Goal: Download file/media

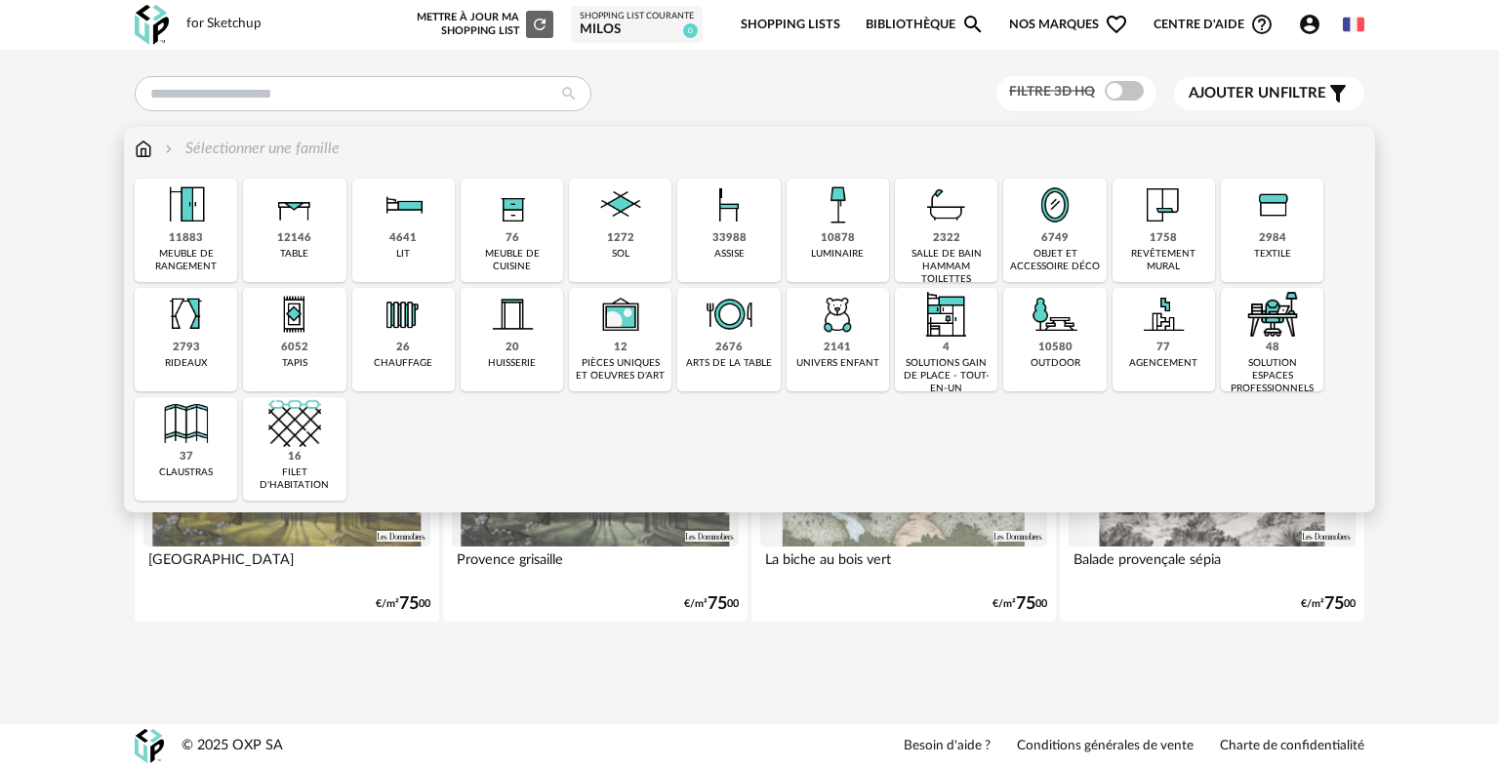
click at [933, 224] on img at bounding box center [946, 205] width 53 height 53
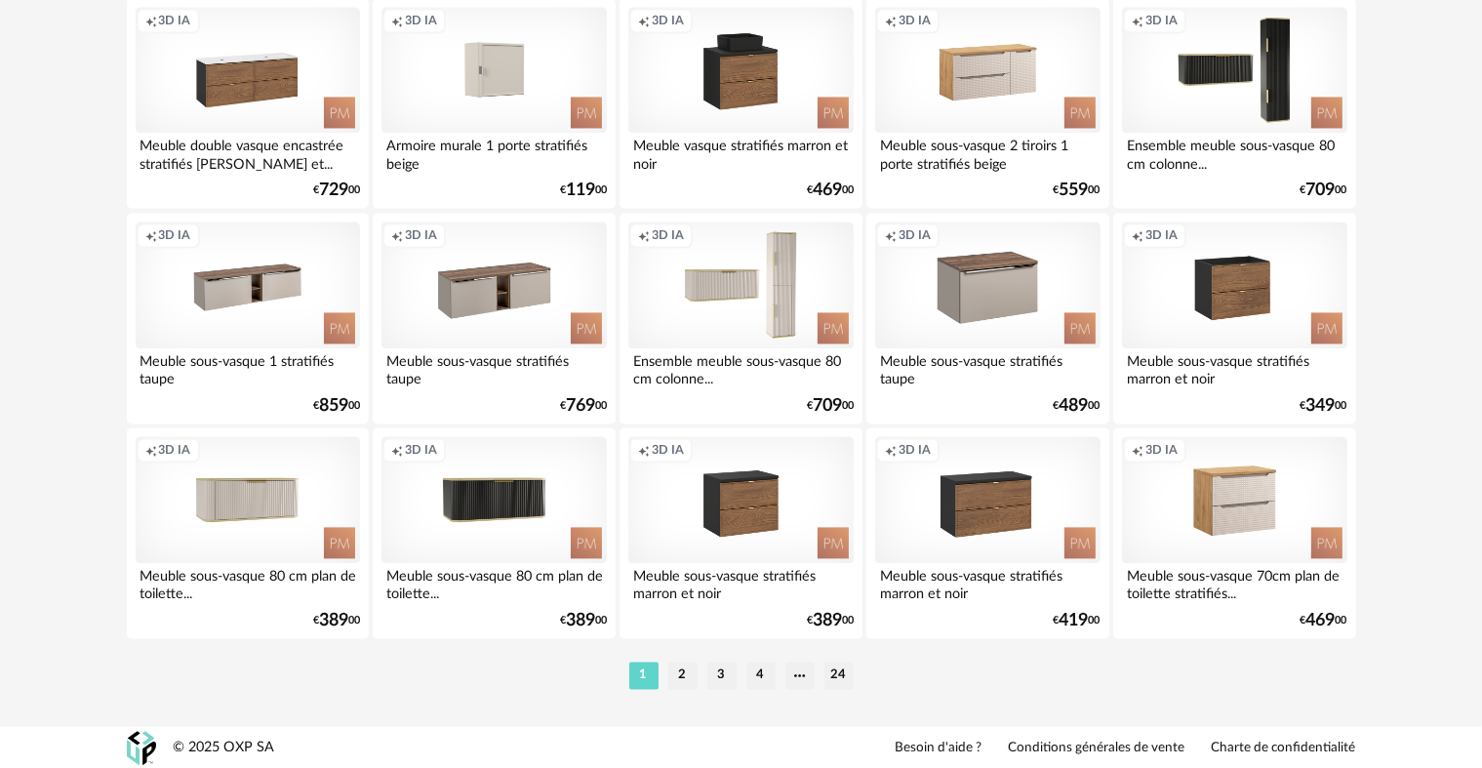
scroll to position [3936, 0]
click at [693, 673] on li "2" at bounding box center [682, 674] width 29 height 27
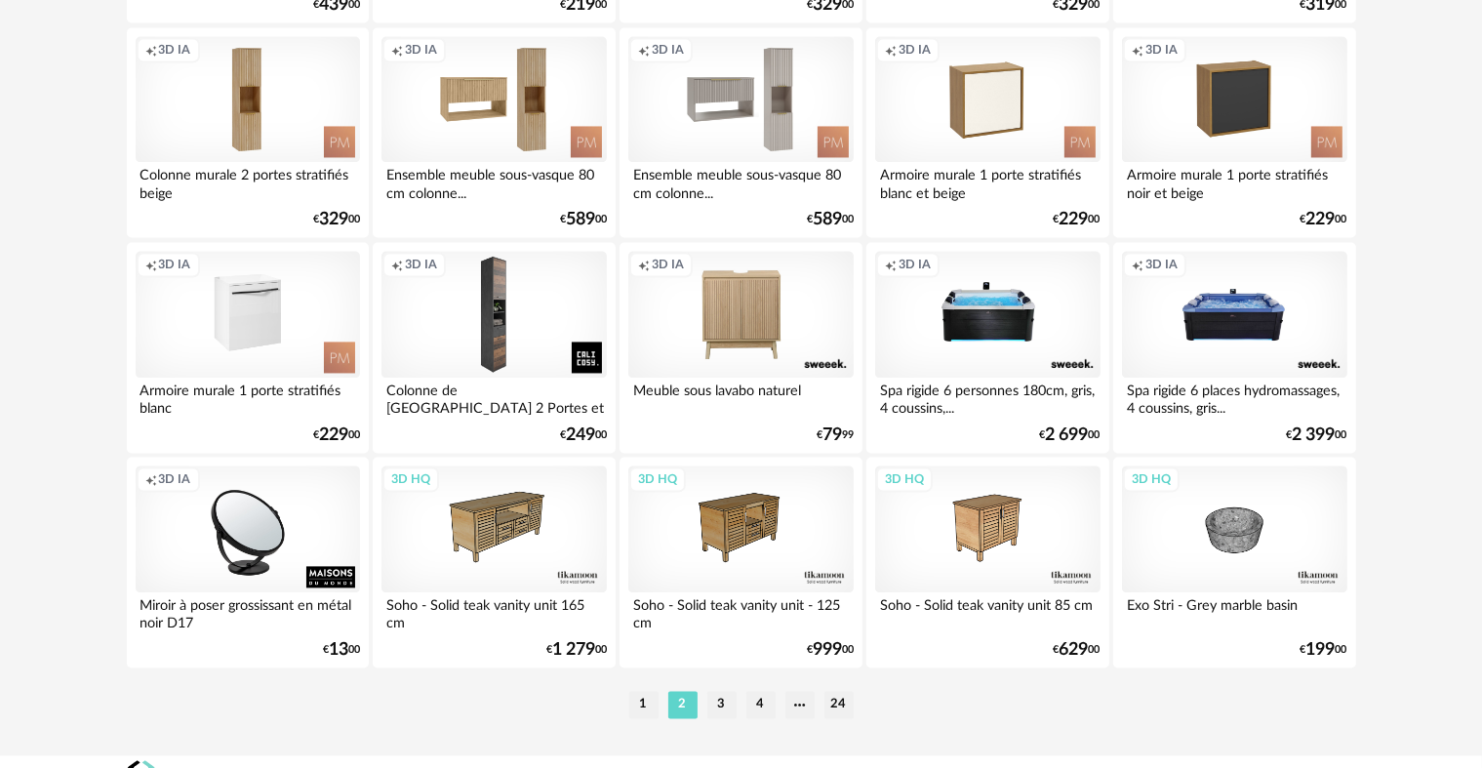
scroll to position [3936, 0]
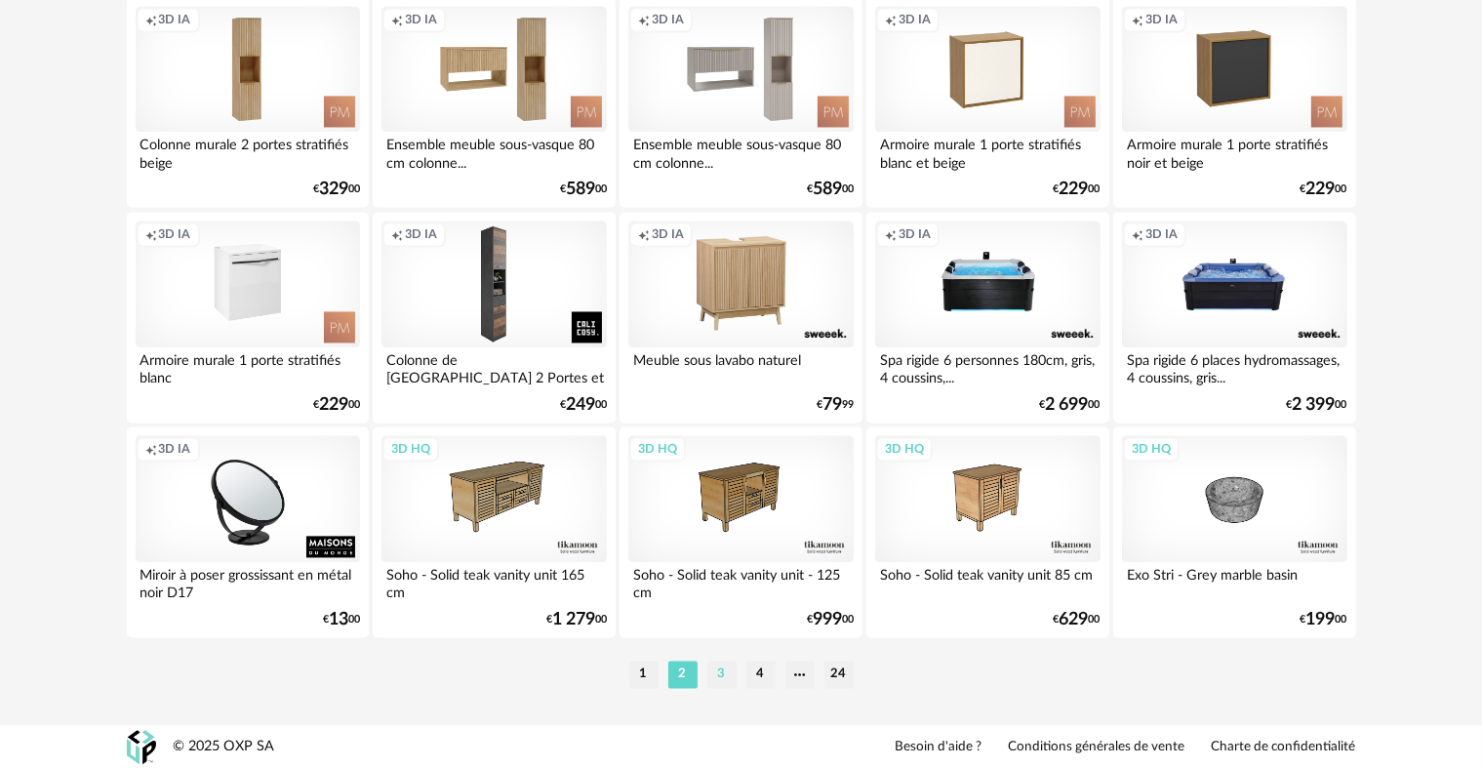
click at [724, 677] on li "3" at bounding box center [722, 674] width 29 height 27
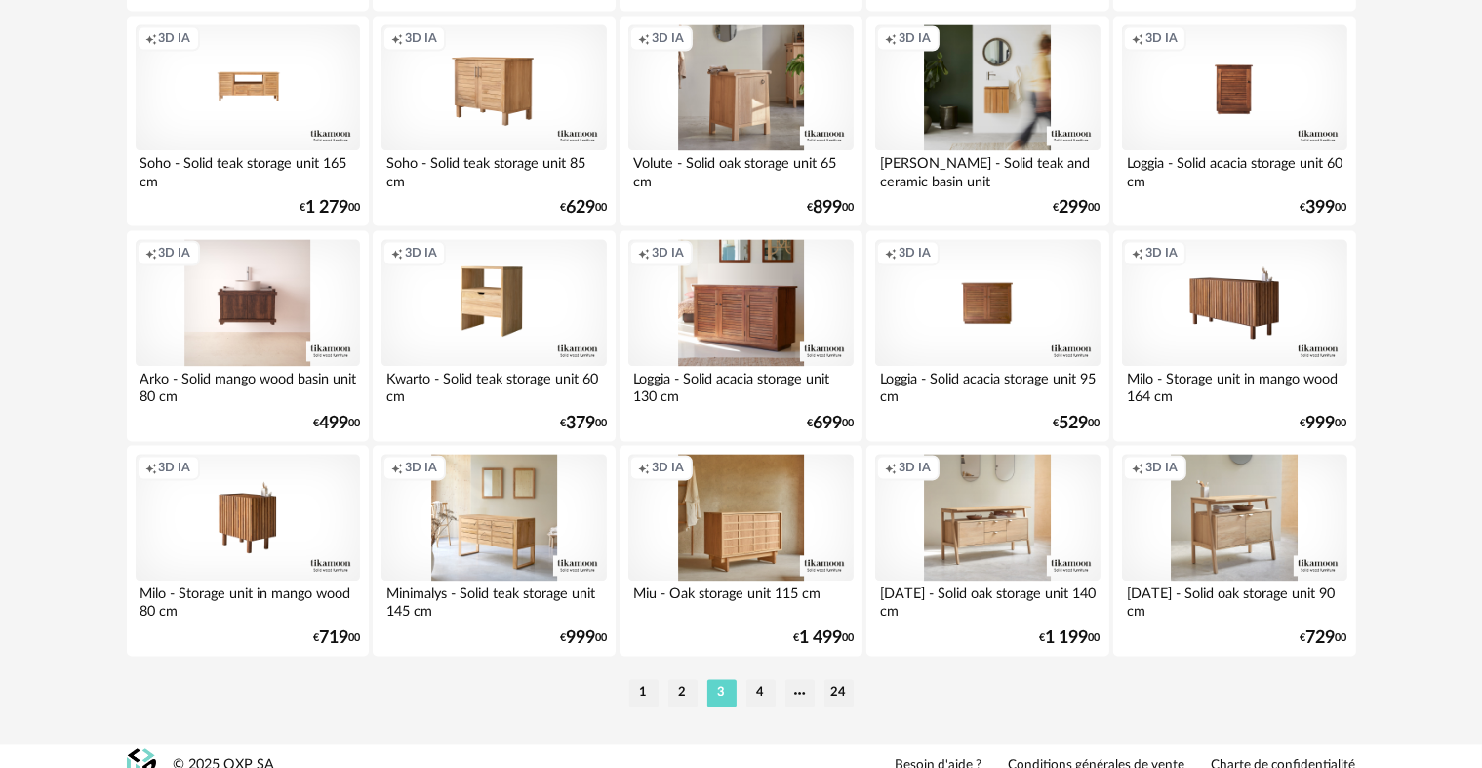
scroll to position [3936, 0]
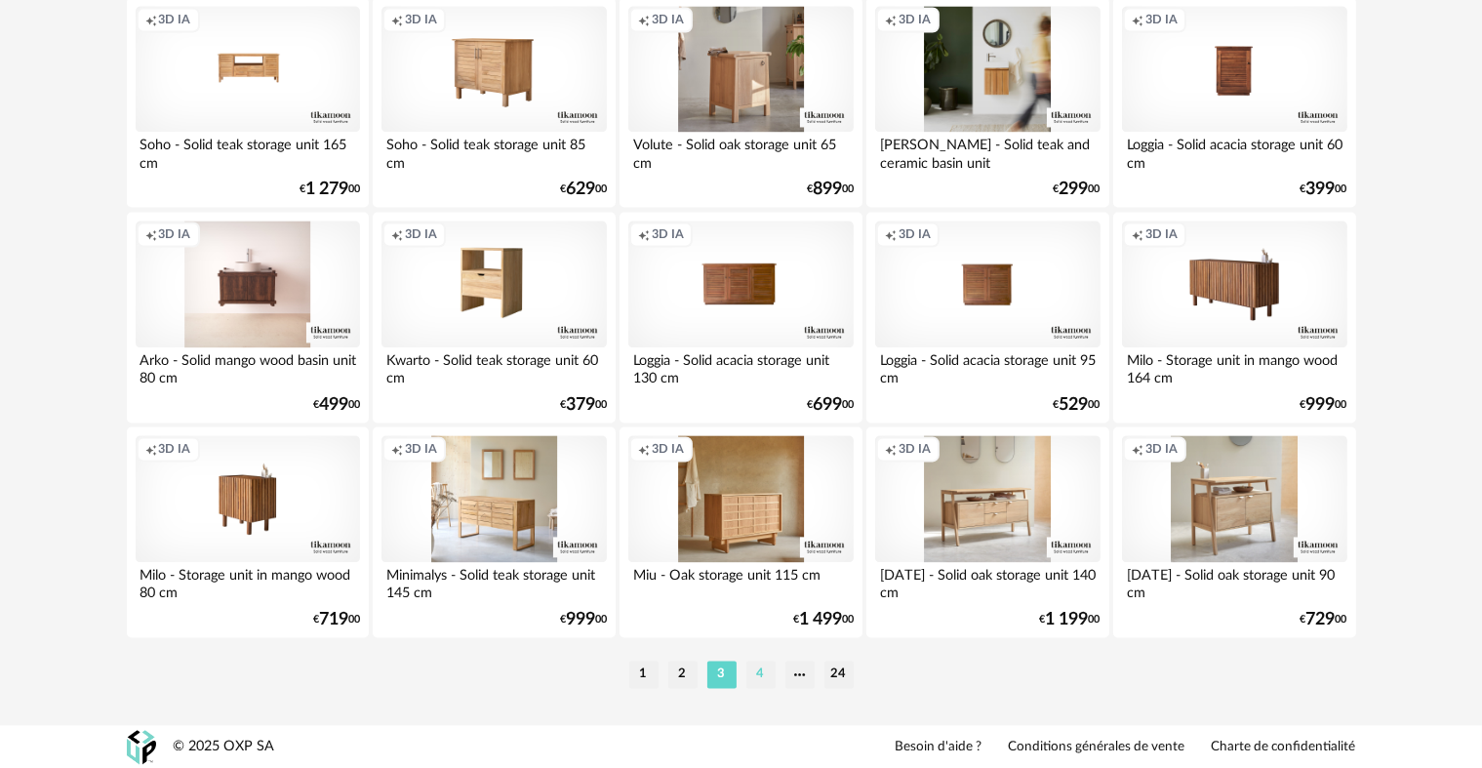
click at [754, 676] on li "4" at bounding box center [761, 674] width 29 height 27
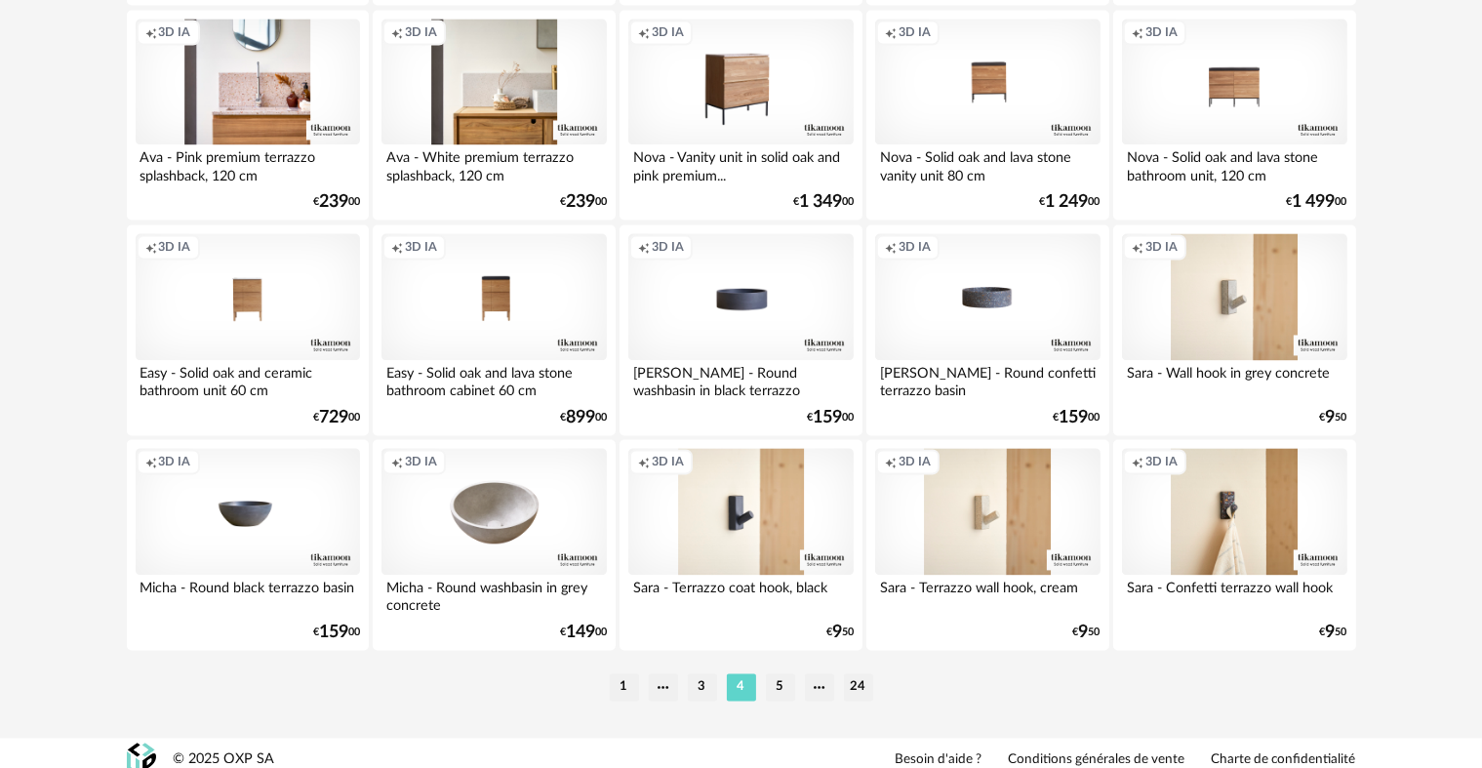
scroll to position [3936, 0]
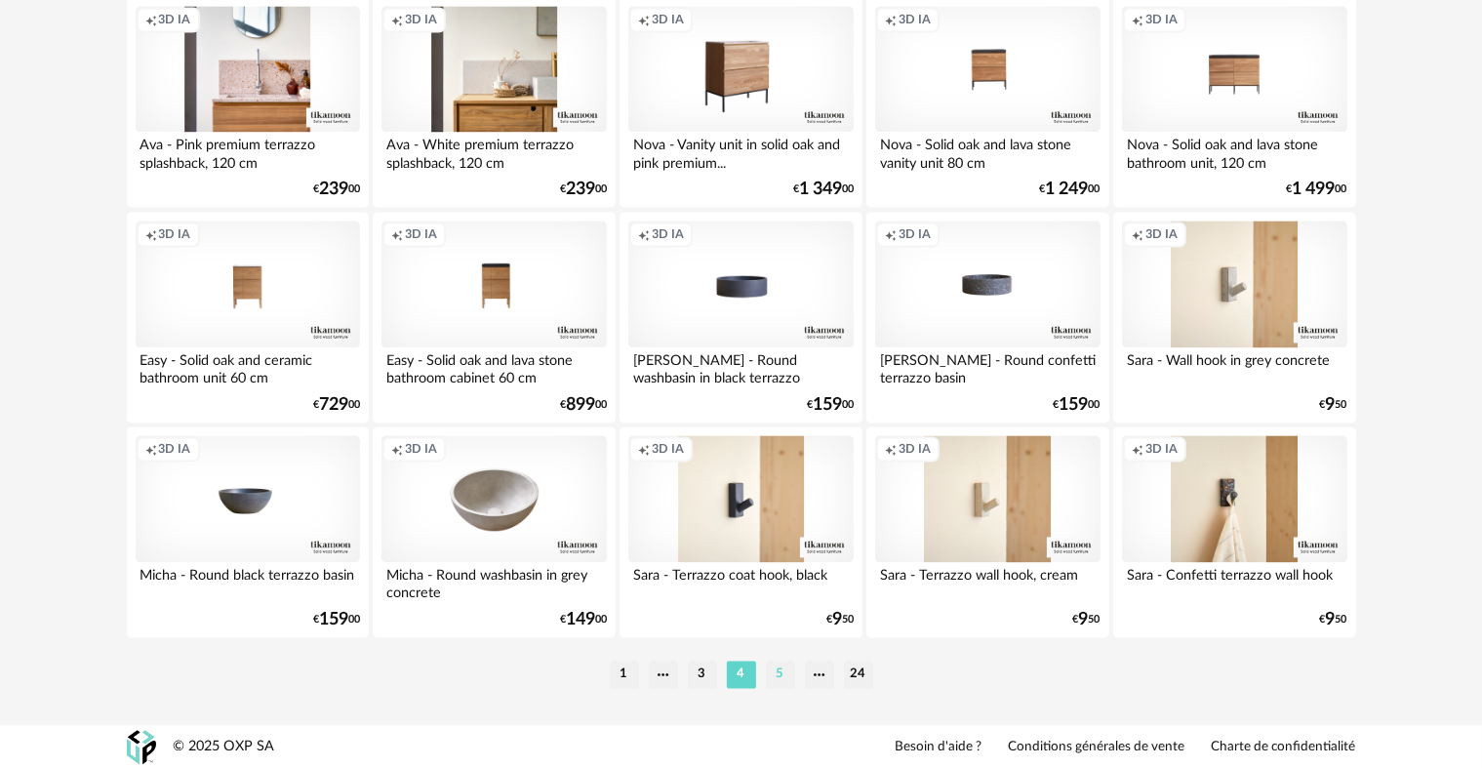
click at [782, 669] on li "5" at bounding box center [780, 674] width 29 height 27
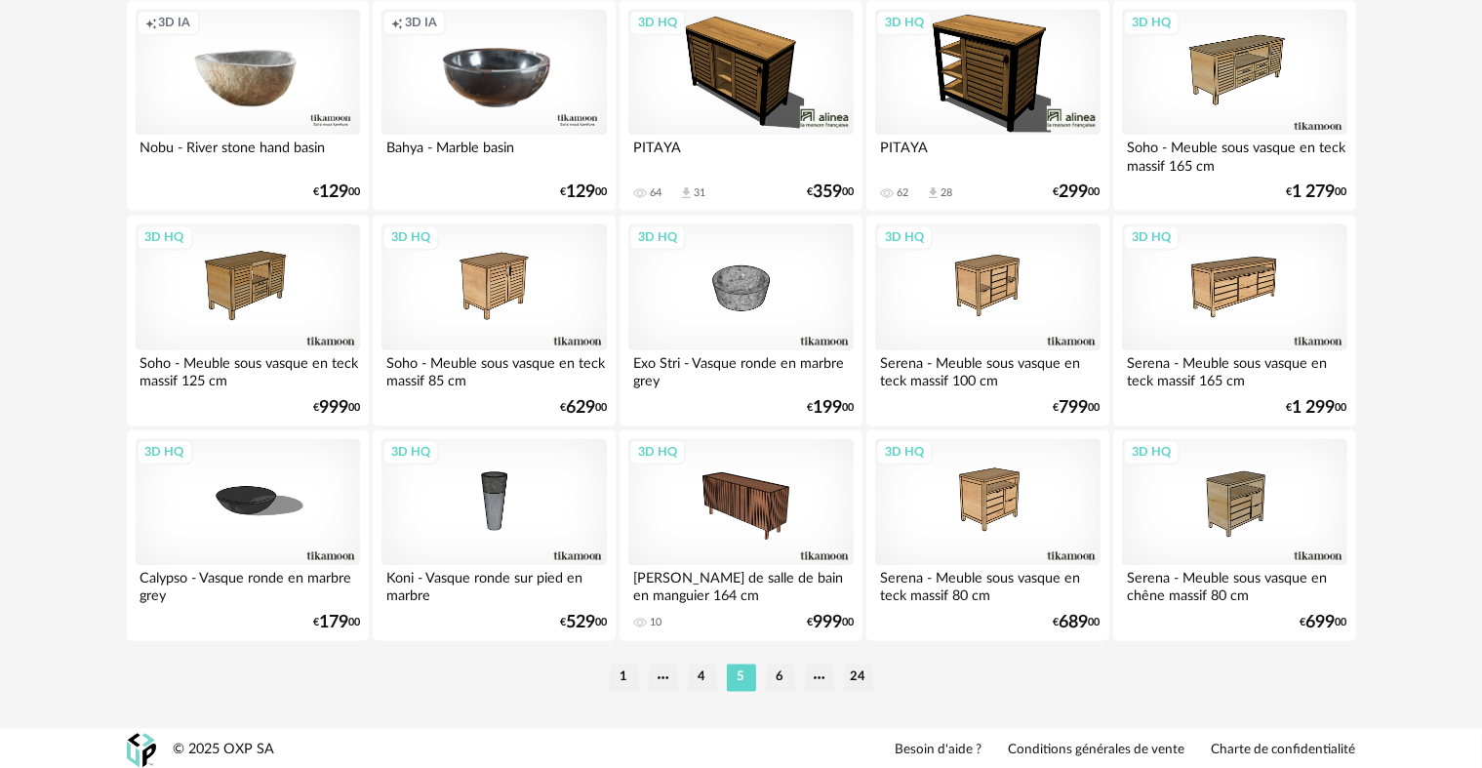
scroll to position [3936, 0]
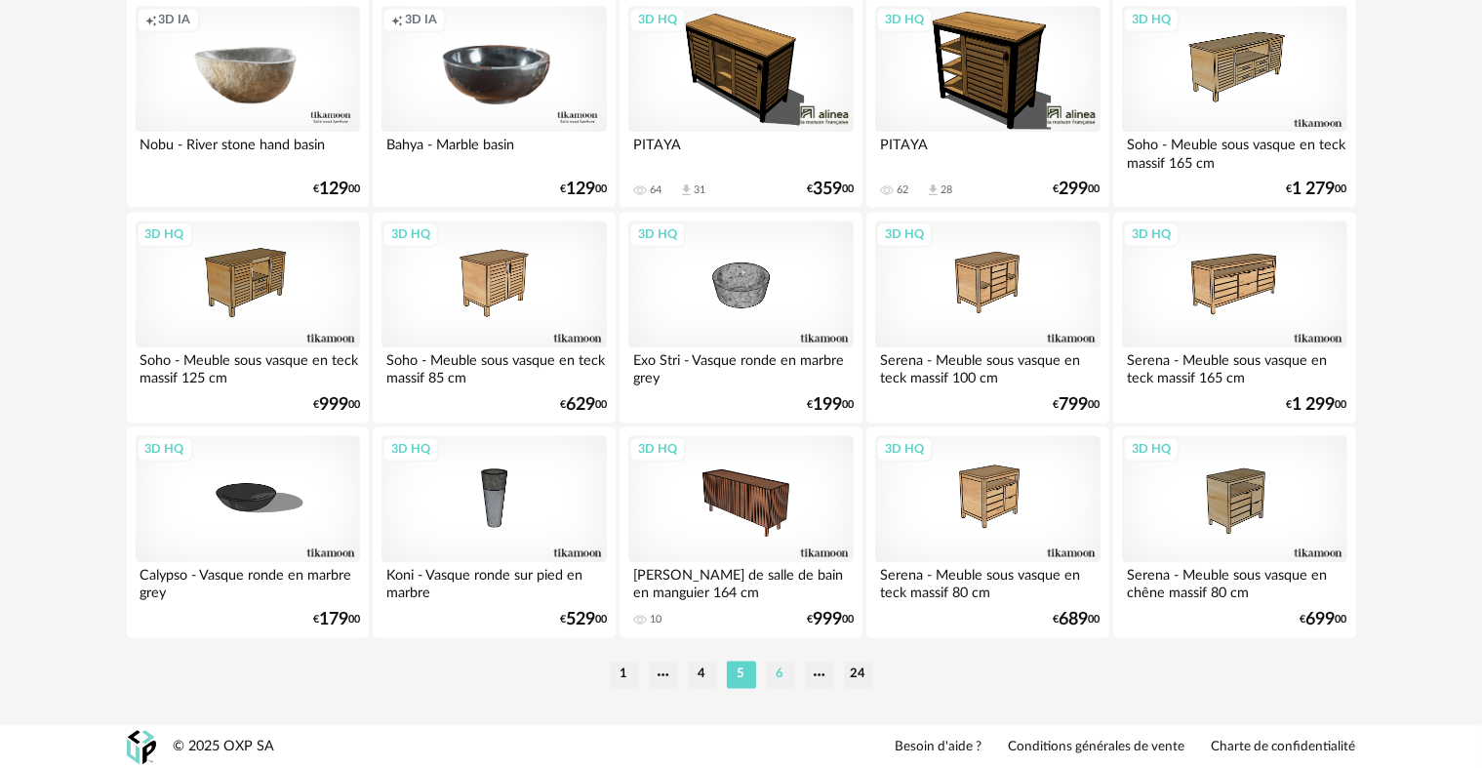
click at [784, 670] on li "6" at bounding box center [780, 674] width 29 height 27
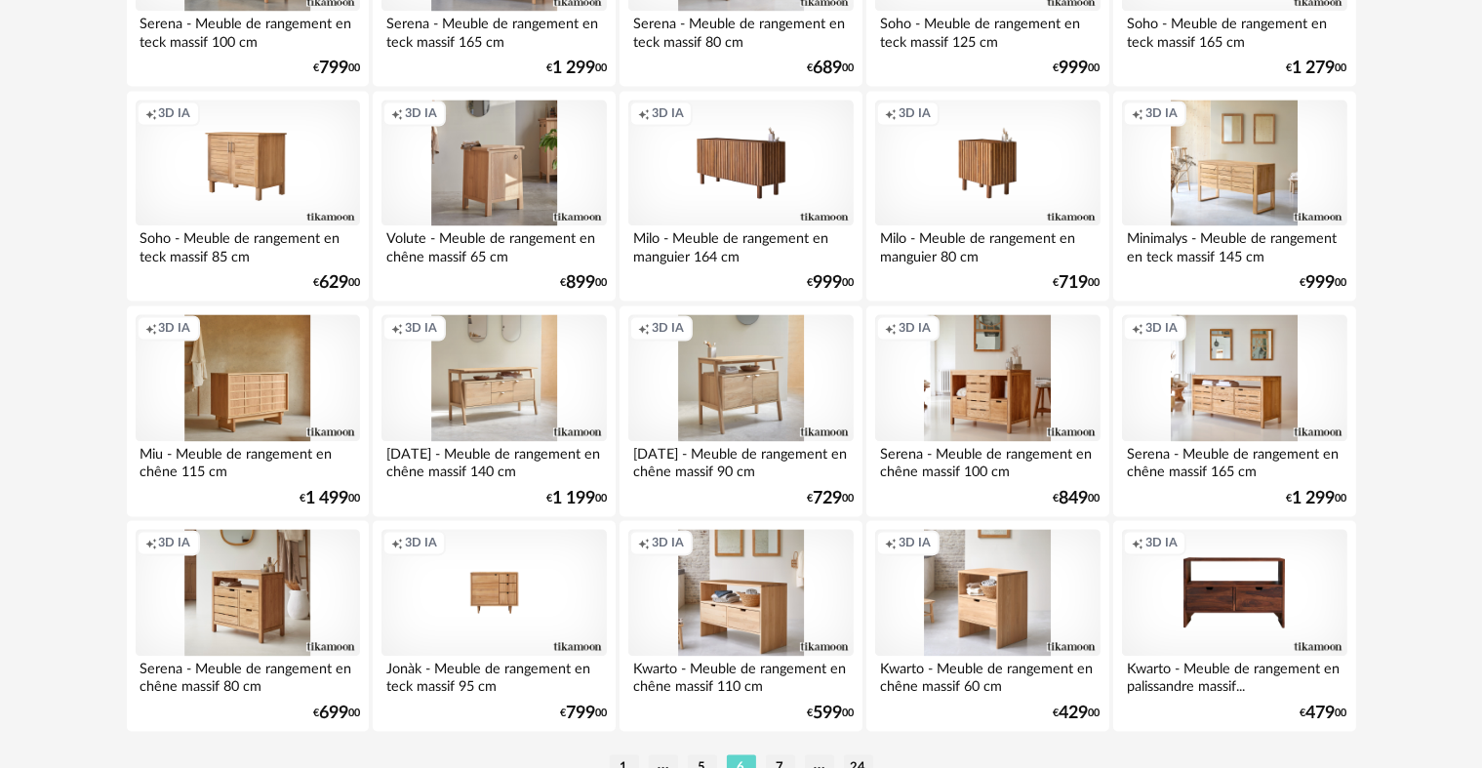
scroll to position [3936, 0]
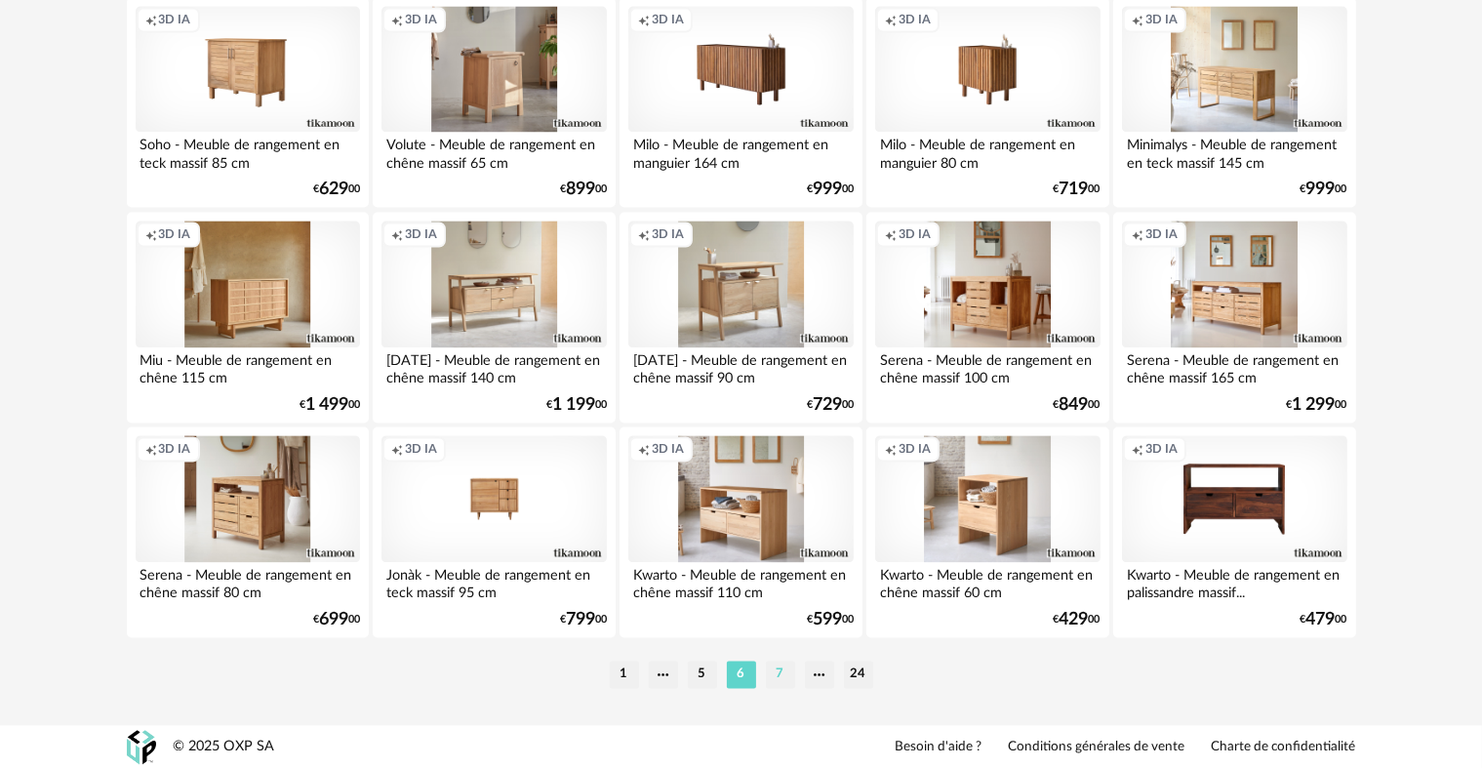
click at [778, 672] on li "7" at bounding box center [780, 674] width 29 height 27
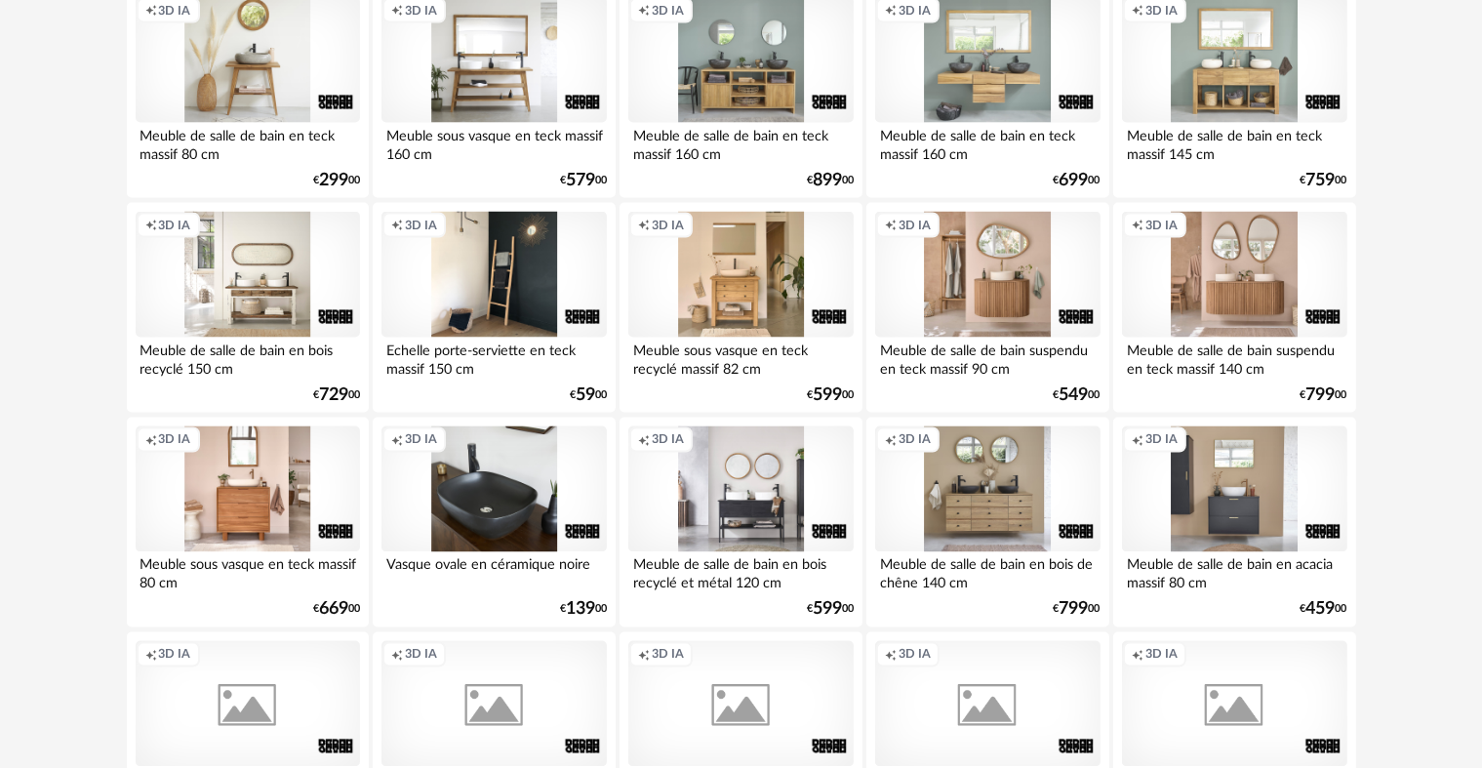
scroll to position [3318, 0]
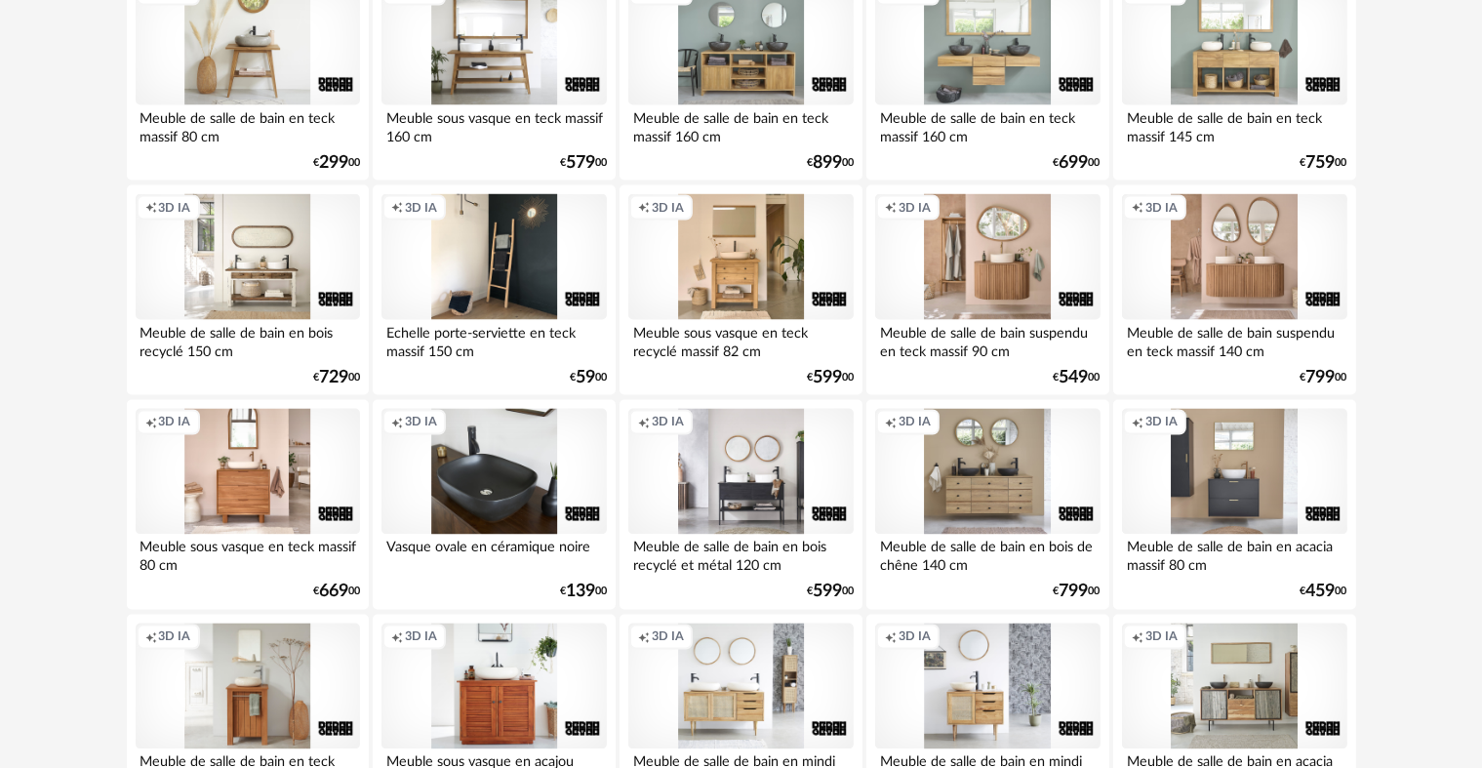
click at [761, 484] on div "Creation icon 3D IA" at bounding box center [740, 472] width 224 height 127
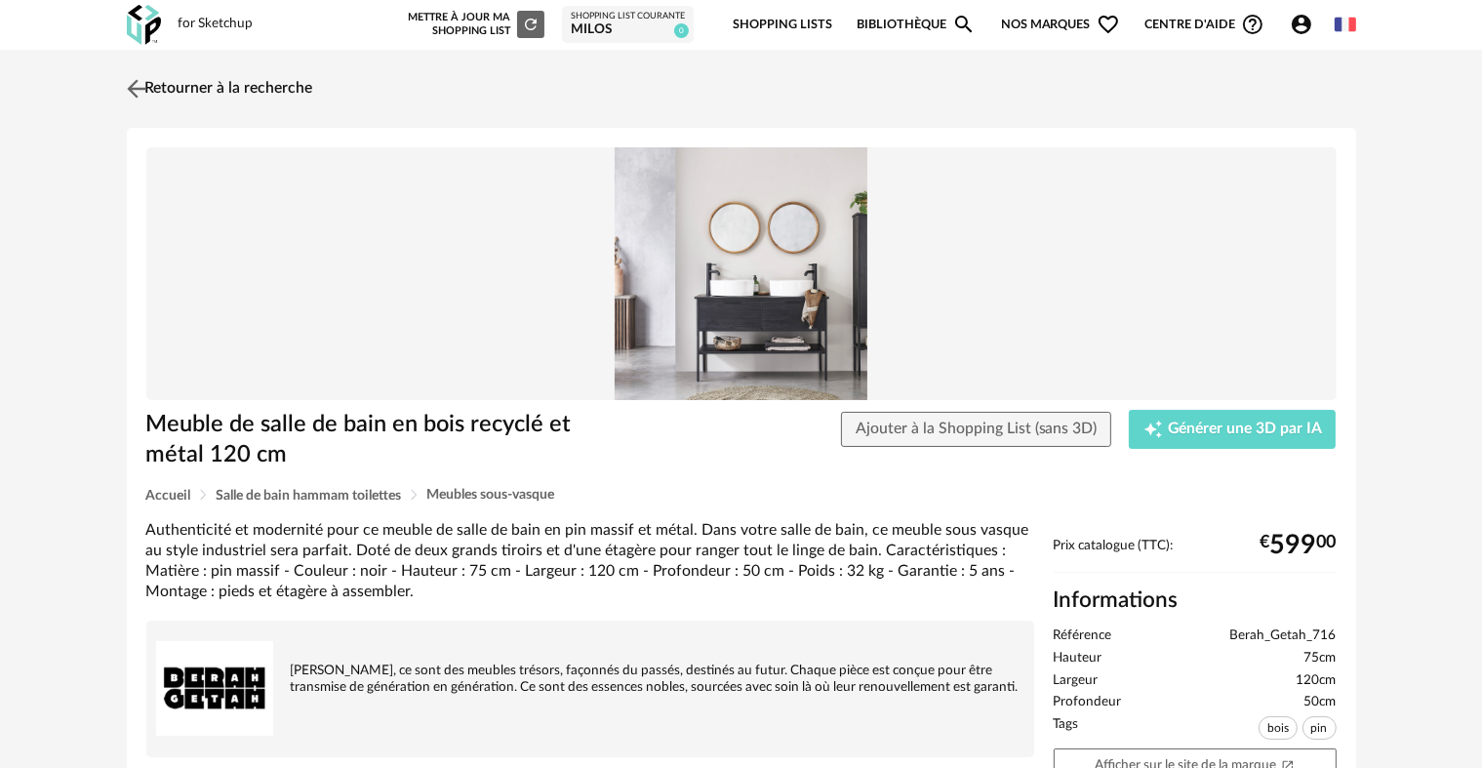
click at [137, 87] on img at bounding box center [136, 88] width 28 height 28
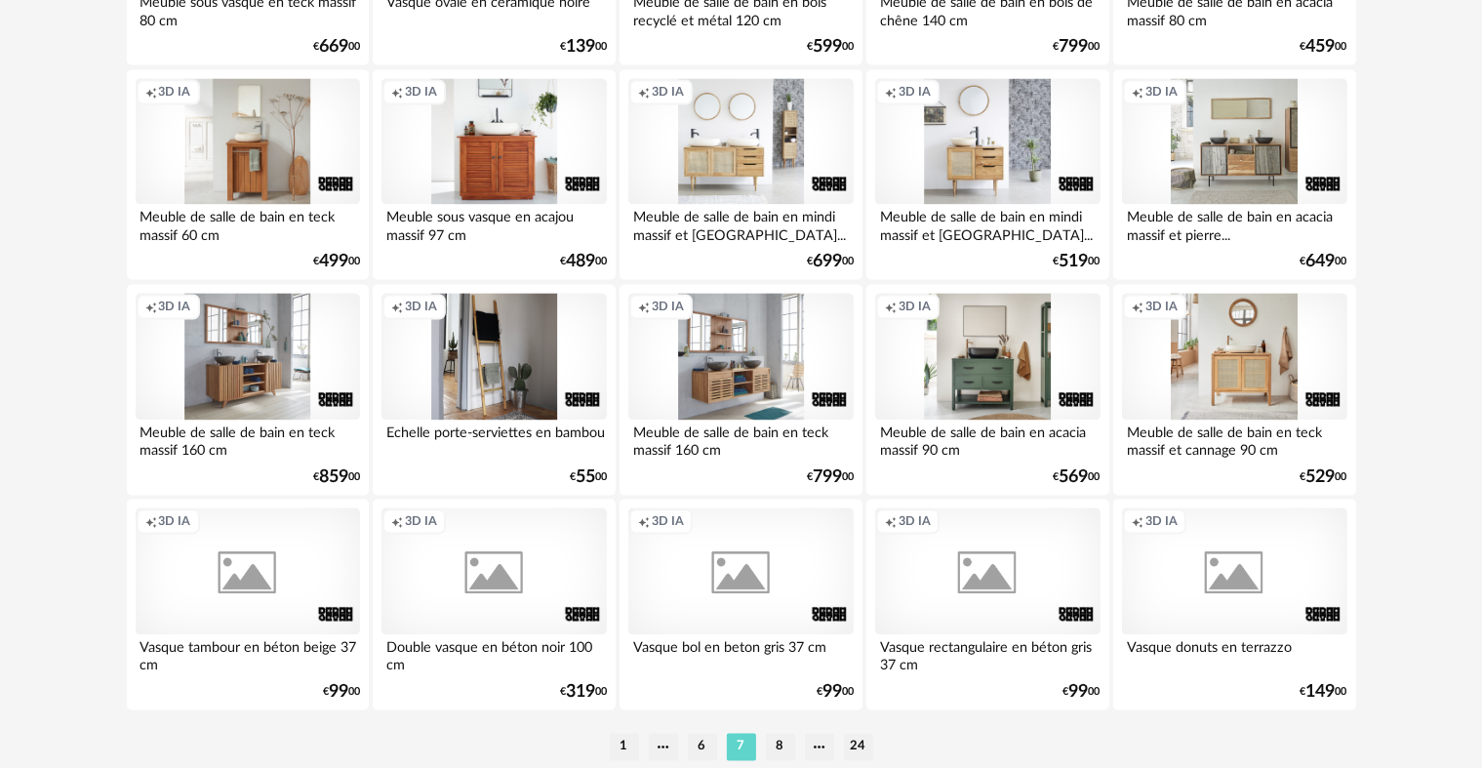
scroll to position [3936, 0]
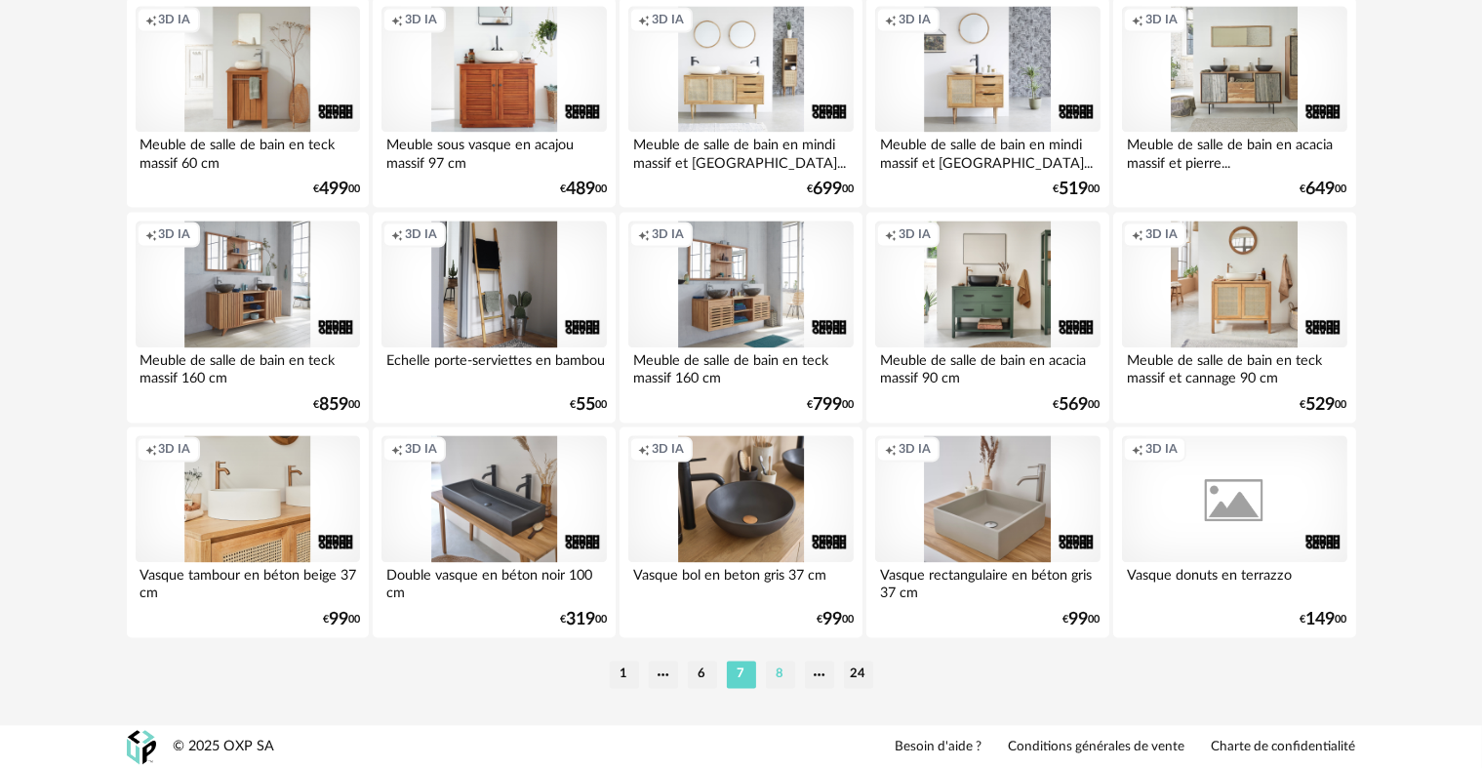
click at [775, 671] on li "8" at bounding box center [780, 674] width 29 height 27
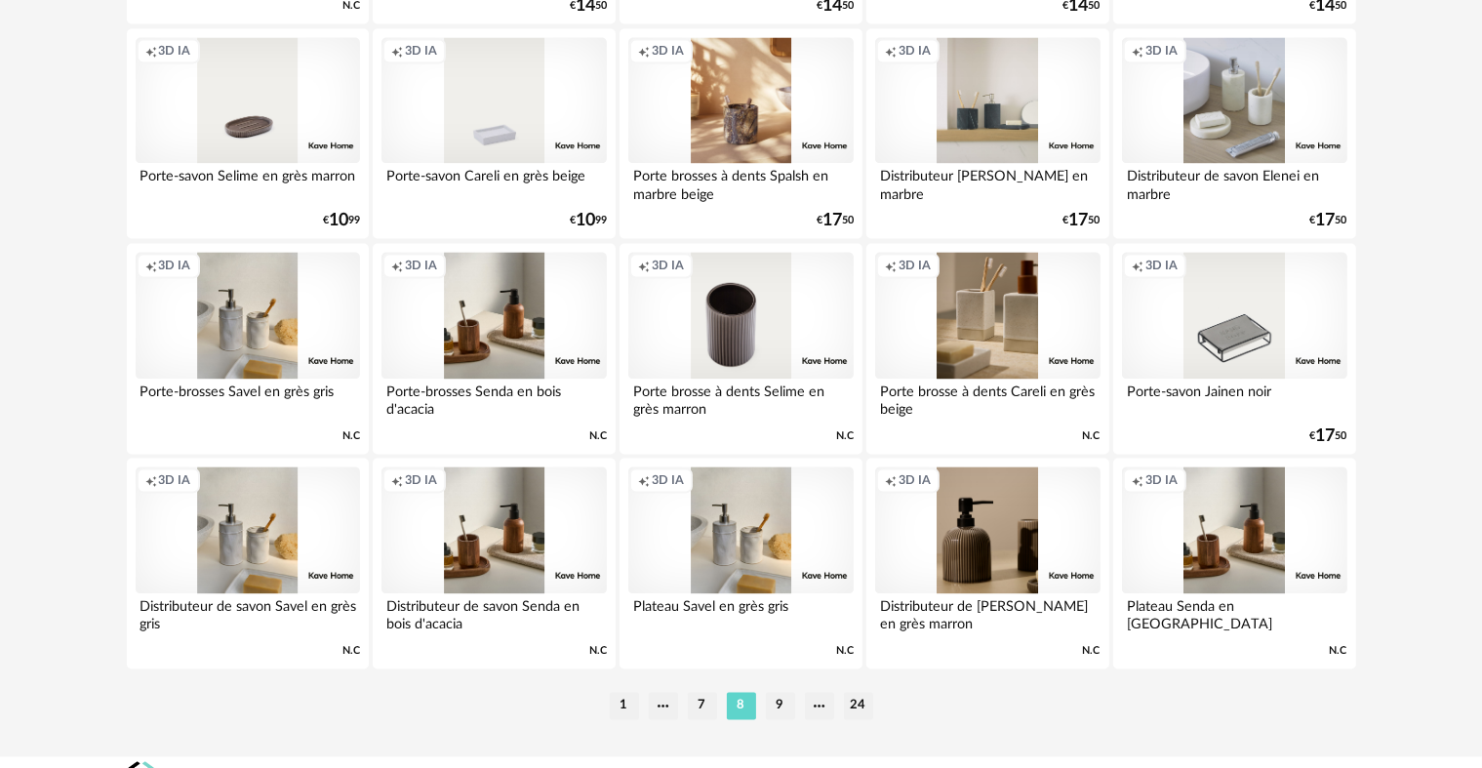
scroll to position [3936, 0]
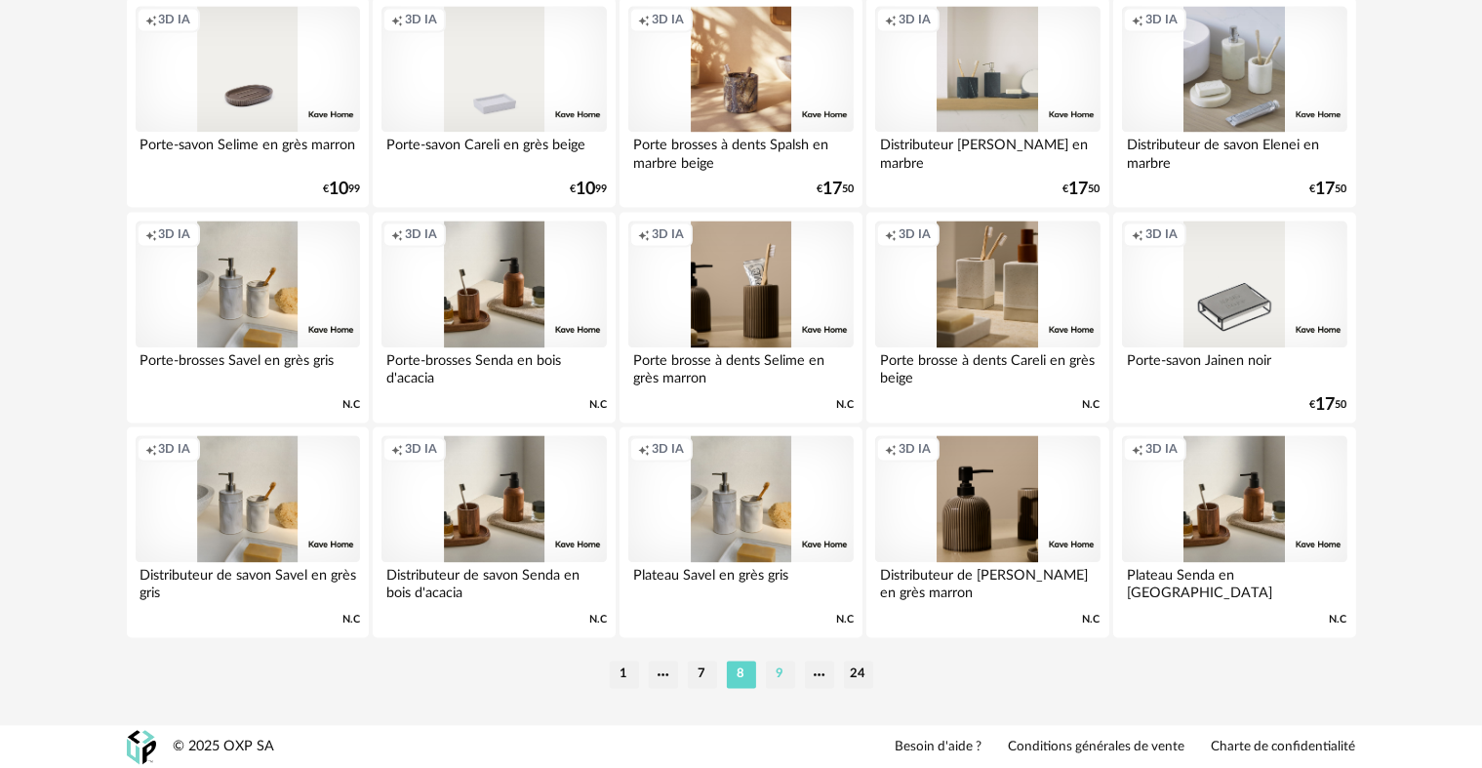
click at [776, 673] on li "9" at bounding box center [780, 674] width 29 height 27
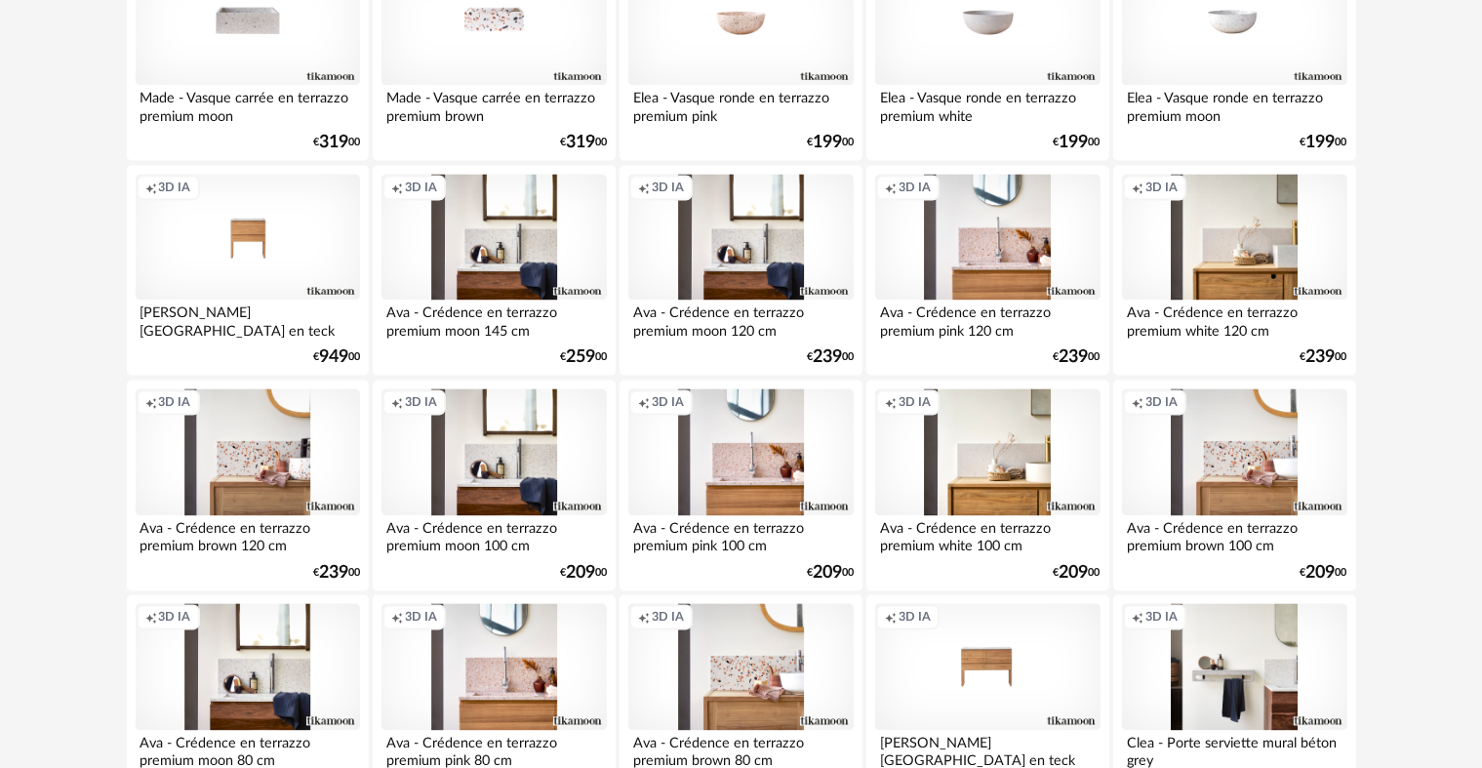
scroll to position [3936, 0]
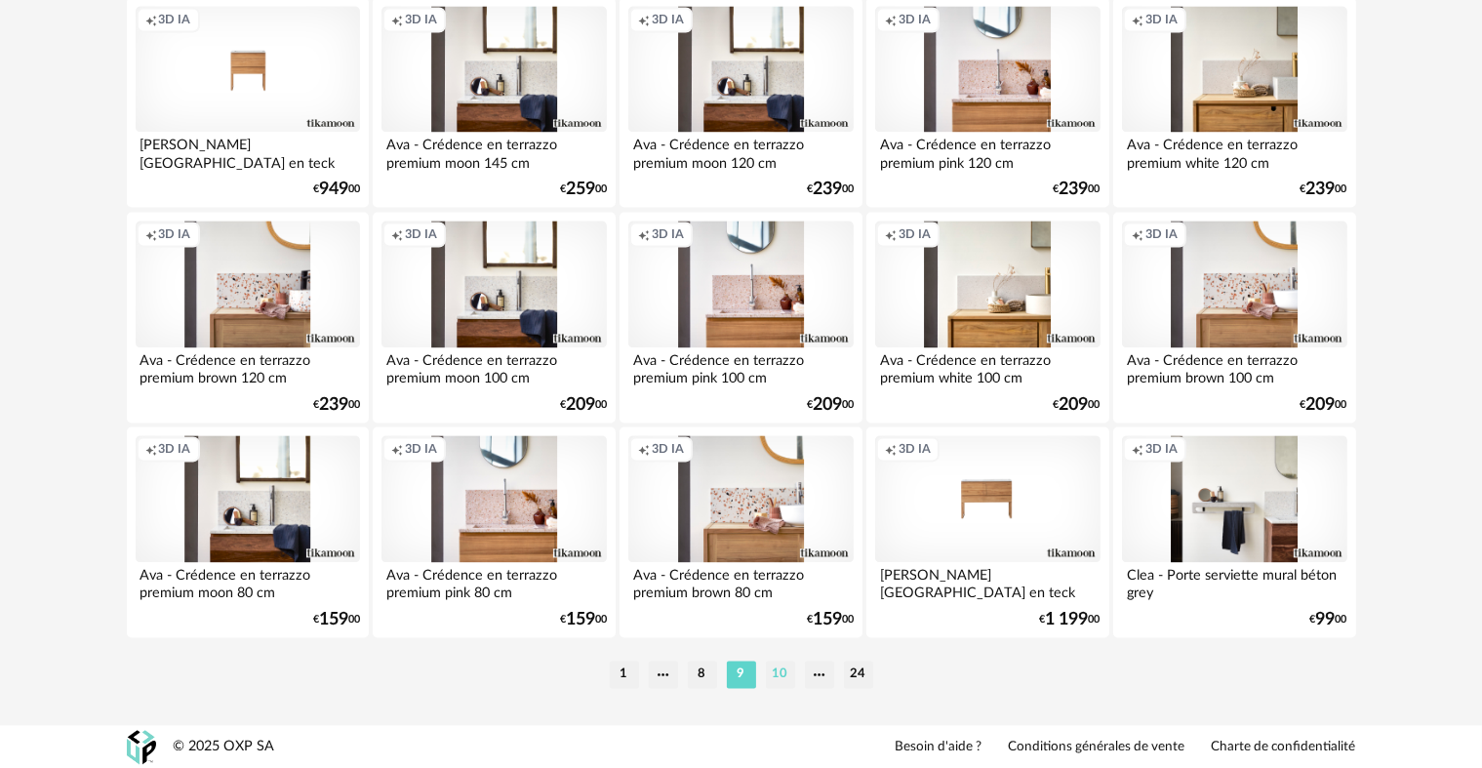
click at [782, 673] on li "10" at bounding box center [780, 674] width 29 height 27
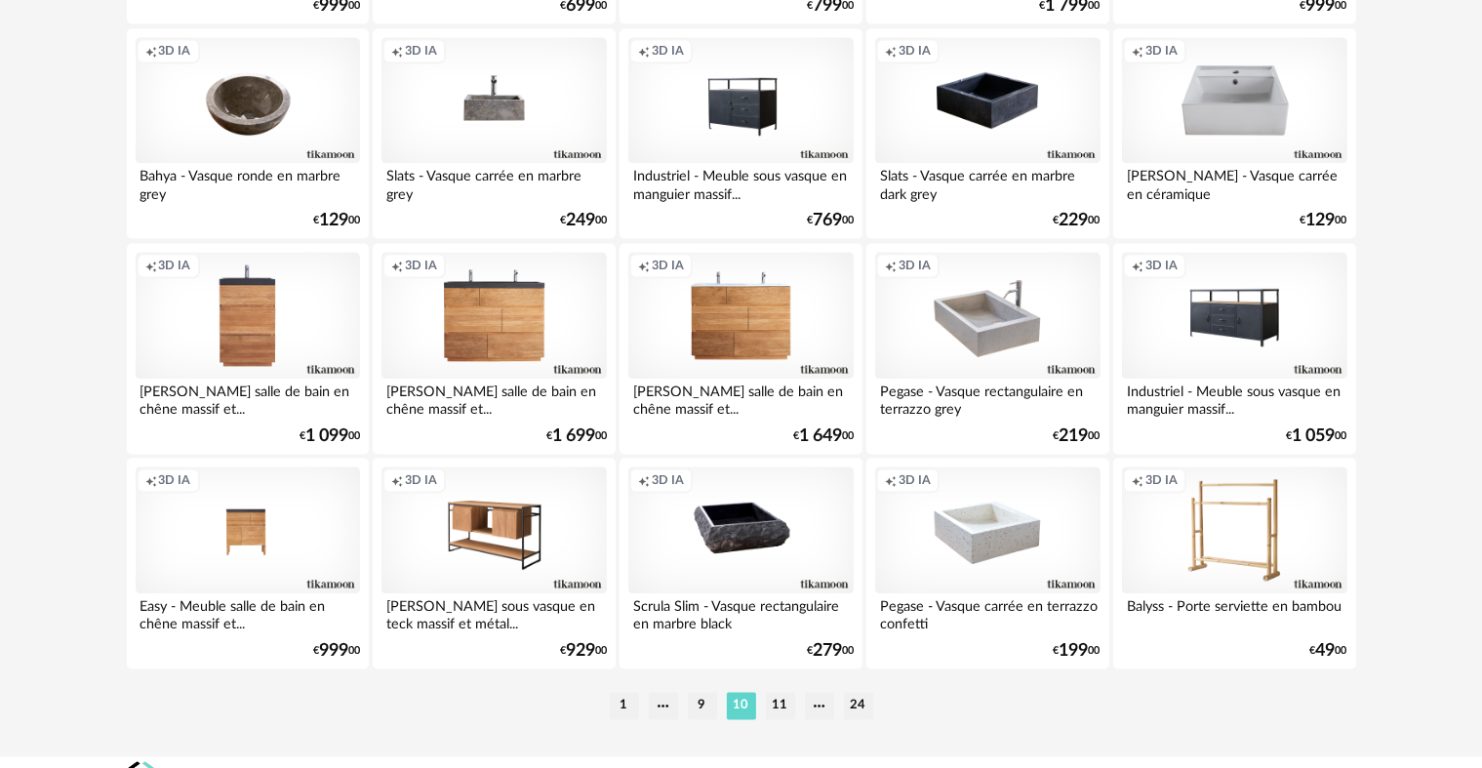
scroll to position [3936, 0]
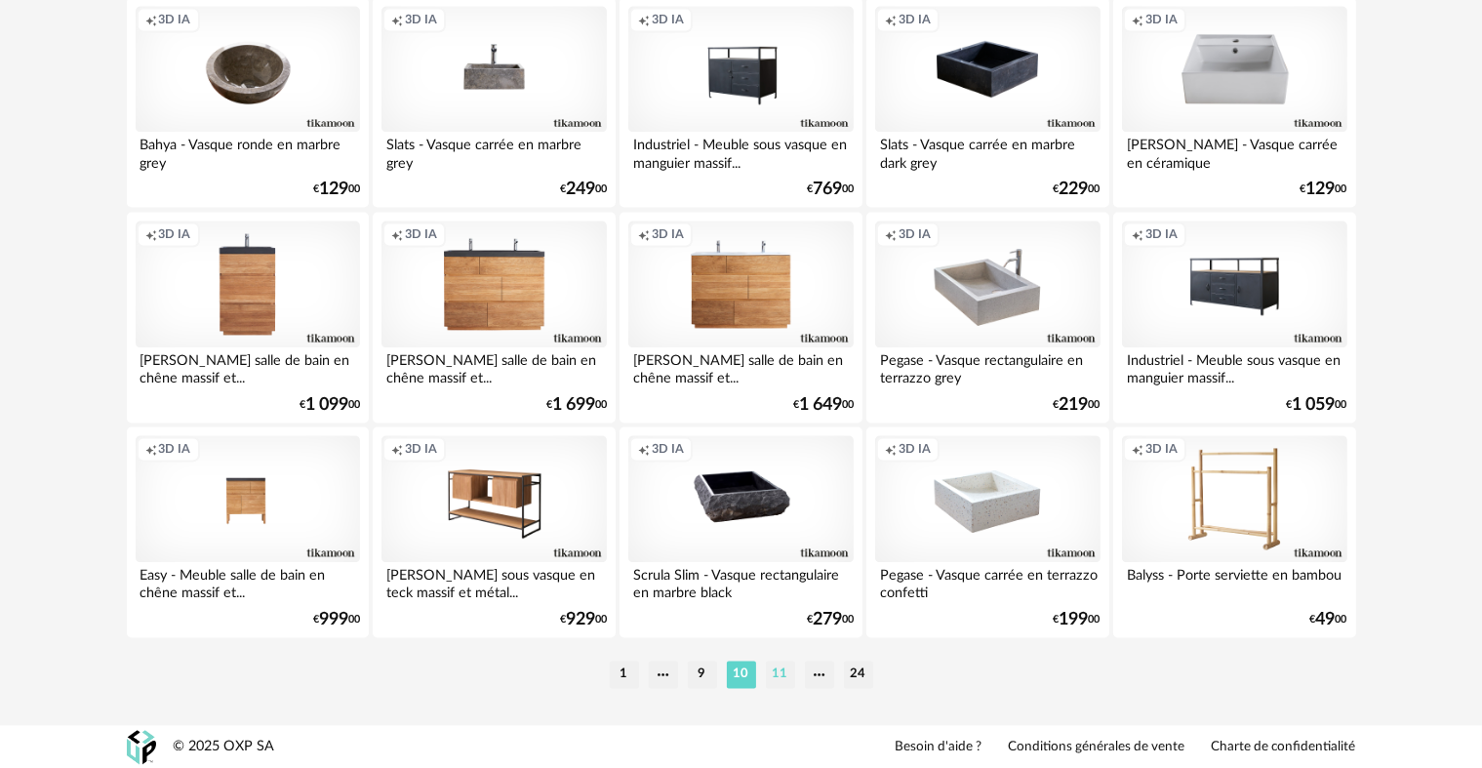
click at [782, 669] on li "11" at bounding box center [780, 674] width 29 height 27
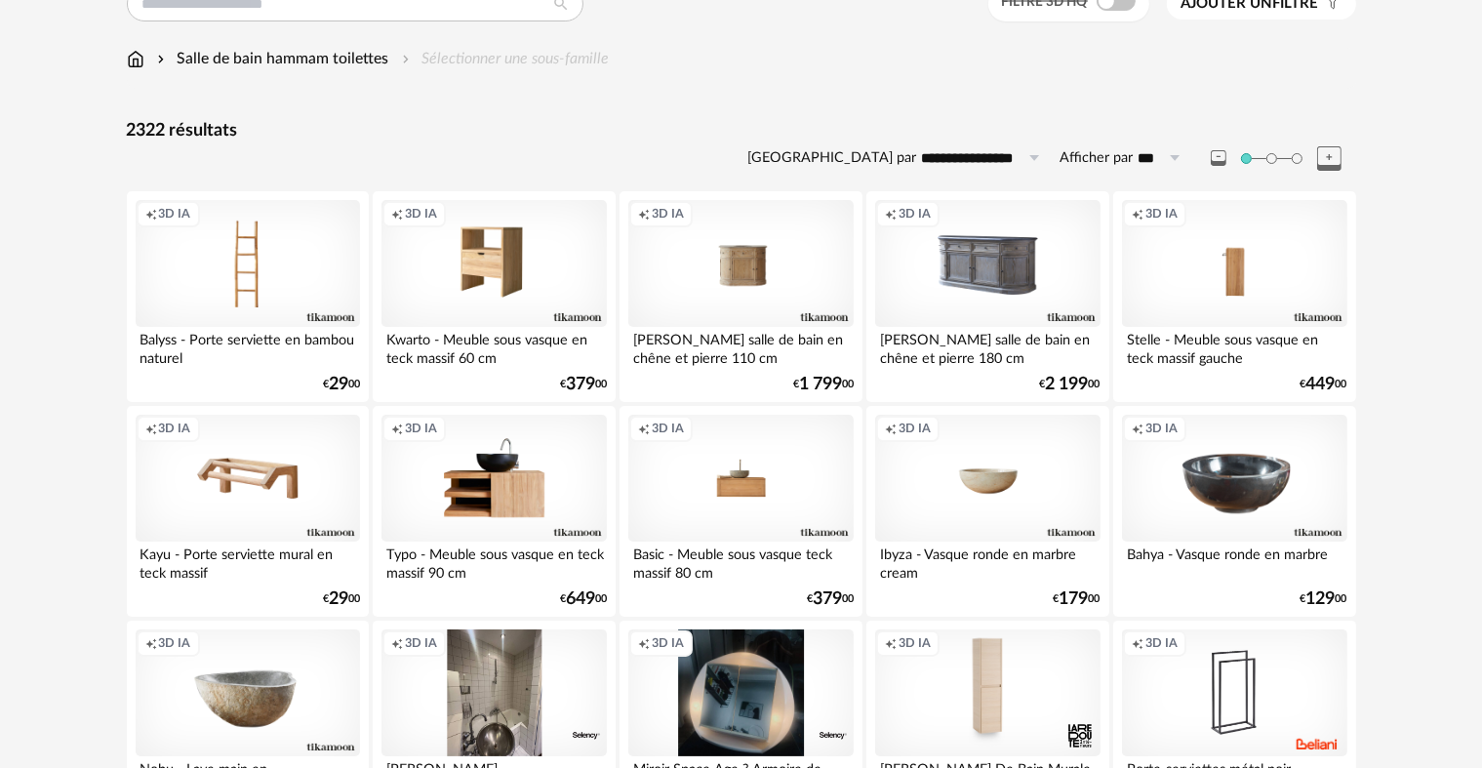
scroll to position [98, 0]
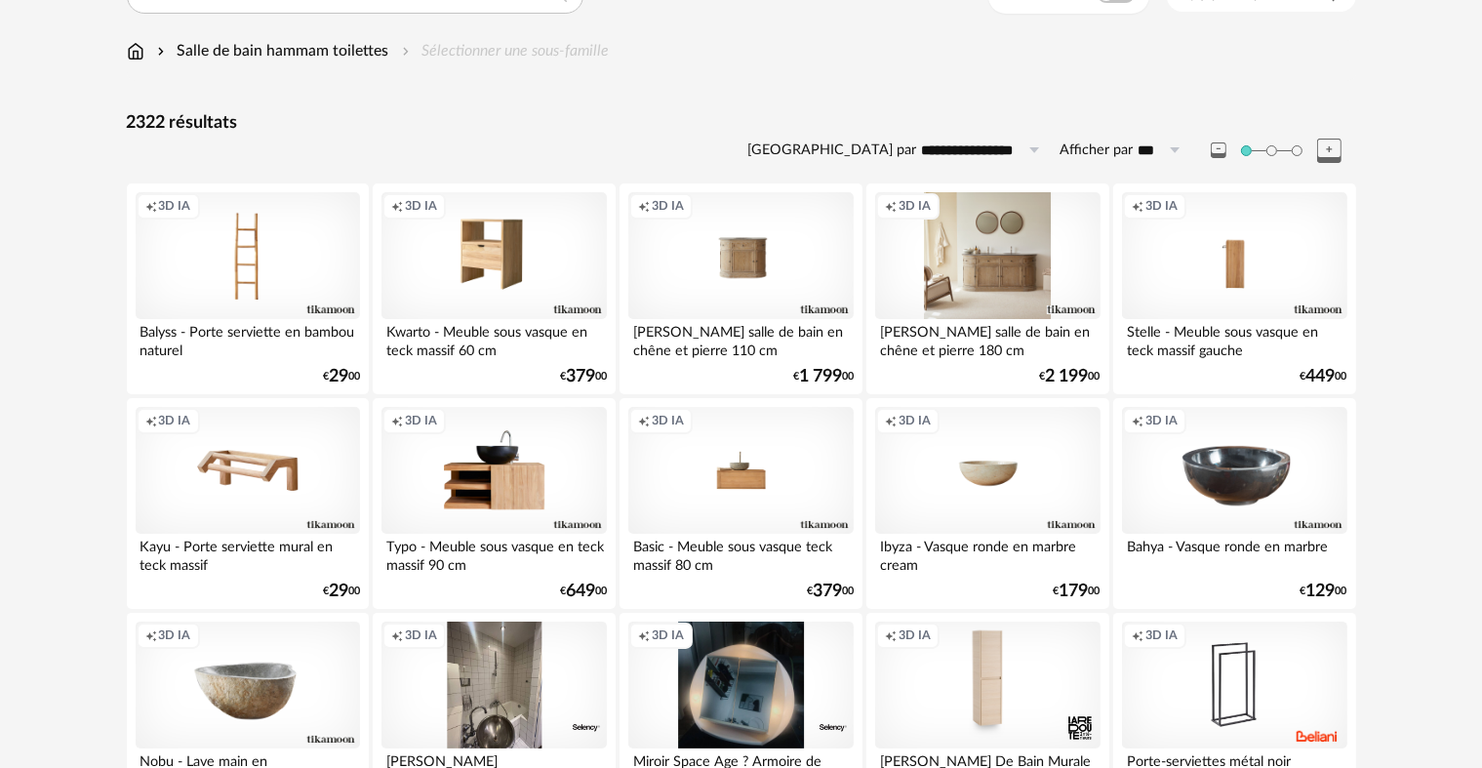
click at [968, 288] on div "Creation icon 3D IA" at bounding box center [987, 255] width 224 height 127
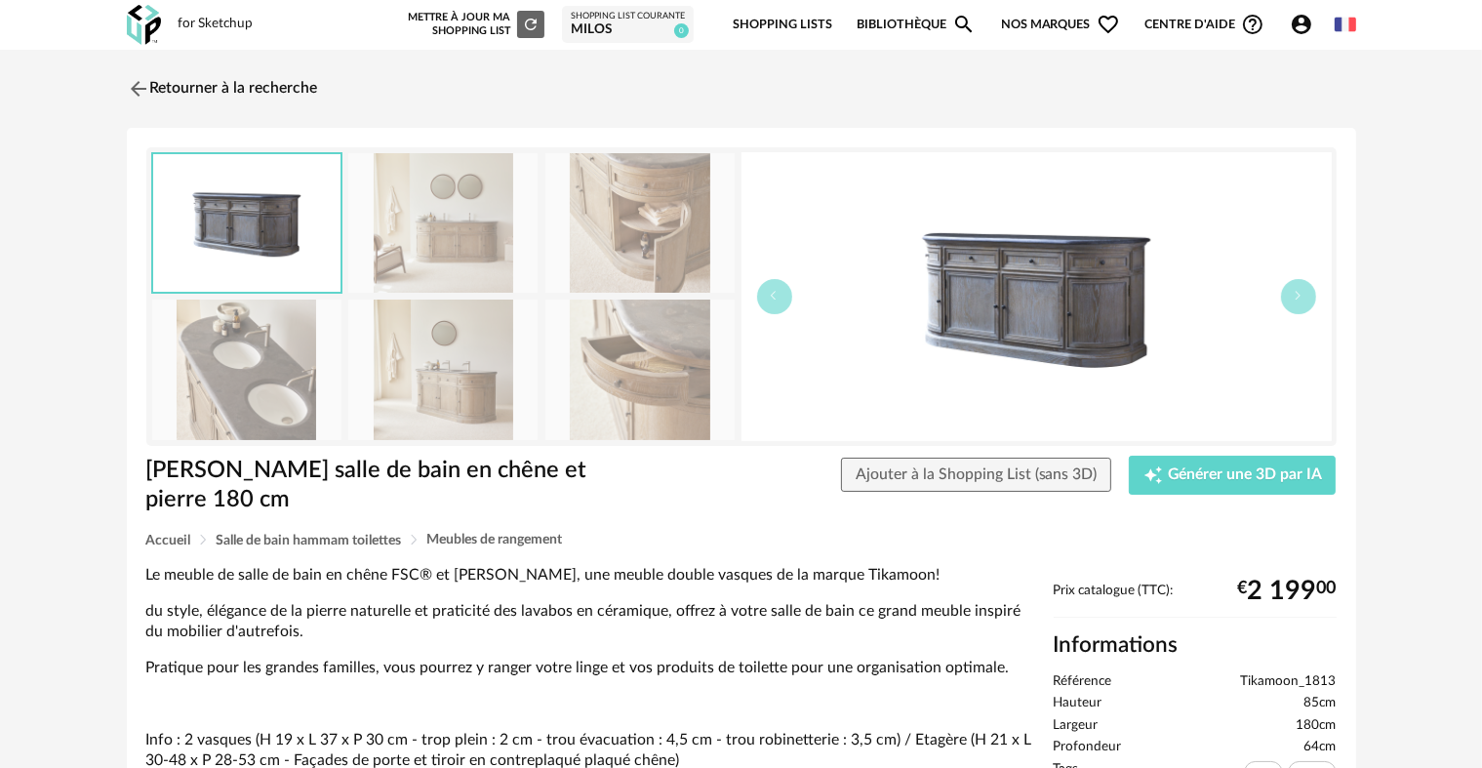
click at [437, 226] on img at bounding box center [442, 223] width 189 height 140
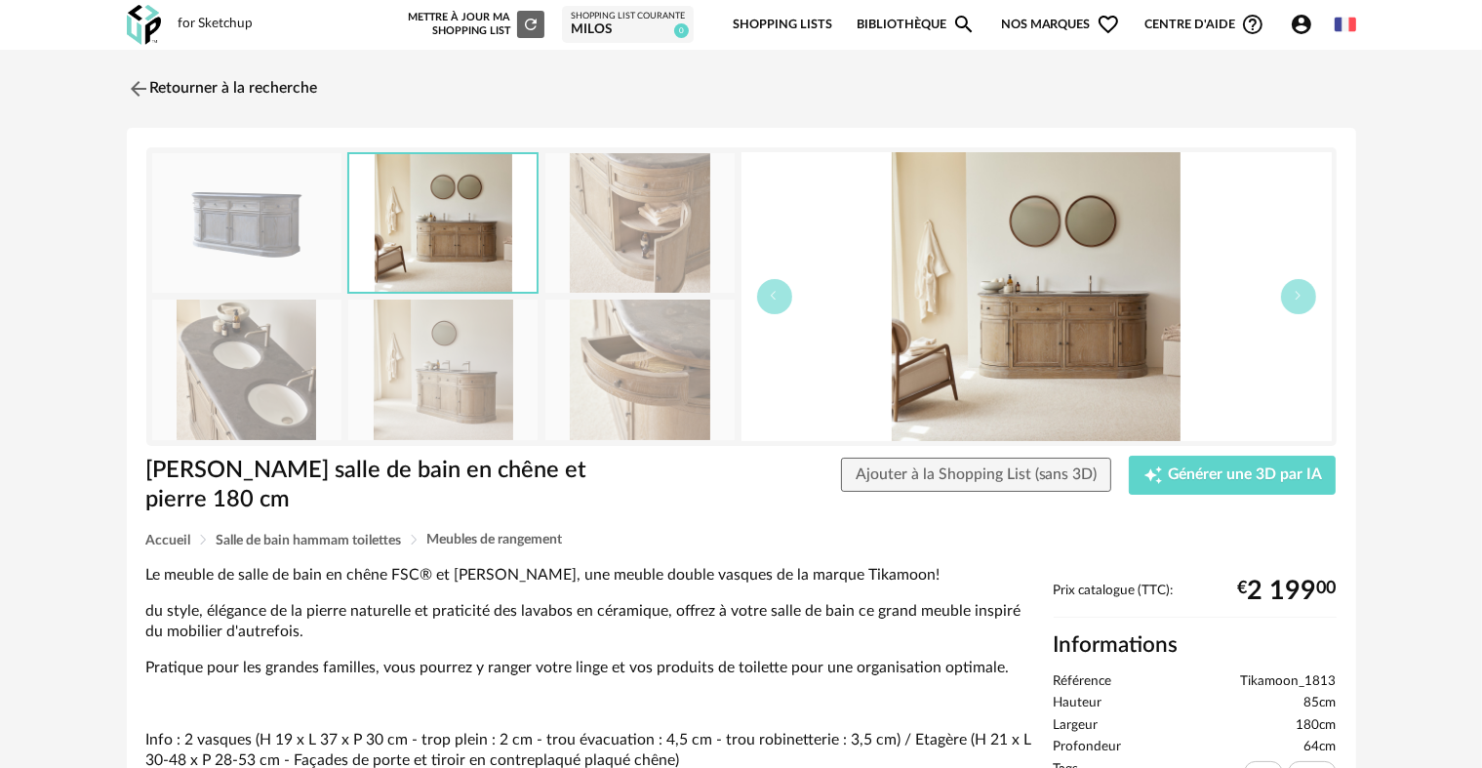
click at [600, 240] on img at bounding box center [640, 223] width 189 height 140
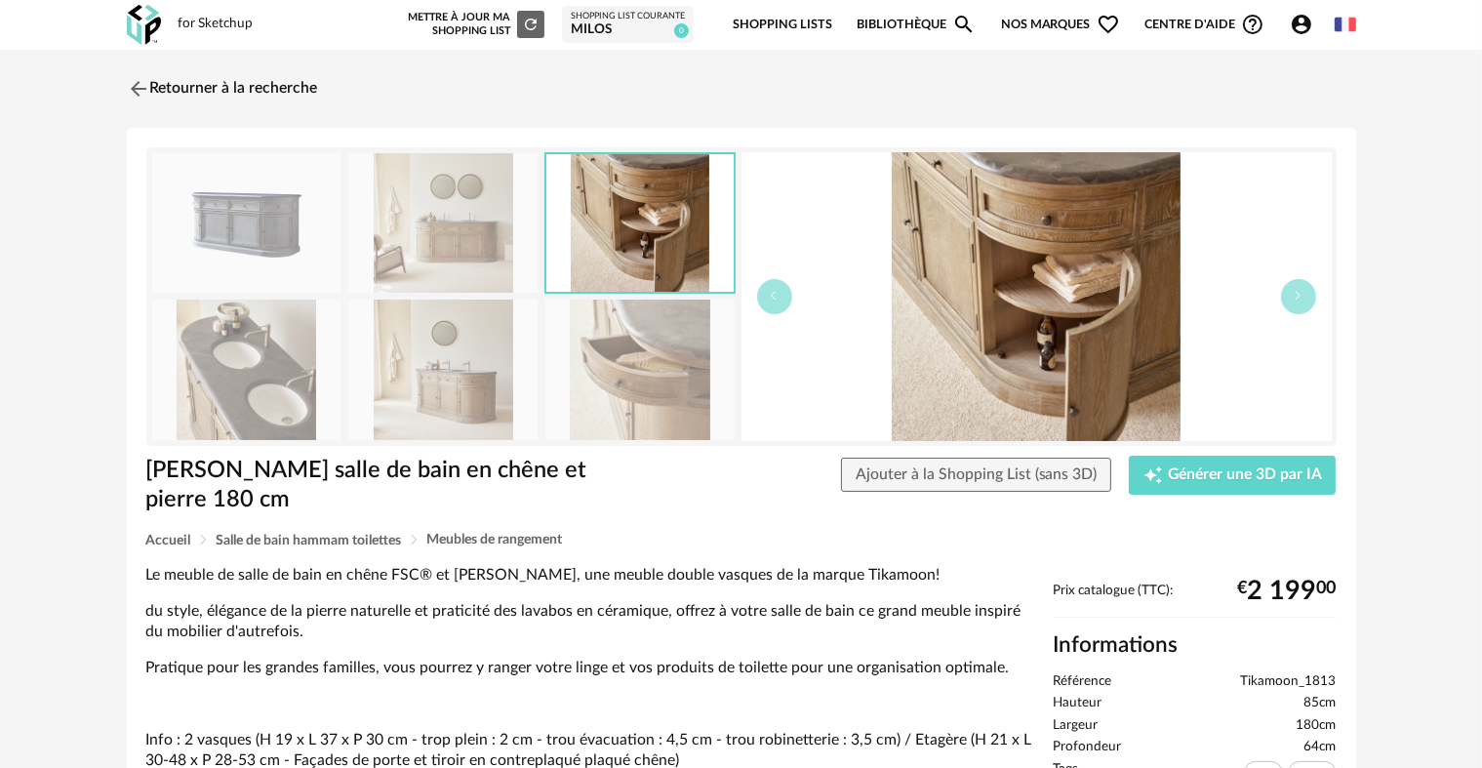
click at [601, 304] on img at bounding box center [640, 370] width 189 height 140
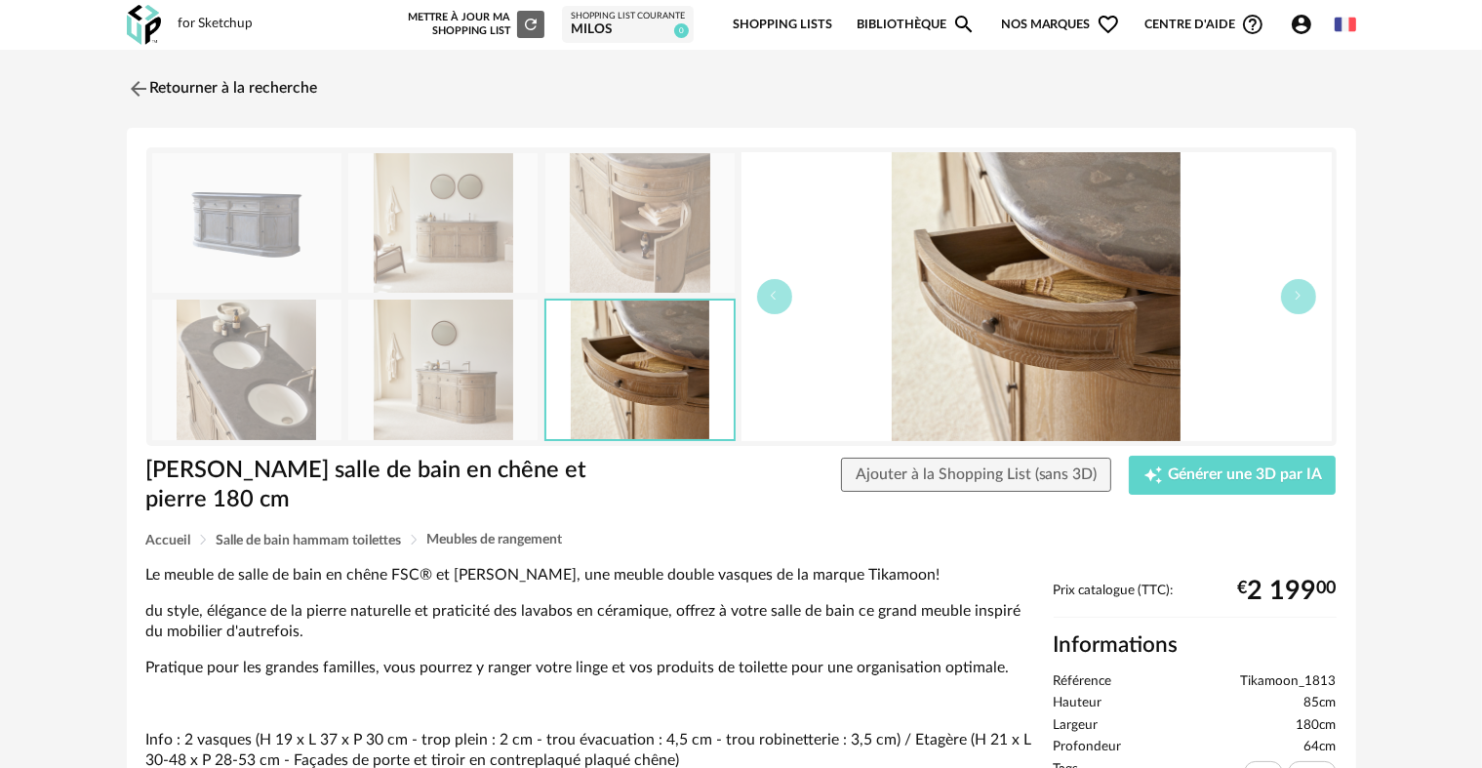
click at [472, 336] on img at bounding box center [442, 370] width 189 height 140
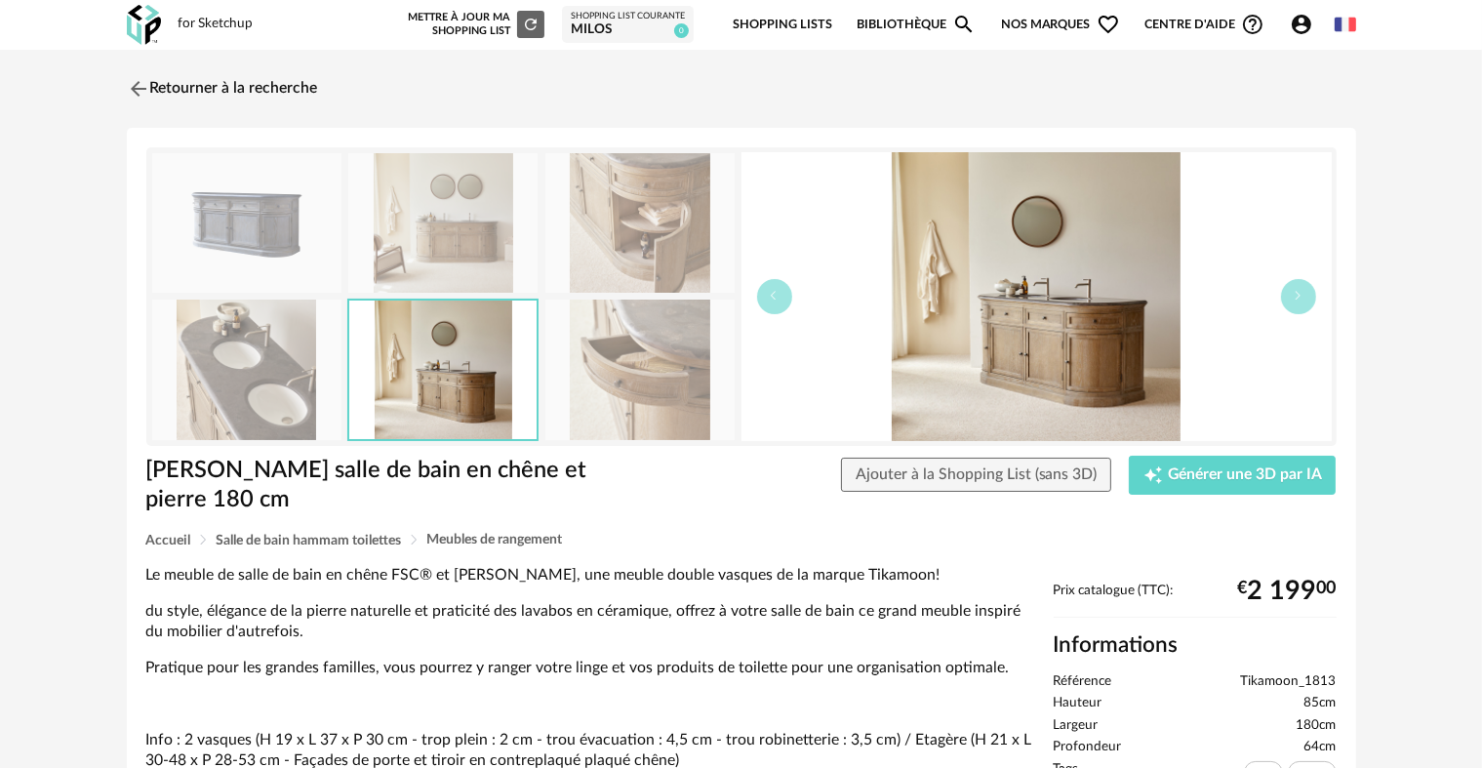
click at [275, 375] on img at bounding box center [246, 370] width 189 height 140
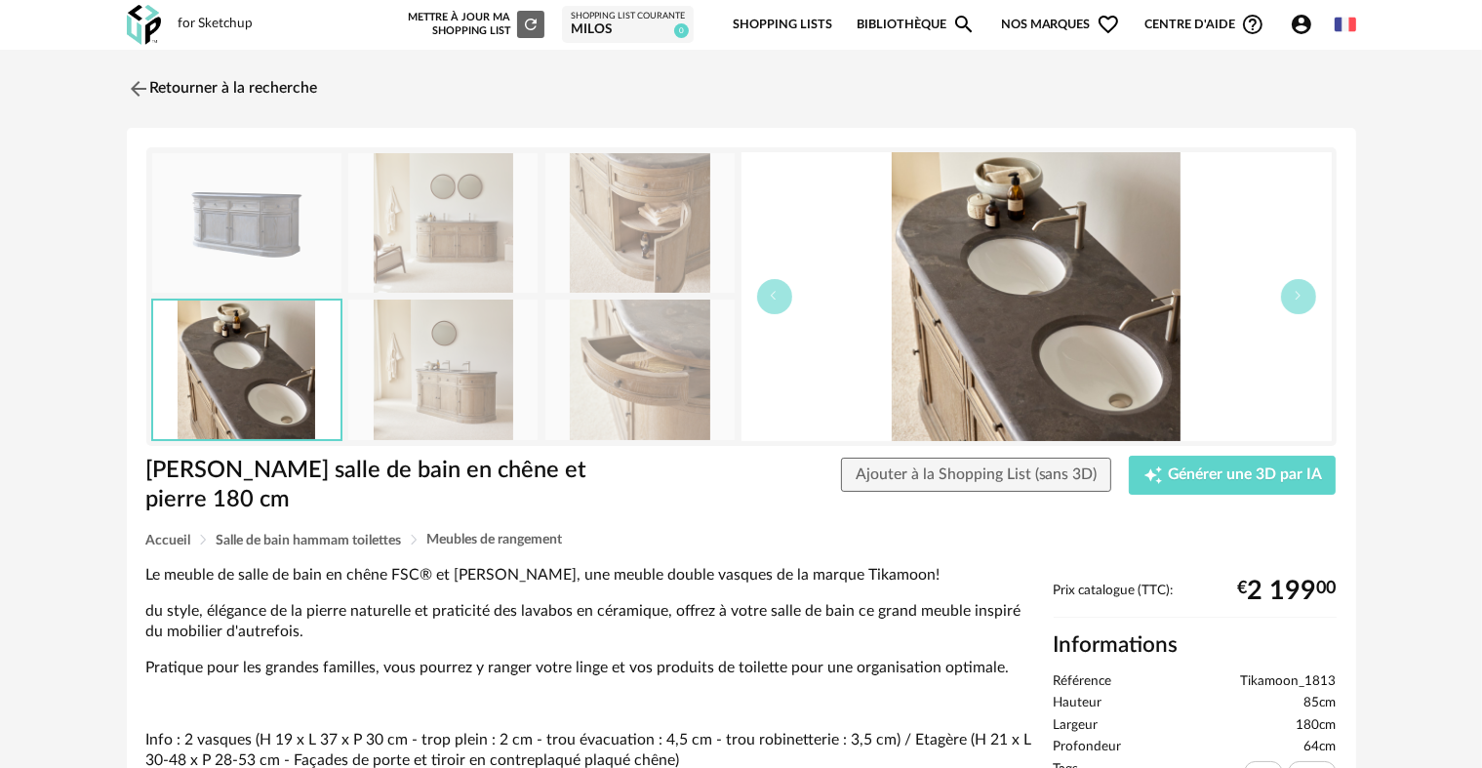
click at [300, 216] on img at bounding box center [246, 223] width 189 height 140
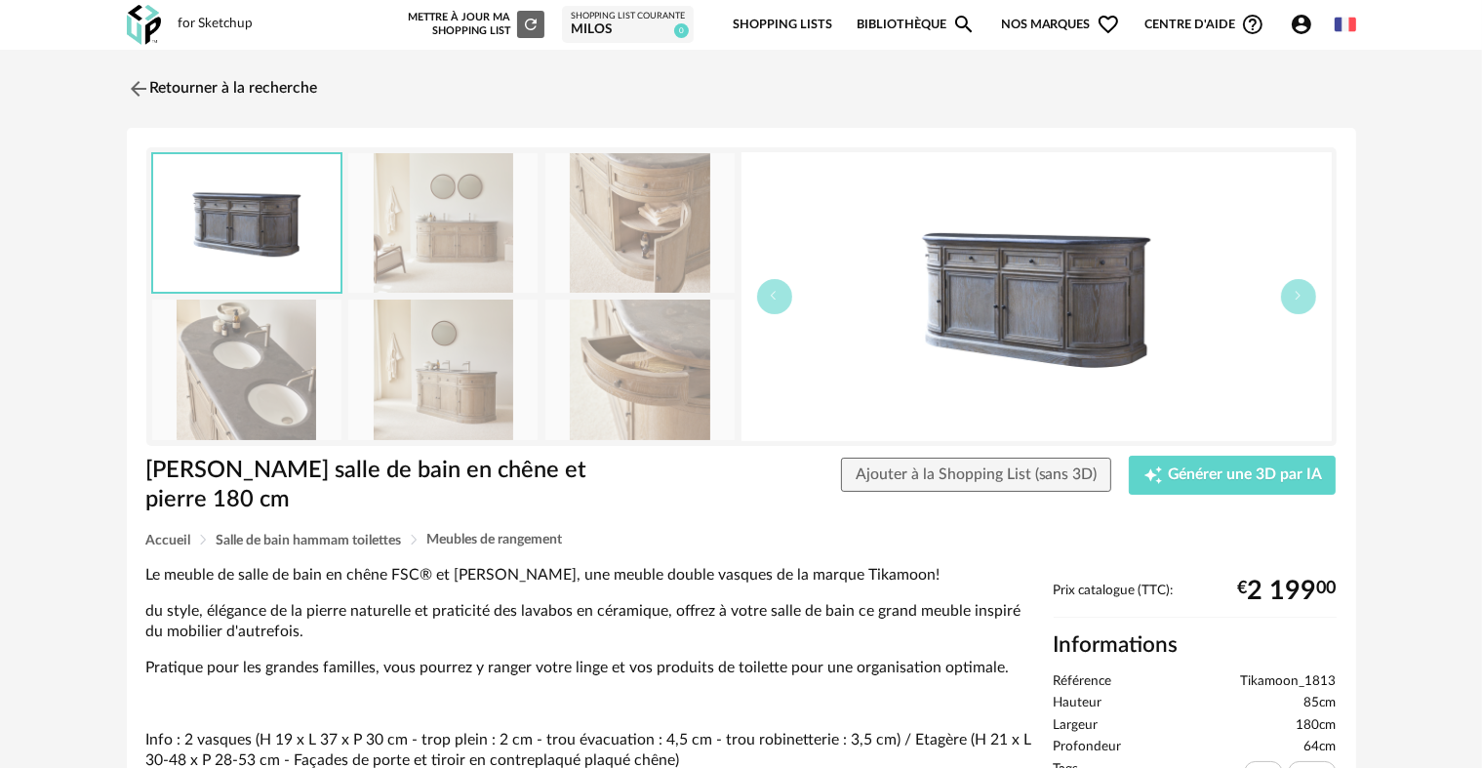
click at [416, 226] on img at bounding box center [442, 223] width 189 height 140
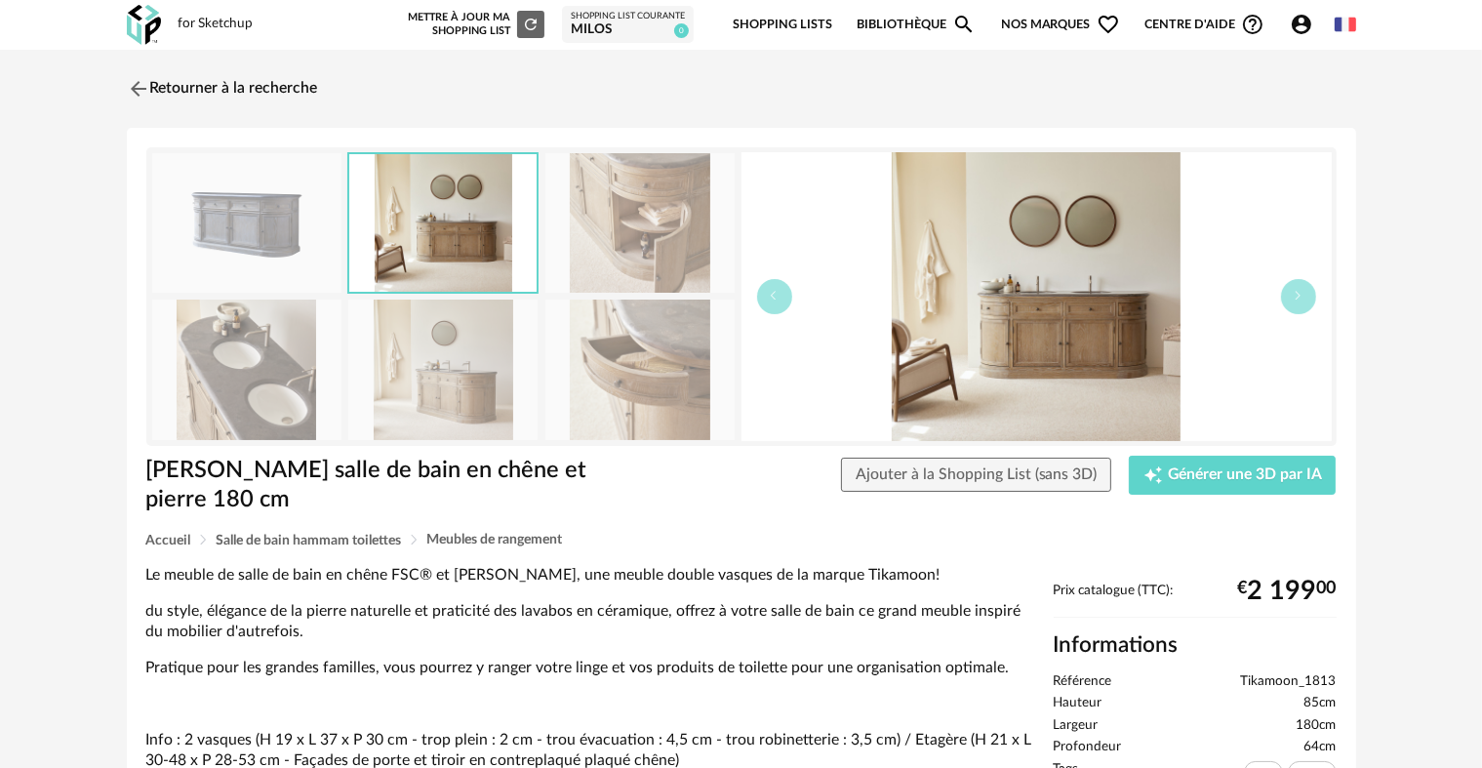
click at [608, 238] on img at bounding box center [640, 223] width 189 height 140
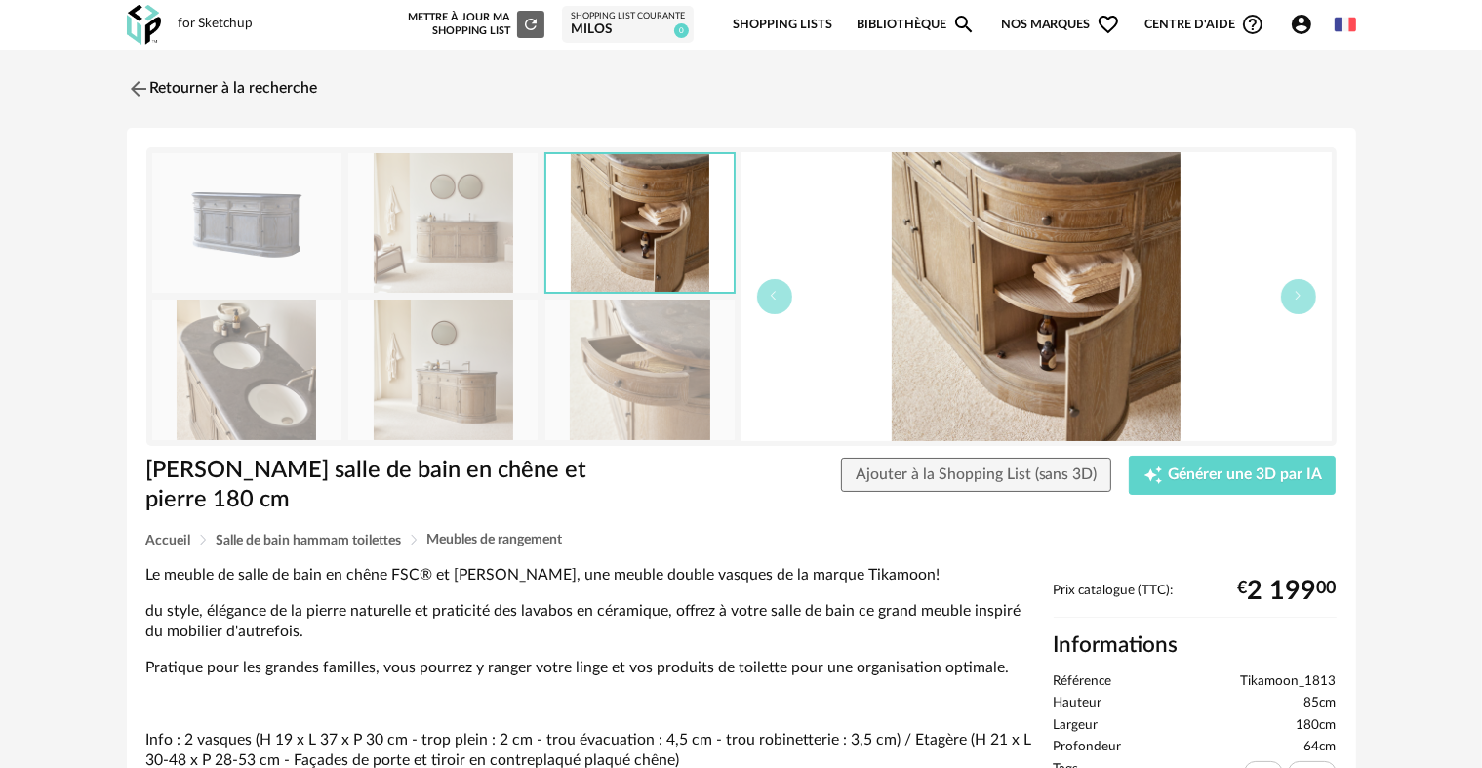
click at [627, 368] on img at bounding box center [640, 370] width 189 height 140
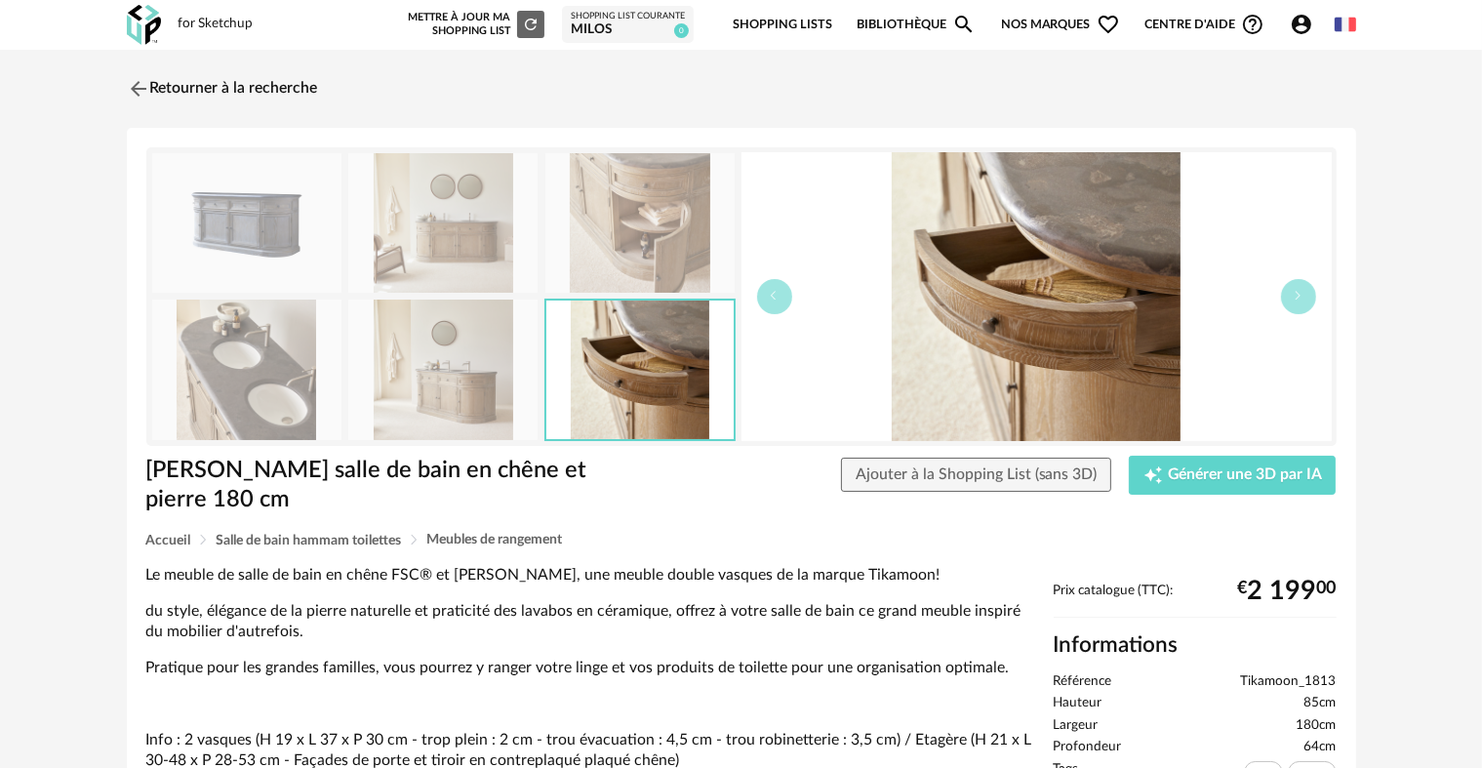
click at [449, 379] on img at bounding box center [442, 370] width 189 height 140
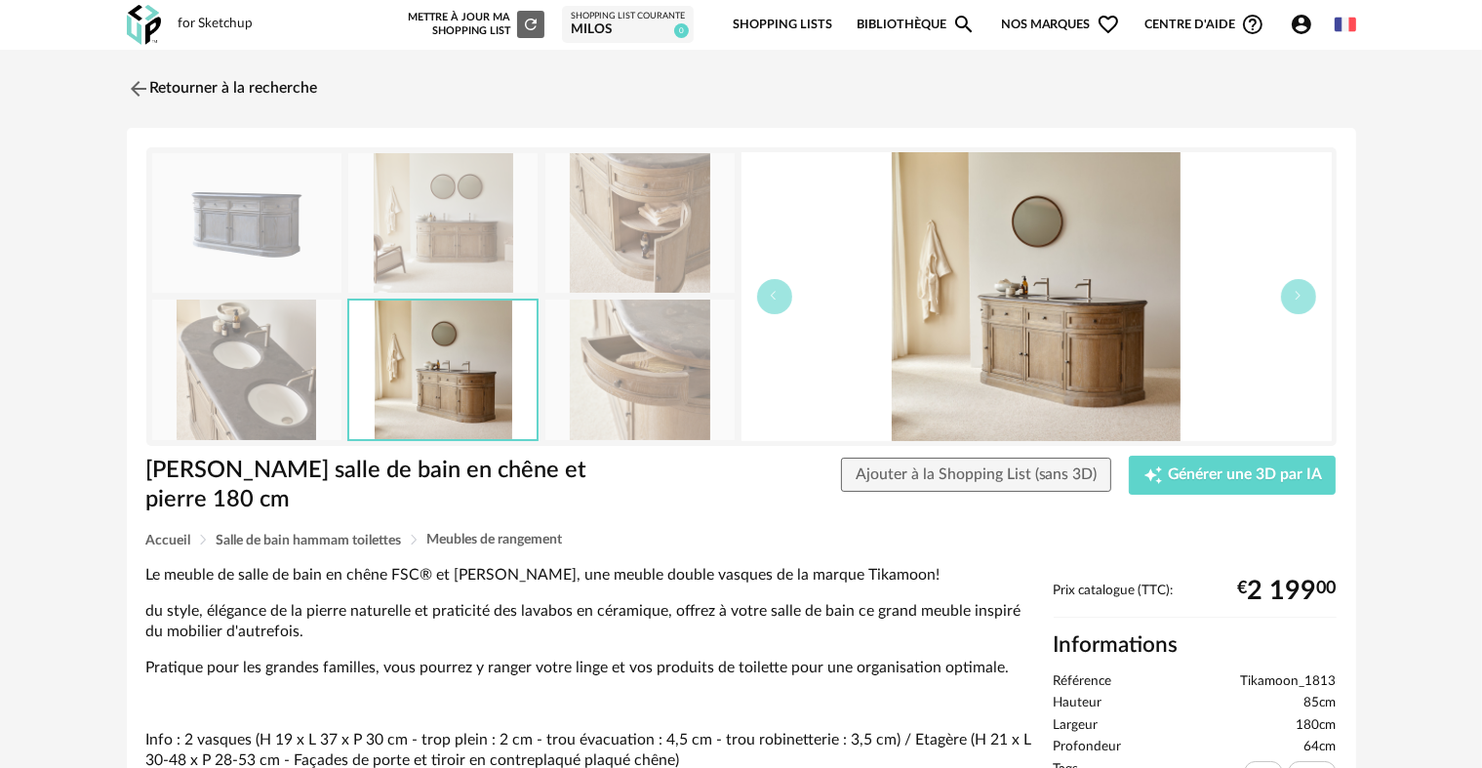
click at [260, 395] on img at bounding box center [246, 370] width 189 height 140
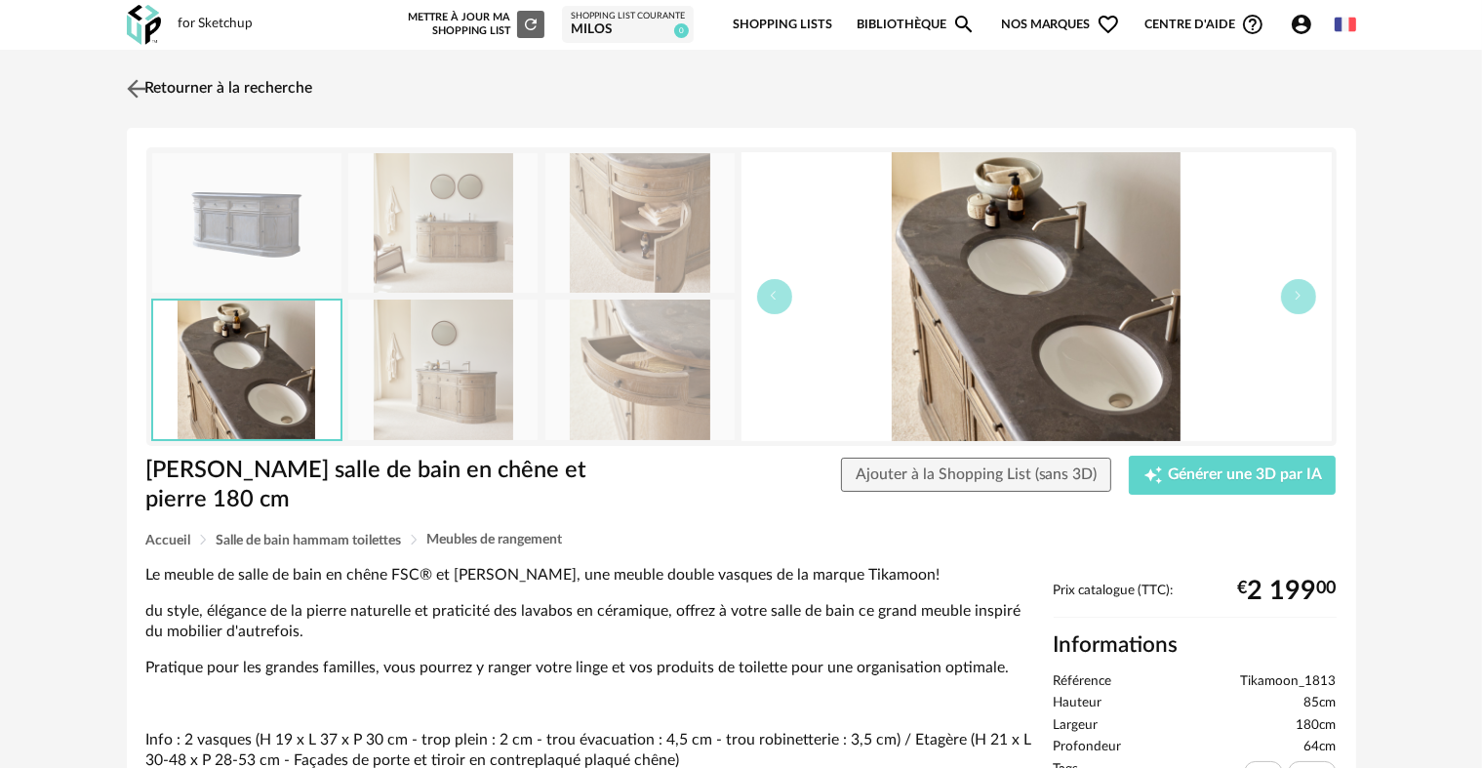
click at [132, 92] on img at bounding box center [136, 88] width 28 height 28
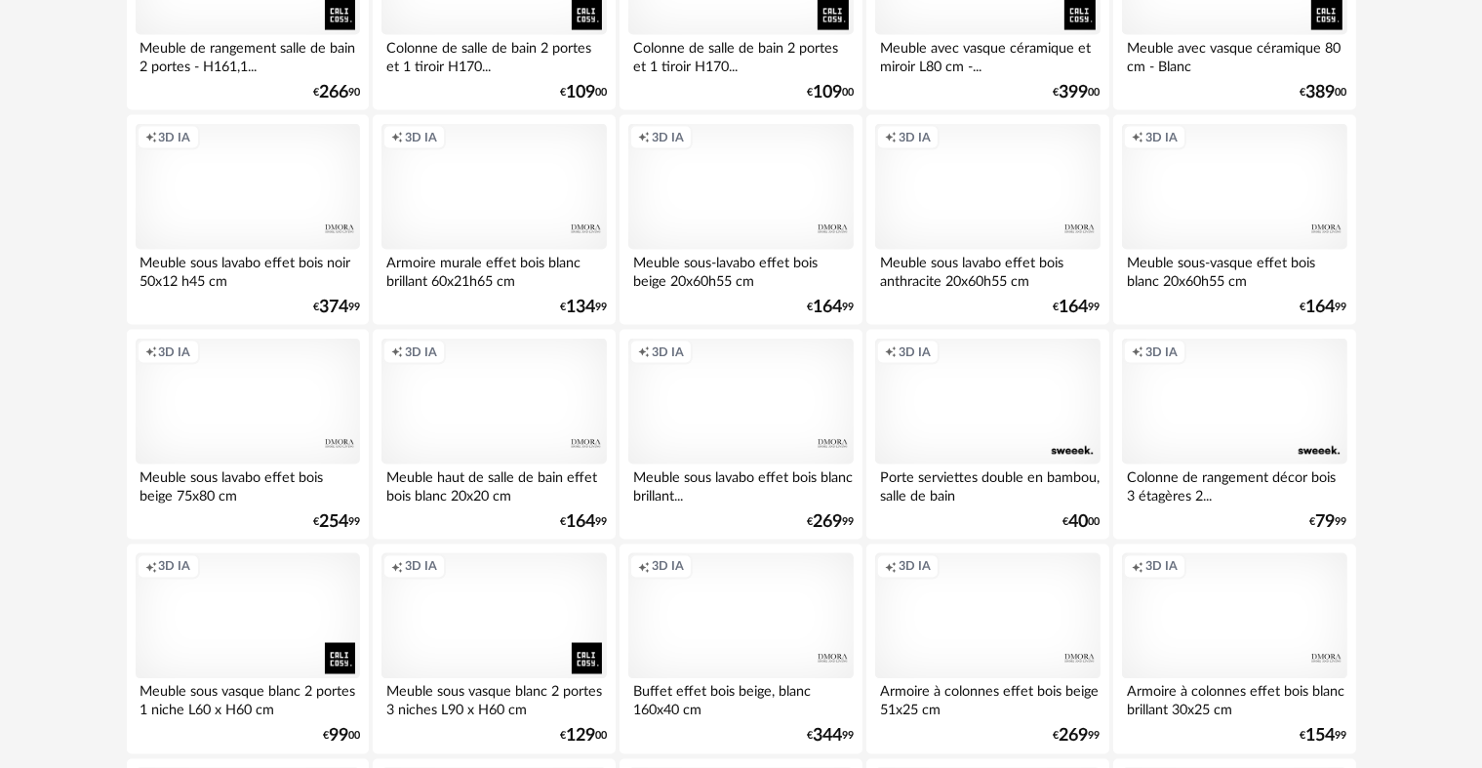
scroll to position [3220, 0]
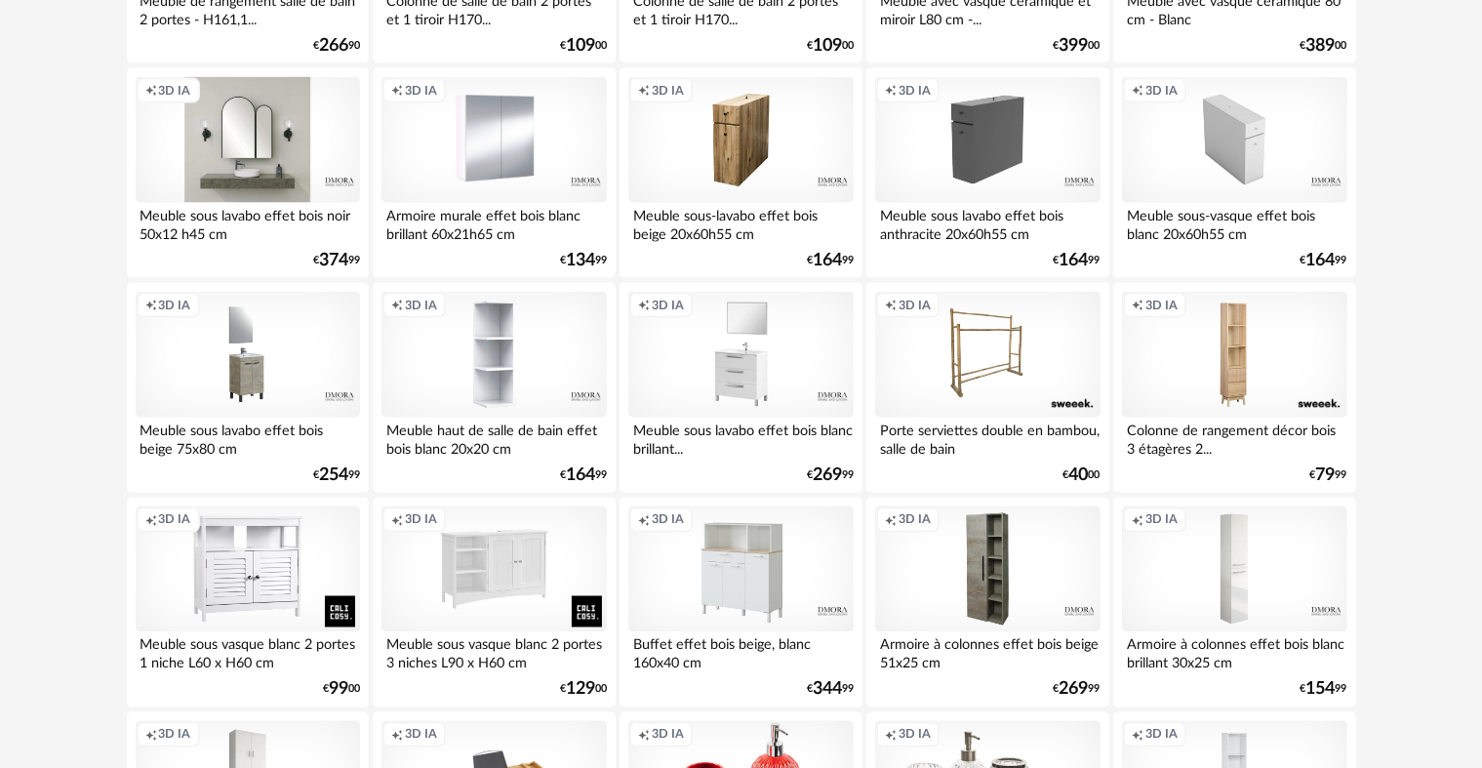
click at [265, 157] on div "Creation icon 3D IA" at bounding box center [248, 140] width 224 height 127
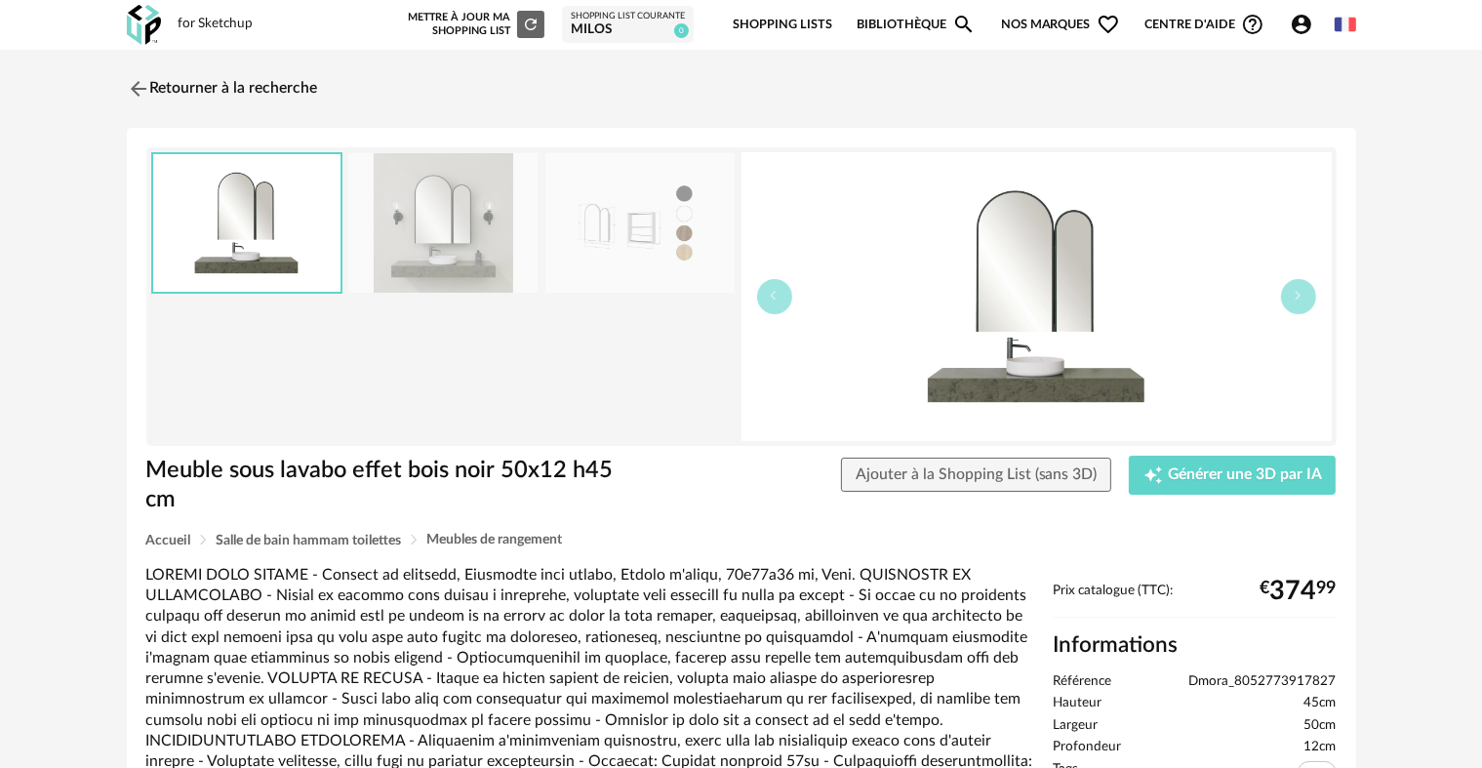
click at [626, 226] on img at bounding box center [640, 223] width 189 height 140
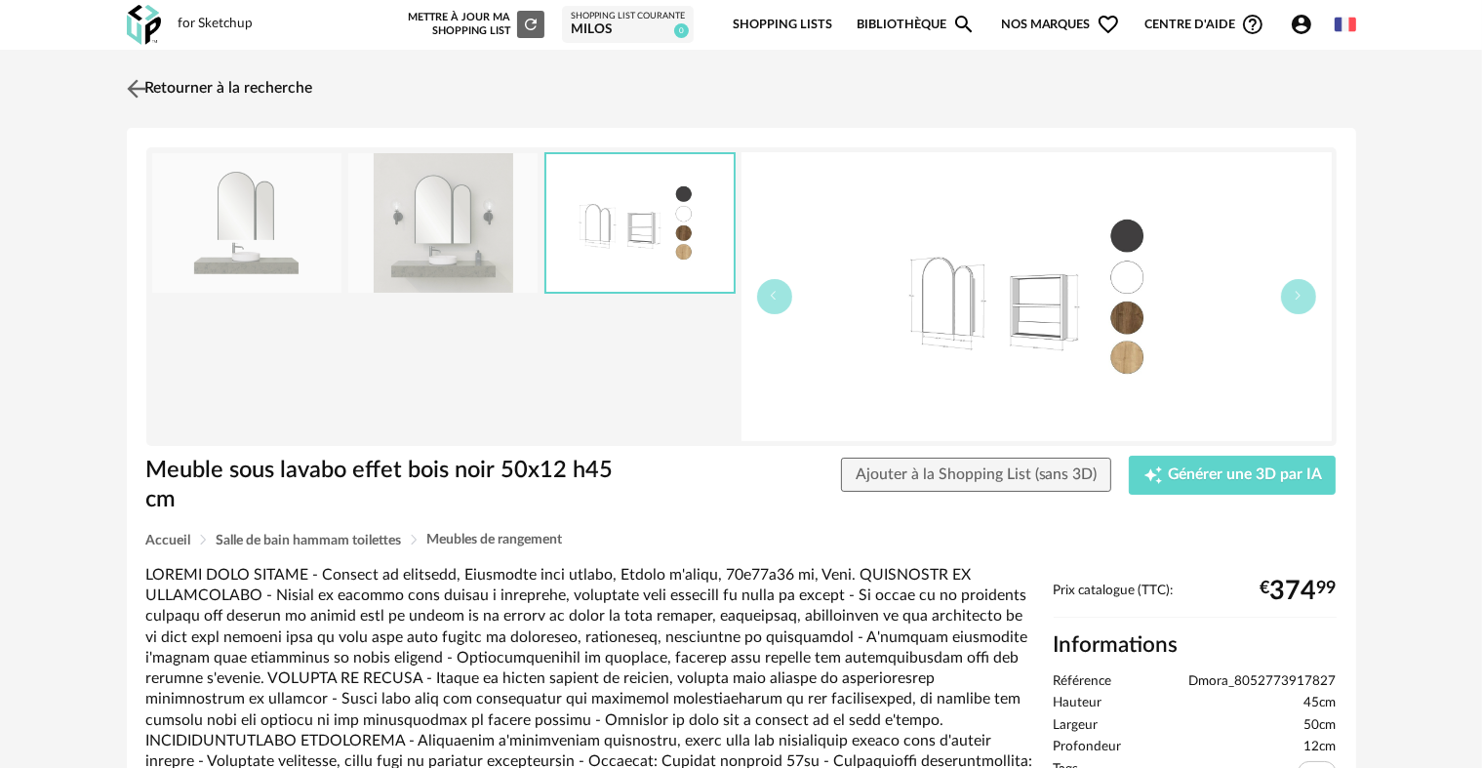
click at [137, 88] on img at bounding box center [136, 88] width 28 height 28
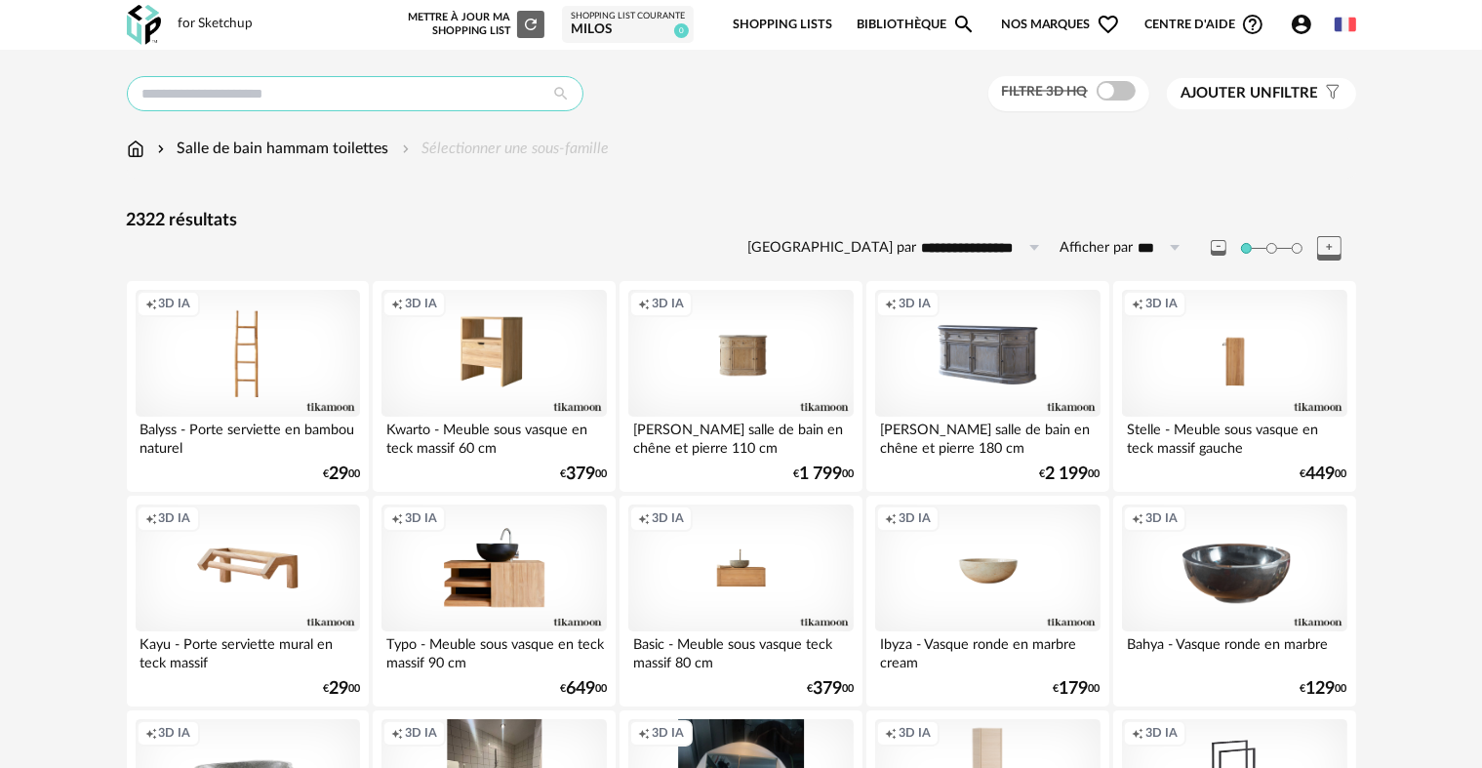
click at [237, 78] on input "text" at bounding box center [355, 93] width 457 height 35
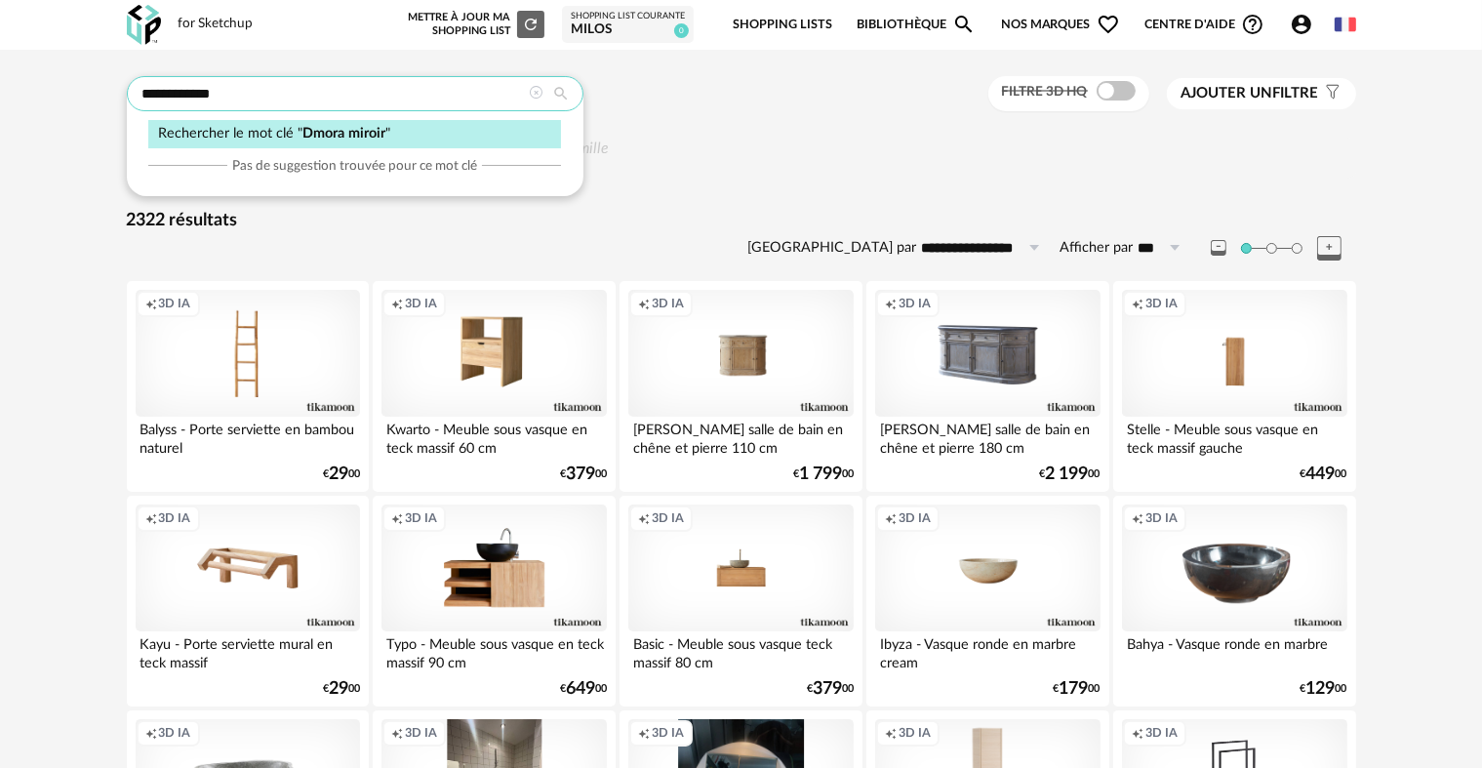
type input "**********"
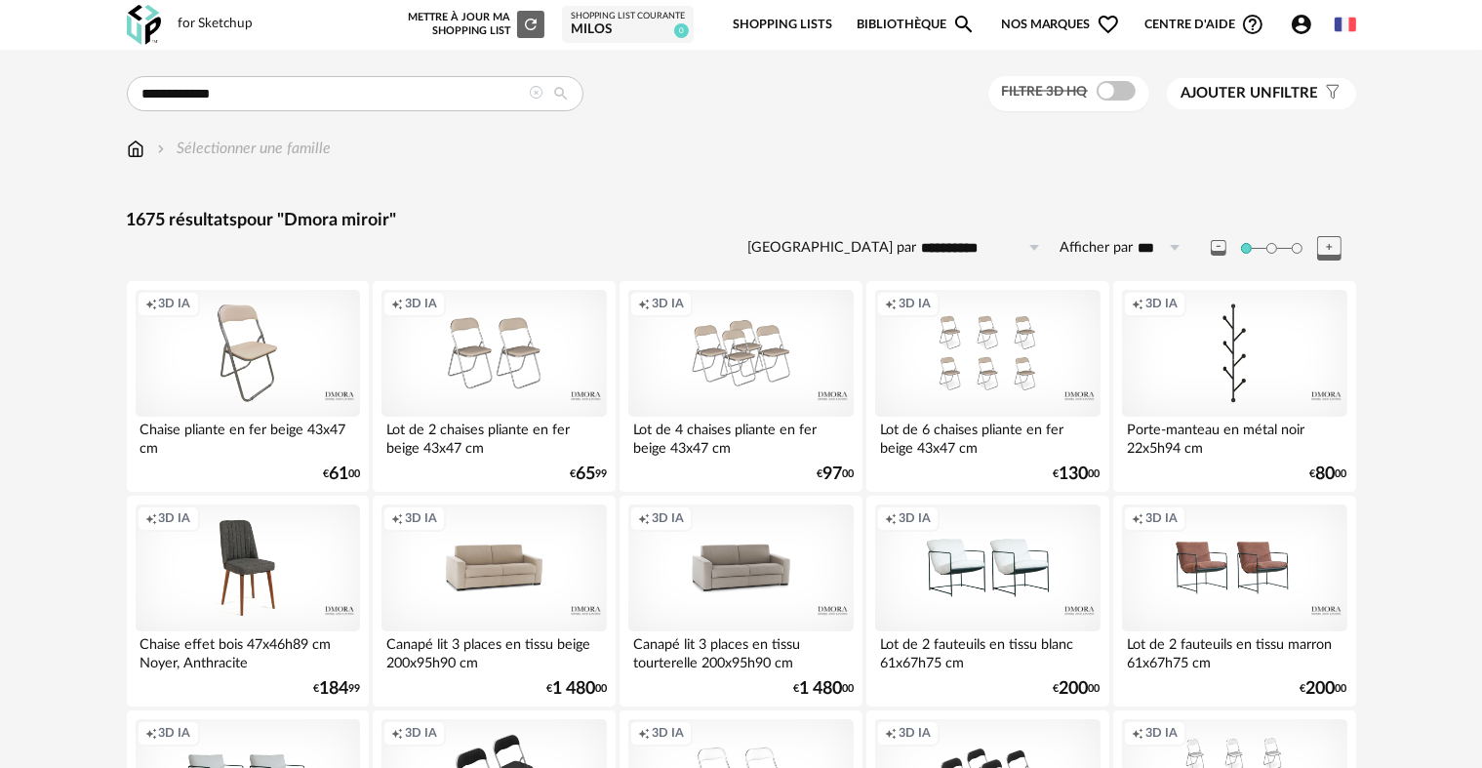
click at [539, 86] on icon at bounding box center [537, 93] width 14 height 14
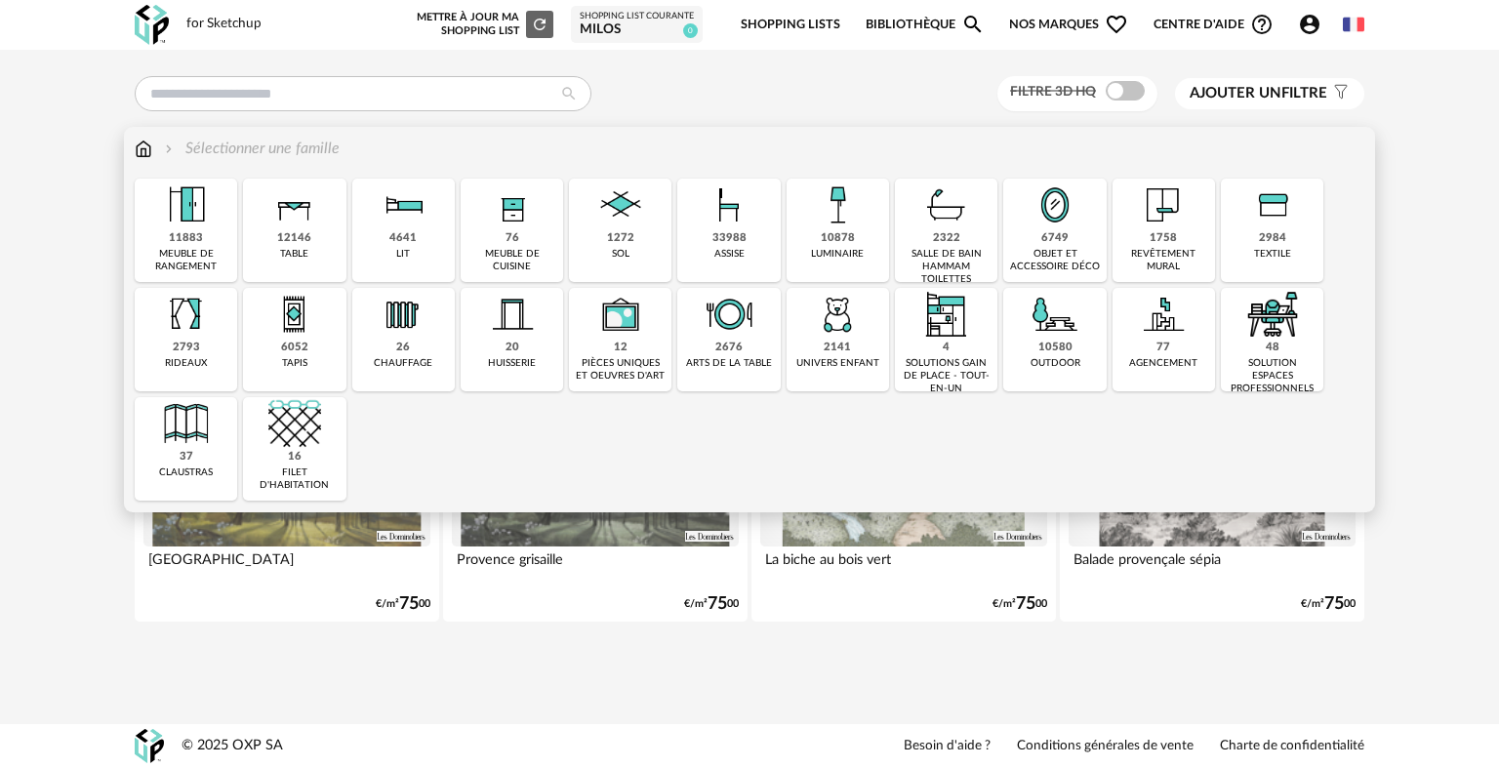
click at [957, 228] on img at bounding box center [946, 205] width 53 height 53
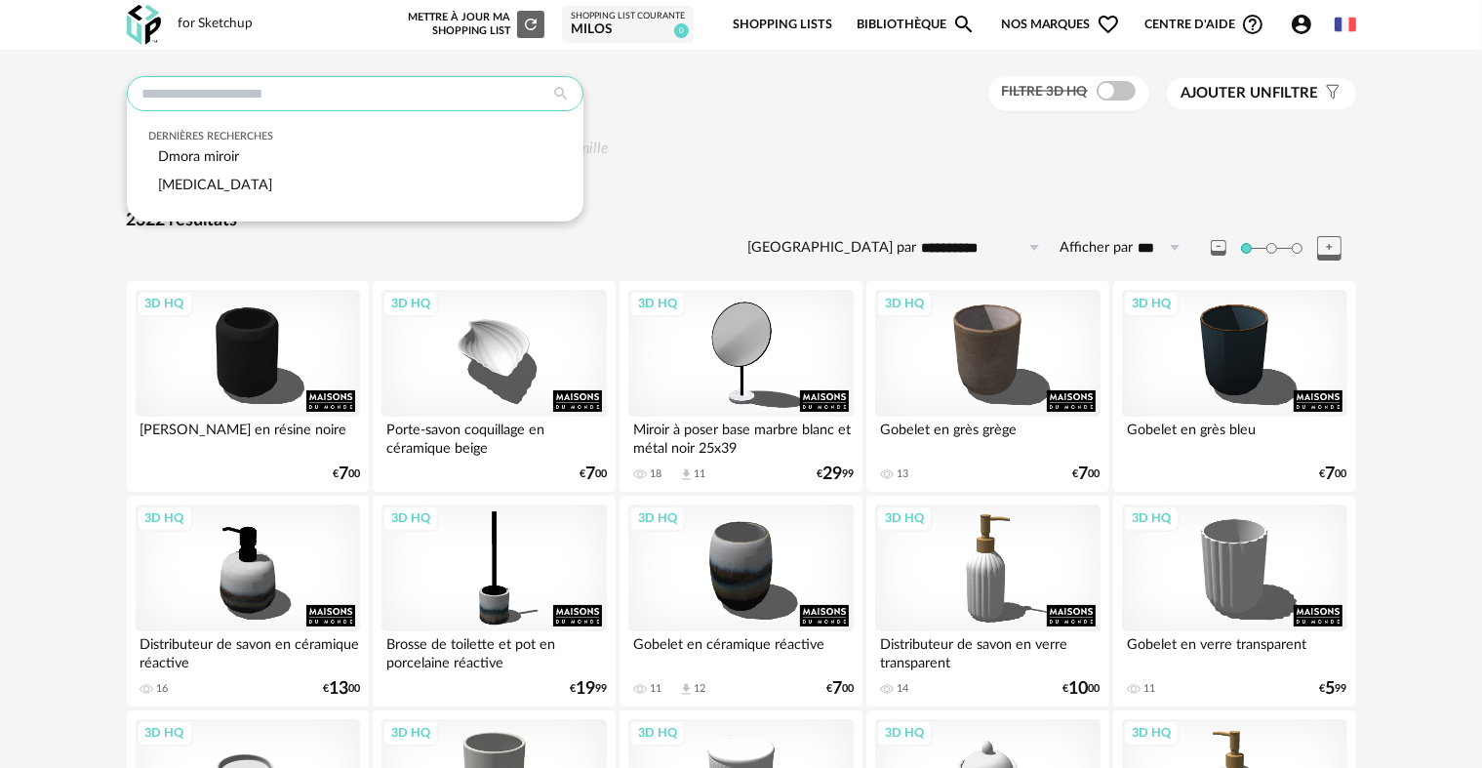
click at [169, 105] on input "text" at bounding box center [355, 93] width 457 height 35
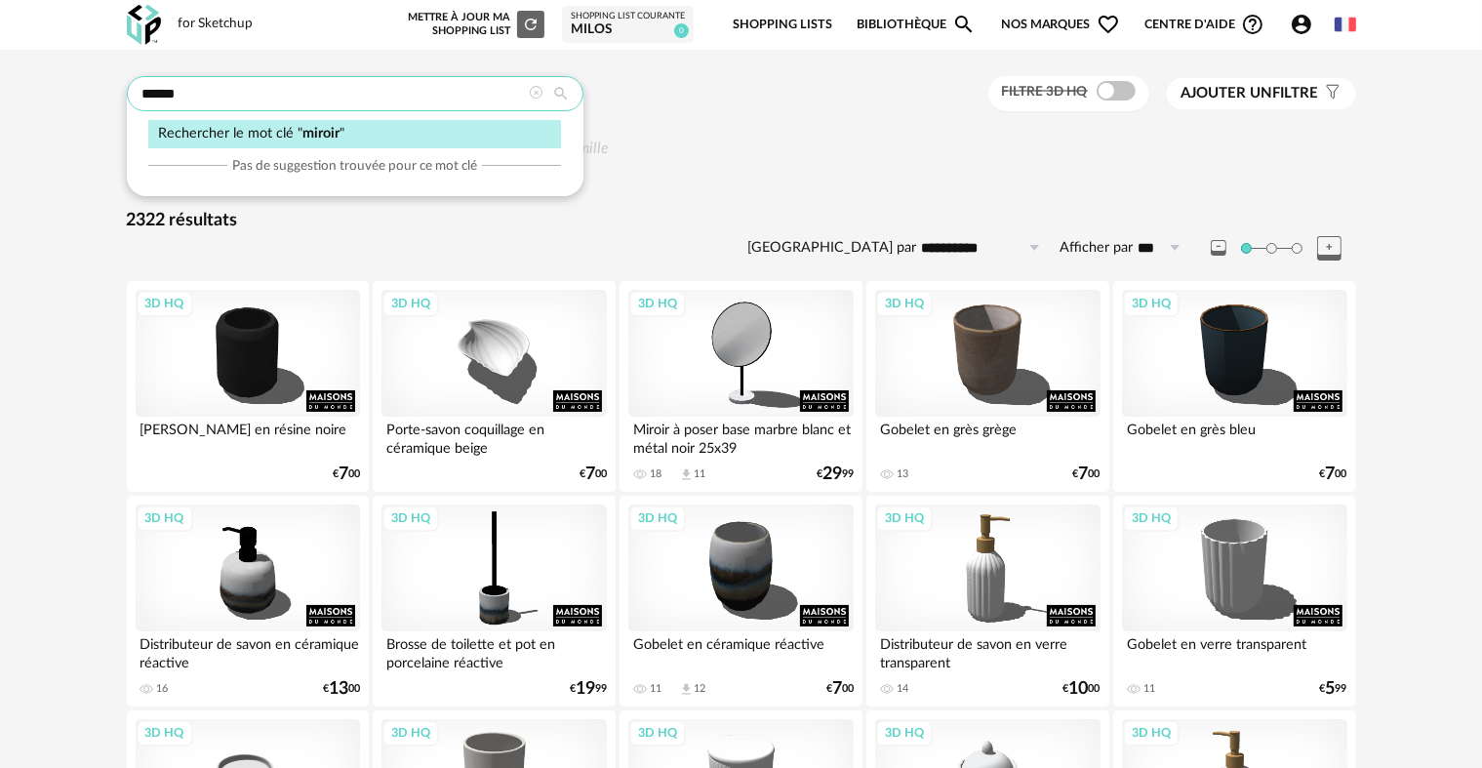
type input "******"
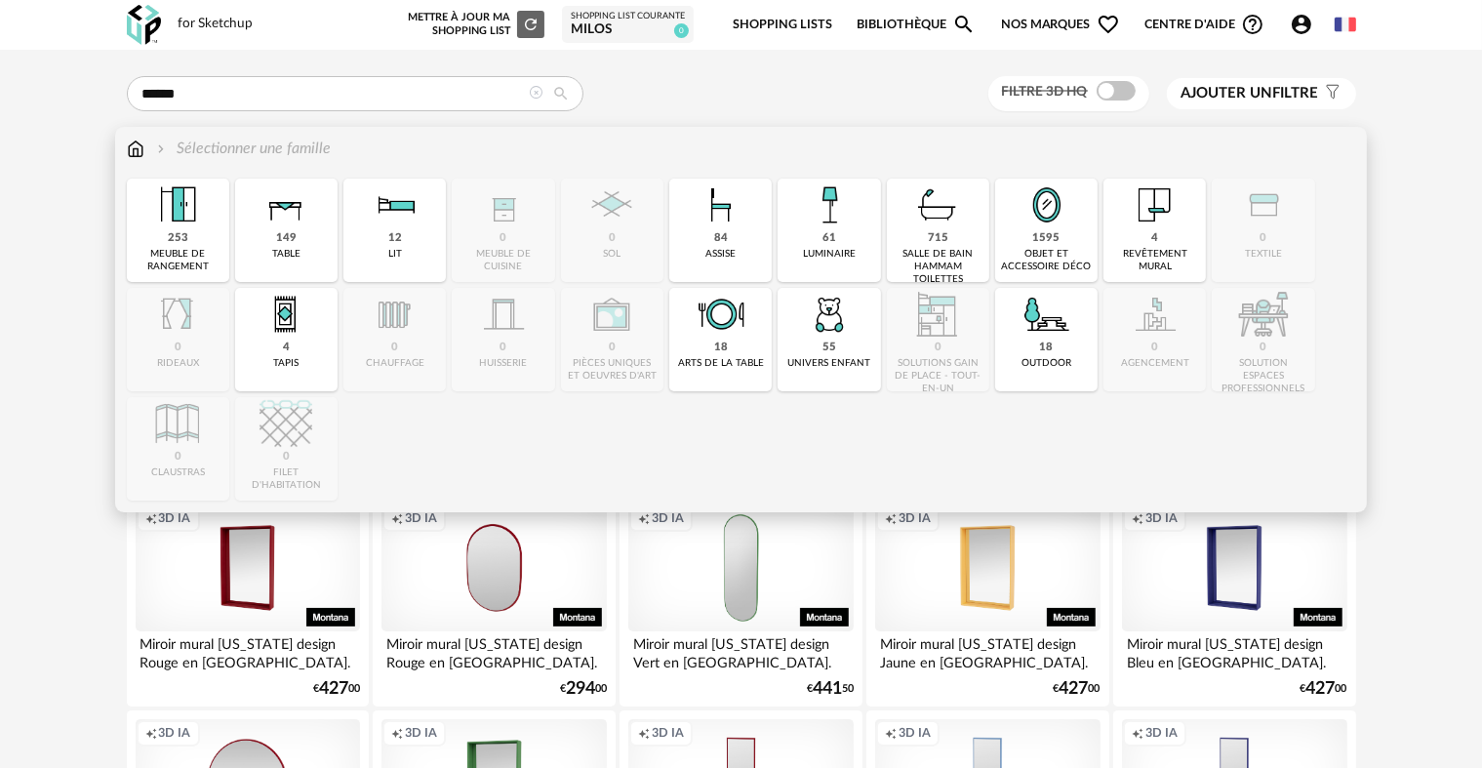
click at [1050, 226] on img at bounding box center [1047, 205] width 53 height 53
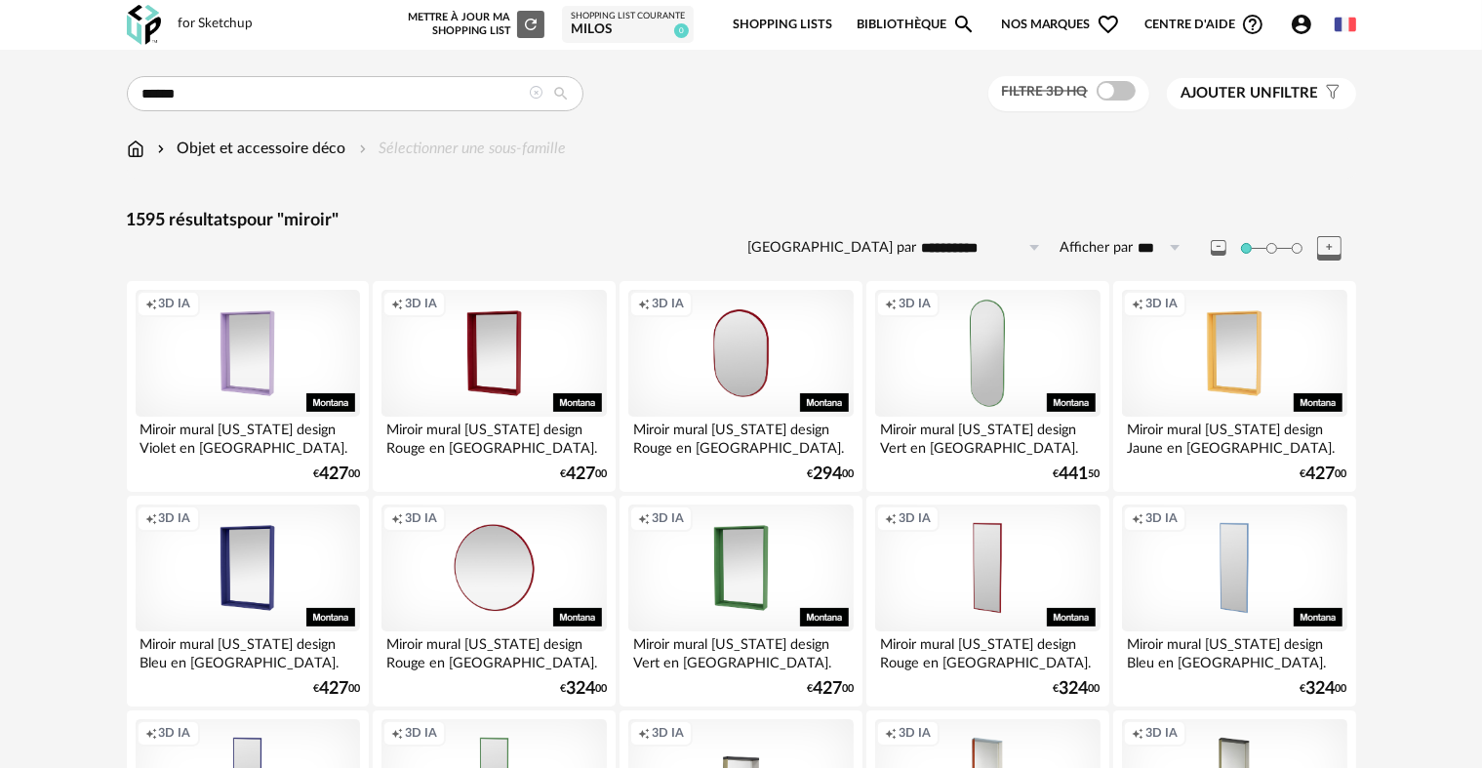
click at [1210, 96] on span "Ajouter un" at bounding box center [1228, 93] width 92 height 15
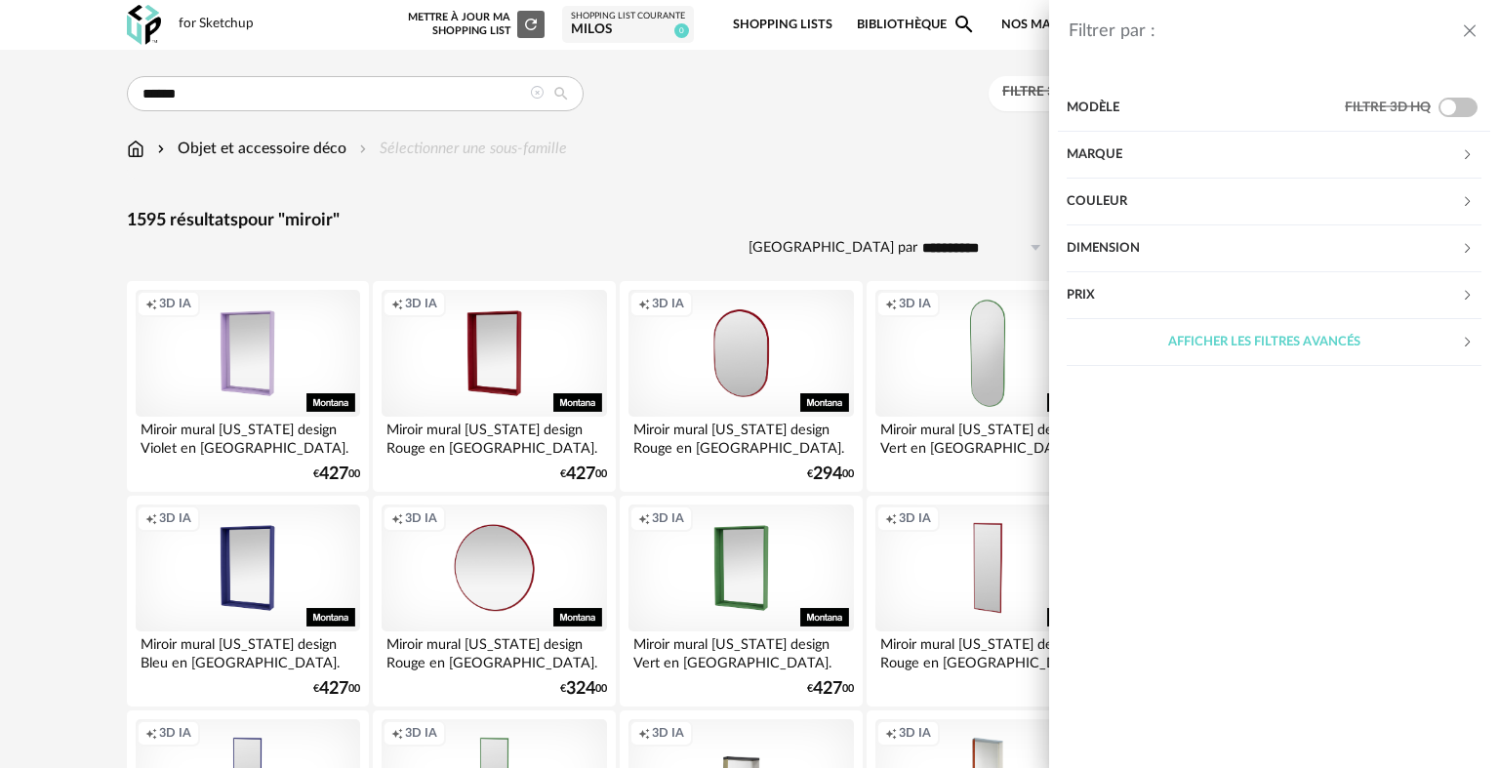
click at [1115, 152] on div "Marque" at bounding box center [1264, 155] width 394 height 47
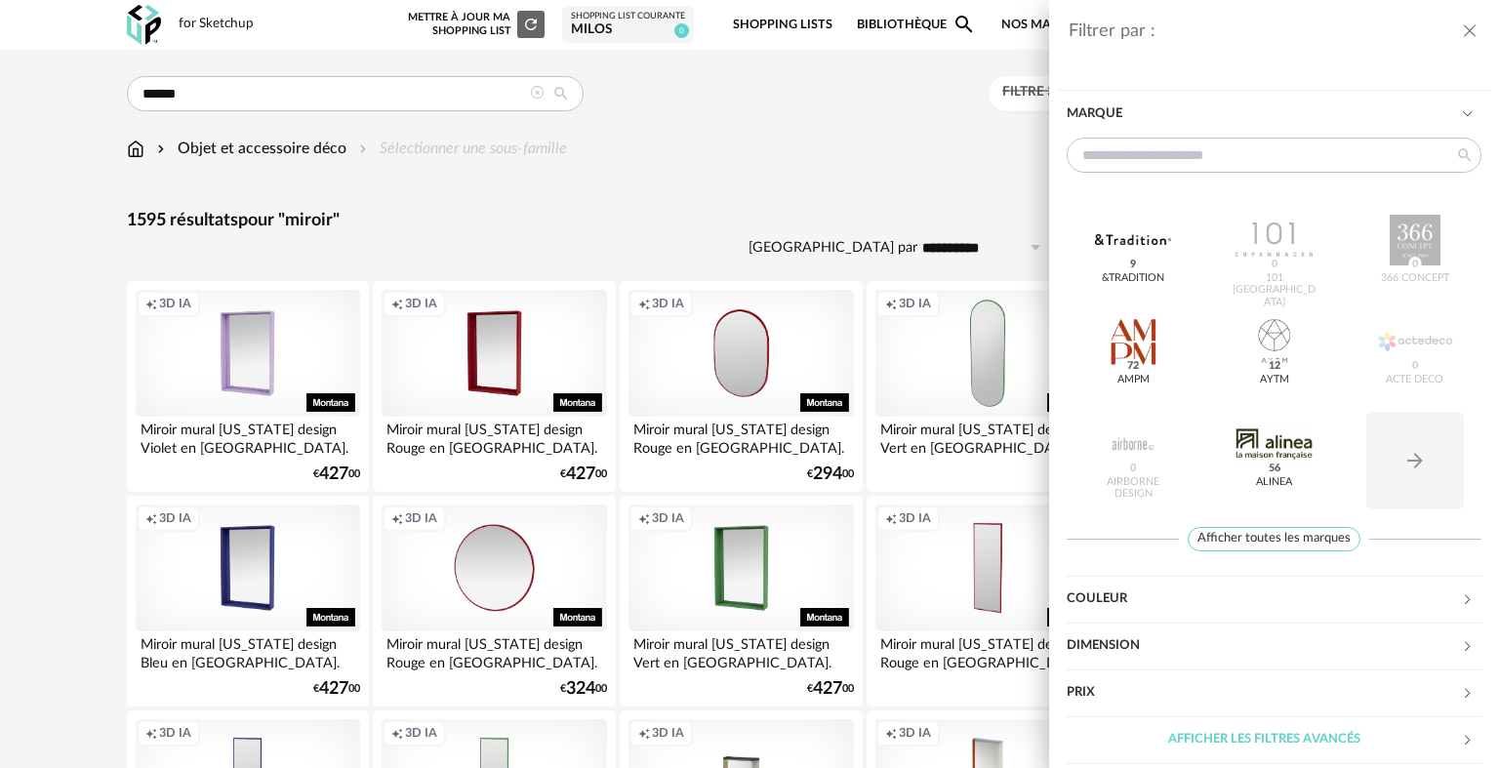
scroll to position [43, 0]
click at [1257, 530] on span "Afficher toutes les marques" at bounding box center [1274, 537] width 173 height 24
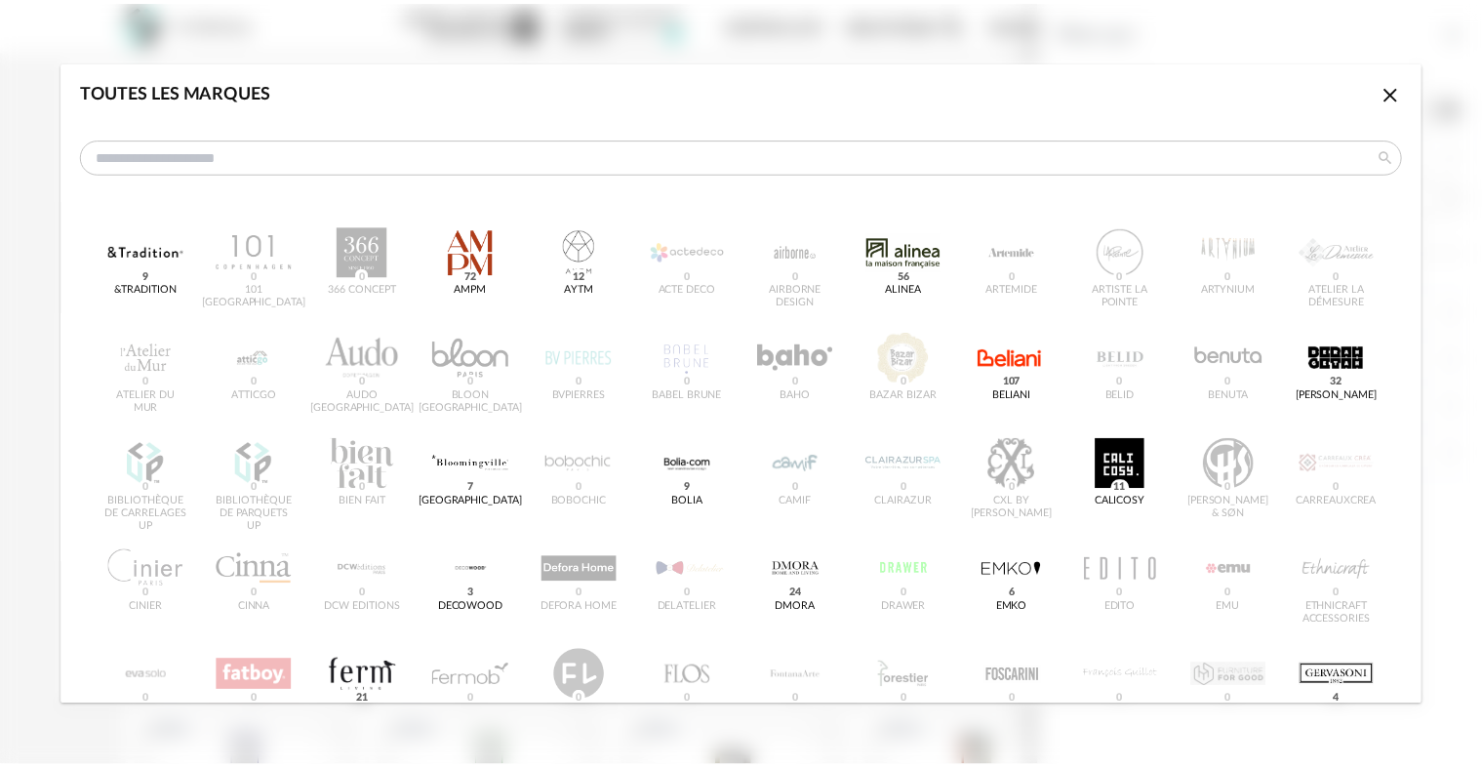
scroll to position [0, 0]
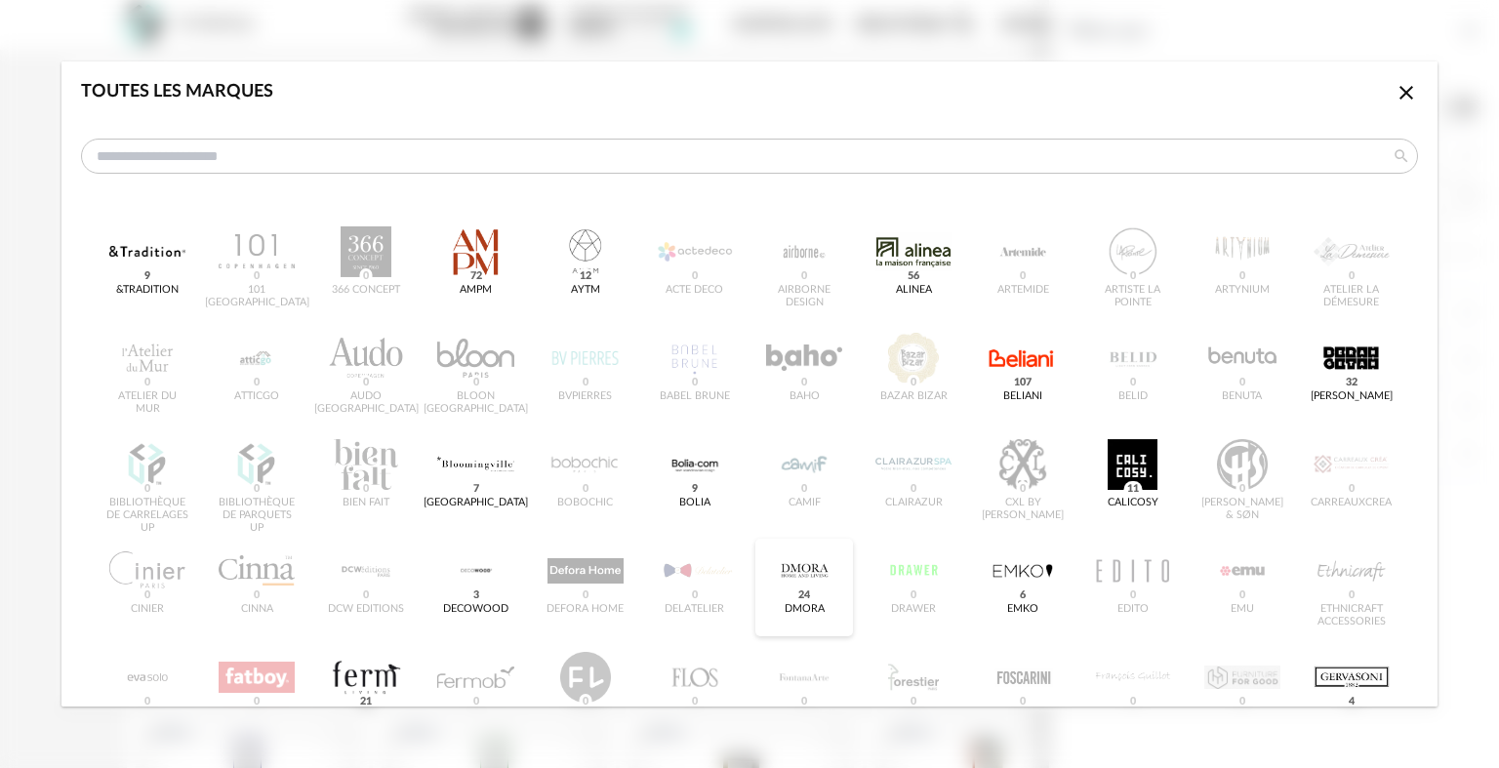
click at [795, 576] on div "dialog" at bounding box center [804, 571] width 76 height 51
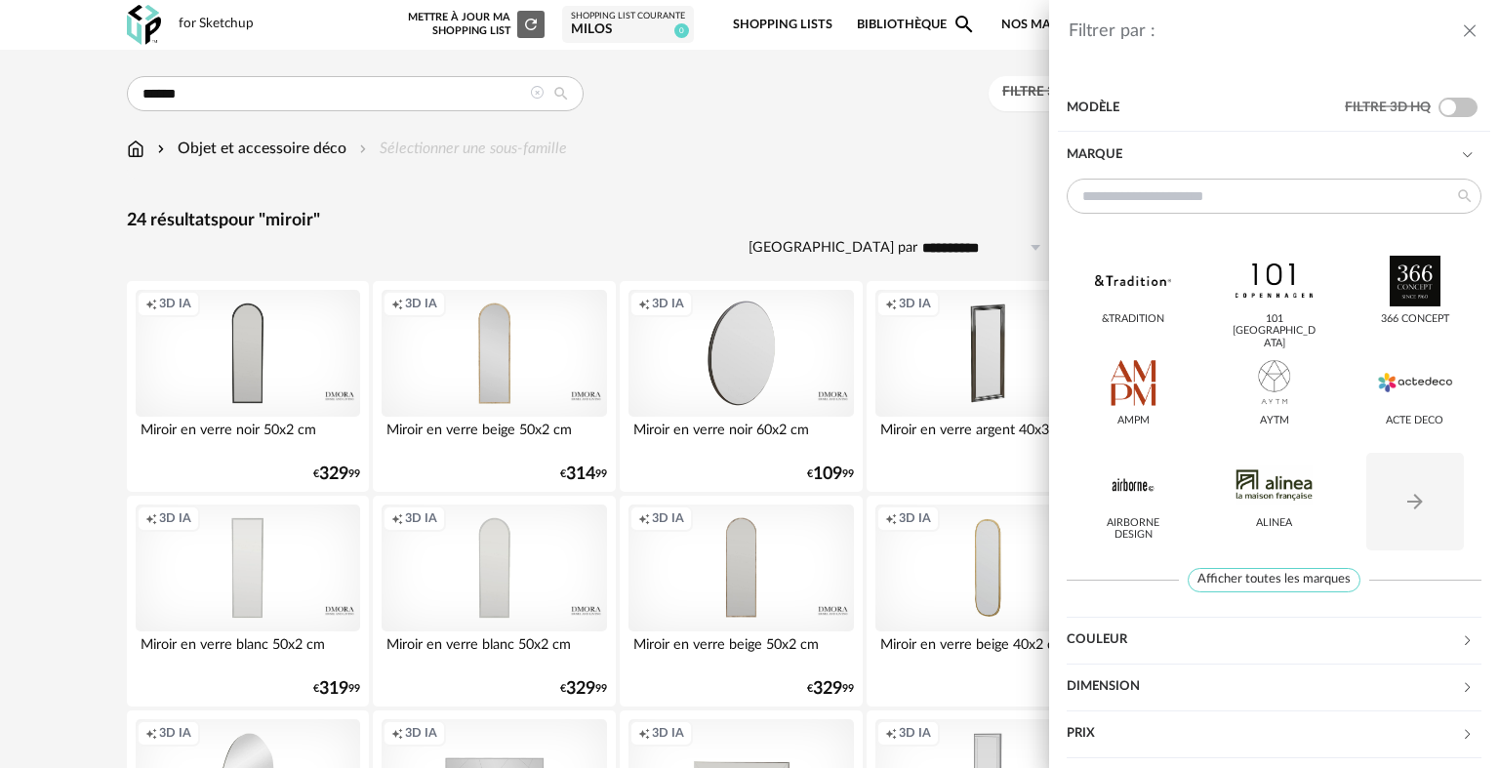
click at [738, 179] on div "Filtrer par : Modèle Filtre 3D HQ Marque &tradition 101 Copenhagen 366 Concept …" at bounding box center [749, 384] width 1499 height 768
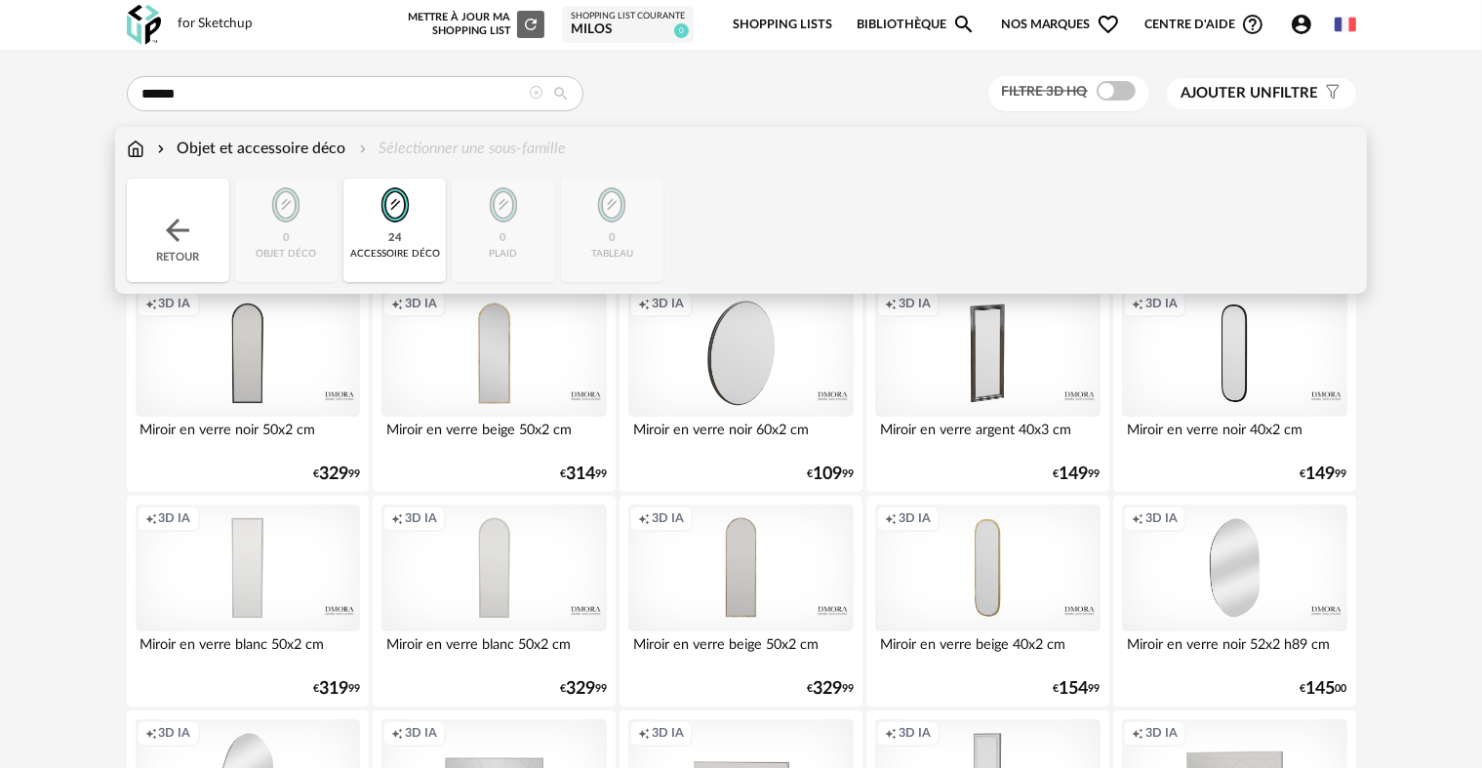
click at [263, 143] on div "Objet et accessoire déco" at bounding box center [249, 149] width 193 height 22
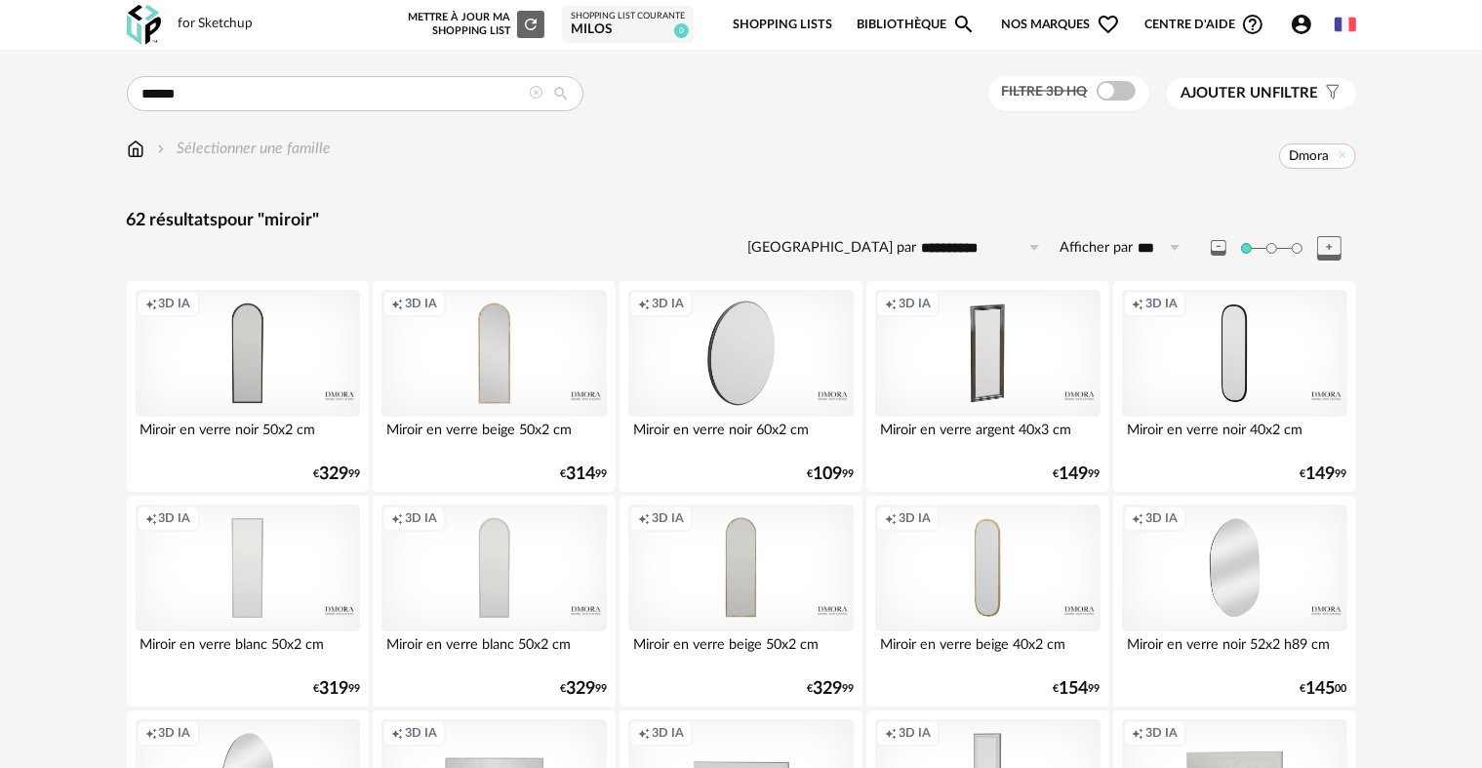
click at [545, 89] on icon at bounding box center [561, 94] width 35 height 18
click at [535, 96] on icon at bounding box center [537, 93] width 14 height 14
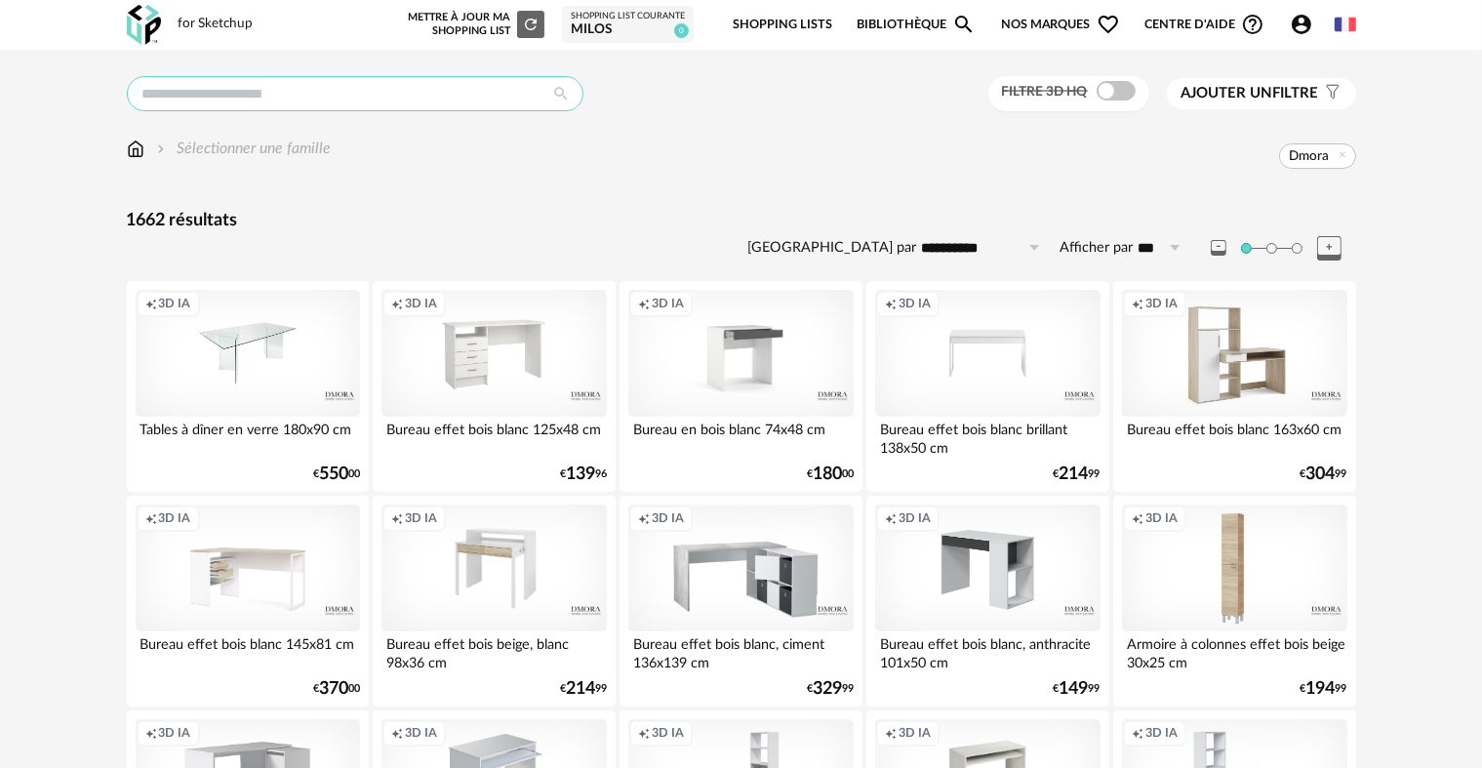
click at [364, 94] on input "text" at bounding box center [355, 93] width 457 height 35
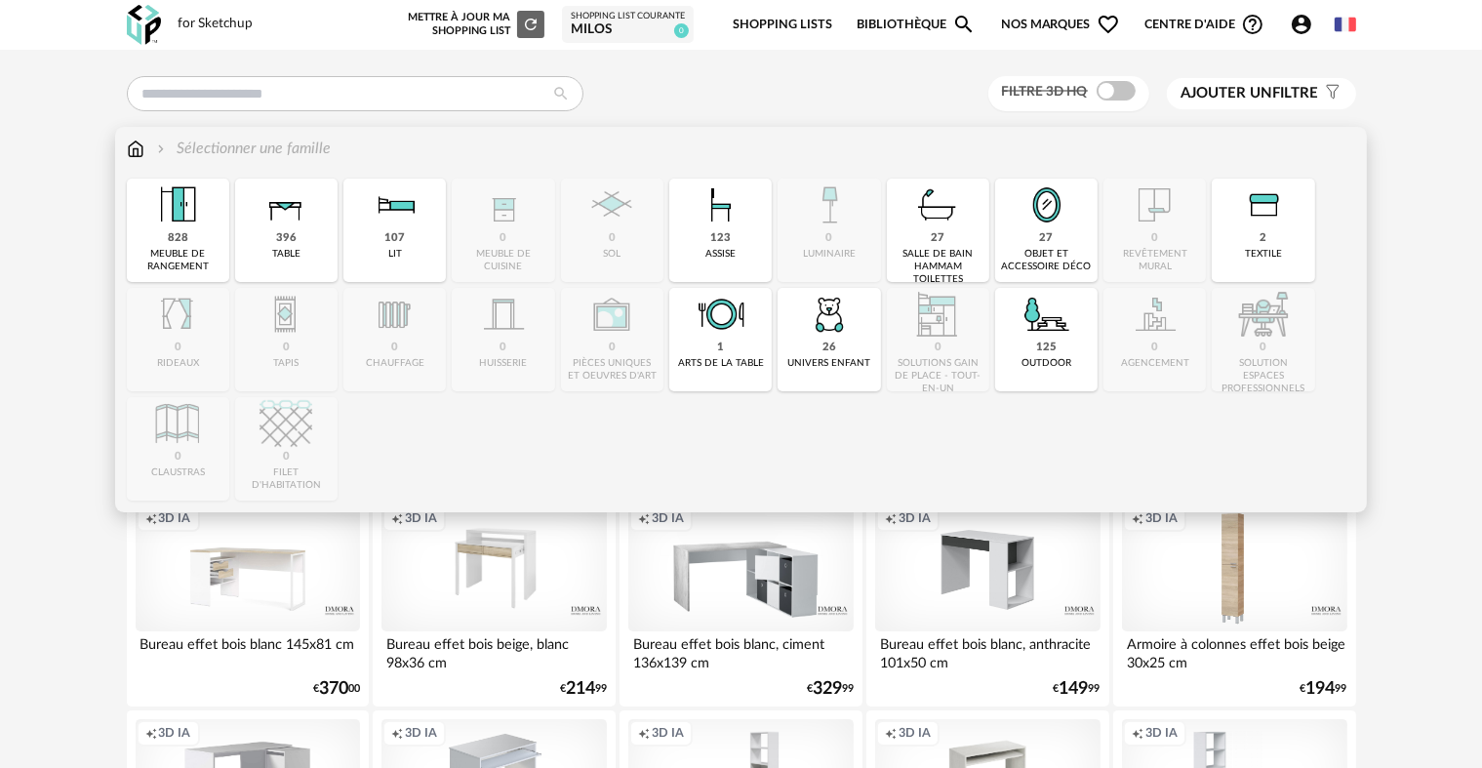
click at [927, 233] on div "27 salle de bain hammam toilettes" at bounding box center [938, 230] width 102 height 103
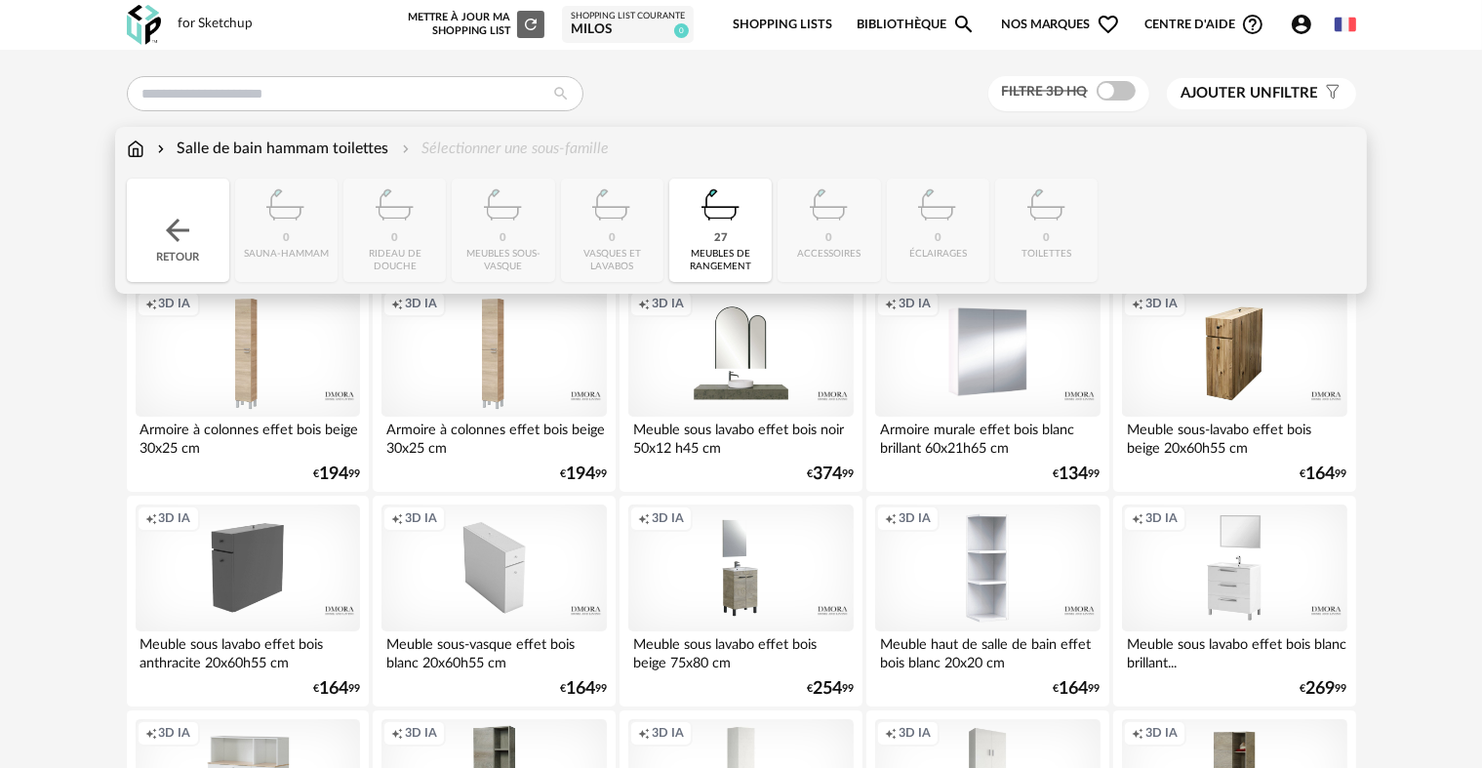
click at [610, 230] on div "Close icon Retour 0 sauna-hammam 0 rideau de douche 0 meubles sous-vasque 0 vas…" at bounding box center [742, 230] width 1230 height 103
click at [620, 258] on div "Close icon Retour 0 sauna-hammam 0 rideau de douche 0 meubles sous-vasque 0 vas…" at bounding box center [742, 230] width 1230 height 103
click at [136, 152] on img at bounding box center [136, 149] width 18 height 22
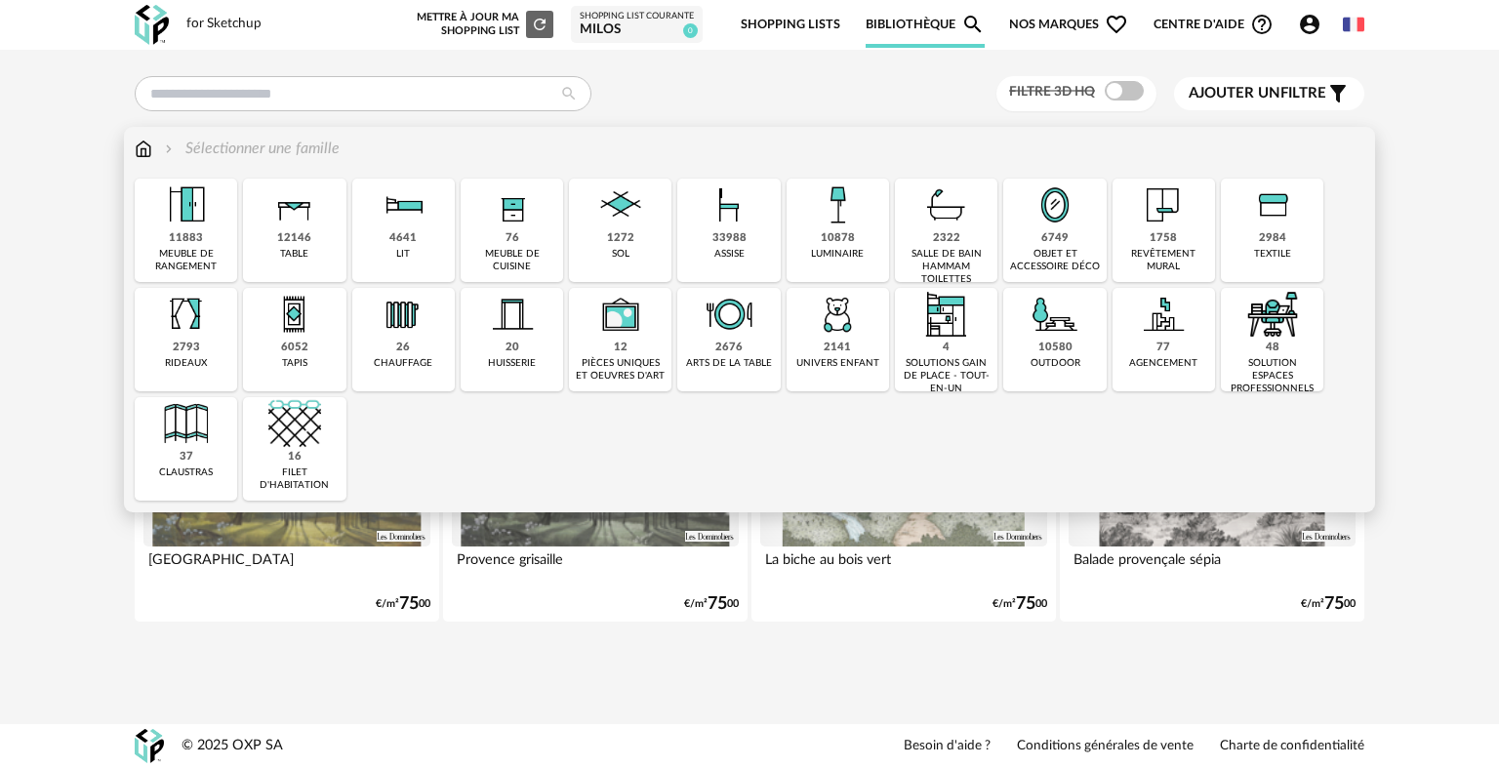
click at [958, 232] on div "2322" at bounding box center [946, 238] width 27 height 15
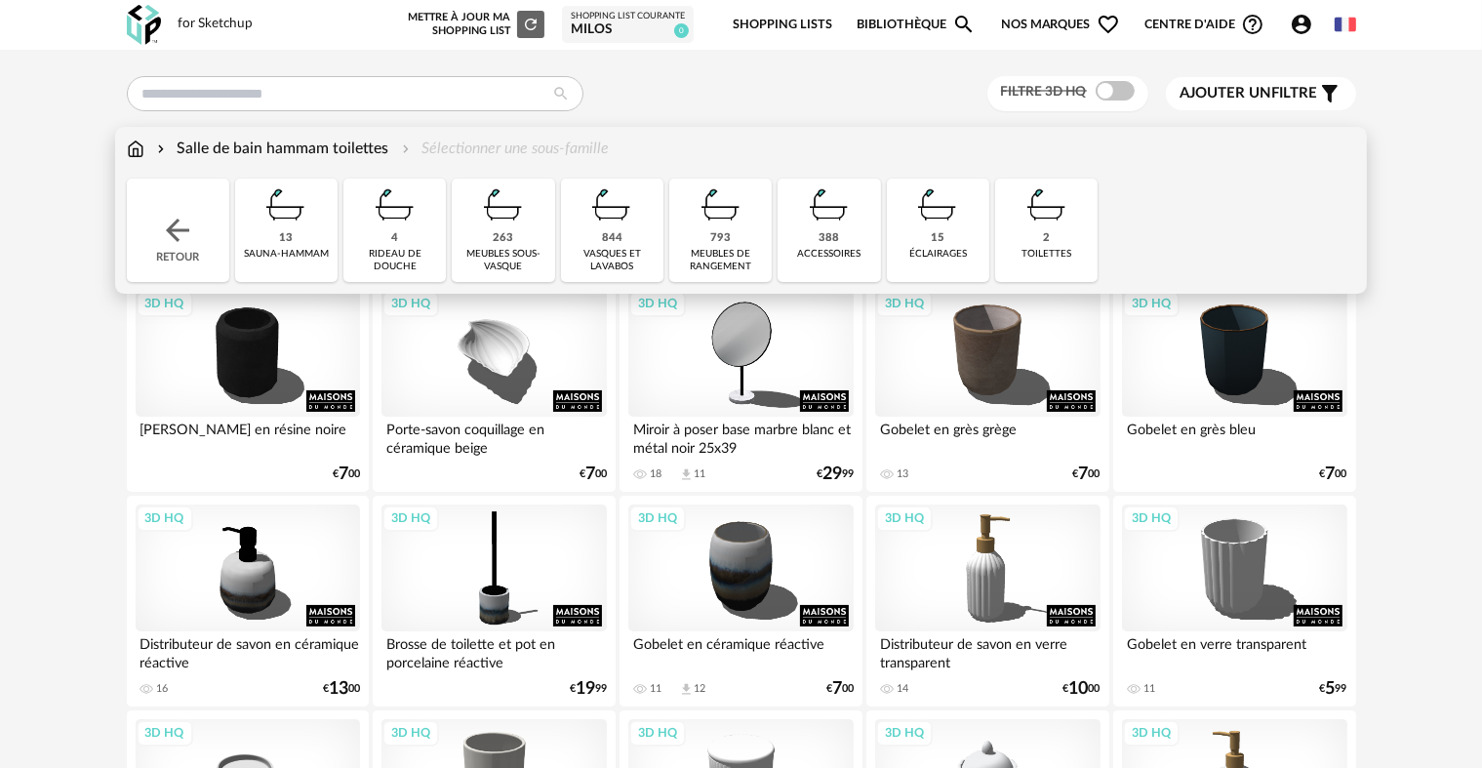
click at [627, 226] on img at bounding box center [612, 205] width 53 height 53
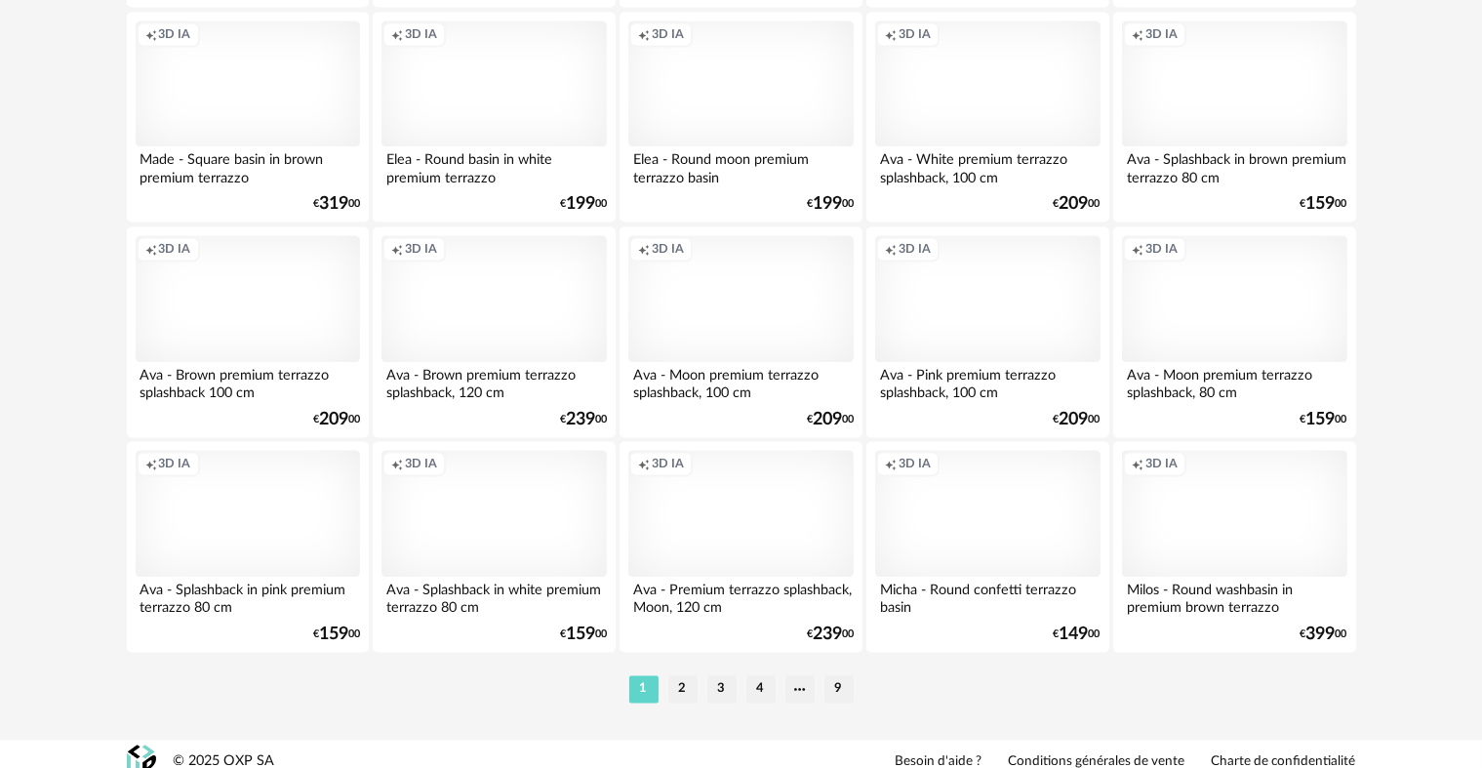
scroll to position [3936, 0]
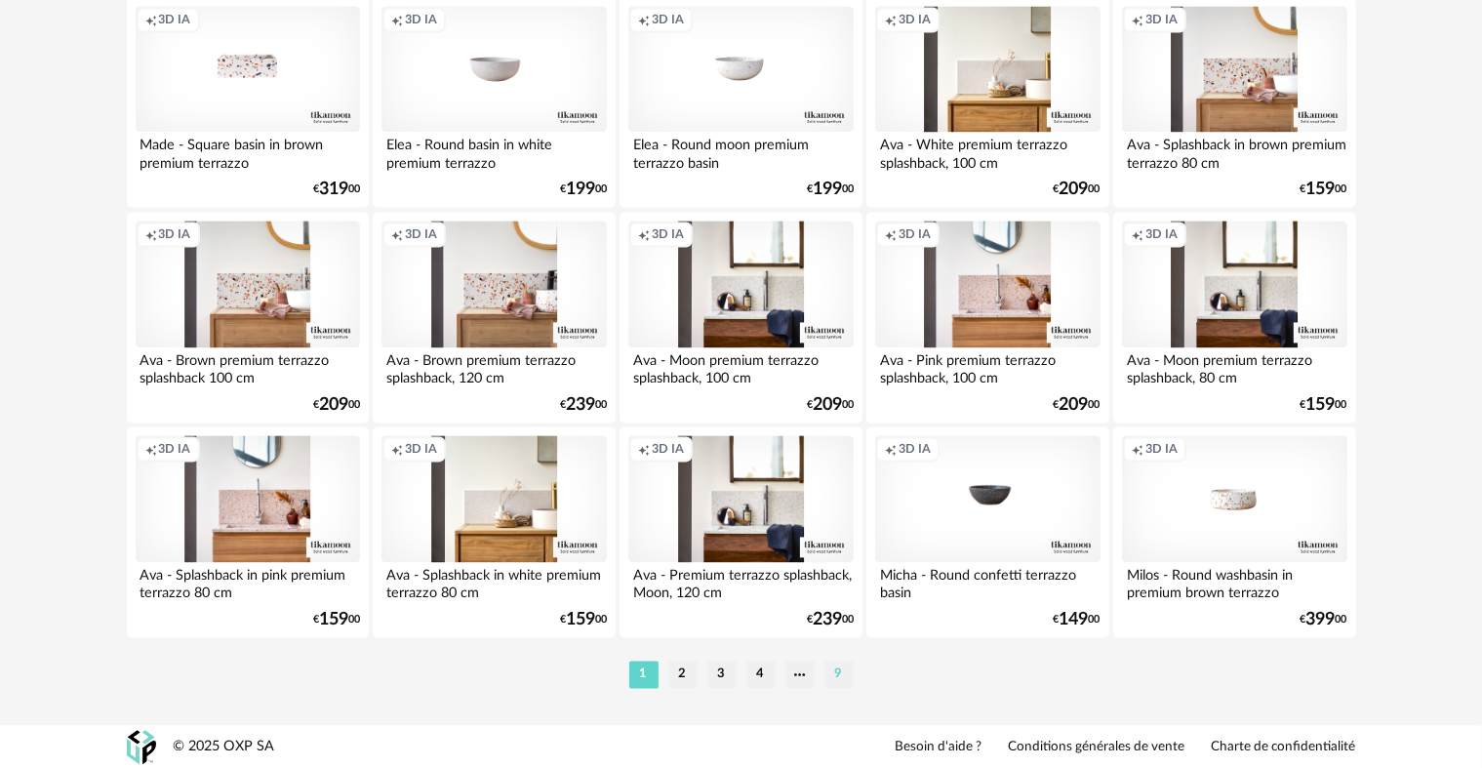
click at [843, 671] on li "9" at bounding box center [839, 674] width 29 height 27
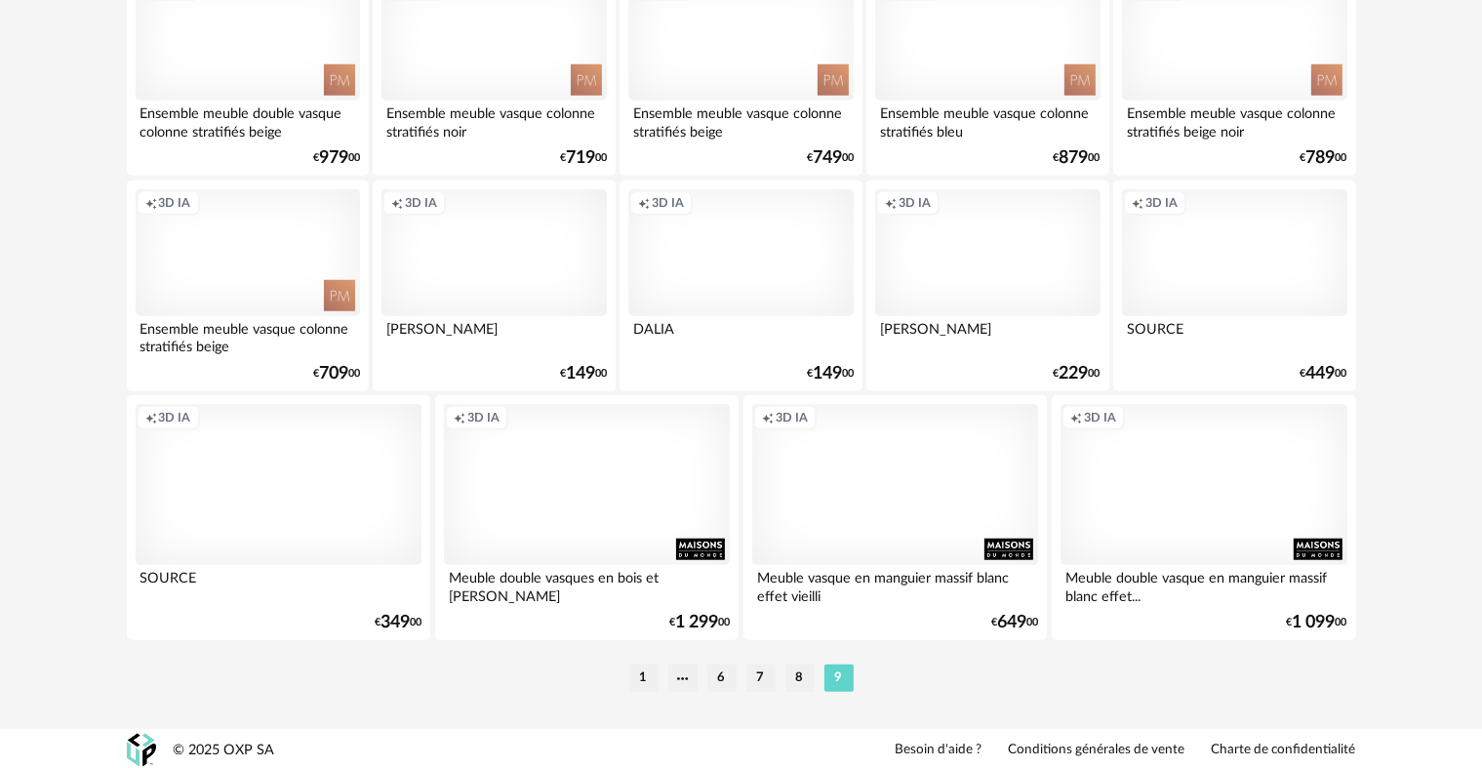
scroll to position [1608, 0]
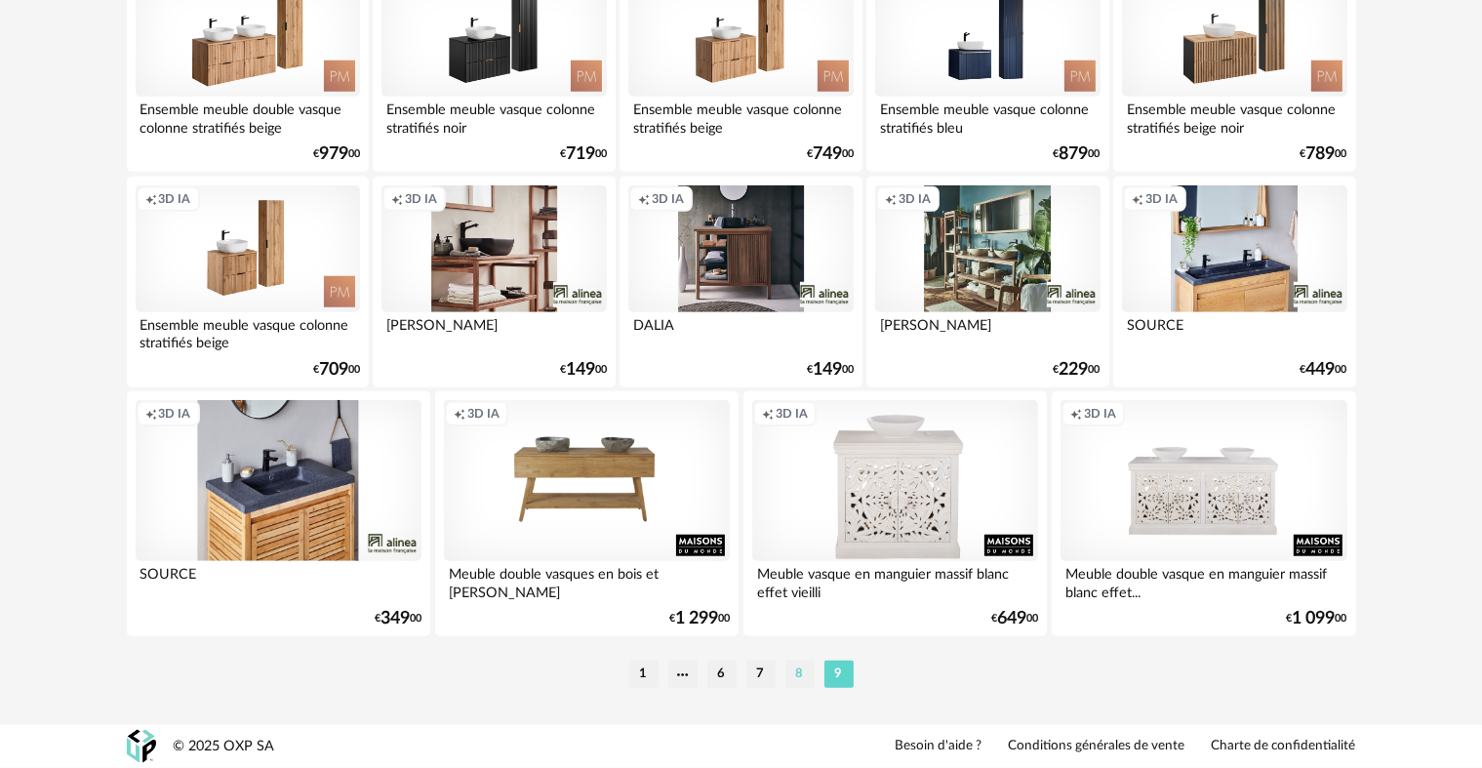
click at [797, 672] on li "8" at bounding box center [800, 674] width 29 height 27
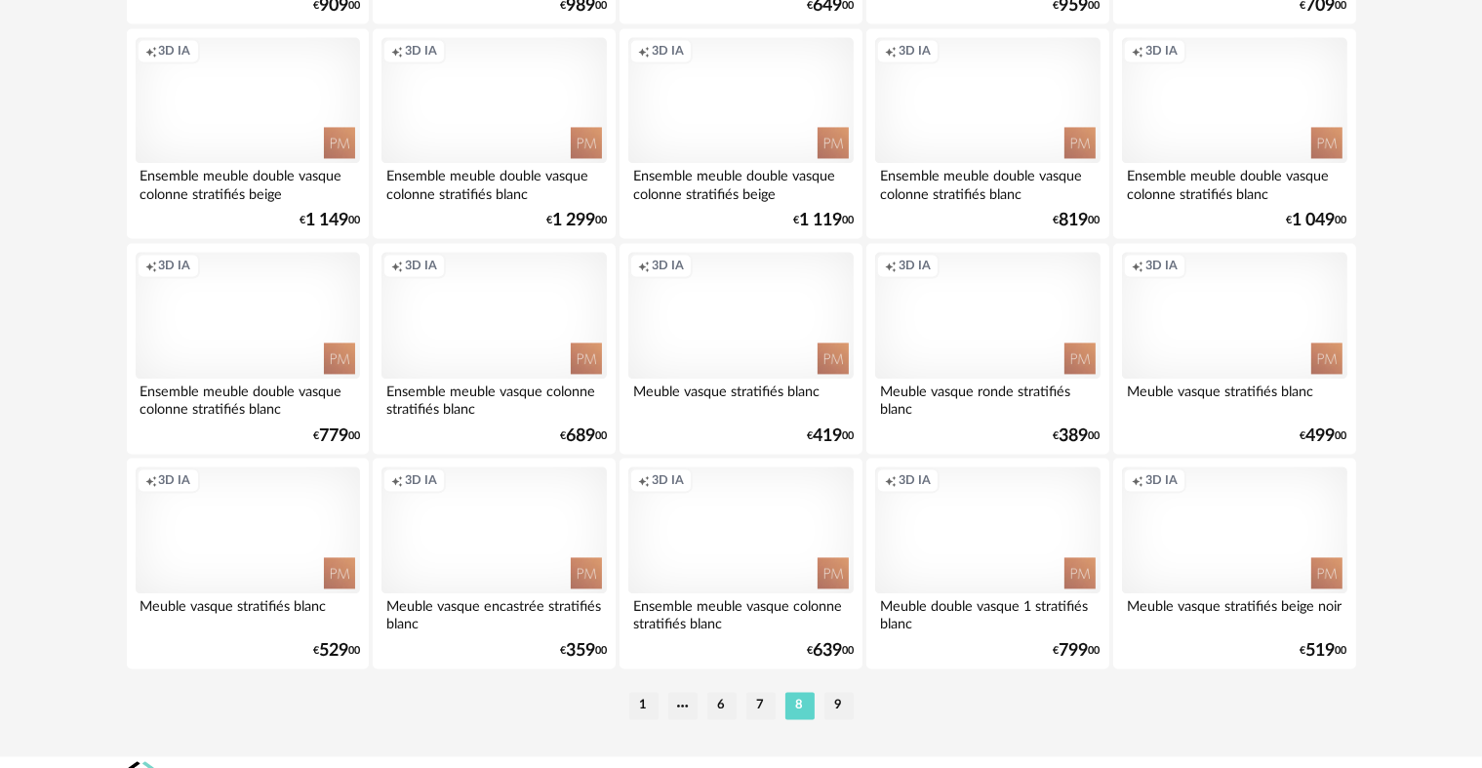
scroll to position [3936, 0]
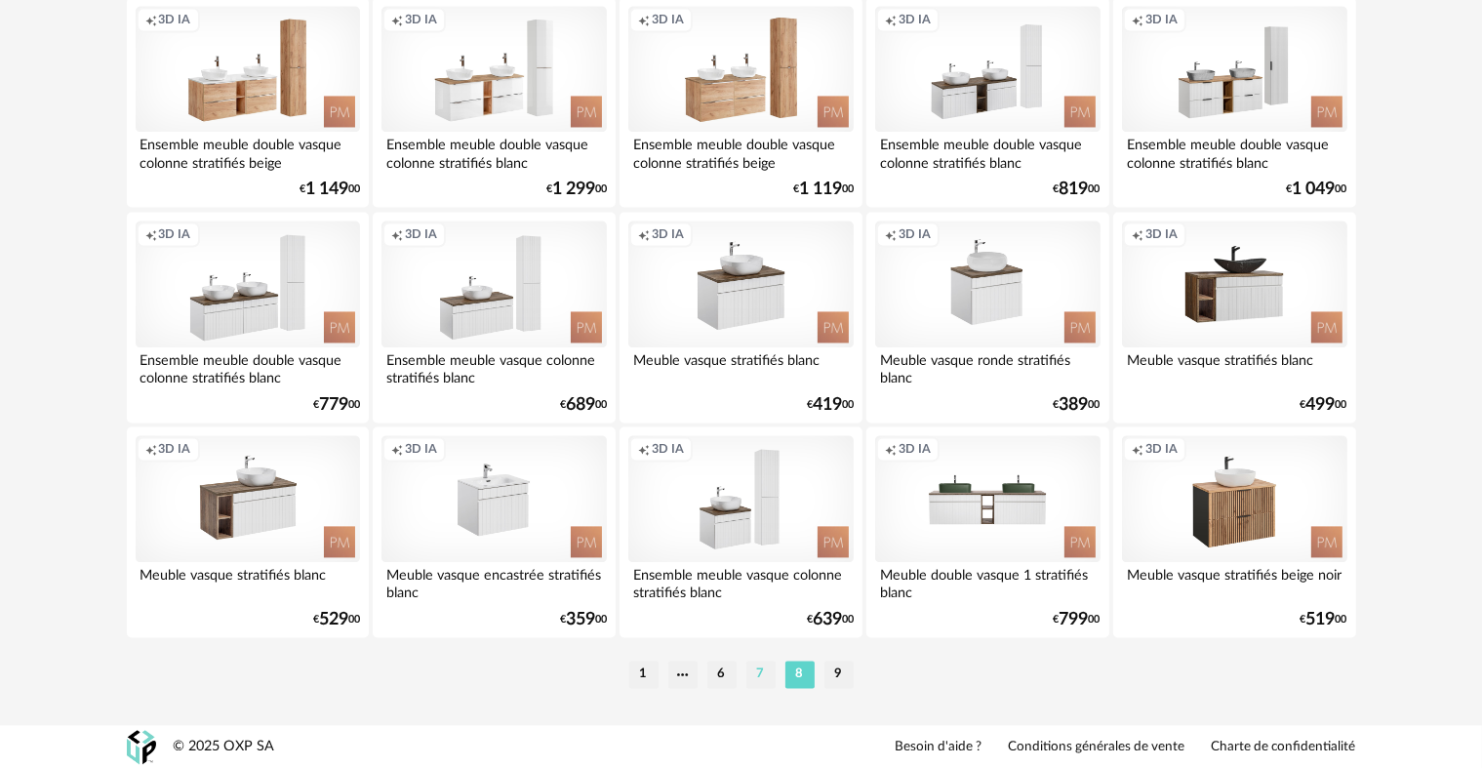
click at [761, 674] on li "7" at bounding box center [761, 674] width 29 height 27
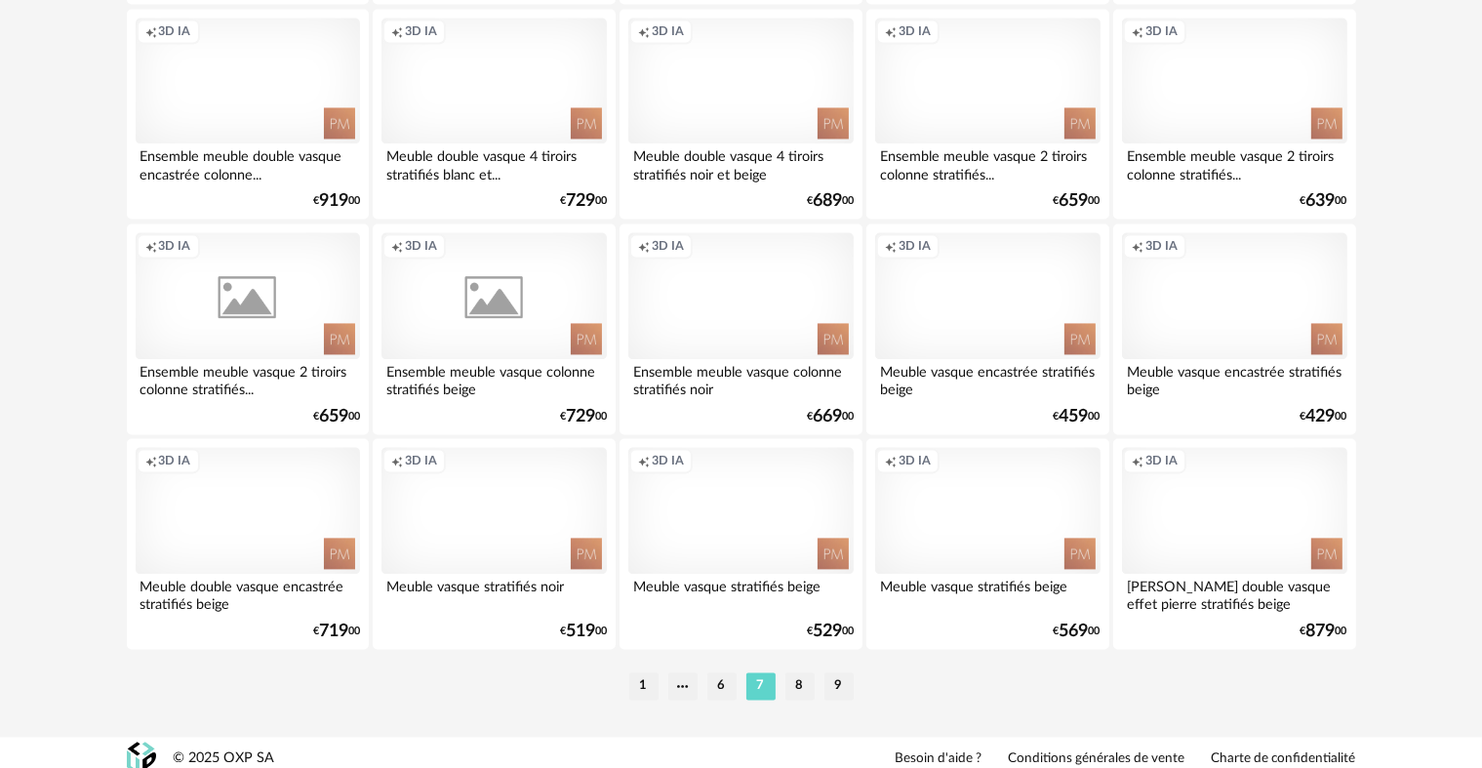
scroll to position [3936, 0]
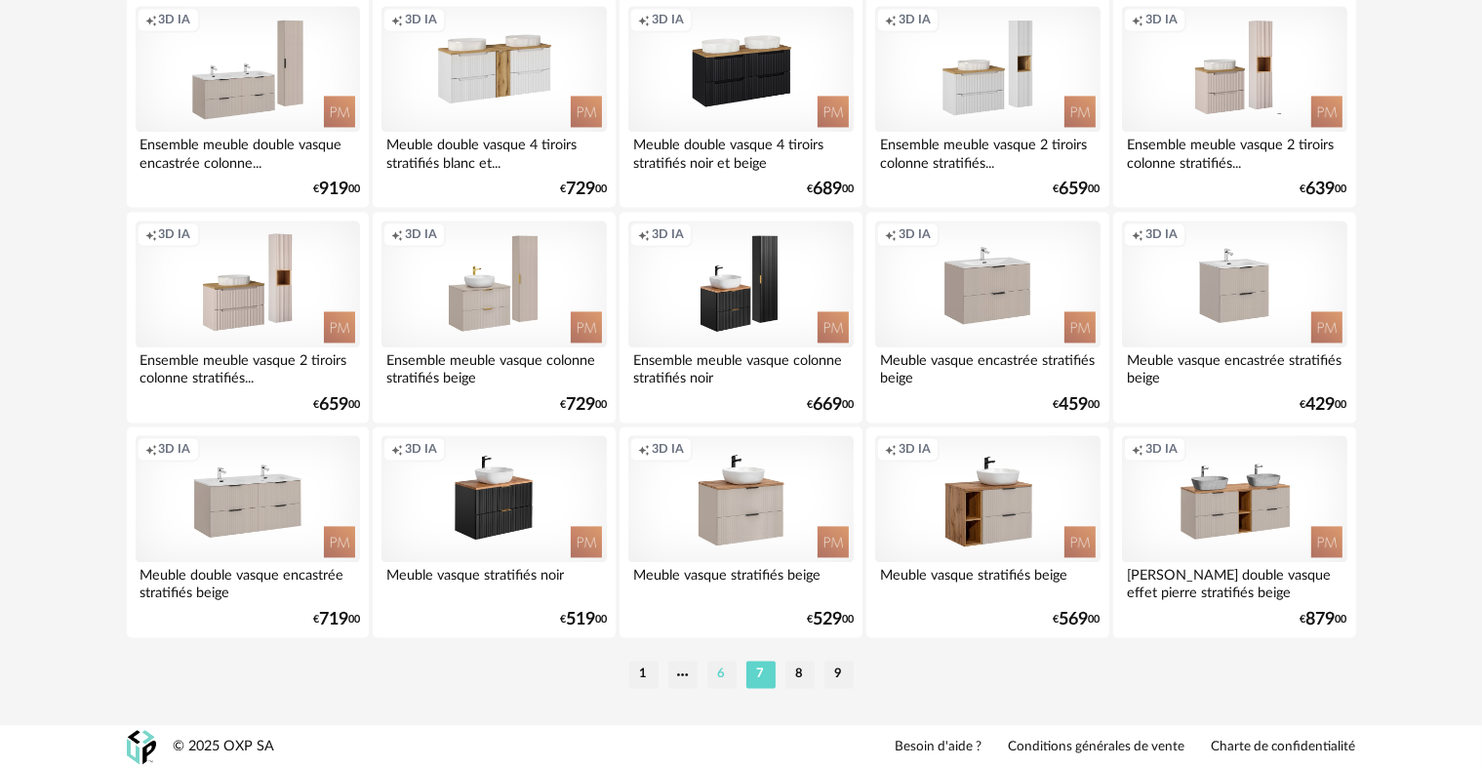
click at [725, 673] on li "6" at bounding box center [722, 674] width 29 height 27
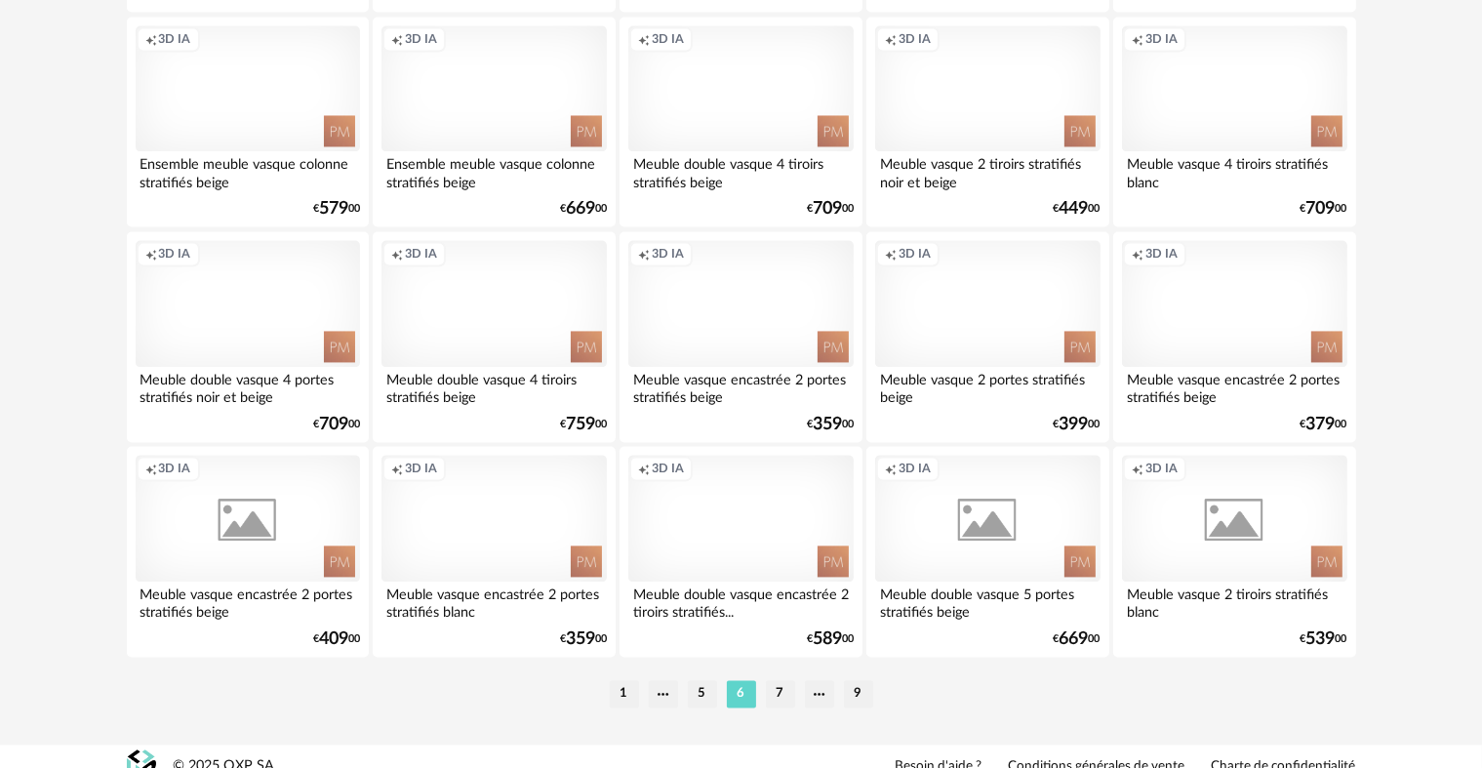
scroll to position [3936, 0]
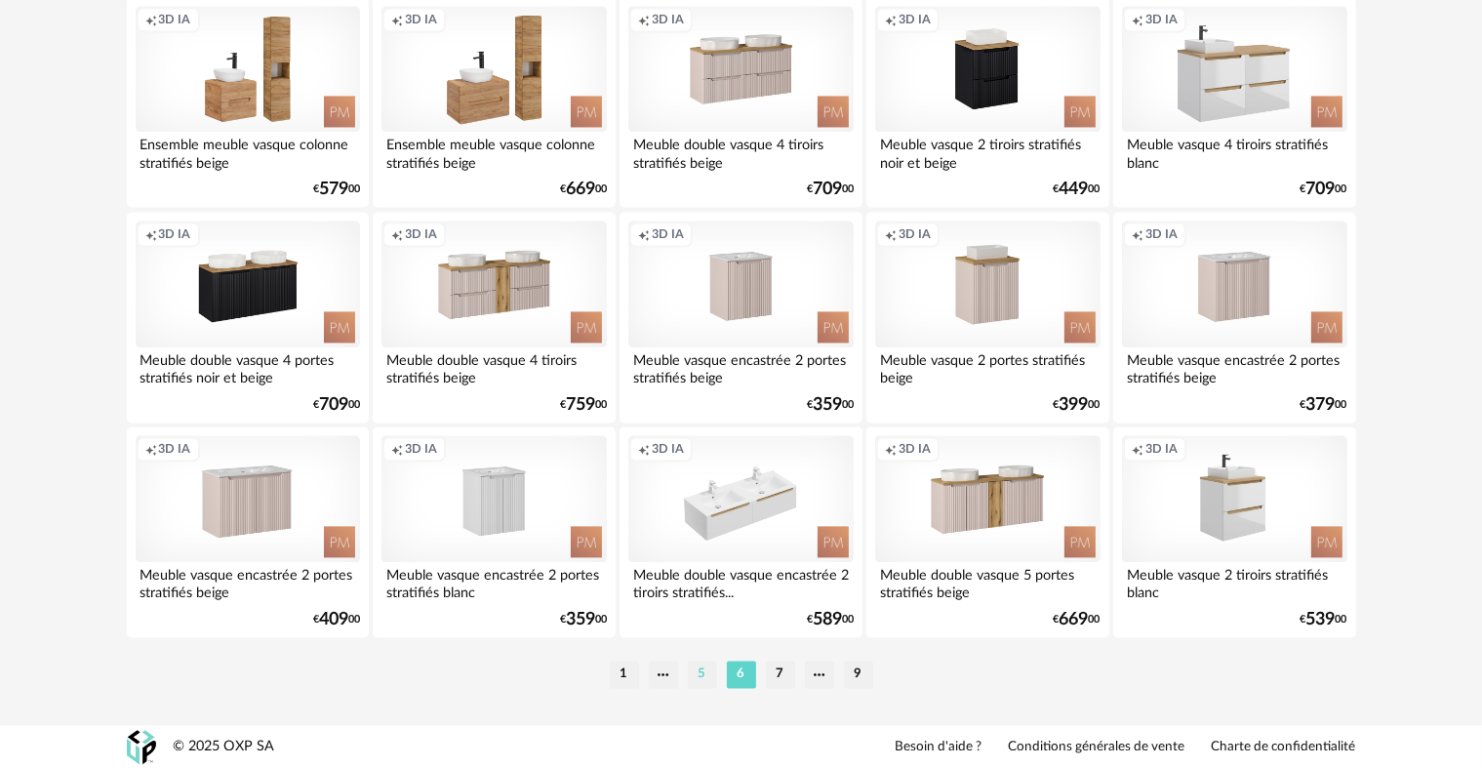
click at [703, 677] on li "5" at bounding box center [702, 674] width 29 height 27
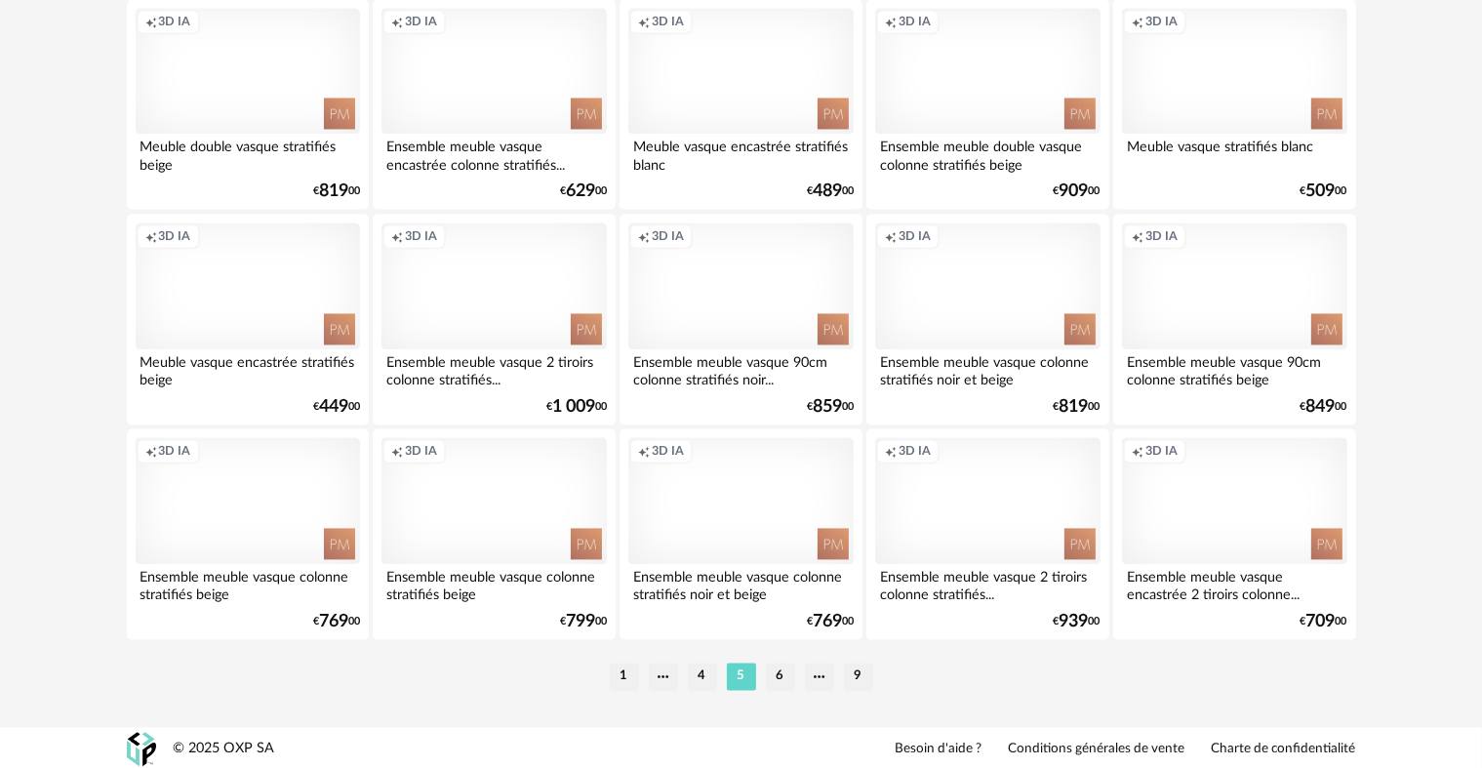
scroll to position [3936, 0]
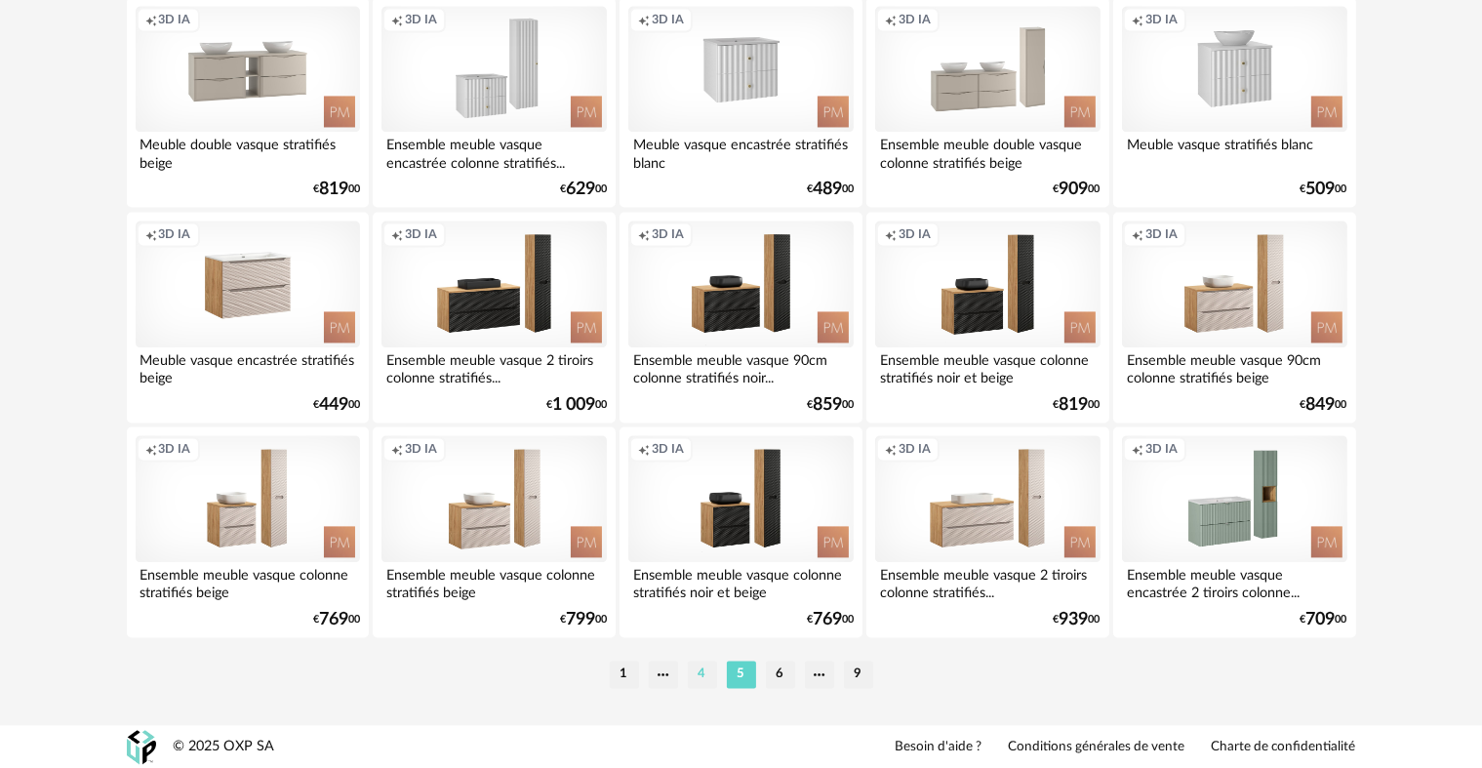
click at [699, 674] on li "4" at bounding box center [702, 674] width 29 height 27
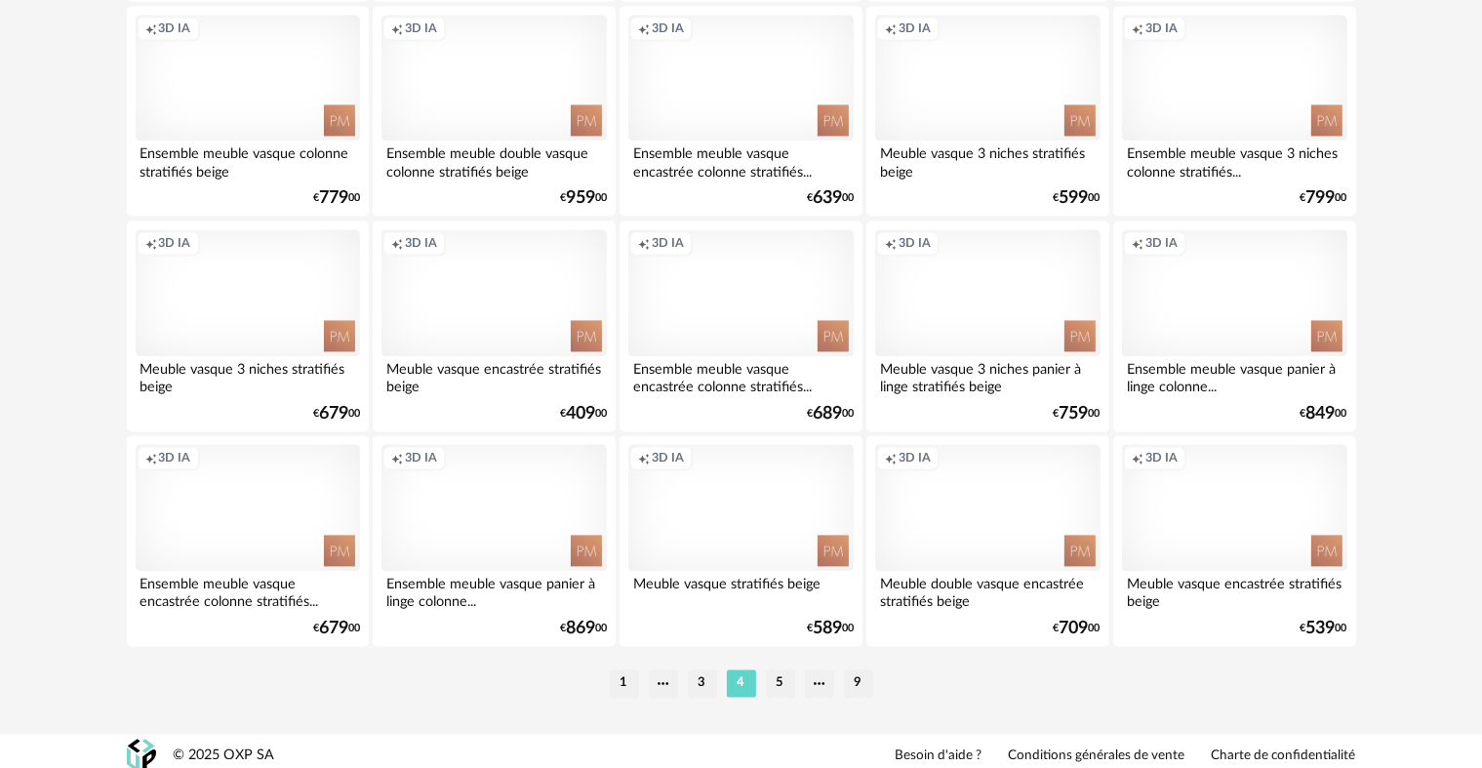
scroll to position [3936, 0]
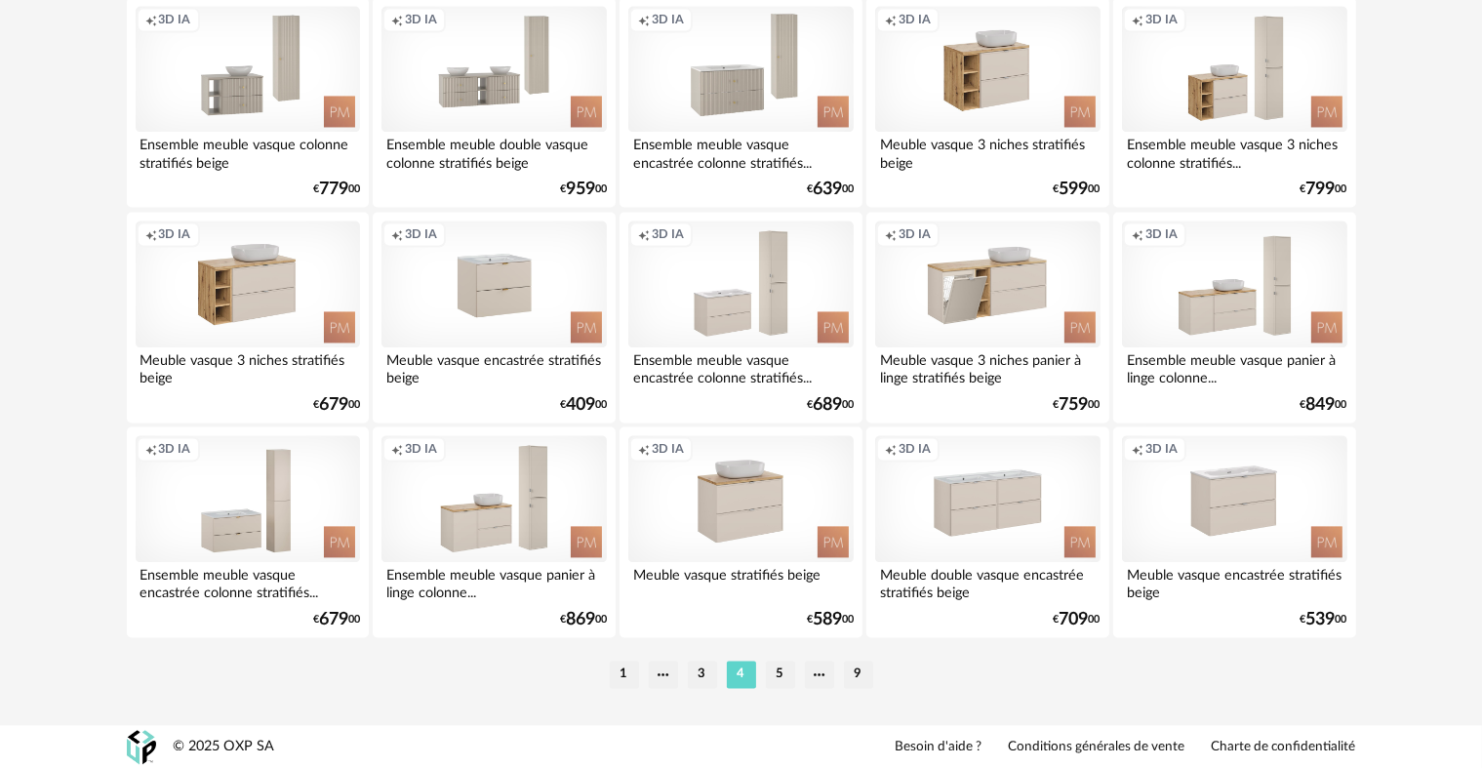
click at [699, 680] on li "3" at bounding box center [702, 674] width 29 height 27
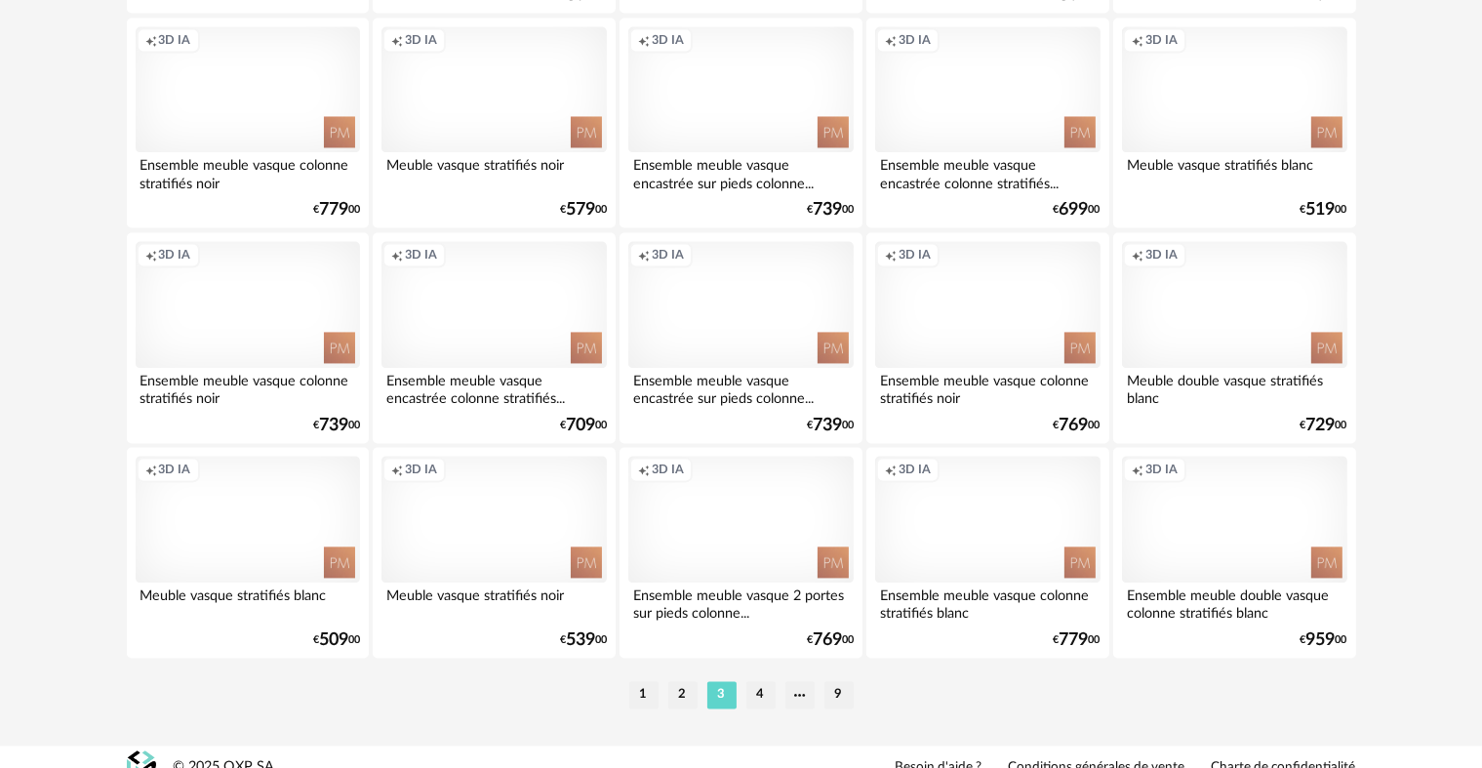
scroll to position [3936, 0]
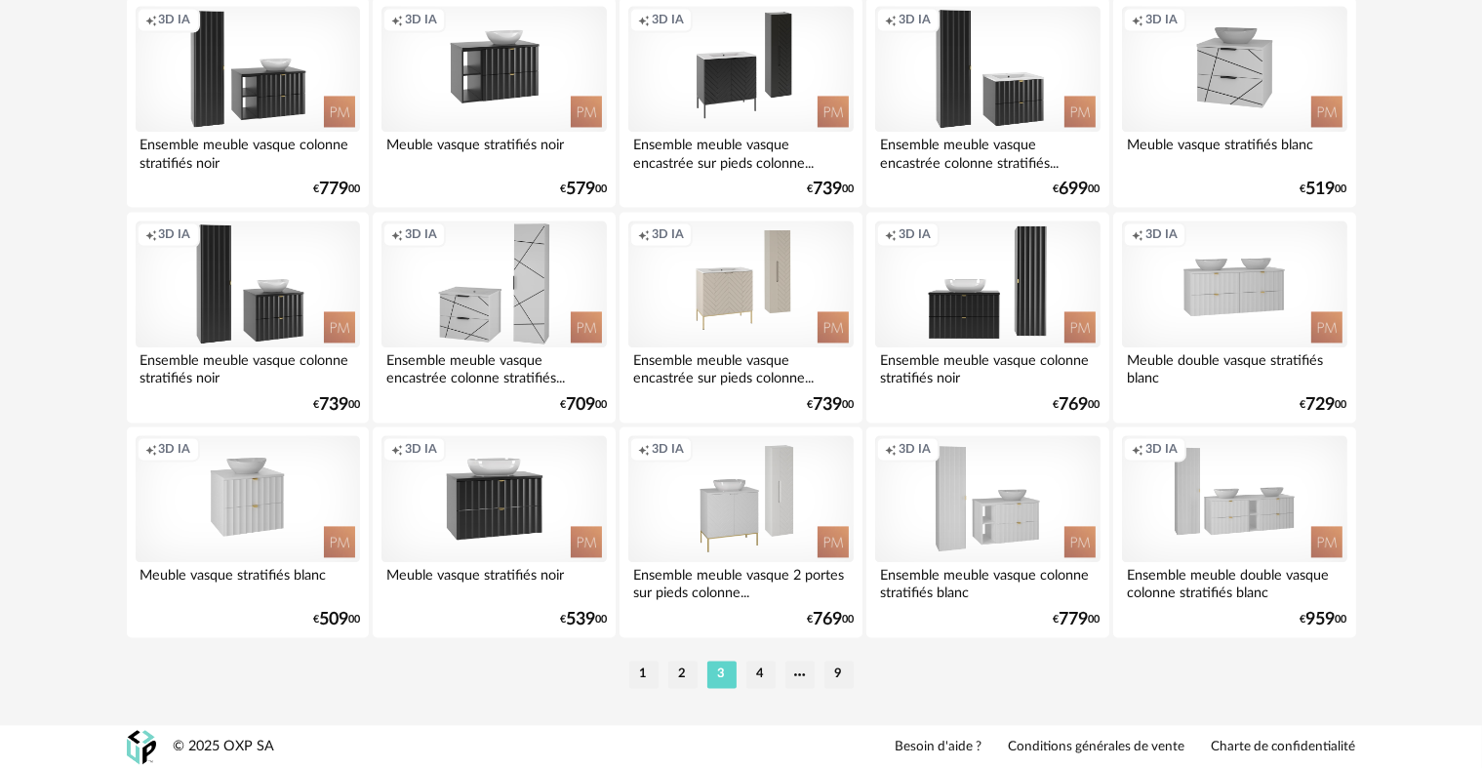
click at [676, 675] on li "2" at bounding box center [682, 674] width 29 height 27
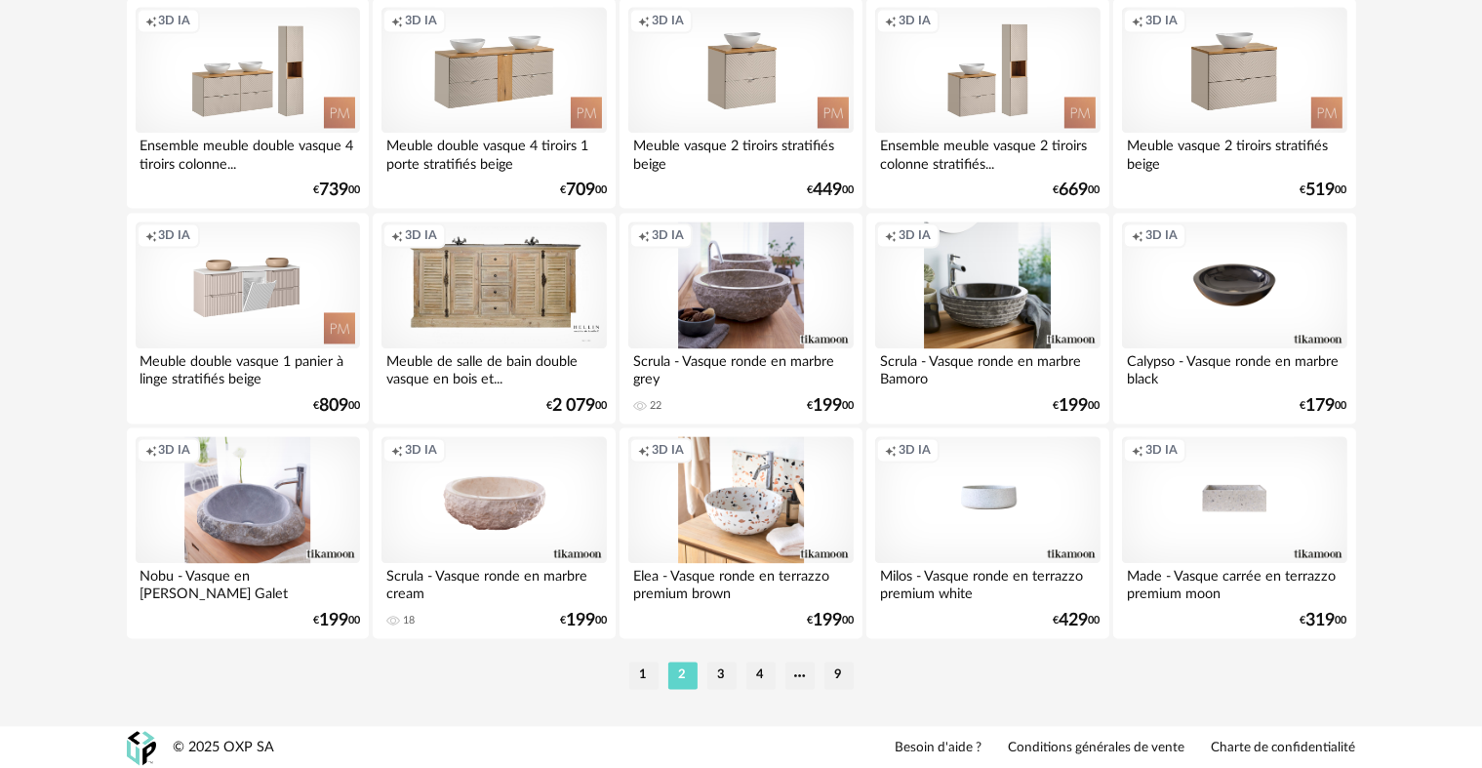
scroll to position [3936, 0]
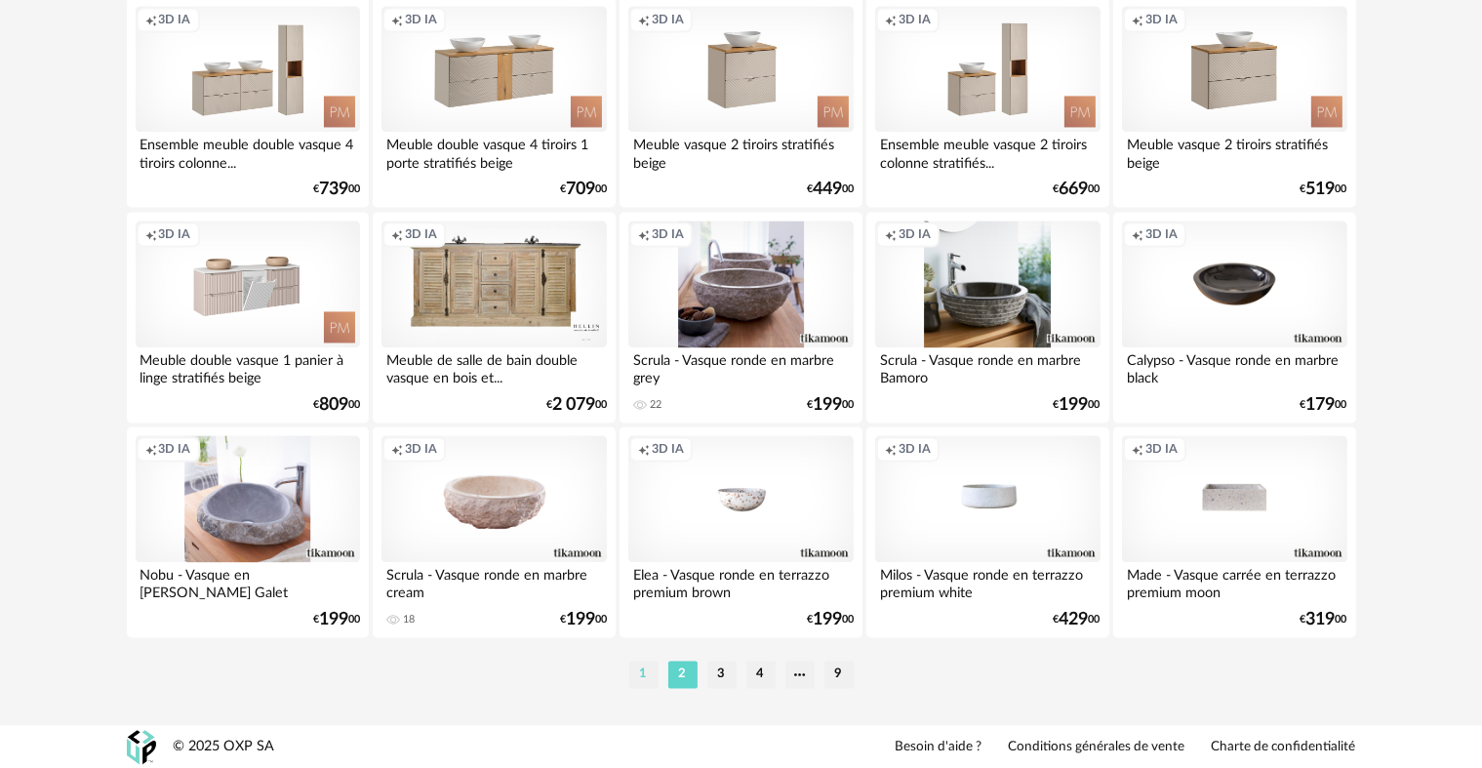
click at [649, 664] on li "1" at bounding box center [643, 674] width 29 height 27
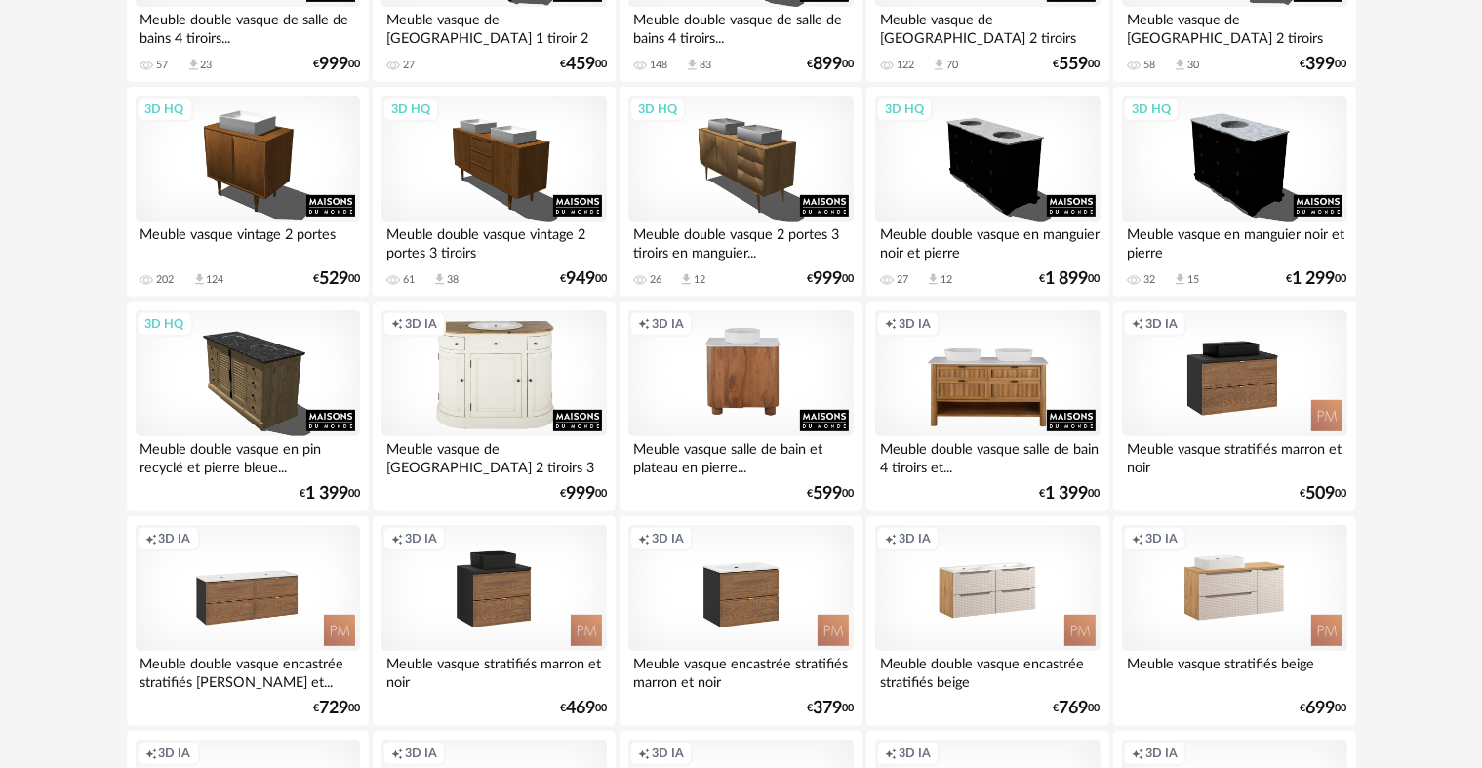
scroll to position [878, 0]
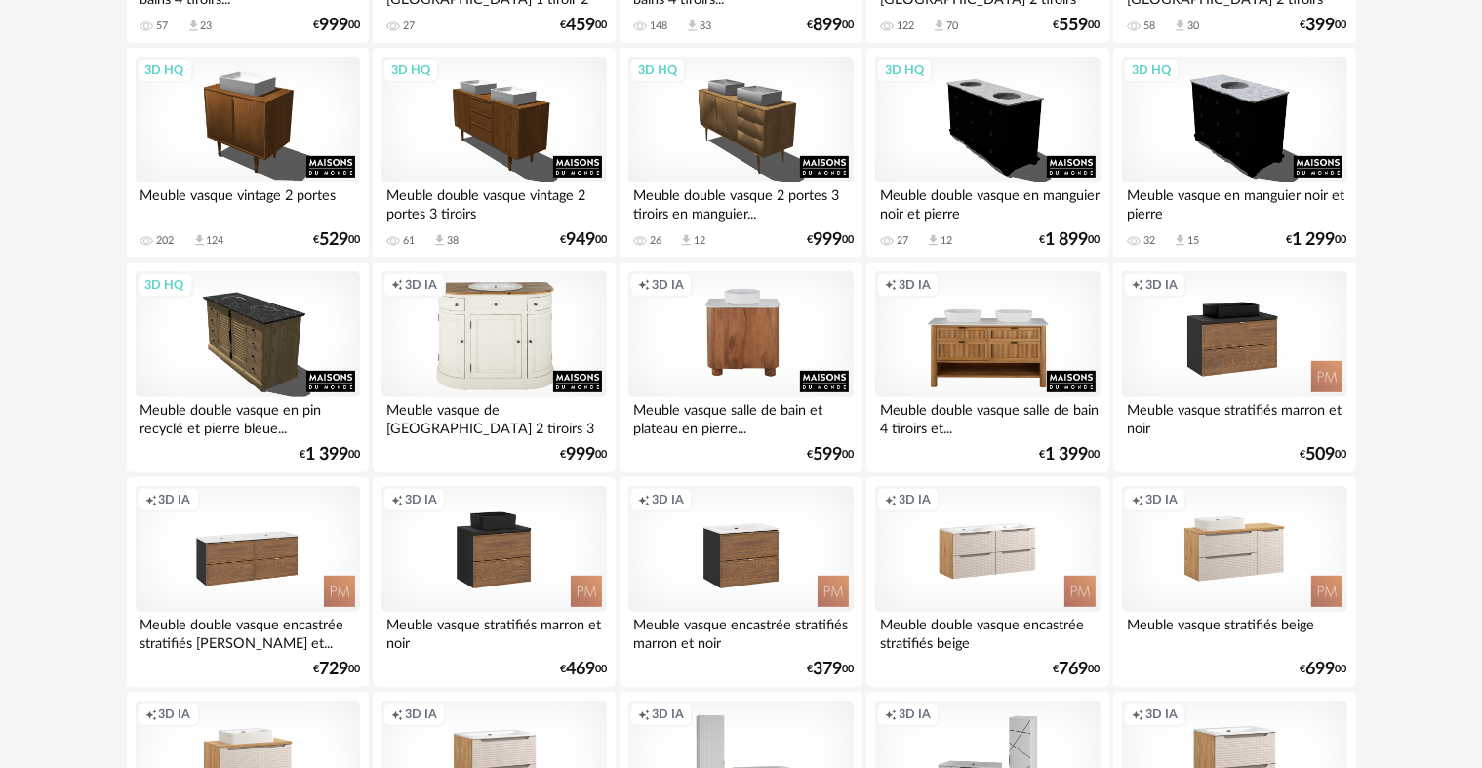
click at [523, 417] on div "Meuble vasque de [GEOGRAPHIC_DATA] 2 tiroirs 3 portes..." at bounding box center [494, 416] width 224 height 39
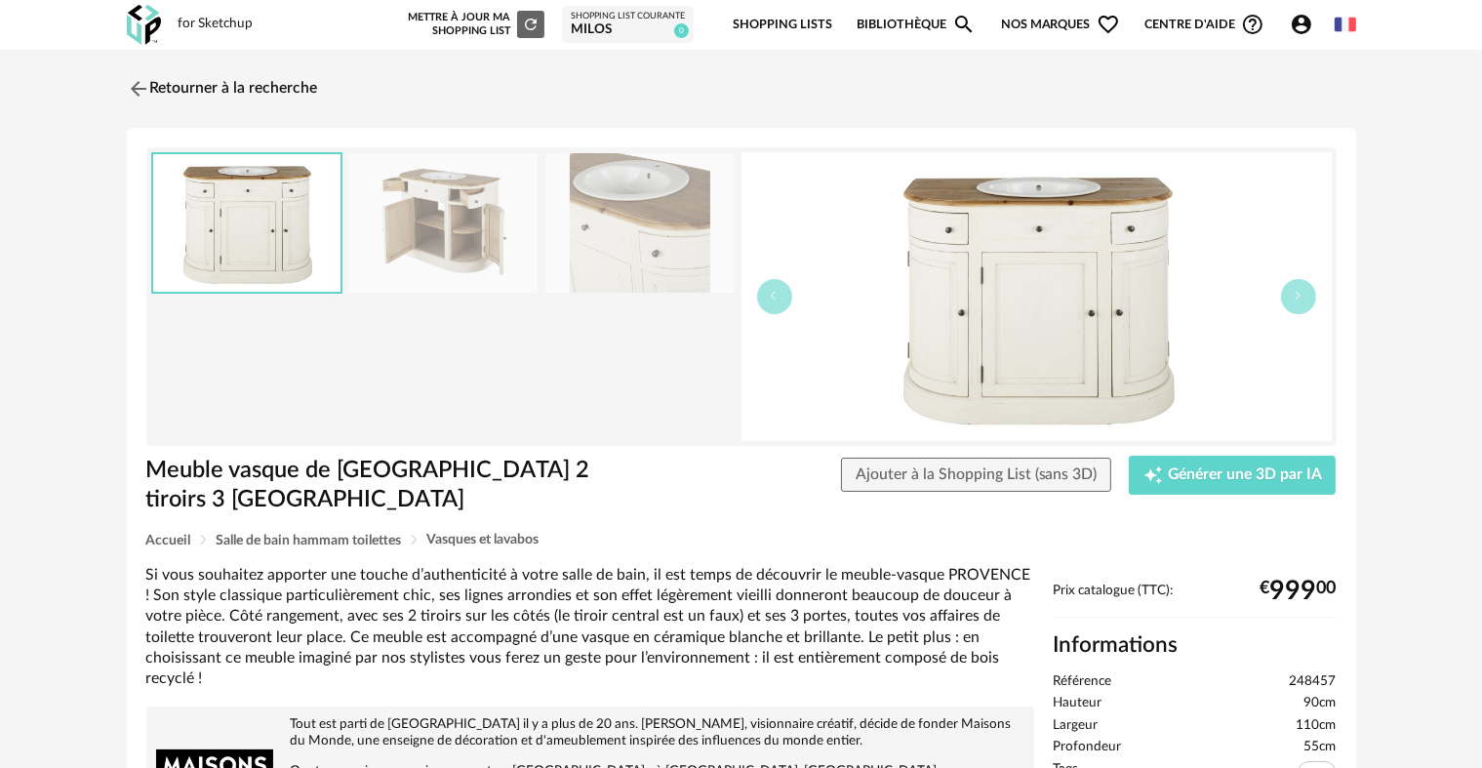
click at [468, 201] on img at bounding box center [442, 223] width 189 height 140
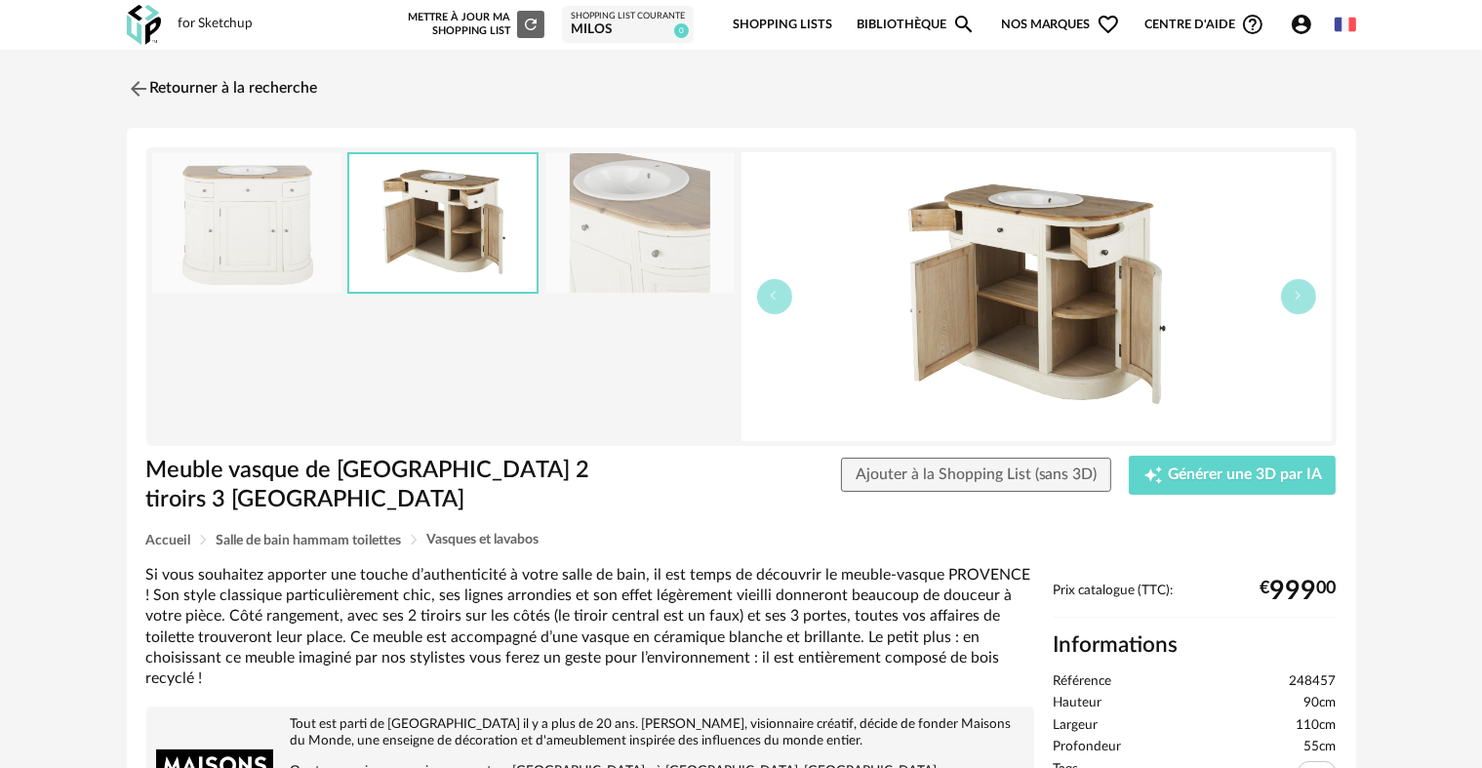
click at [558, 222] on img at bounding box center [640, 223] width 189 height 140
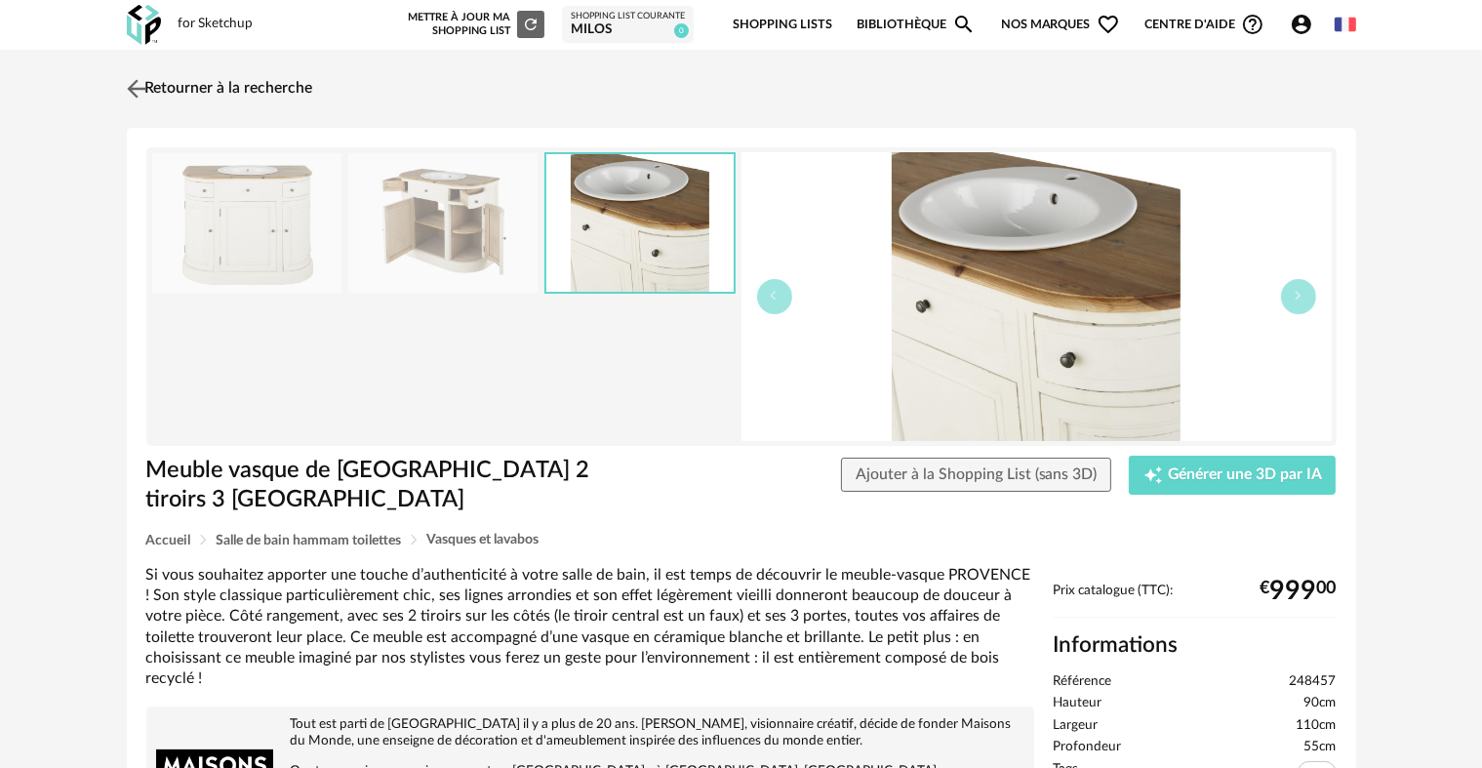
click at [133, 86] on img at bounding box center [136, 88] width 28 height 28
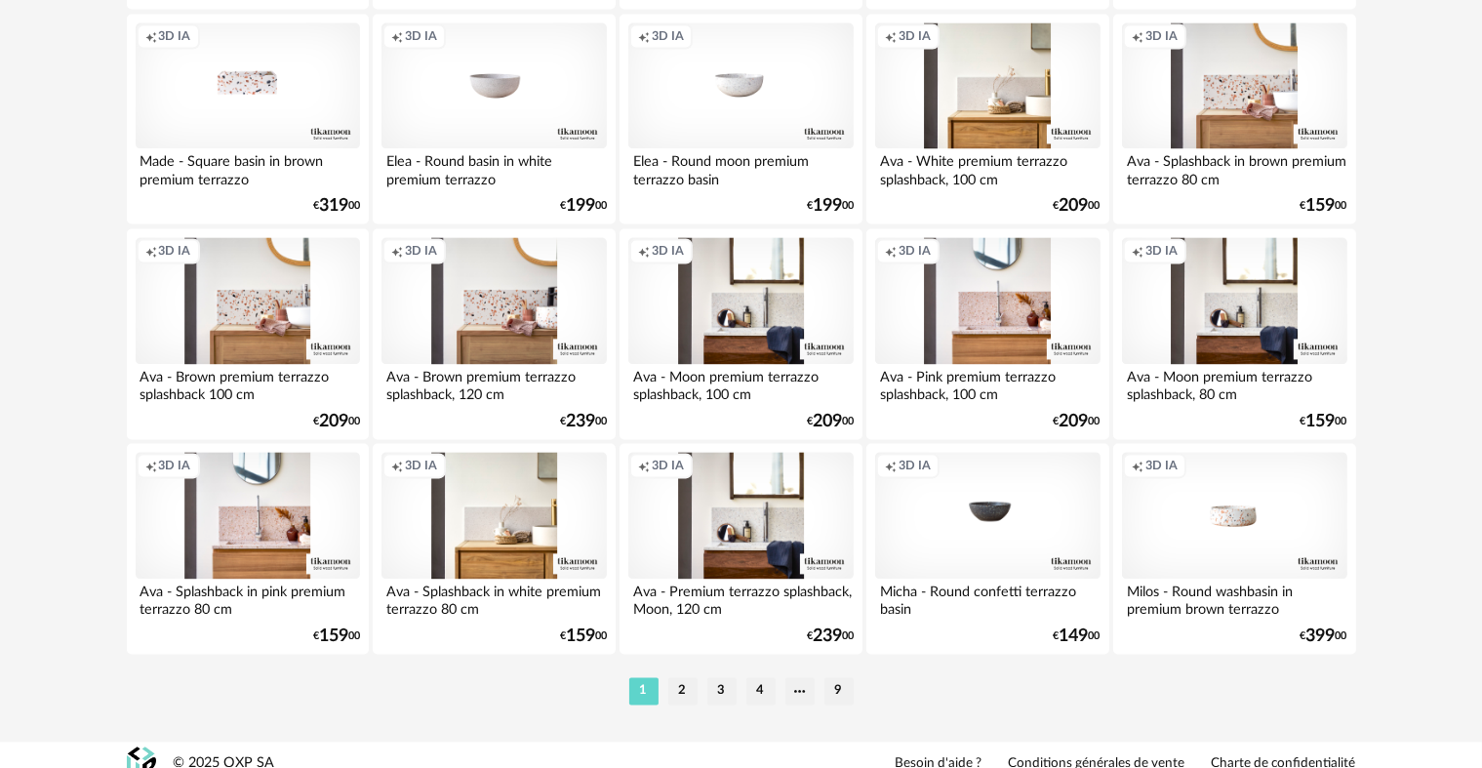
scroll to position [3936, 0]
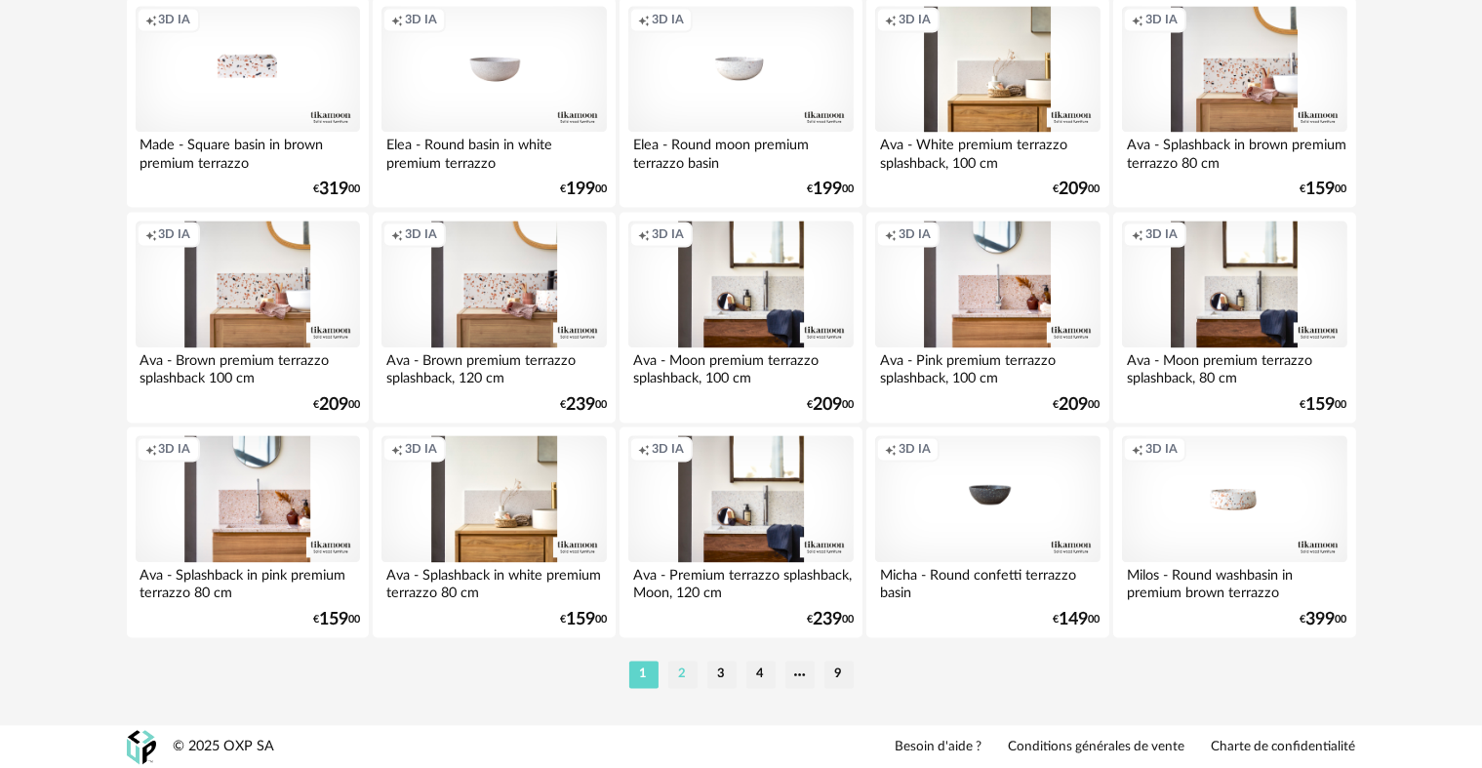
click at [683, 667] on li "2" at bounding box center [682, 674] width 29 height 27
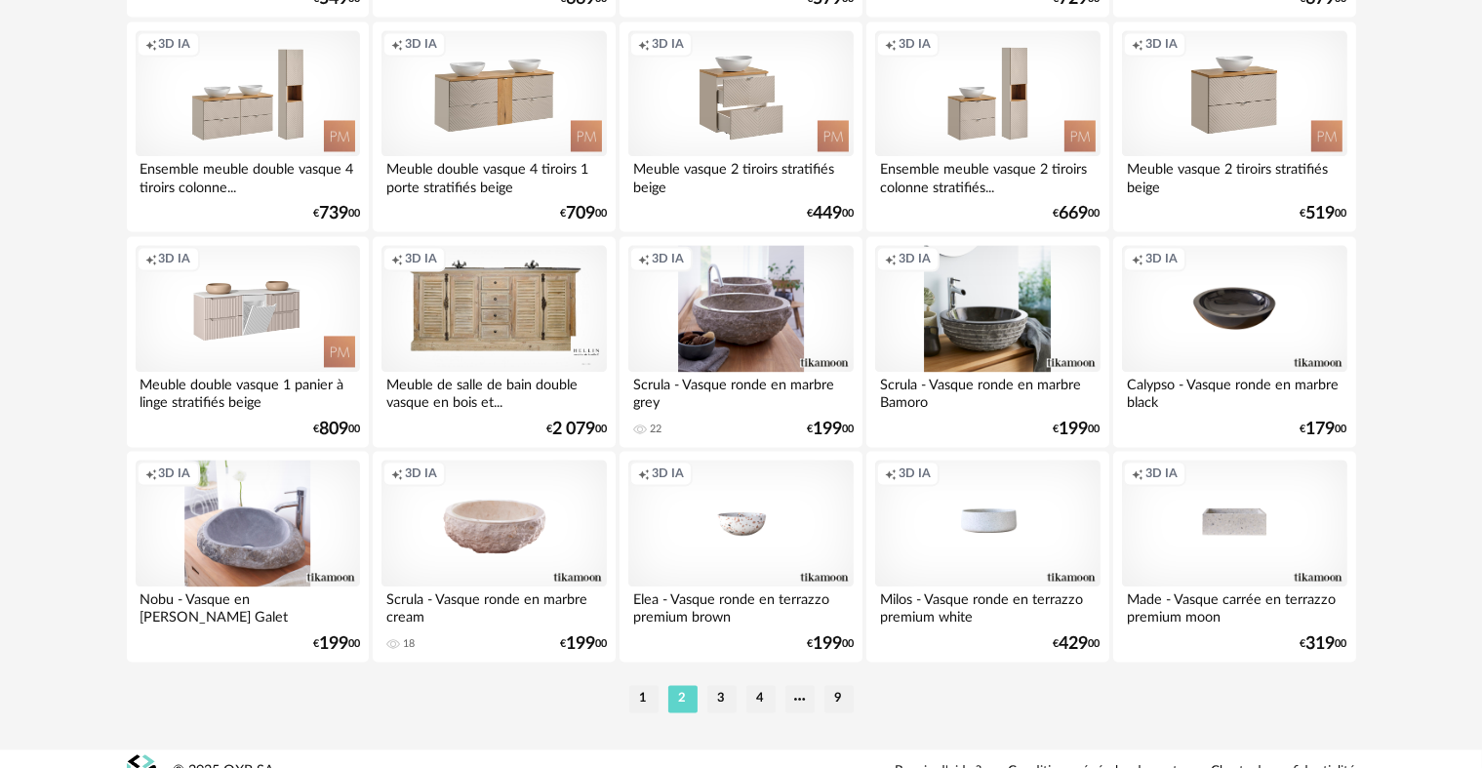
scroll to position [3936, 0]
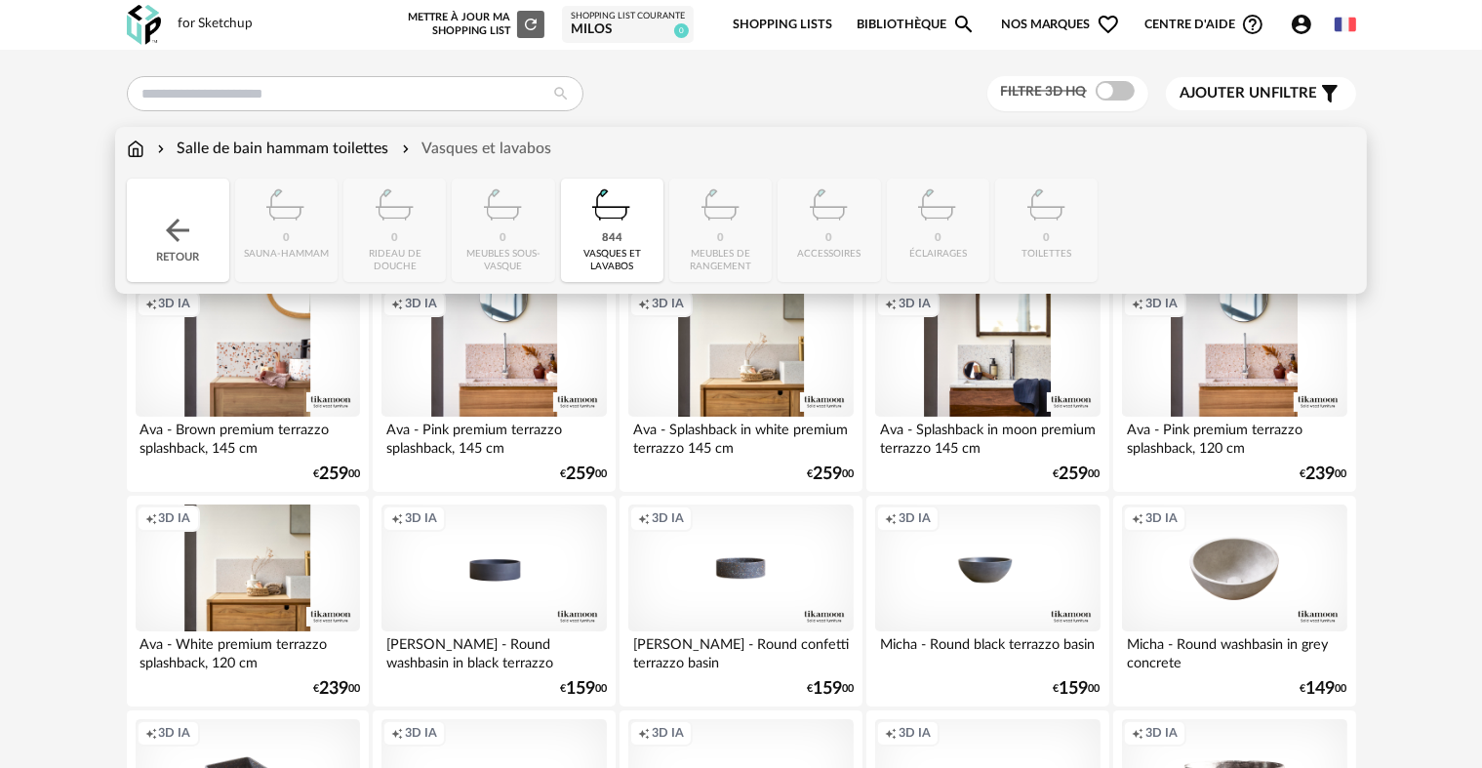
click at [133, 145] on img at bounding box center [136, 149] width 18 height 22
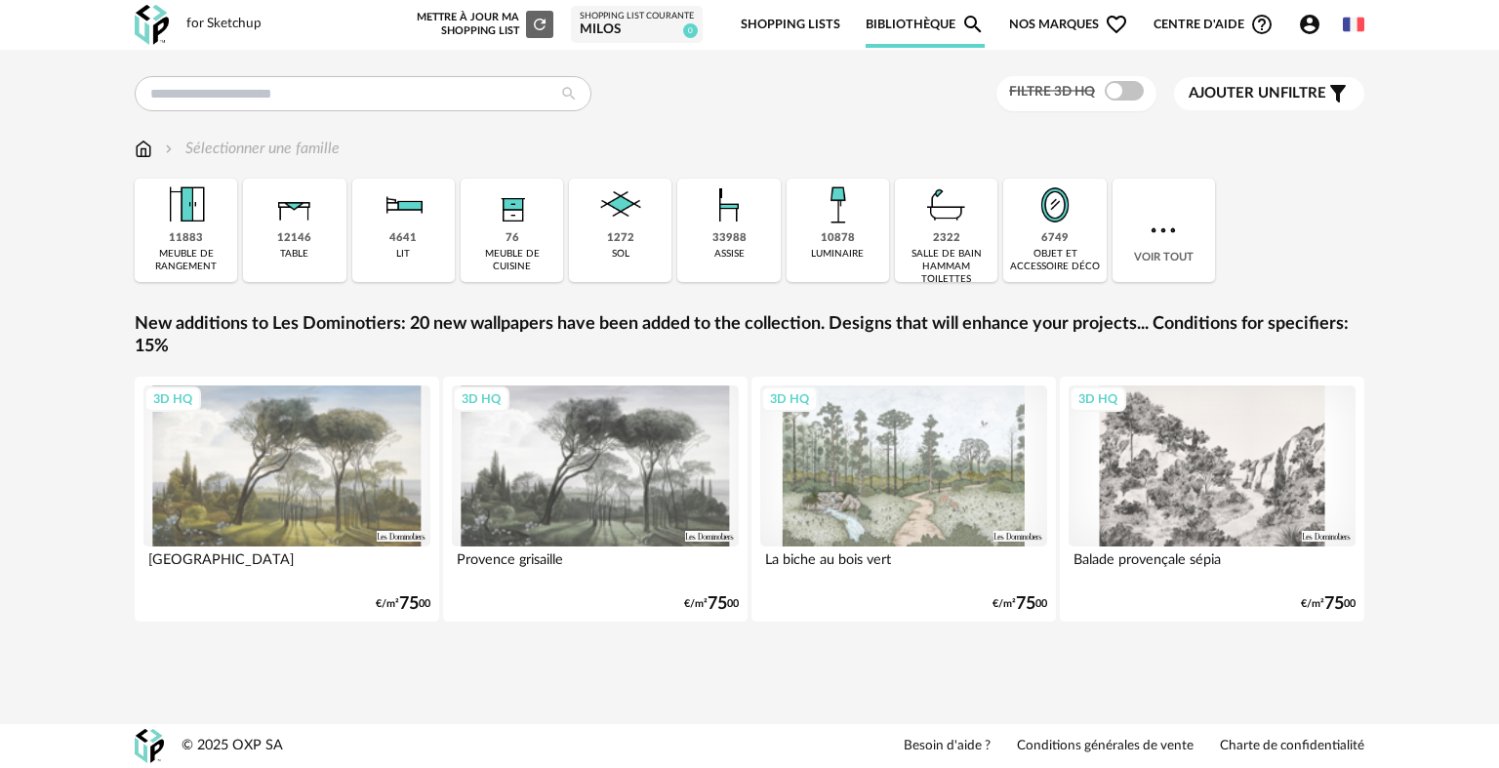
click at [1262, 86] on span "Ajouter un" at bounding box center [1235, 93] width 92 height 15
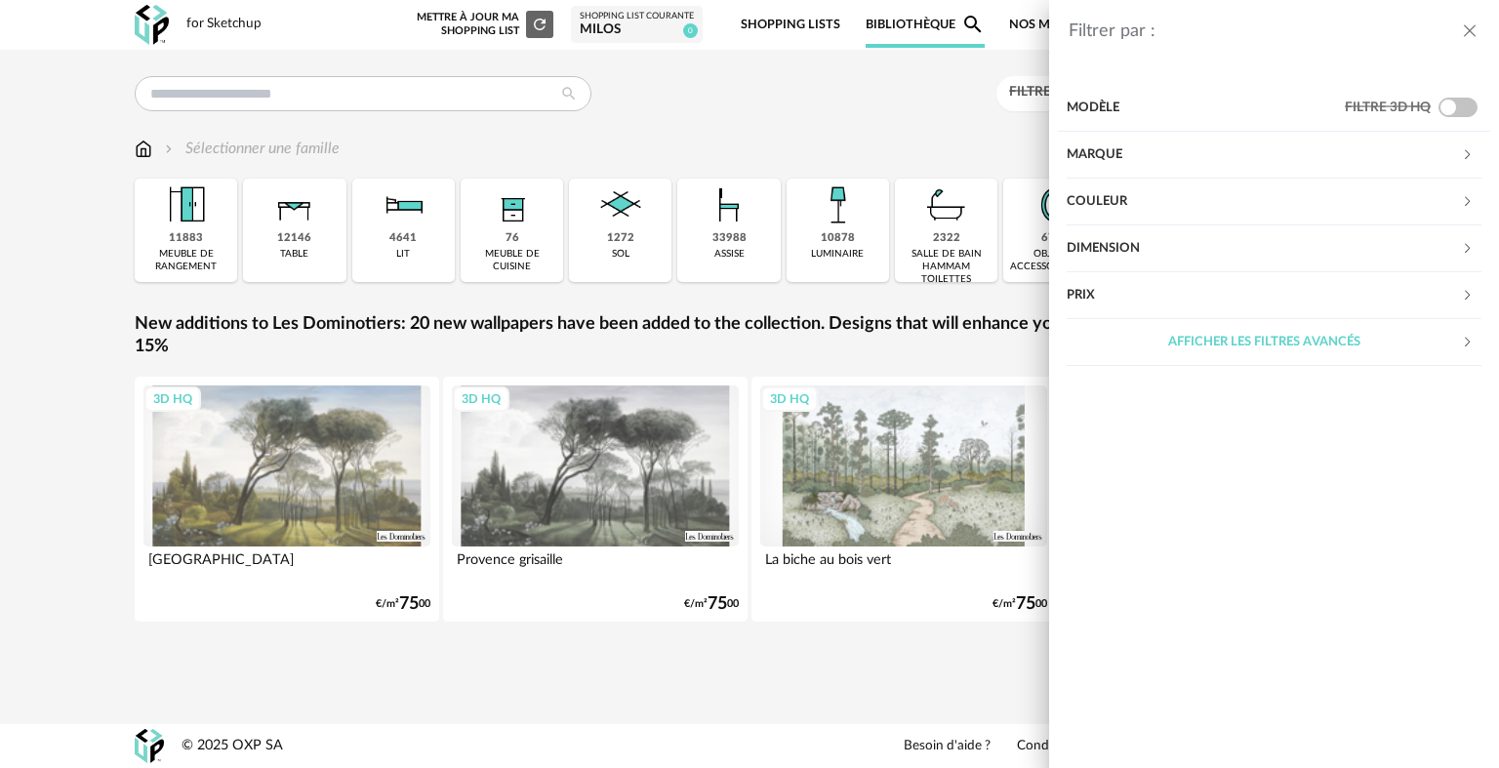
click at [1116, 151] on div "Marque" at bounding box center [1264, 155] width 394 height 47
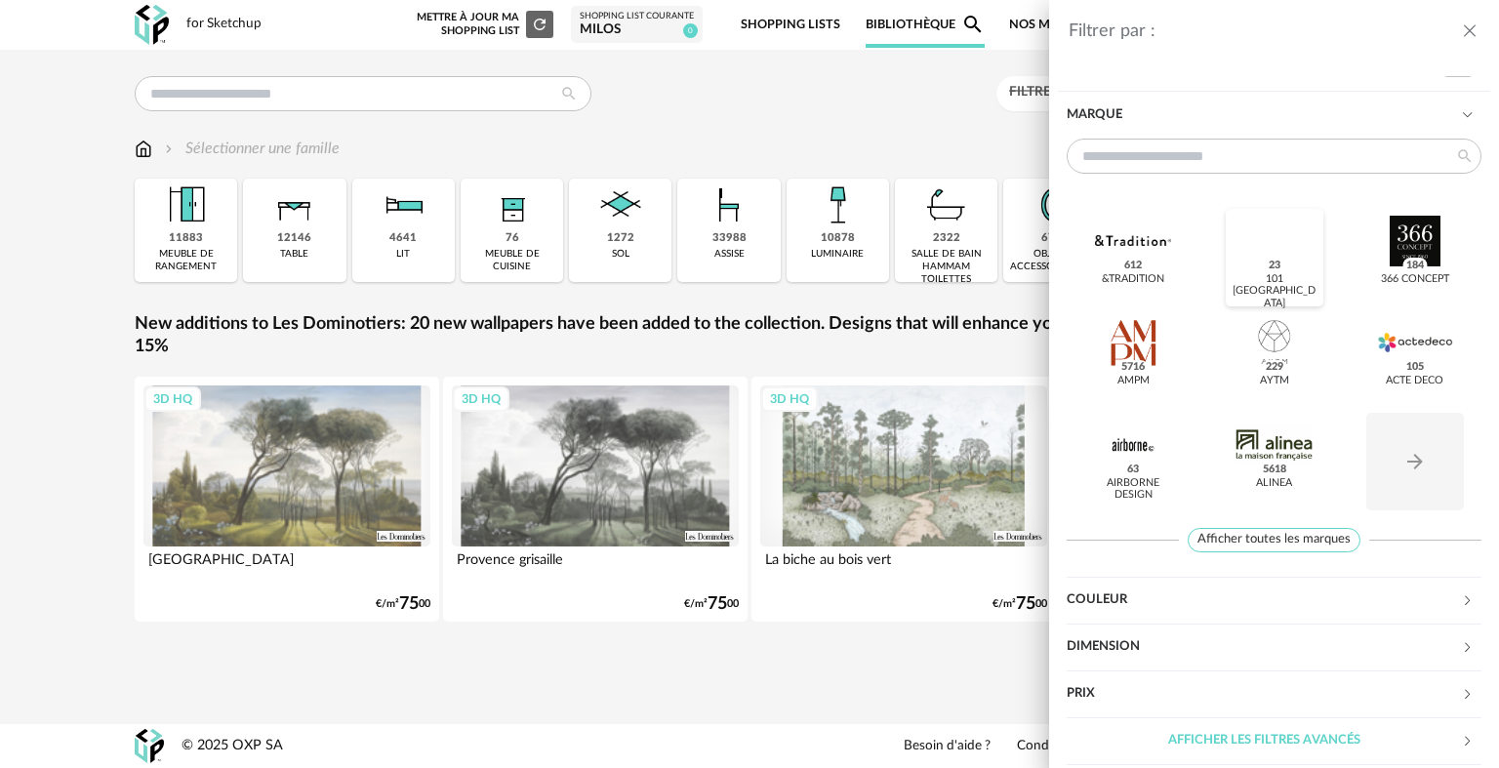
scroll to position [43, 0]
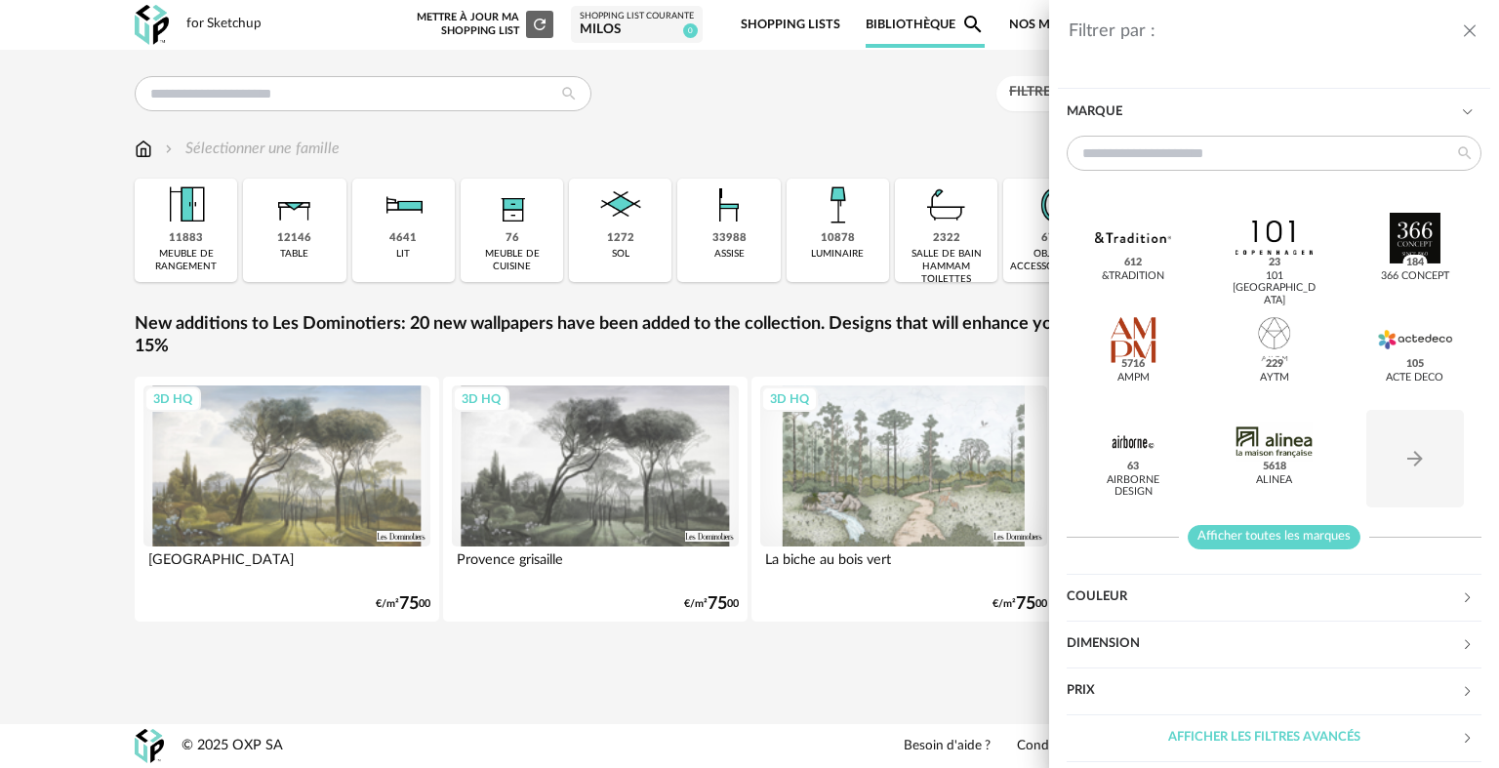
click at [1287, 541] on span "Afficher toutes les marques" at bounding box center [1274, 537] width 173 height 24
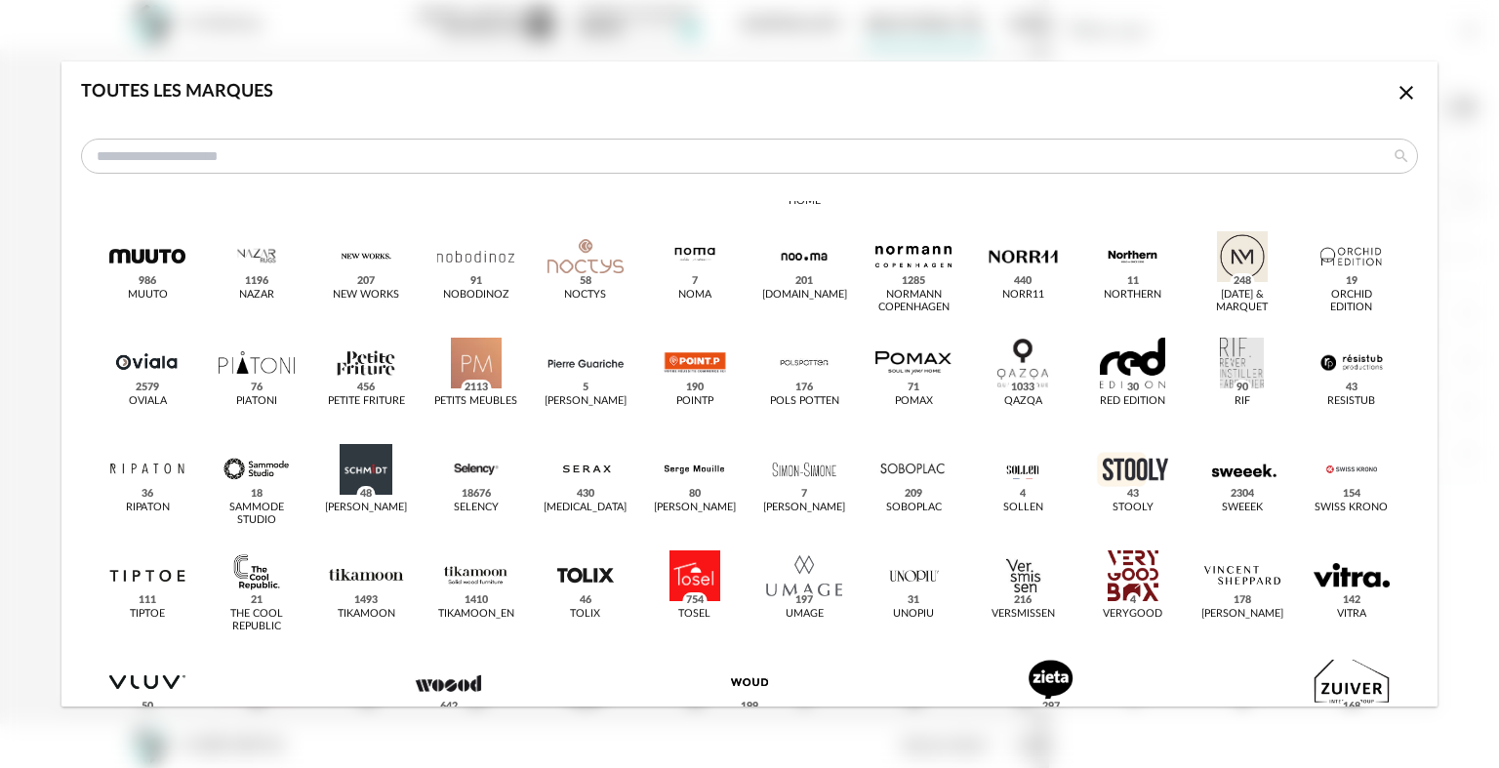
scroll to position [1020, 0]
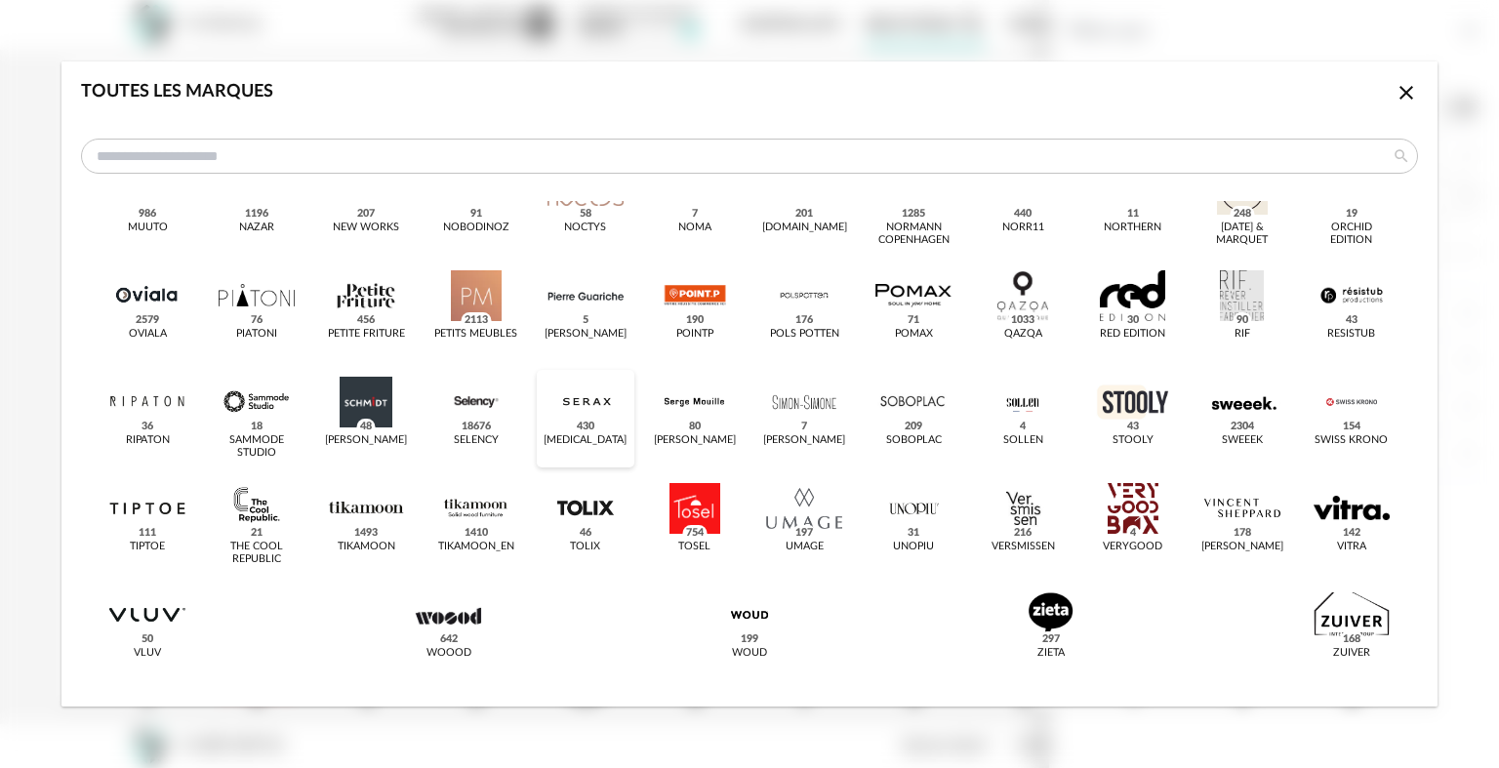
click at [597, 402] on div "dialog" at bounding box center [585, 402] width 76 height 51
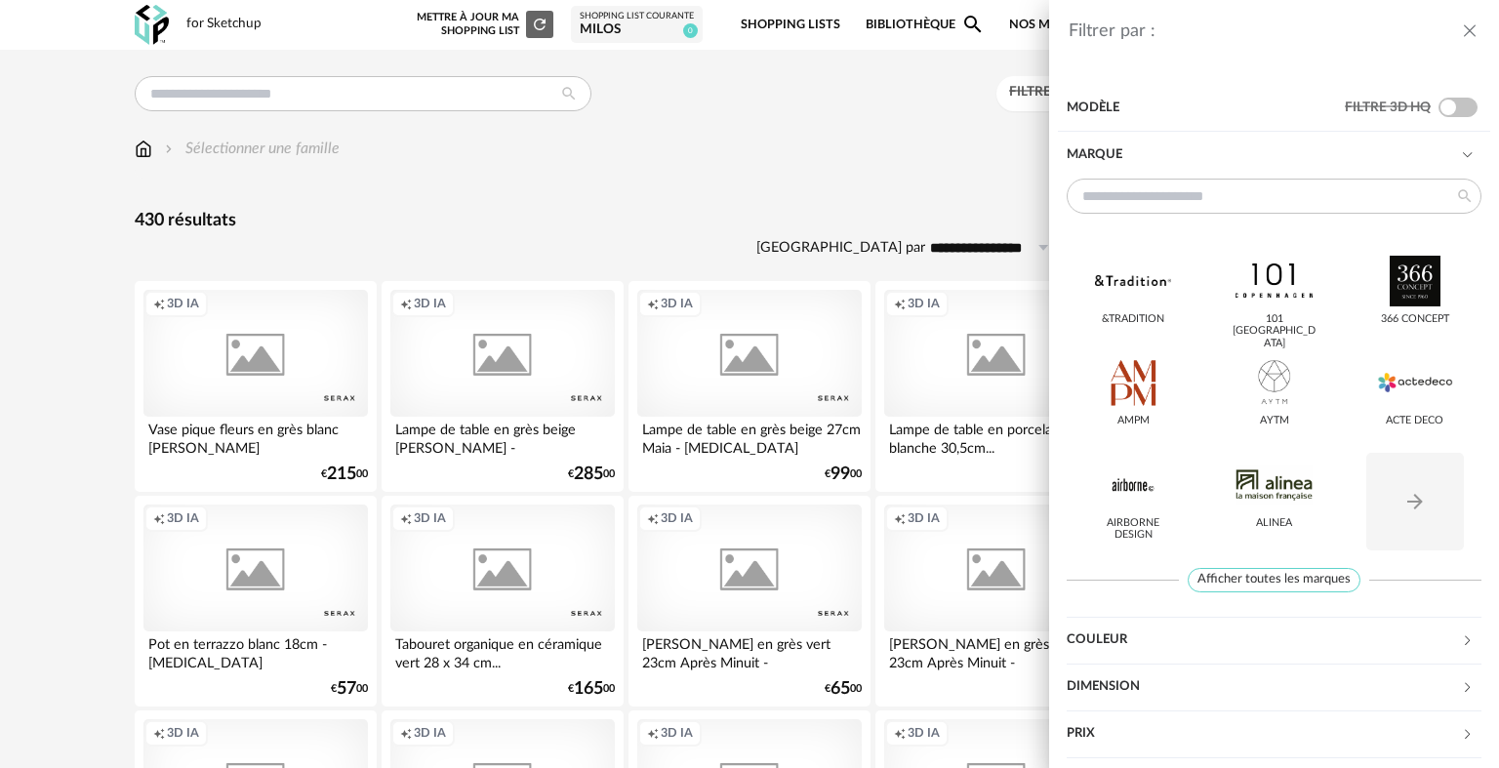
click at [686, 188] on div "Filtrer par : Modèle Filtre 3D HQ Marque &tradition 101 Copenhagen 366 Concept …" at bounding box center [749, 384] width 1499 height 768
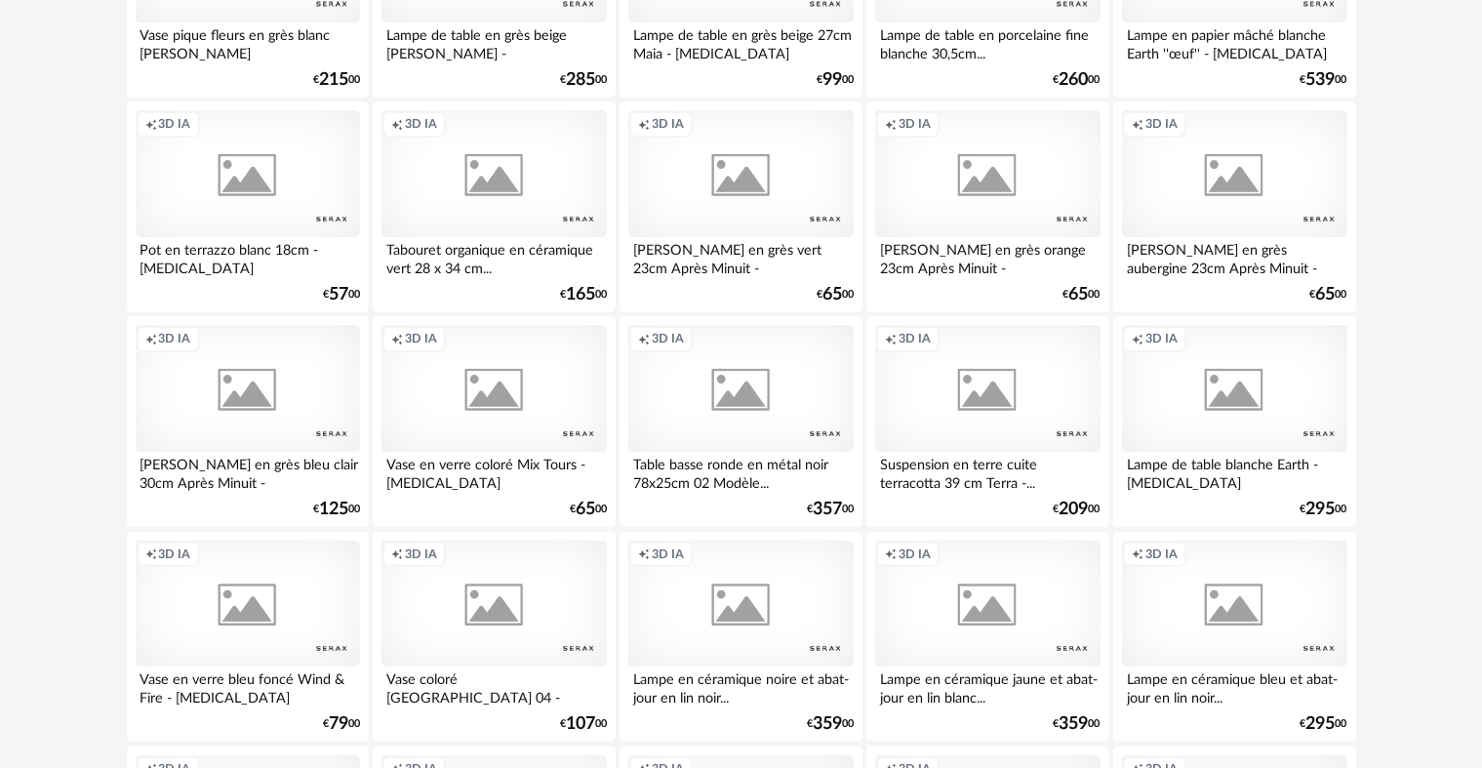
scroll to position [488, 0]
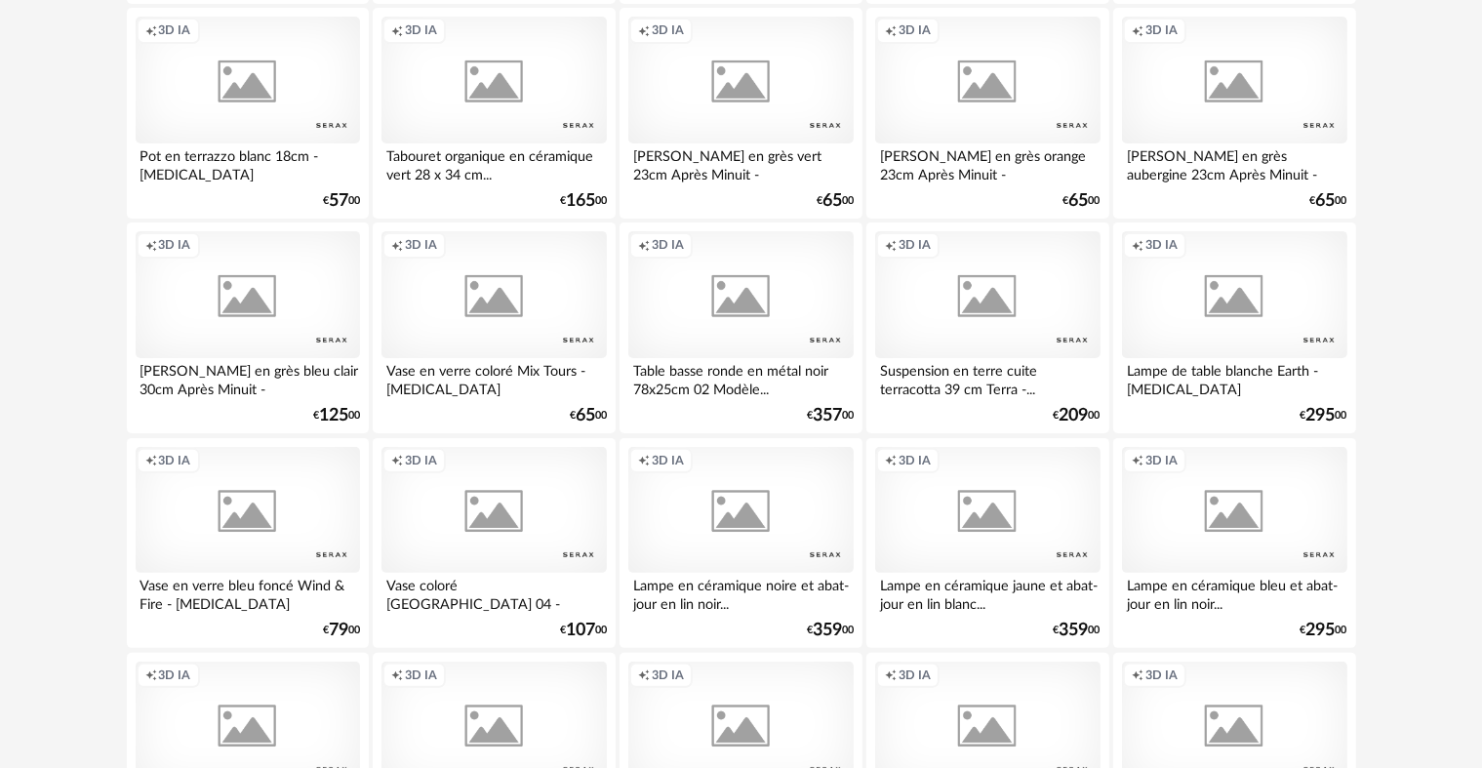
click at [1243, 305] on div "Creation icon 3D IA" at bounding box center [1234, 294] width 224 height 127
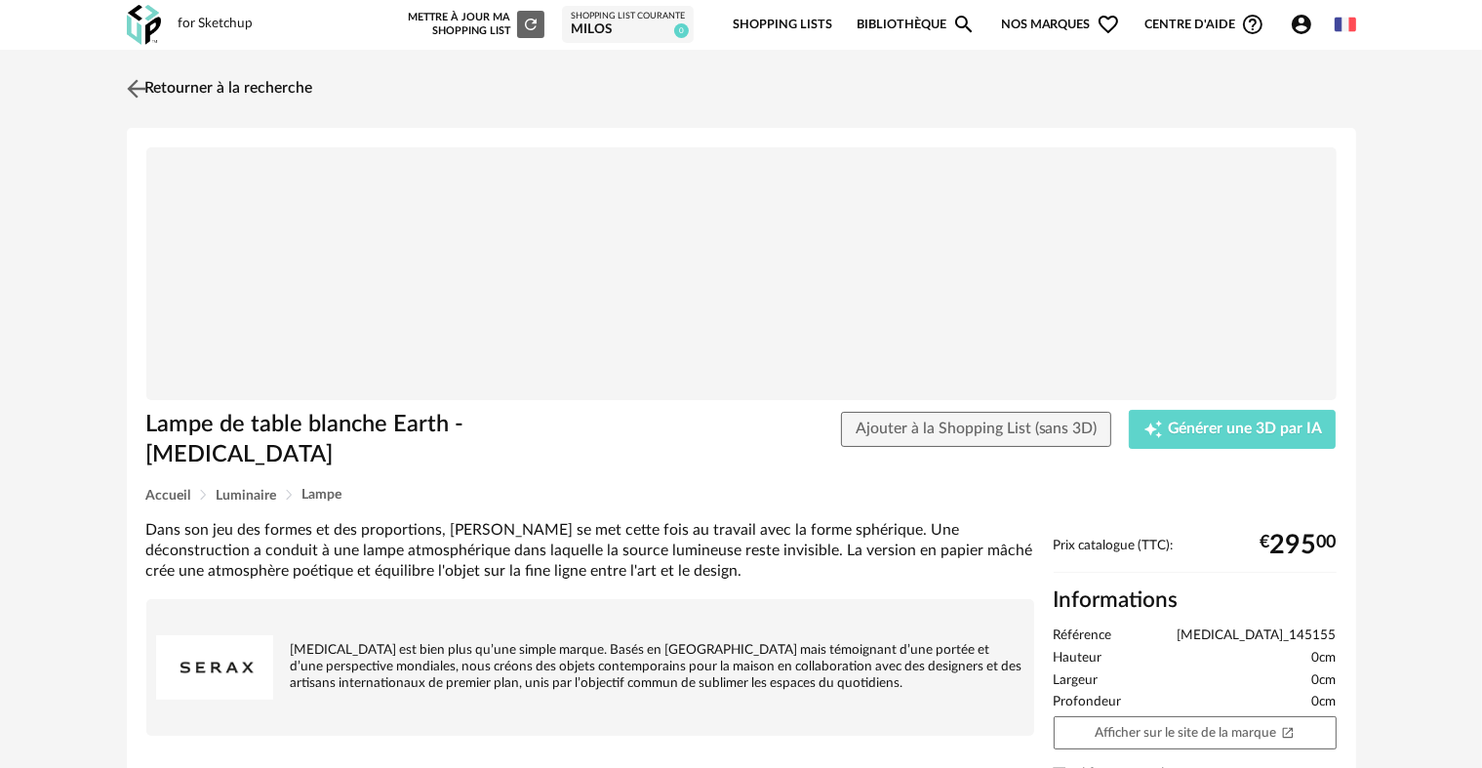
click at [137, 85] on img at bounding box center [136, 88] width 28 height 28
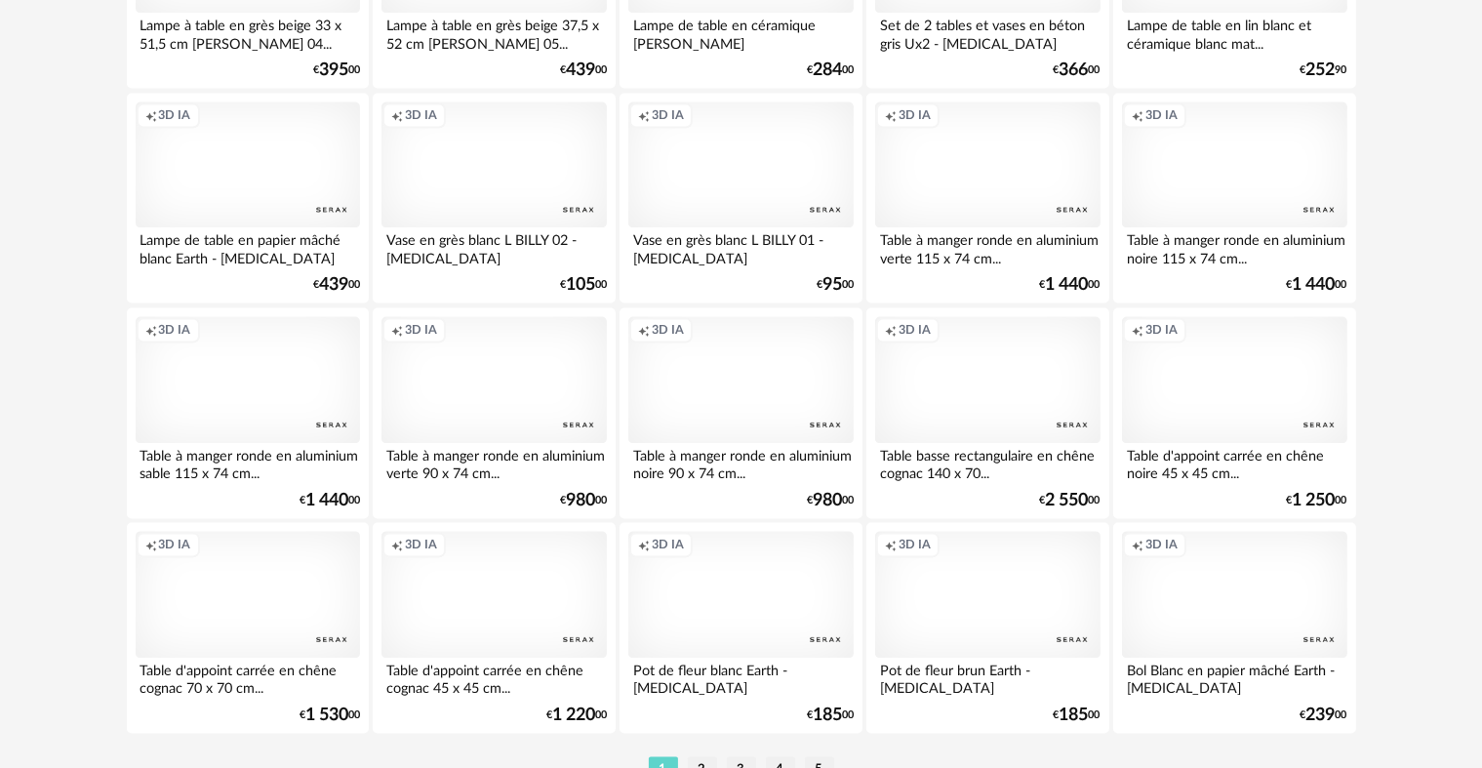
scroll to position [3936, 0]
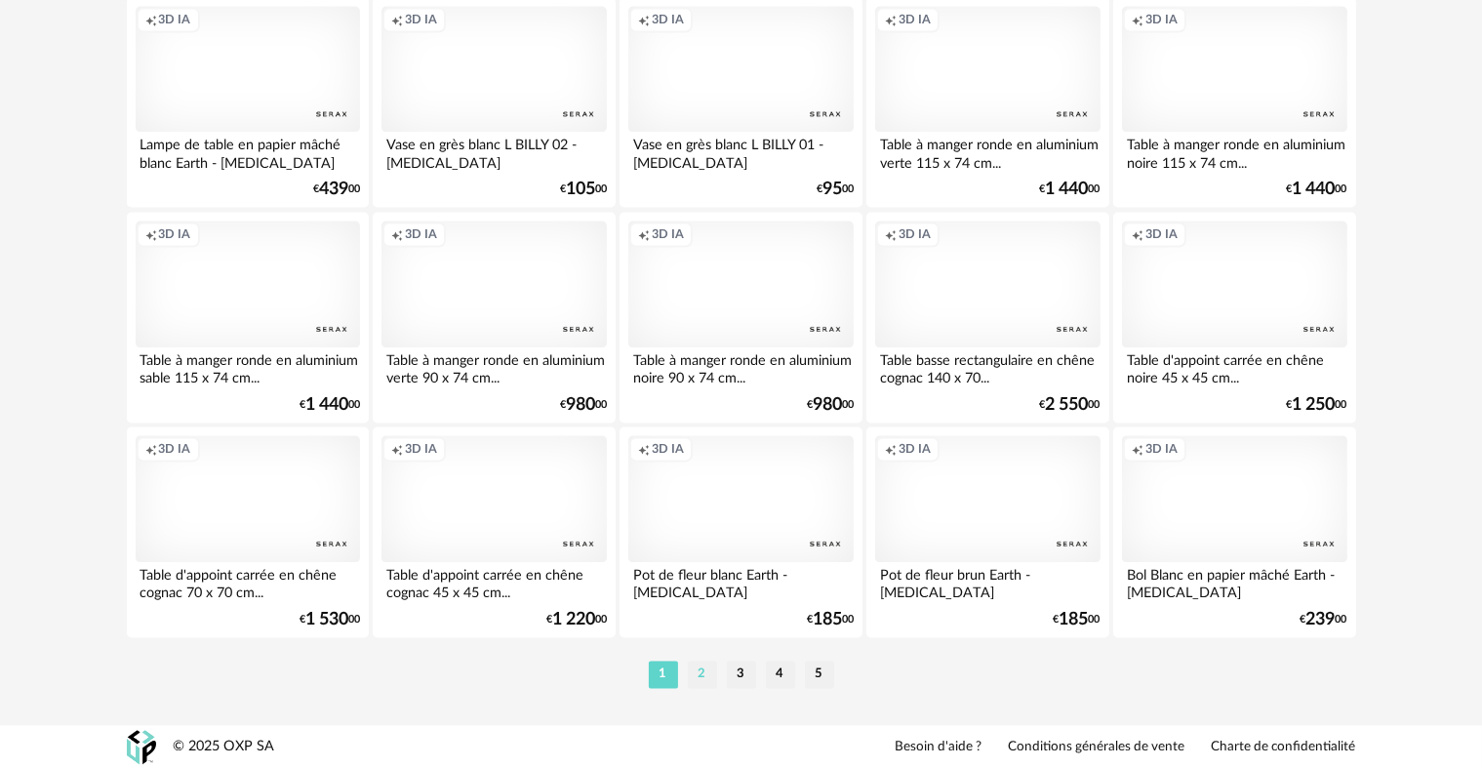
click at [710, 676] on li "2" at bounding box center [702, 674] width 29 height 27
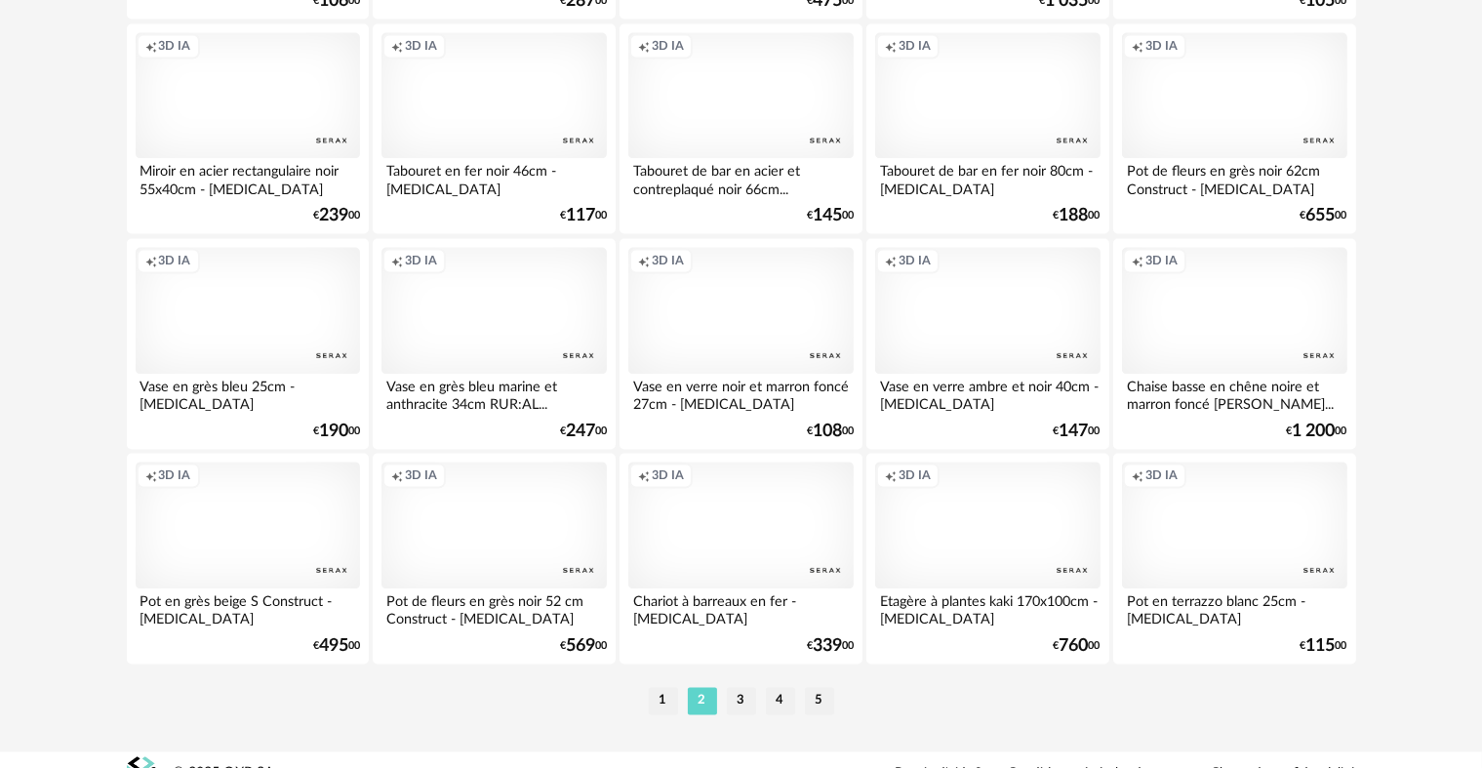
scroll to position [3936, 0]
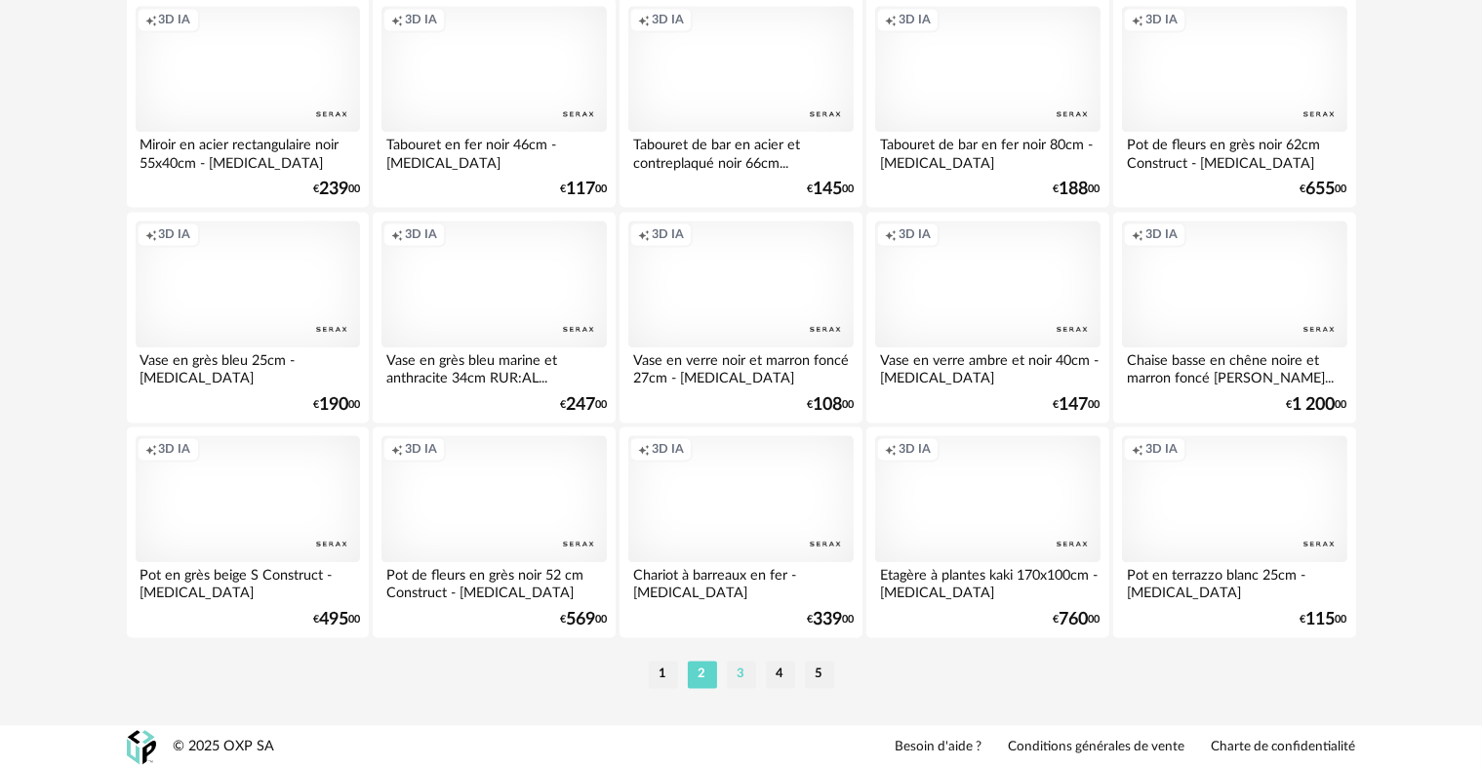
click at [742, 672] on li "3" at bounding box center [741, 674] width 29 height 27
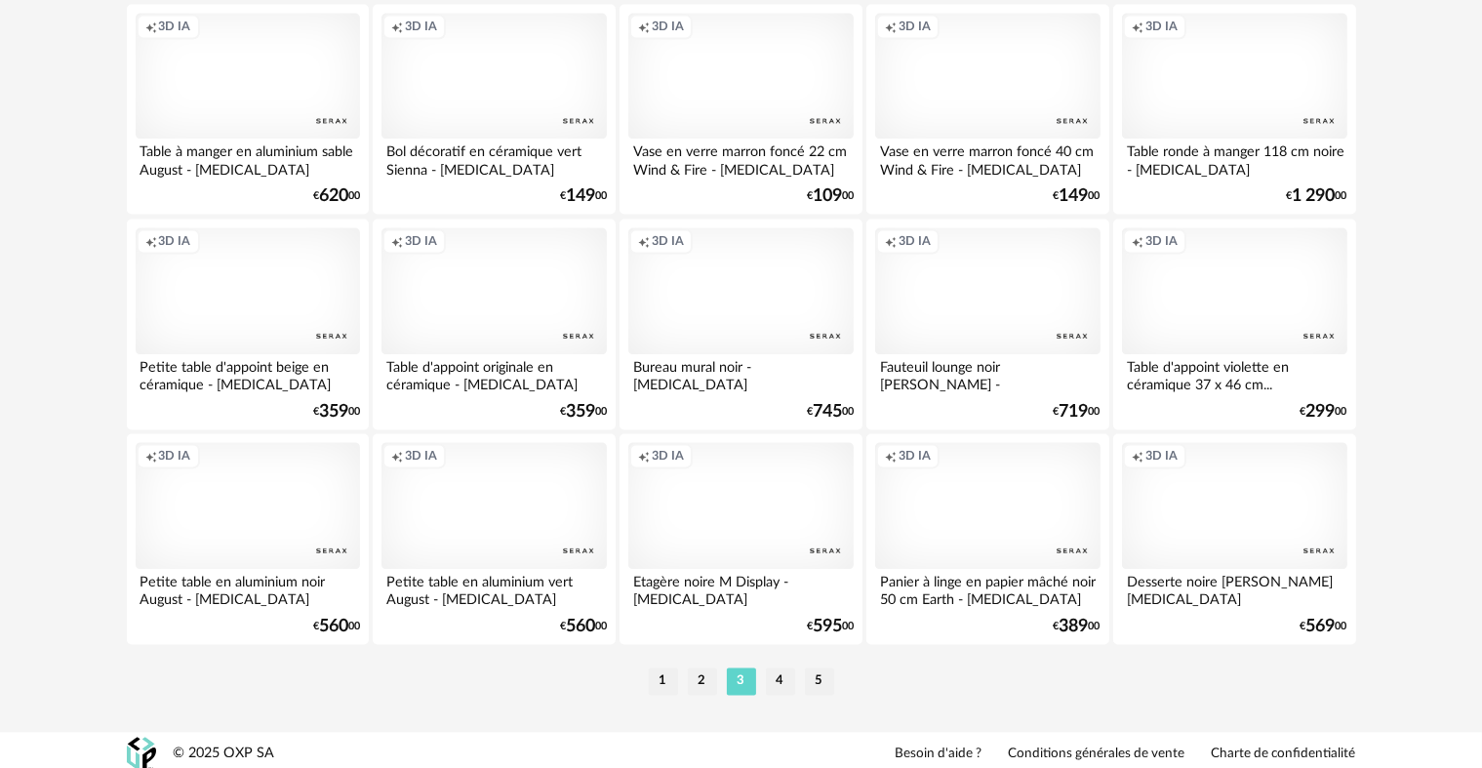
scroll to position [3936, 0]
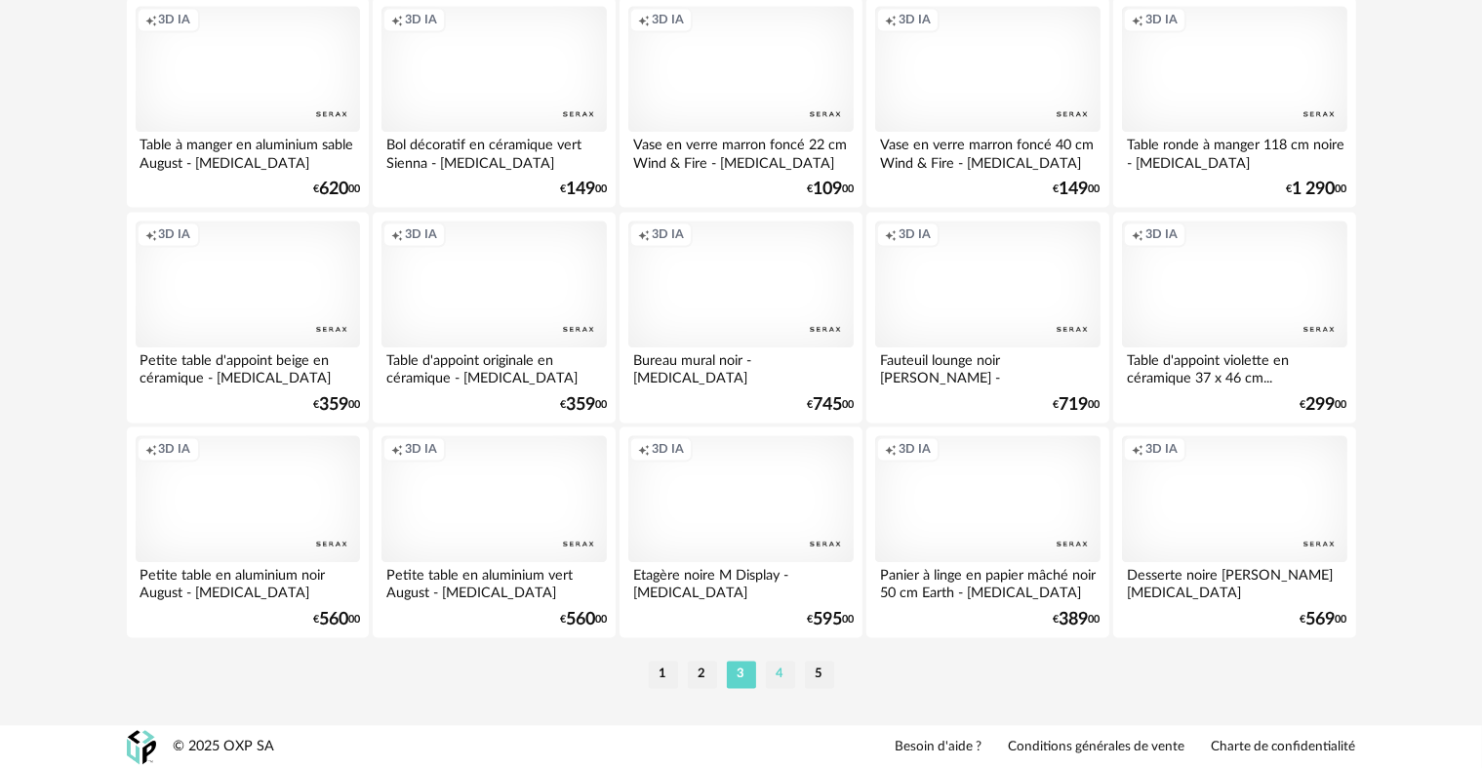
click at [777, 672] on li "4" at bounding box center [780, 674] width 29 height 27
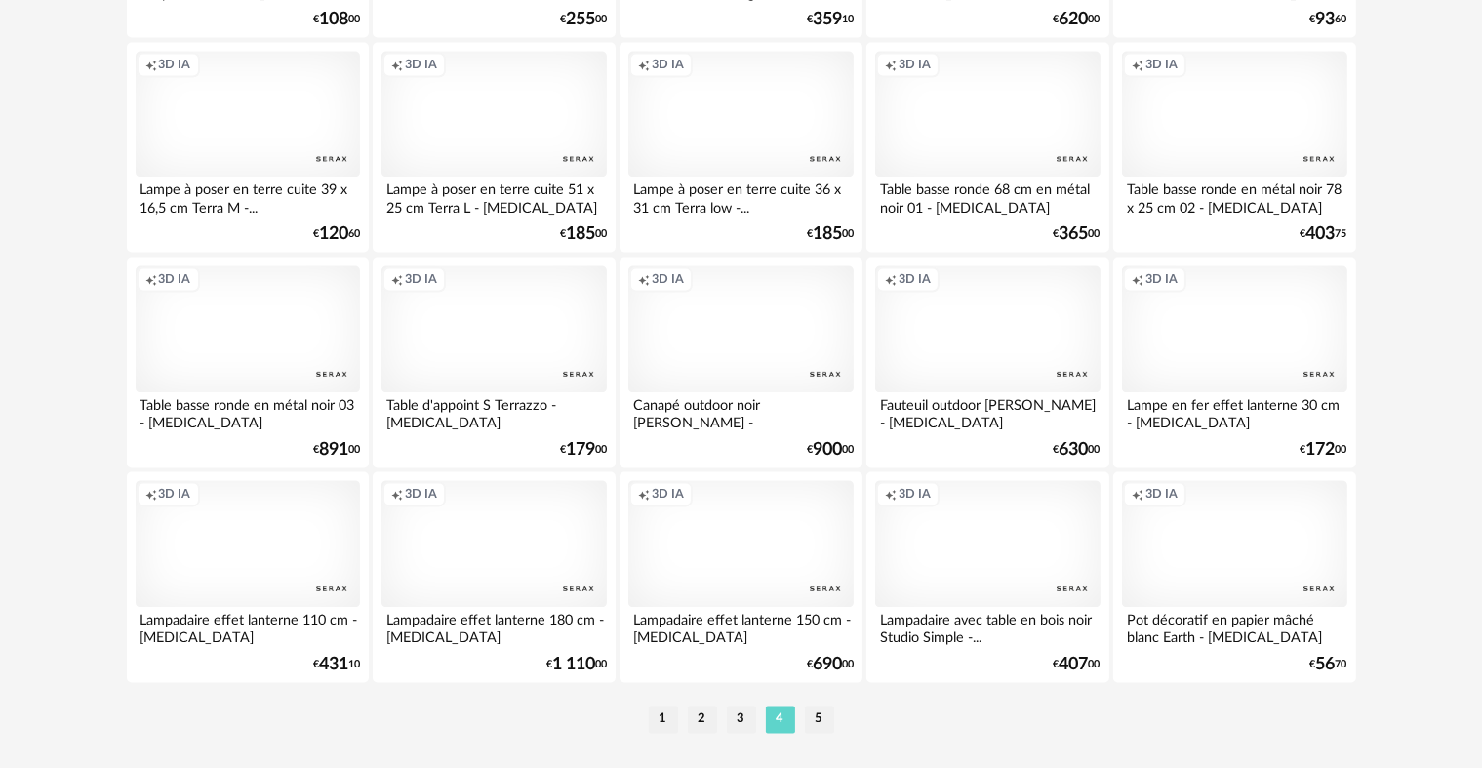
scroll to position [3936, 0]
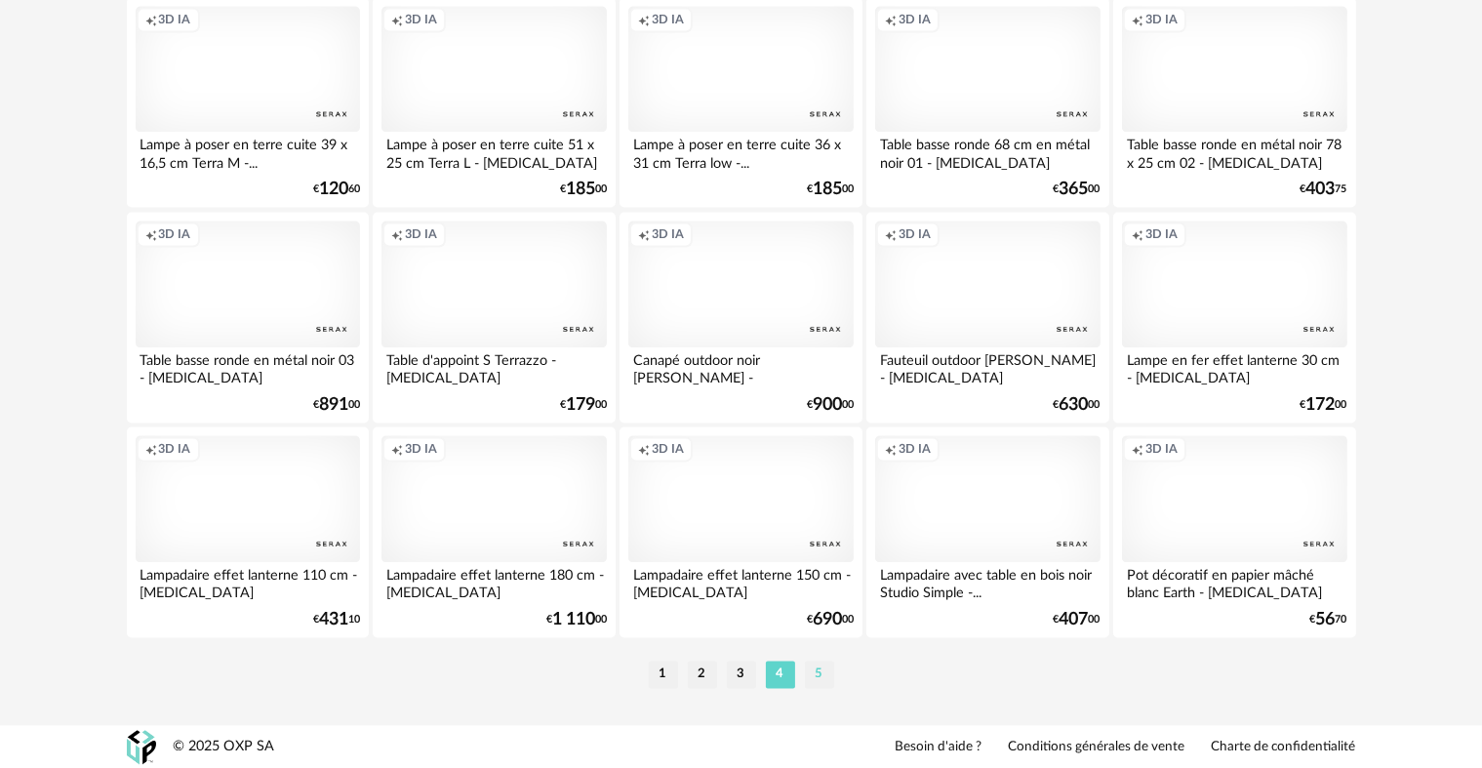
click at [820, 671] on li "5" at bounding box center [819, 674] width 29 height 27
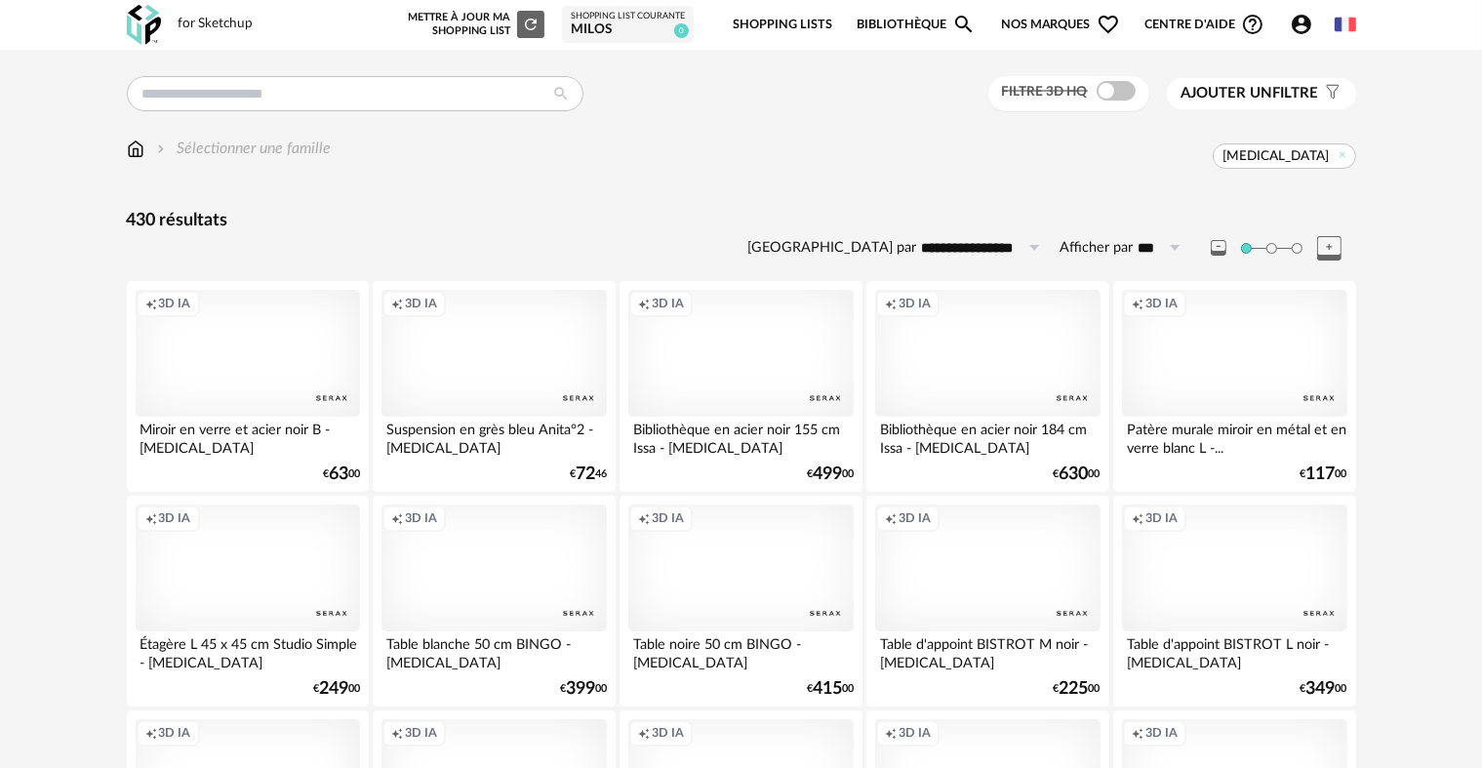
click at [1265, 94] on span "Ajouter un" at bounding box center [1228, 93] width 92 height 15
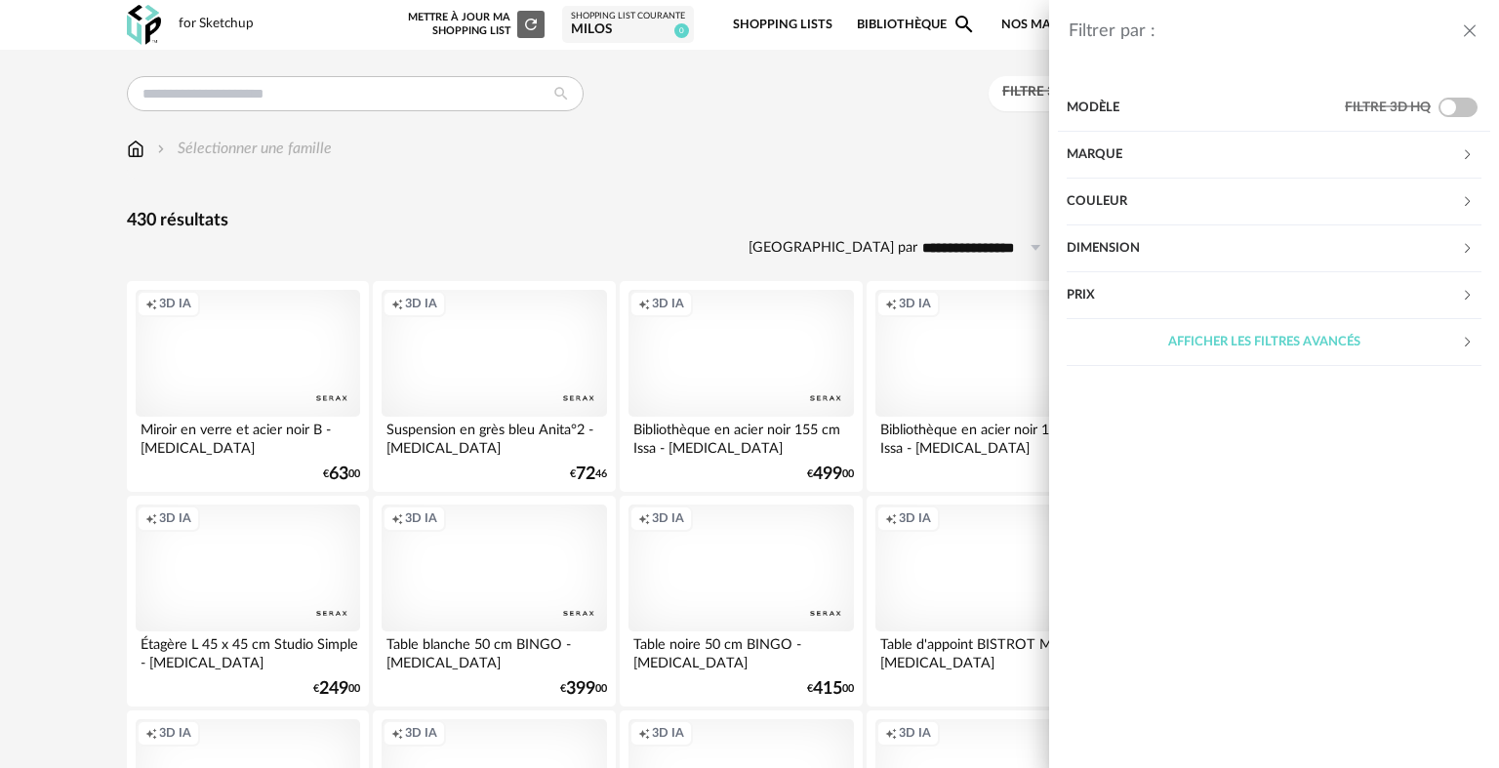
click at [1130, 151] on div "Marque" at bounding box center [1264, 155] width 394 height 47
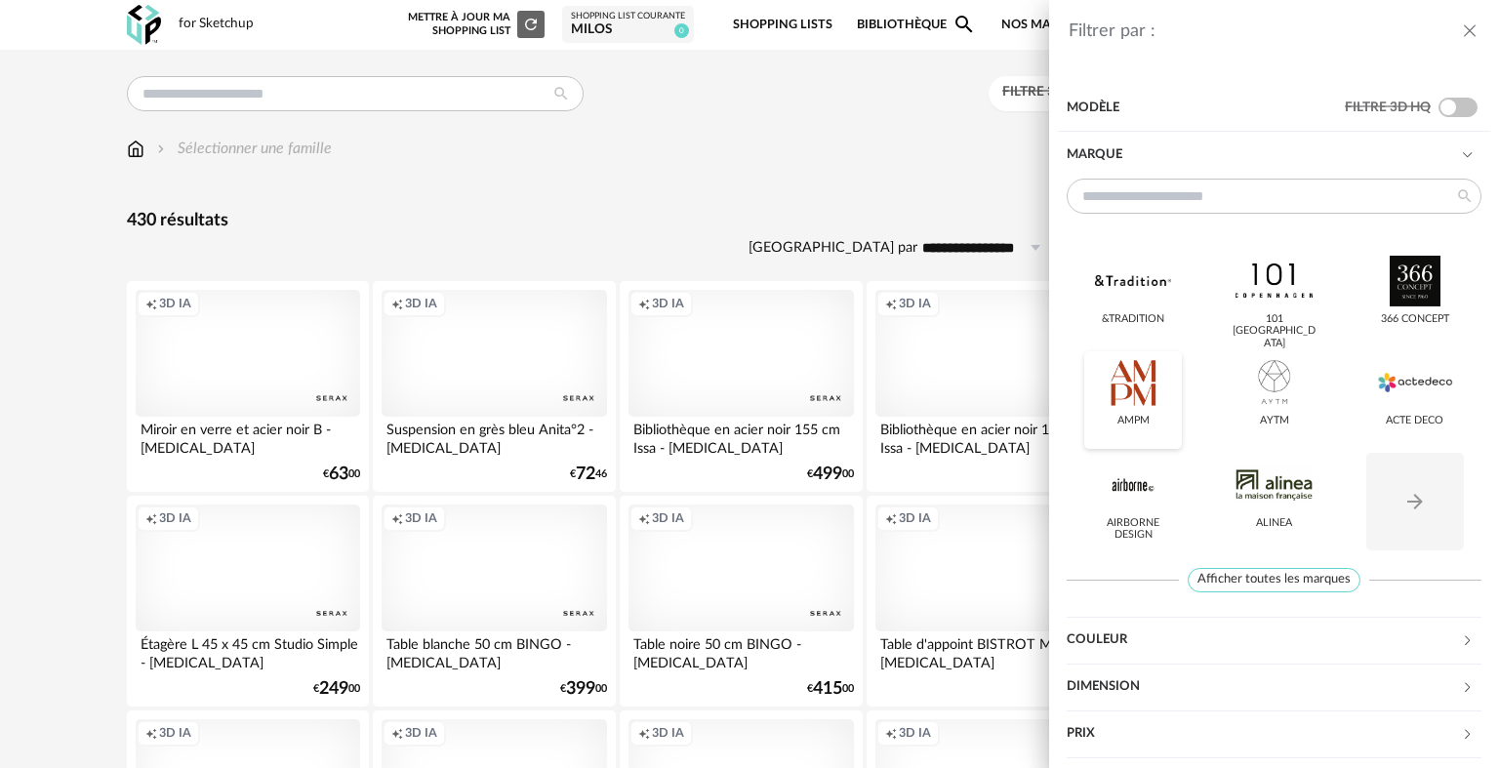
click at [1147, 385] on div at bounding box center [1133, 382] width 76 height 51
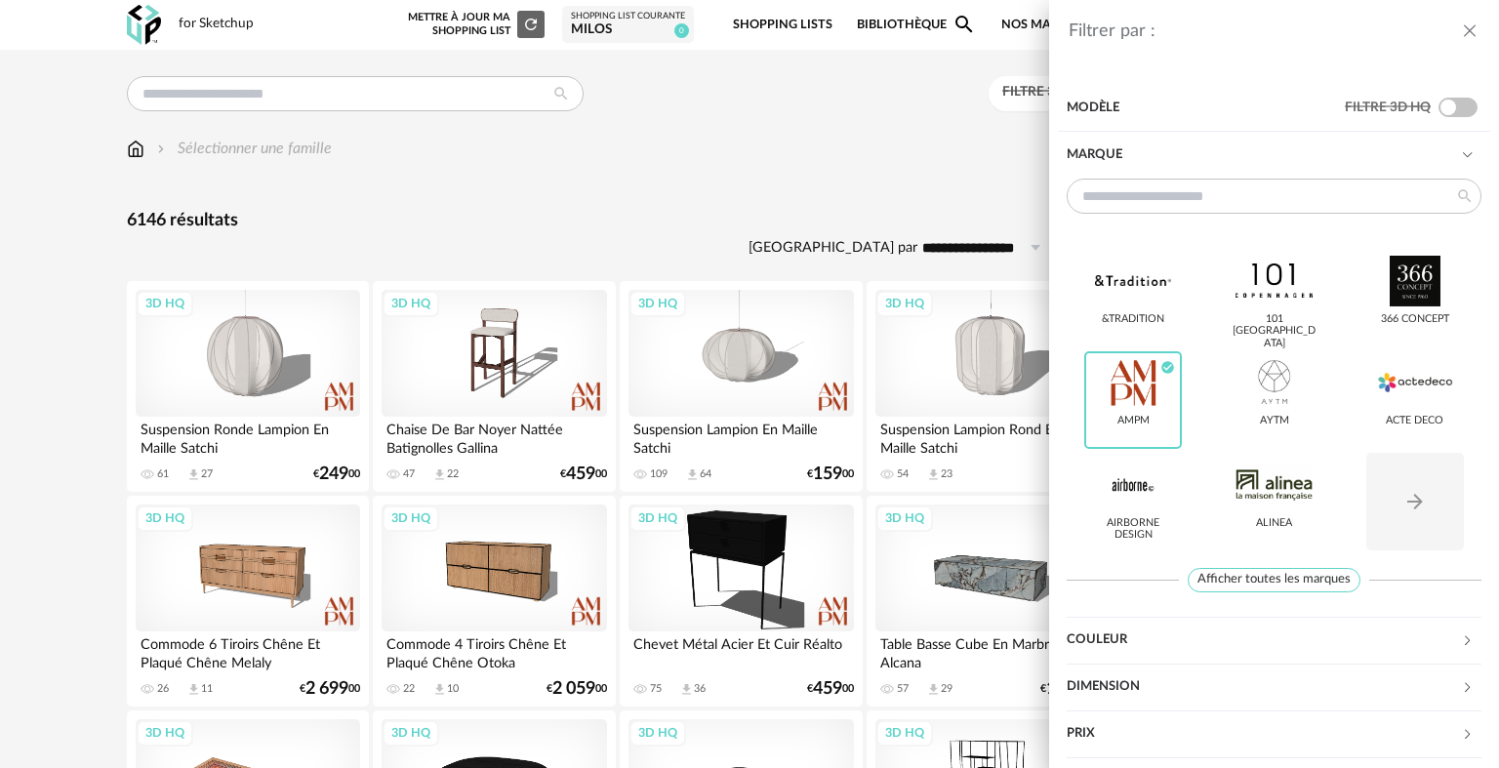
click at [756, 118] on div "Filtrer par : Modèle Filtre 3D HQ Marque &tradition 101 Copenhagen 366 Concept …" at bounding box center [749, 384] width 1499 height 768
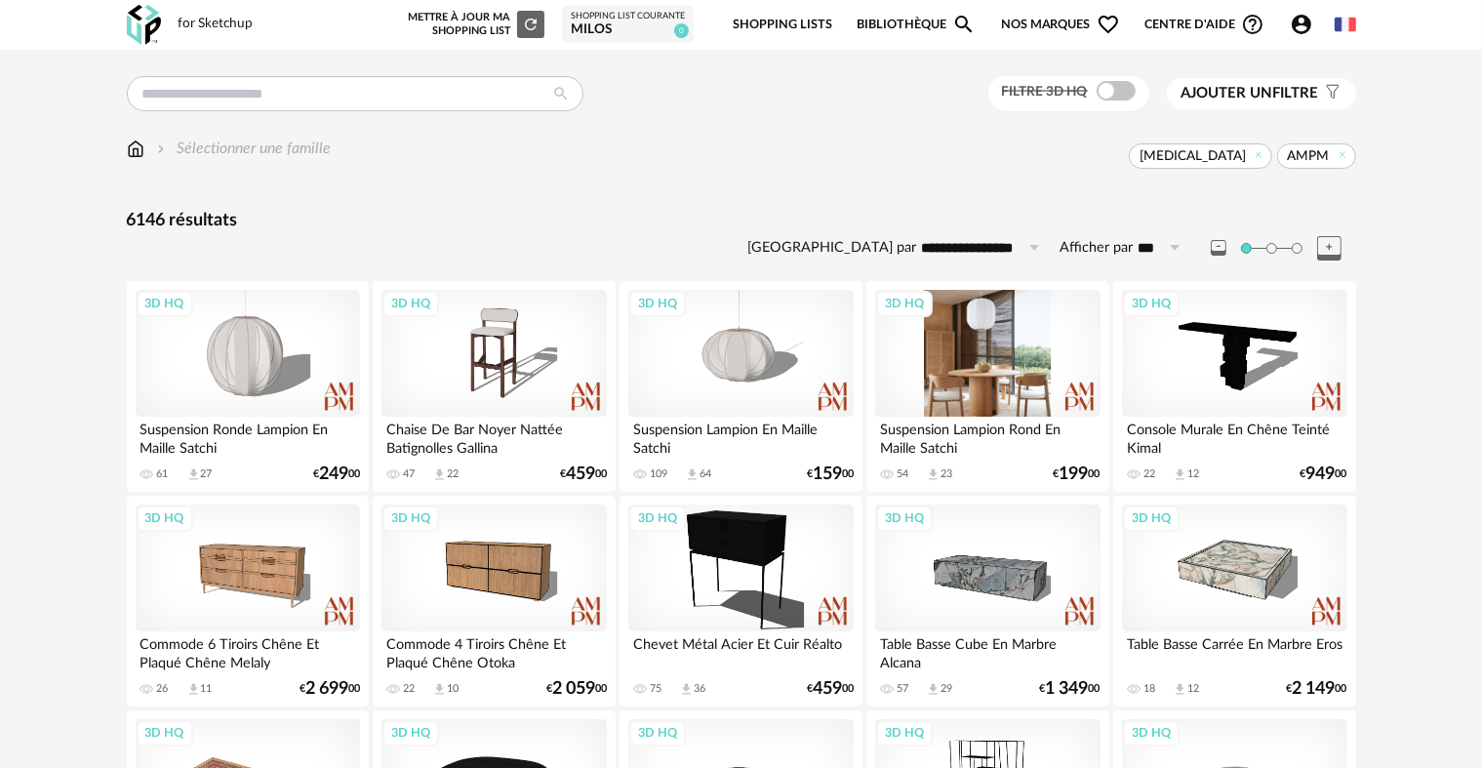
click at [988, 352] on div "3D HQ" at bounding box center [987, 353] width 224 height 127
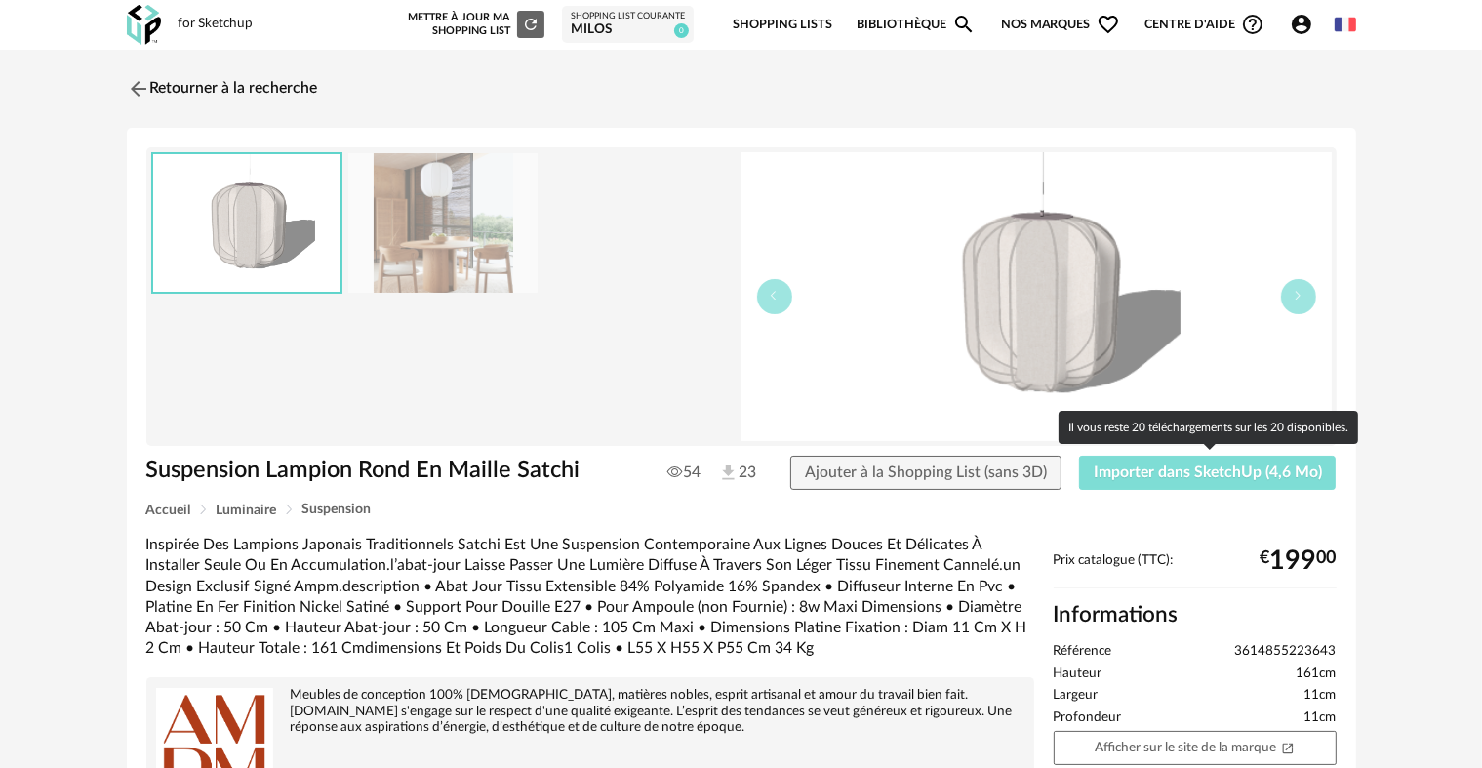
click at [1191, 476] on span "Importer dans SketchUp (4,6 Mo)" at bounding box center [1208, 473] width 228 height 16
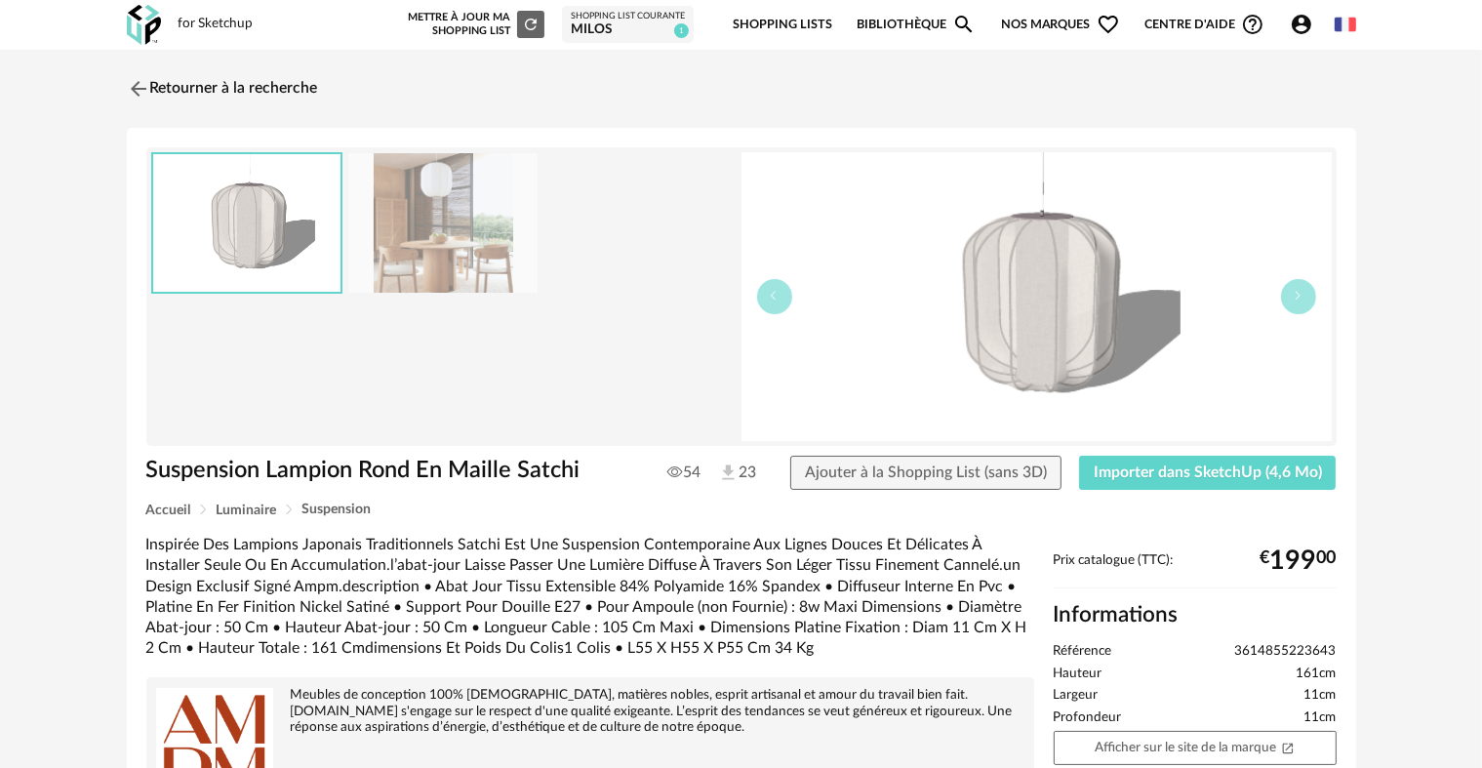
click at [137, 84] on img at bounding box center [138, 88] width 23 height 23
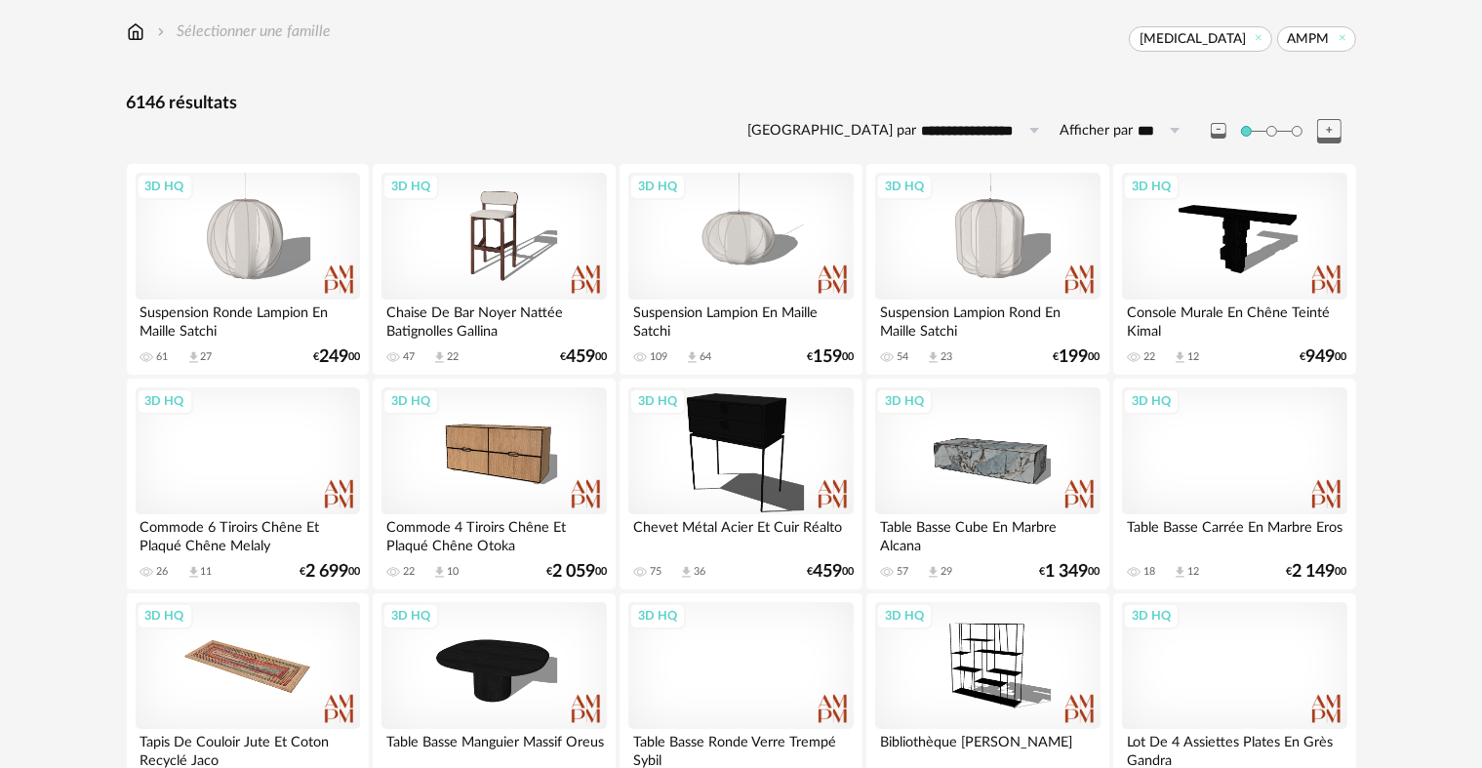
scroll to position [78, 0]
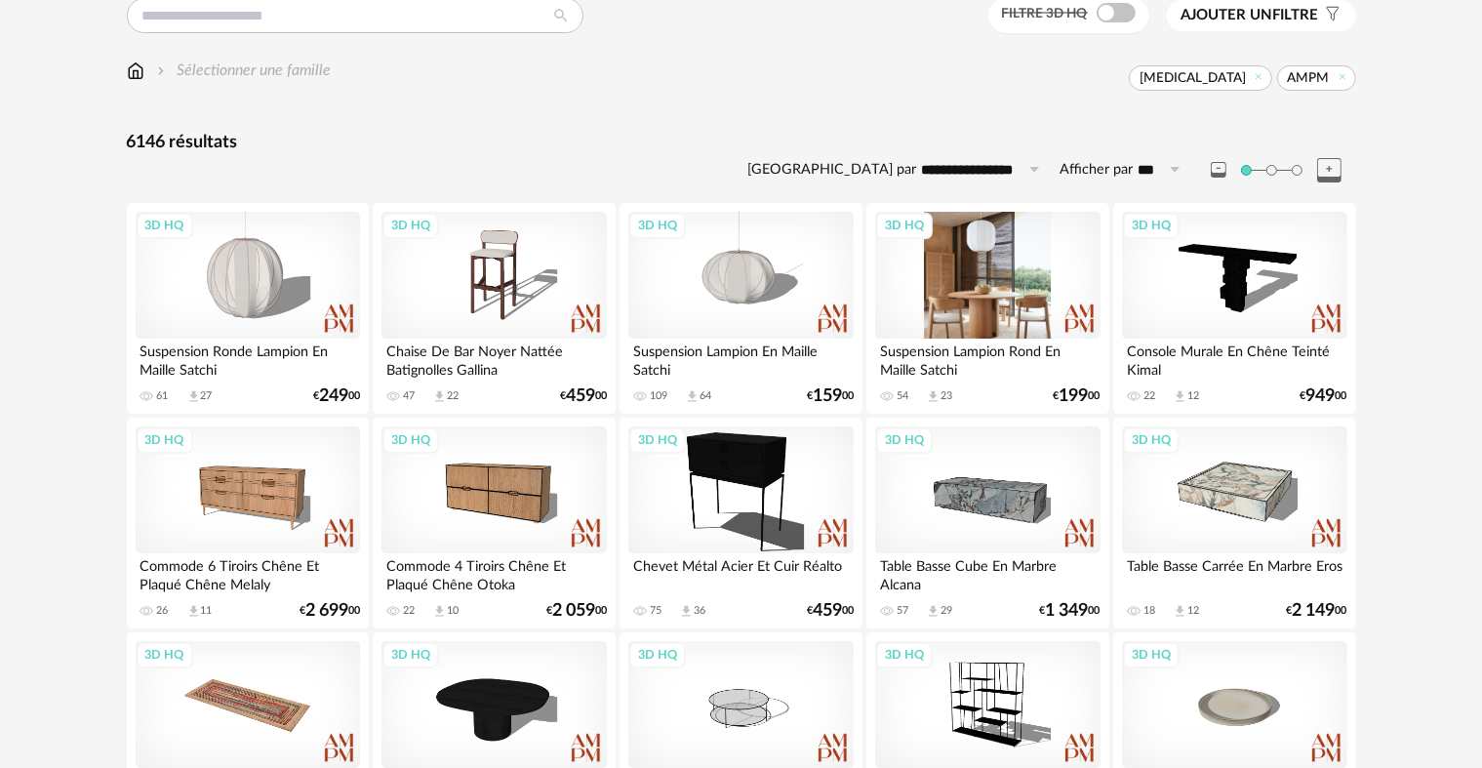
click at [993, 281] on div "3D HQ" at bounding box center [987, 275] width 224 height 127
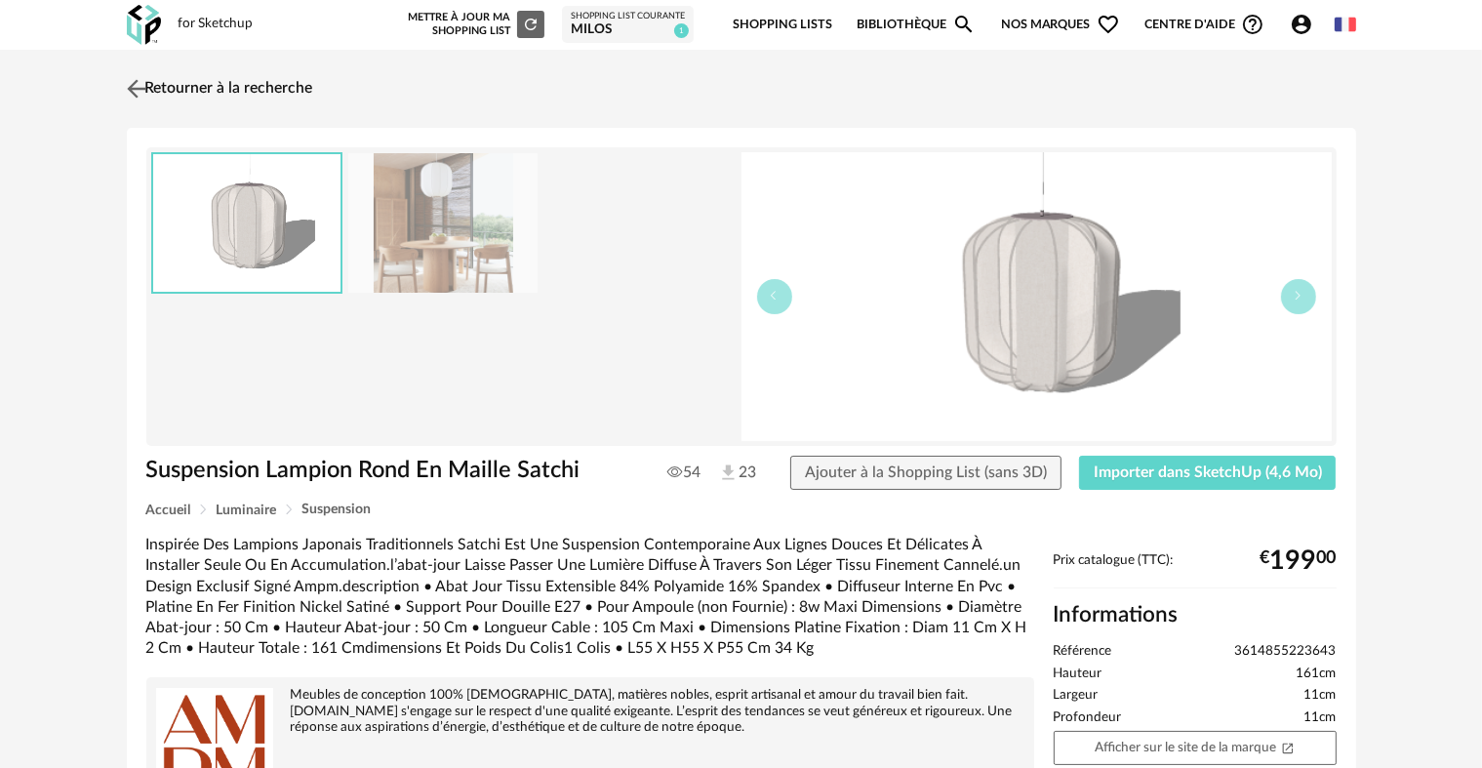
click at [134, 84] on img at bounding box center [136, 88] width 28 height 28
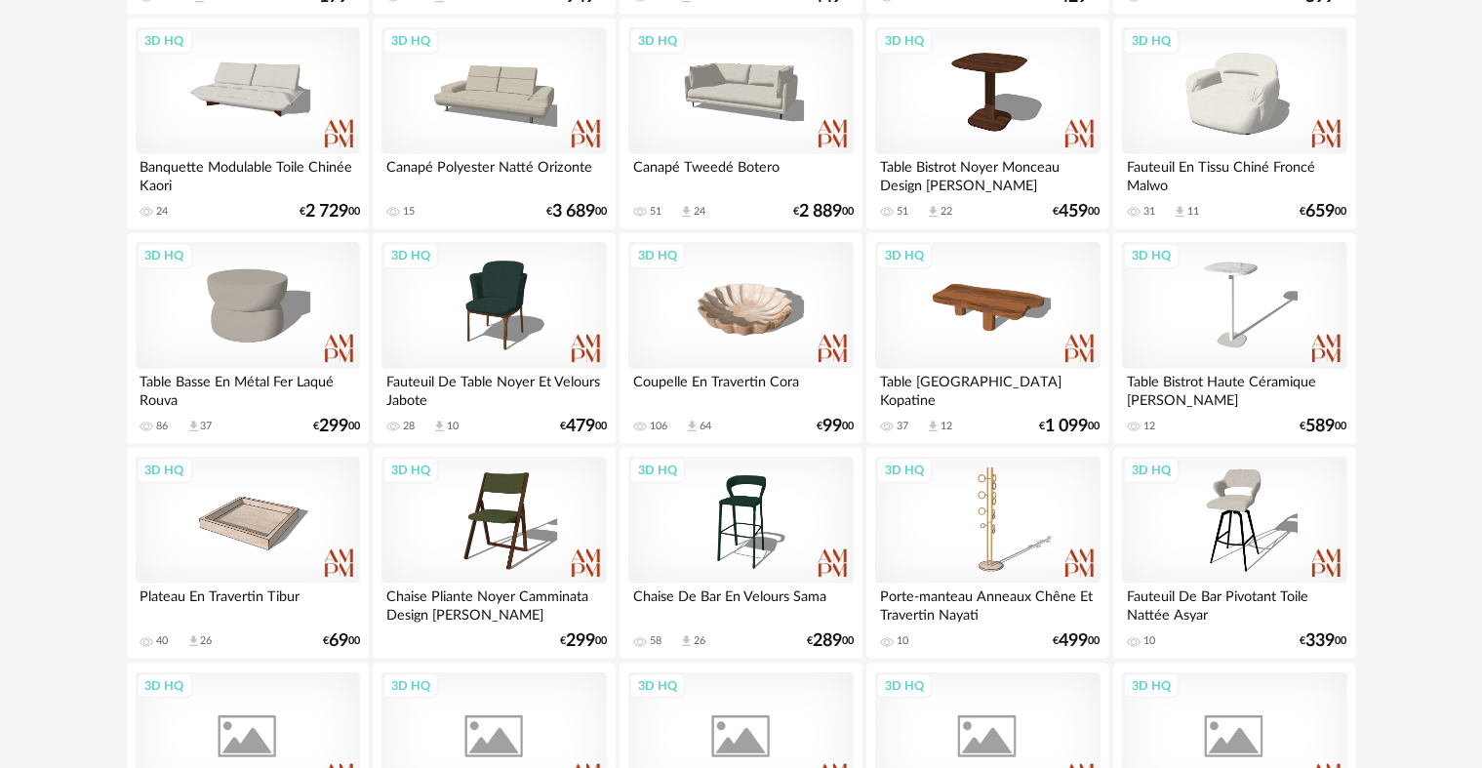
scroll to position [2412, 0]
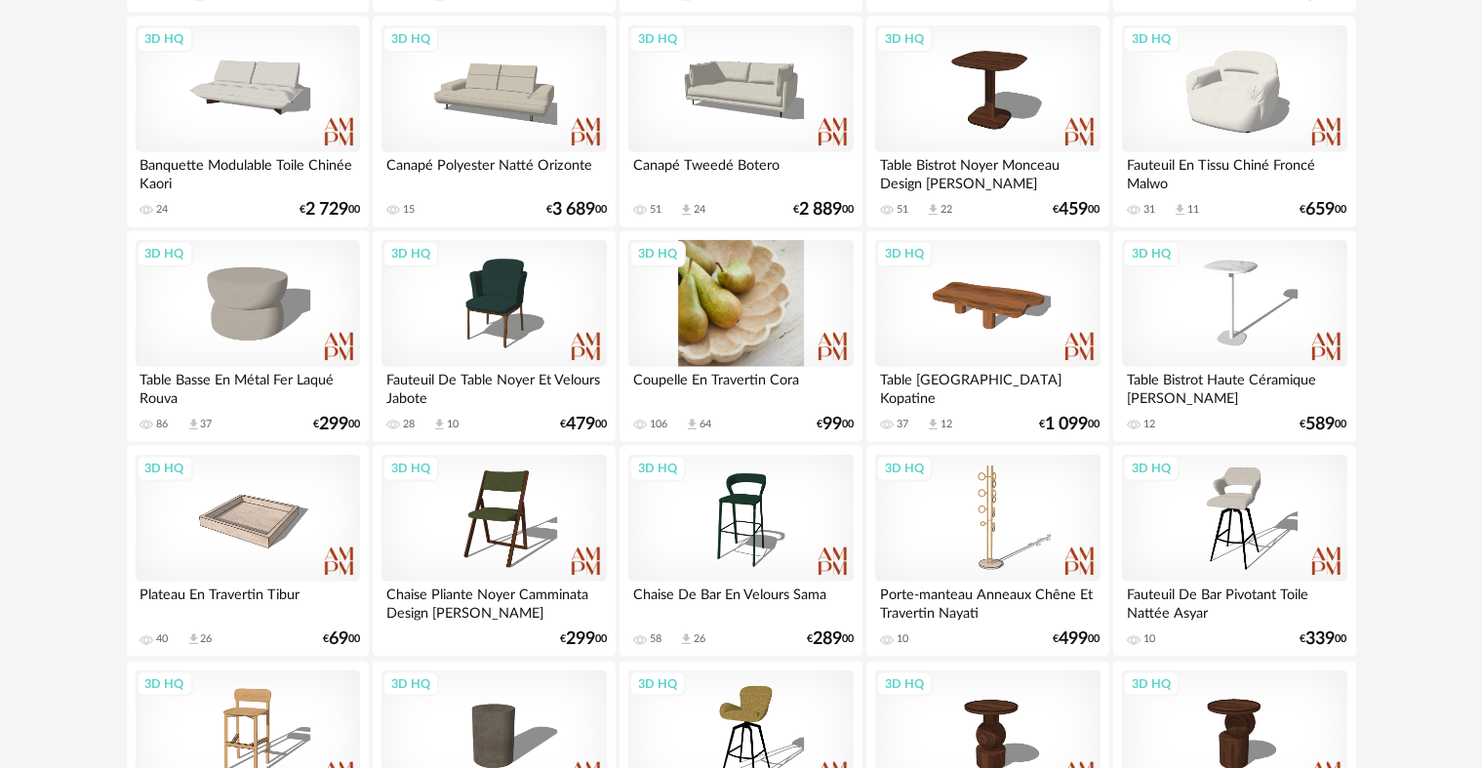
click at [724, 302] on div "3D HQ" at bounding box center [740, 303] width 224 height 127
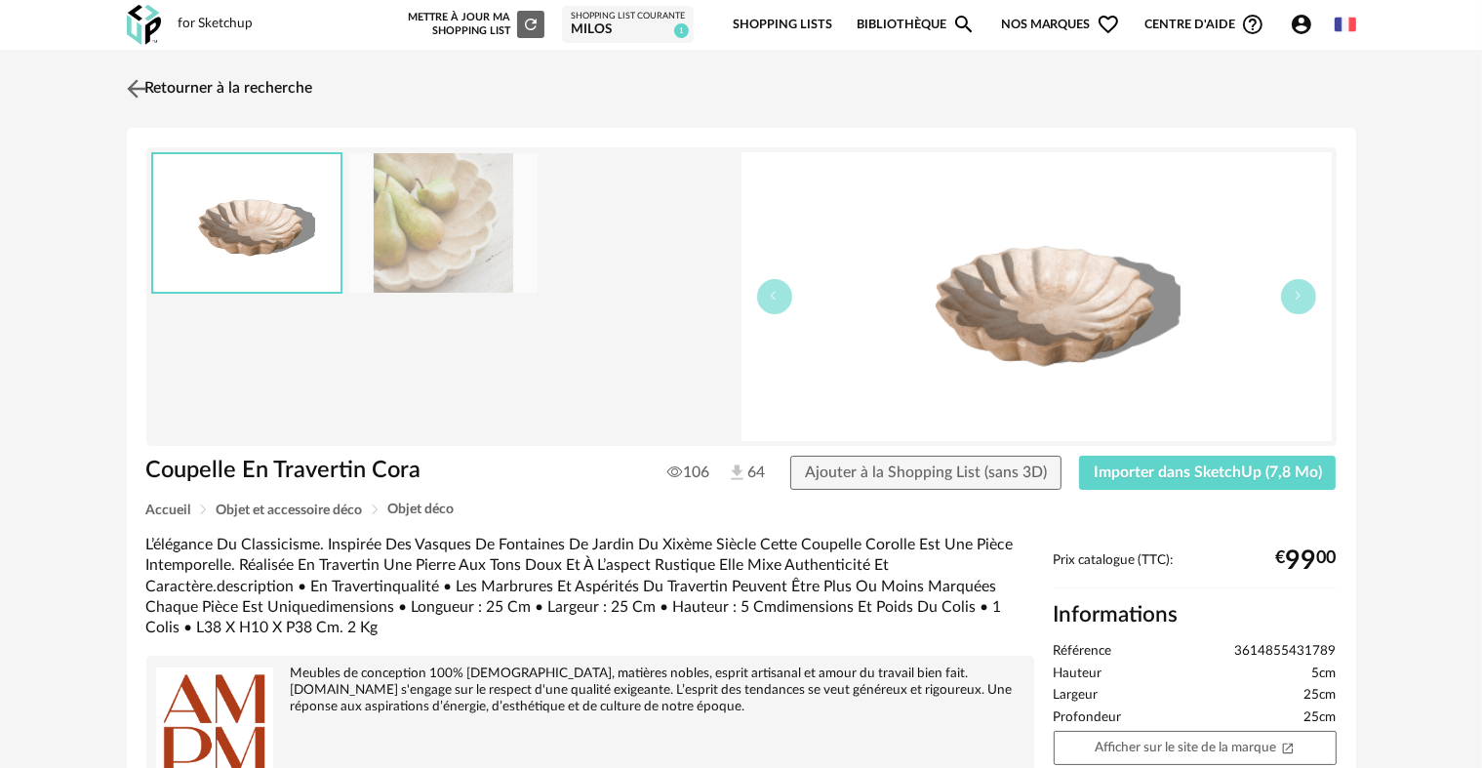
click at [141, 87] on img at bounding box center [136, 88] width 28 height 28
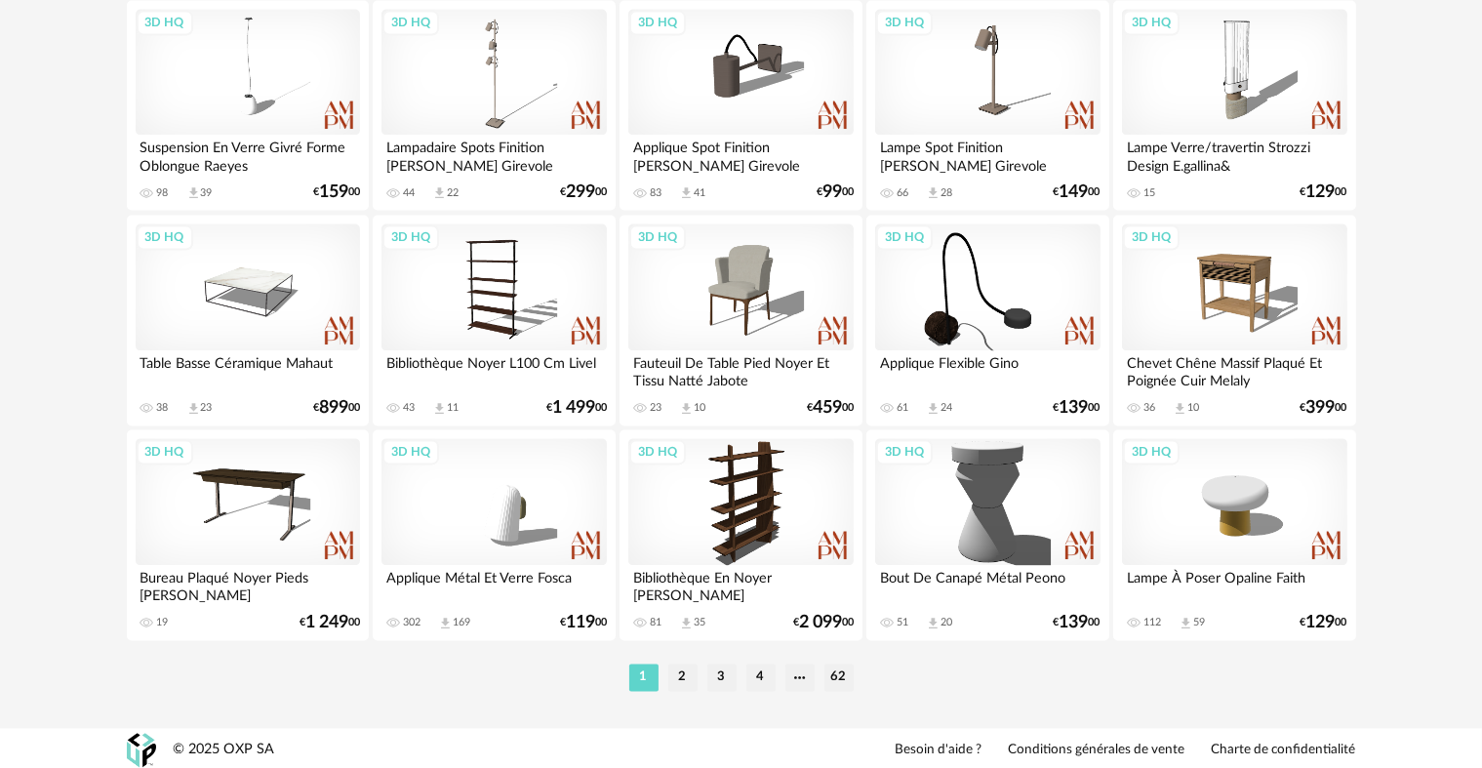
scroll to position [3936, 0]
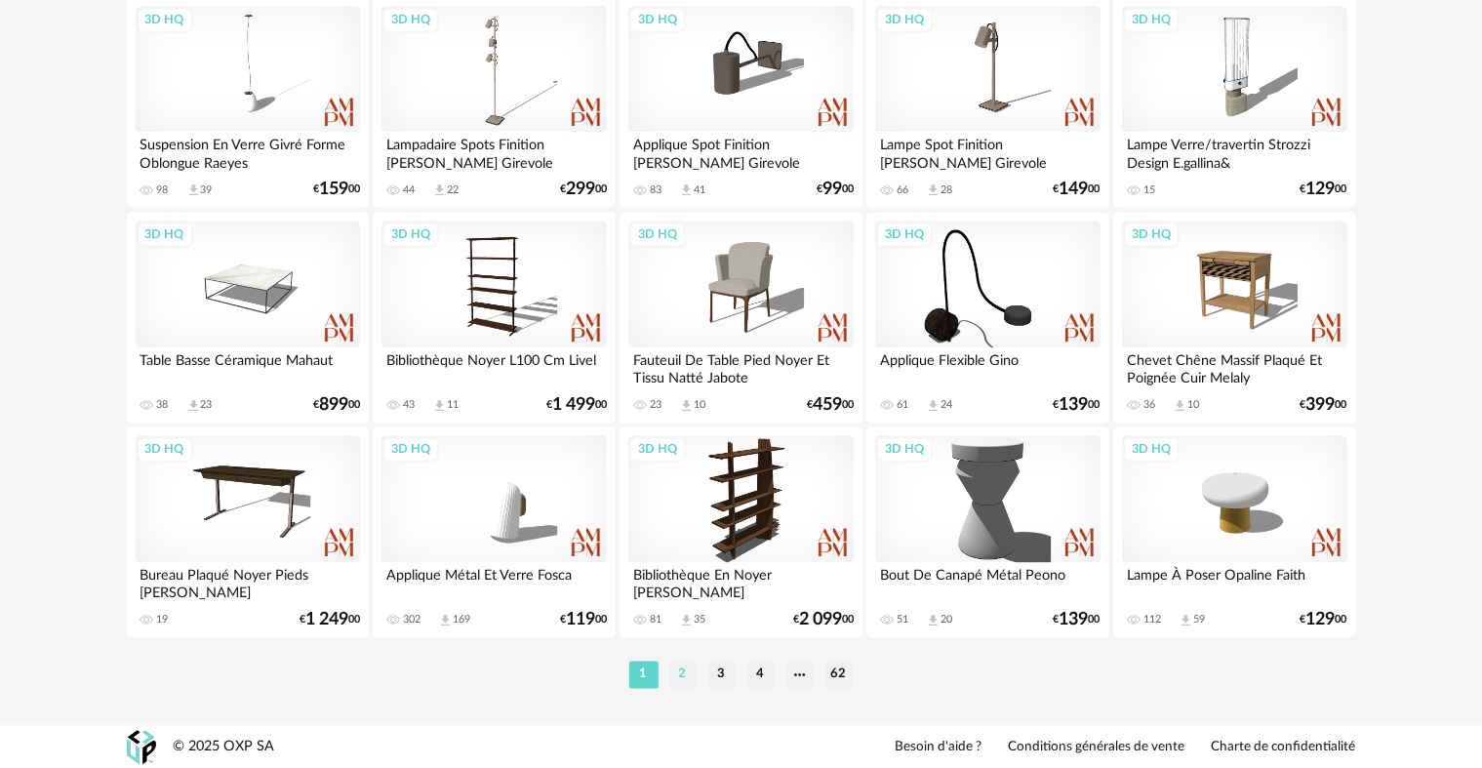
click at [687, 675] on li "2" at bounding box center [682, 674] width 29 height 27
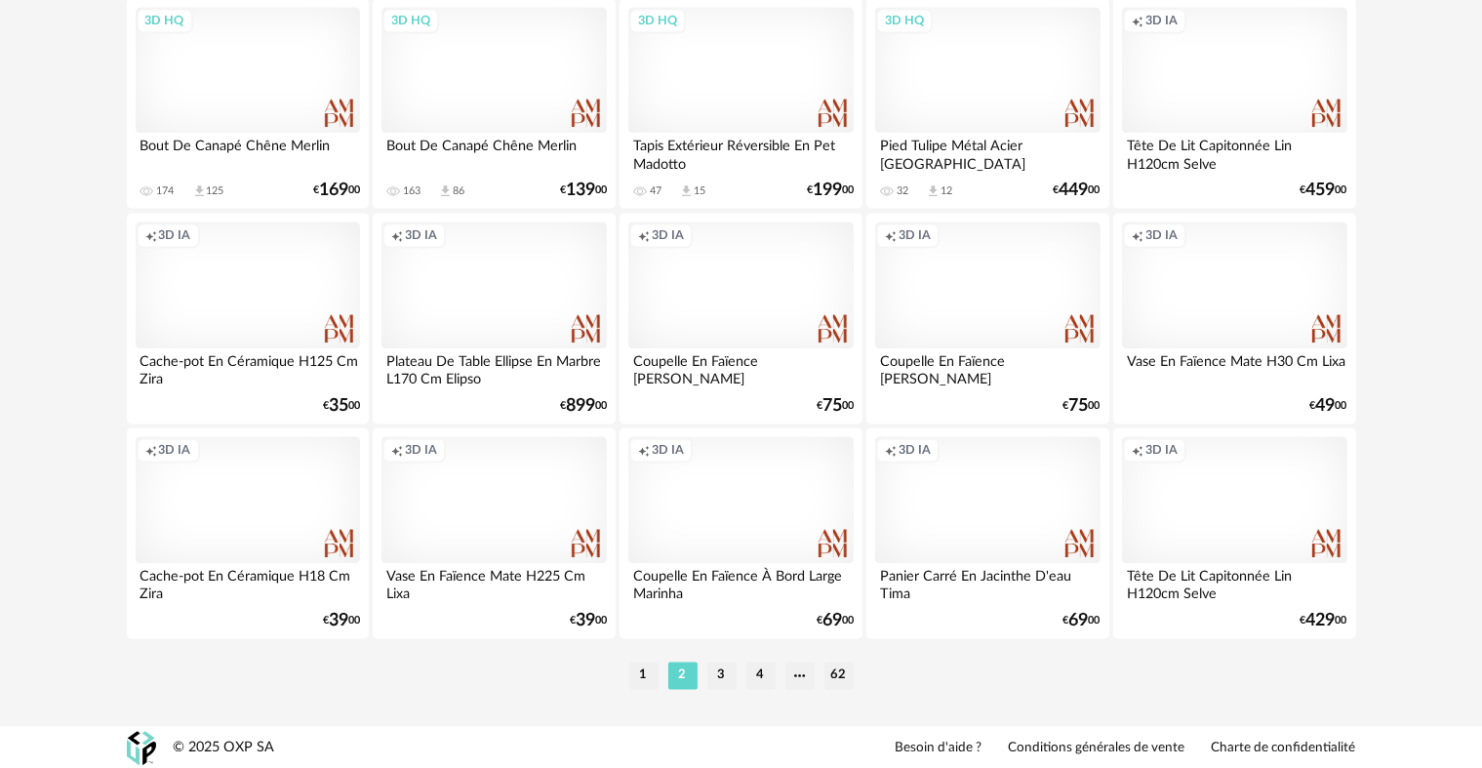
scroll to position [3936, 0]
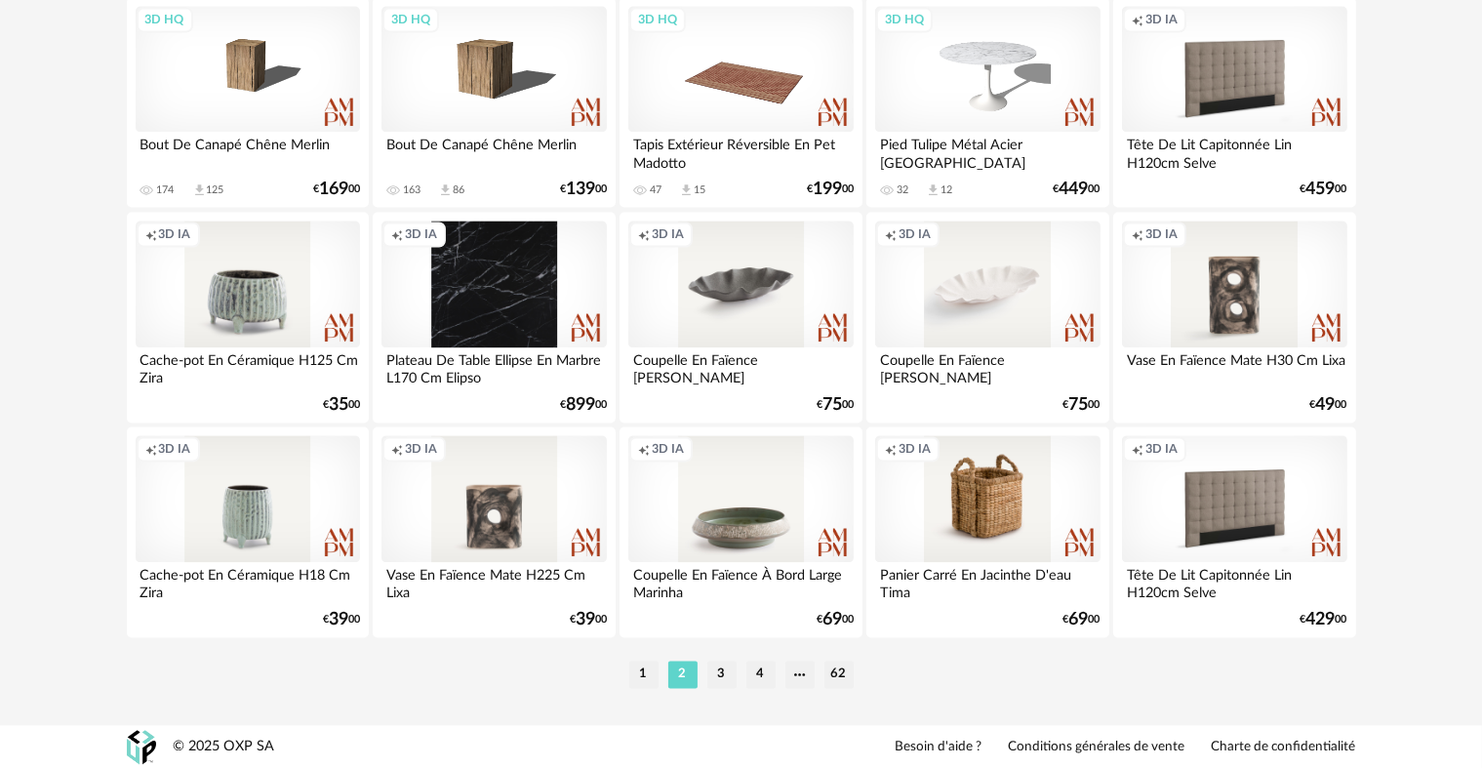
click at [258, 506] on div "Creation icon 3D IA" at bounding box center [248, 498] width 224 height 127
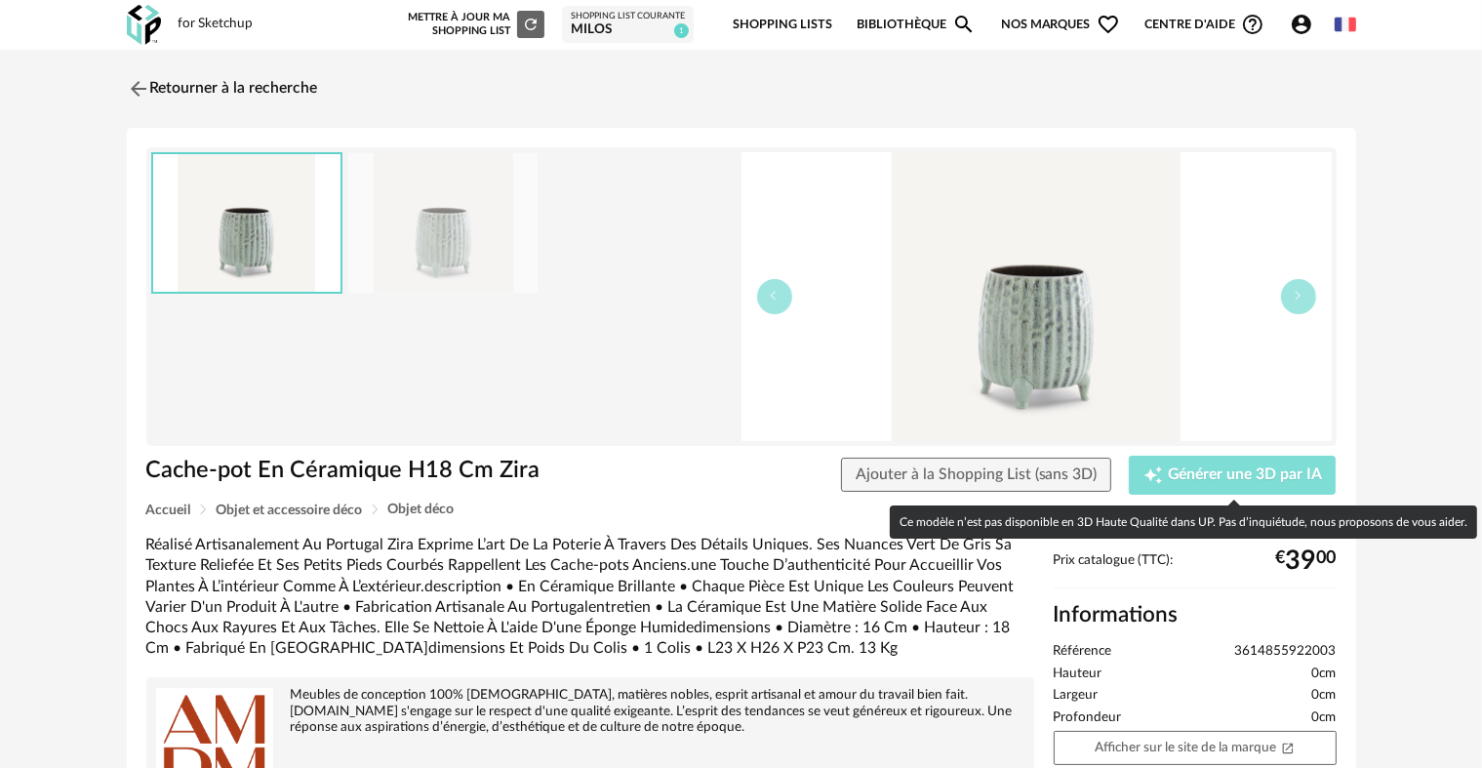
click at [1253, 465] on div "Creation icon Générer une 3D par IA" at bounding box center [1233, 475] width 179 height 20
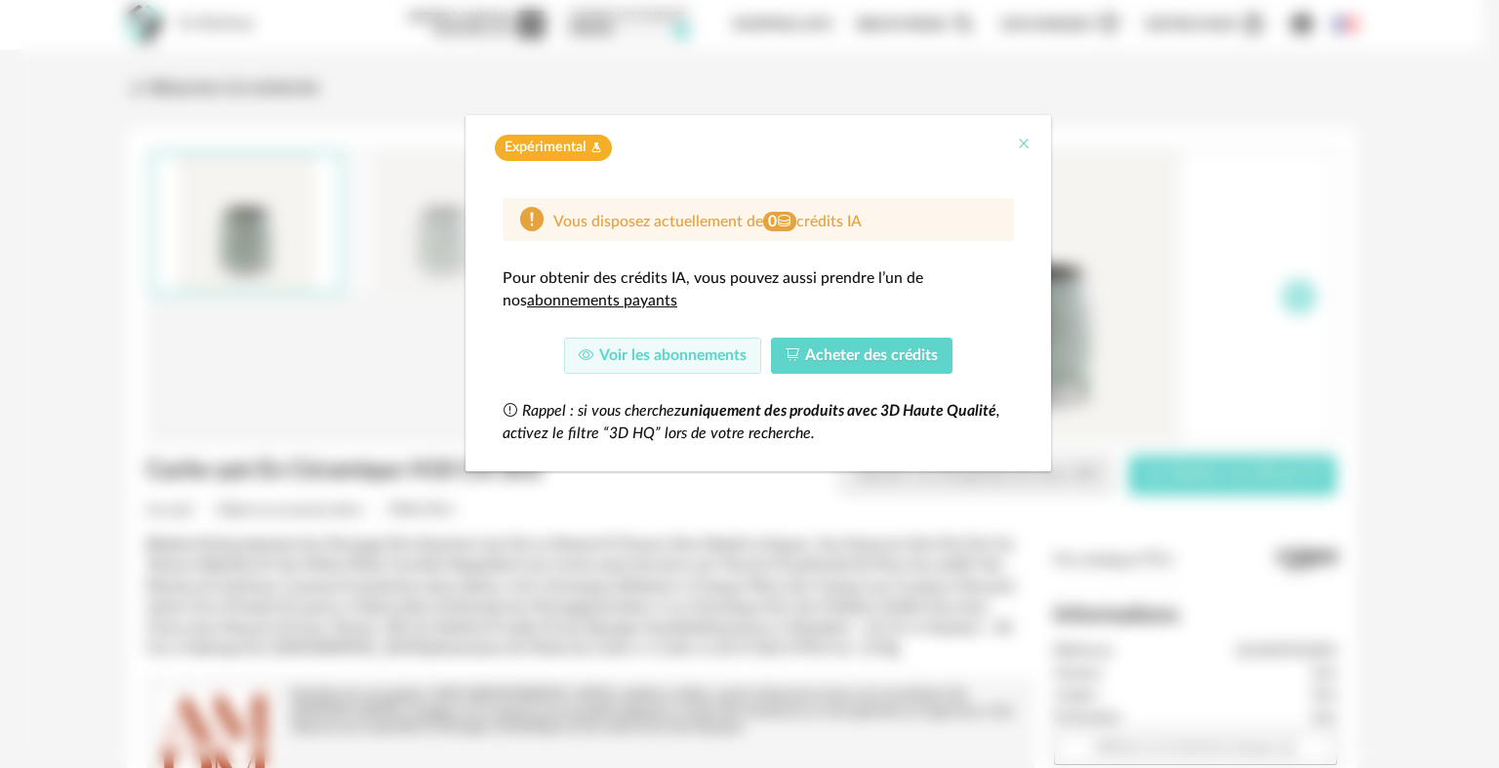
click at [1025, 141] on icon "Close" at bounding box center [1024, 144] width 16 height 16
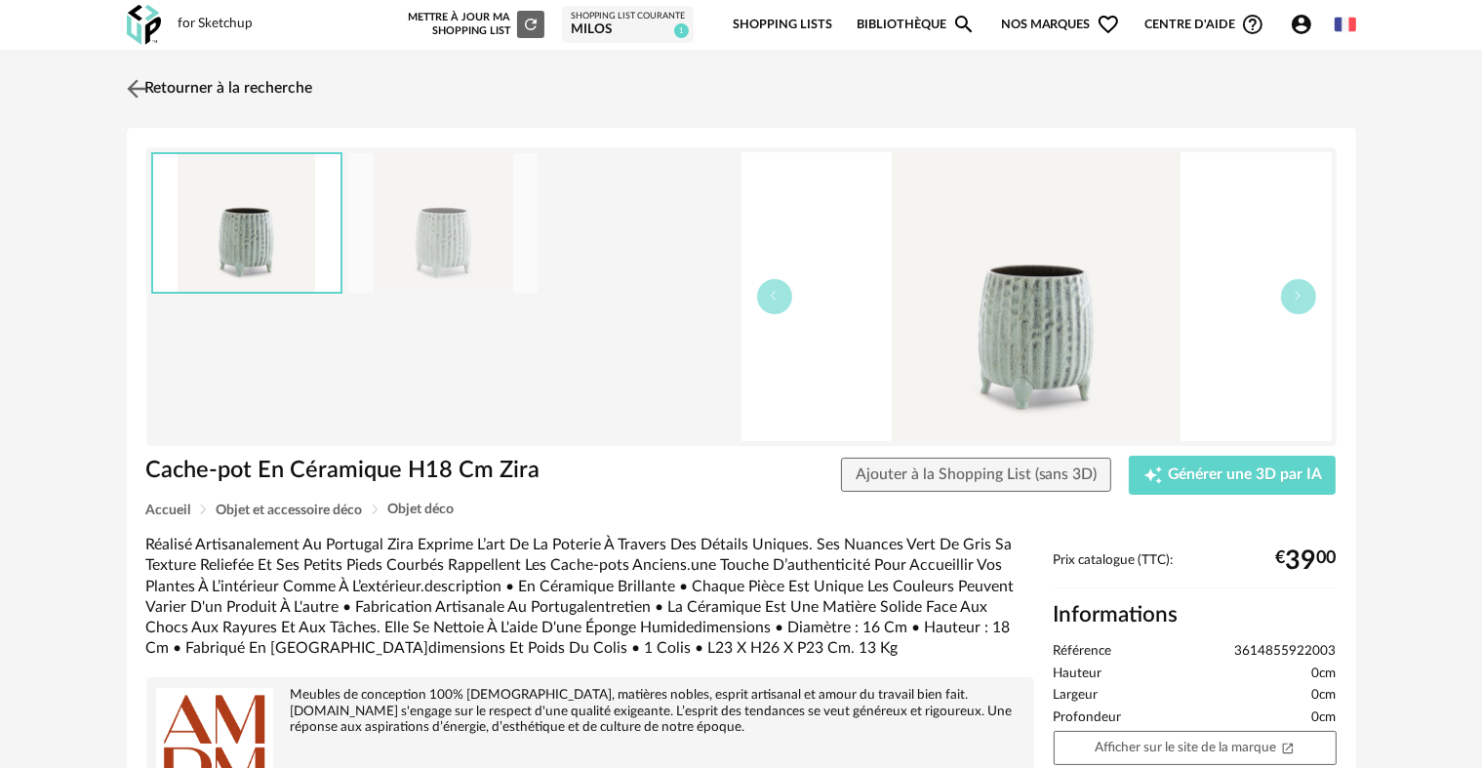
click at [199, 87] on link "Retourner à la recherche" at bounding box center [217, 88] width 191 height 43
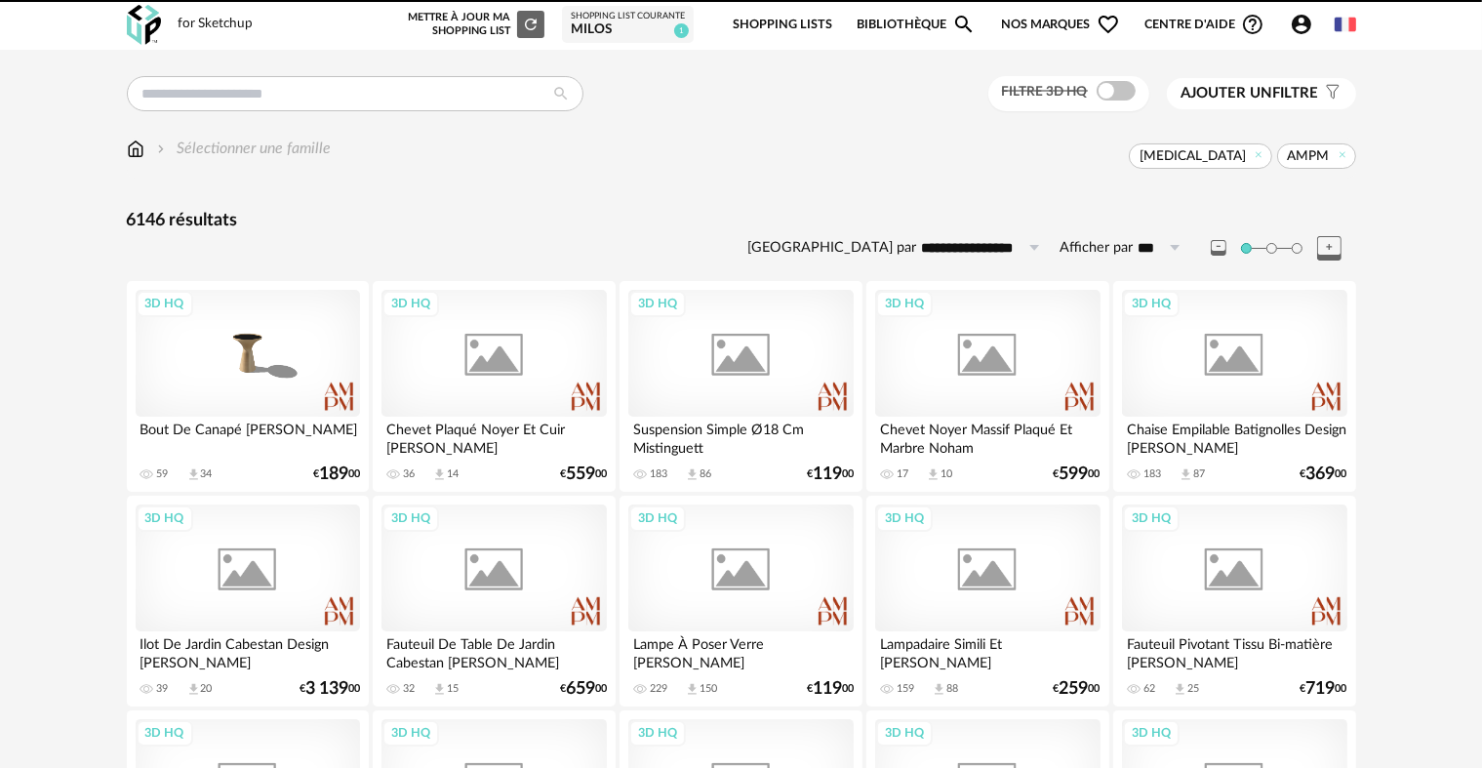
scroll to position [3936, 0]
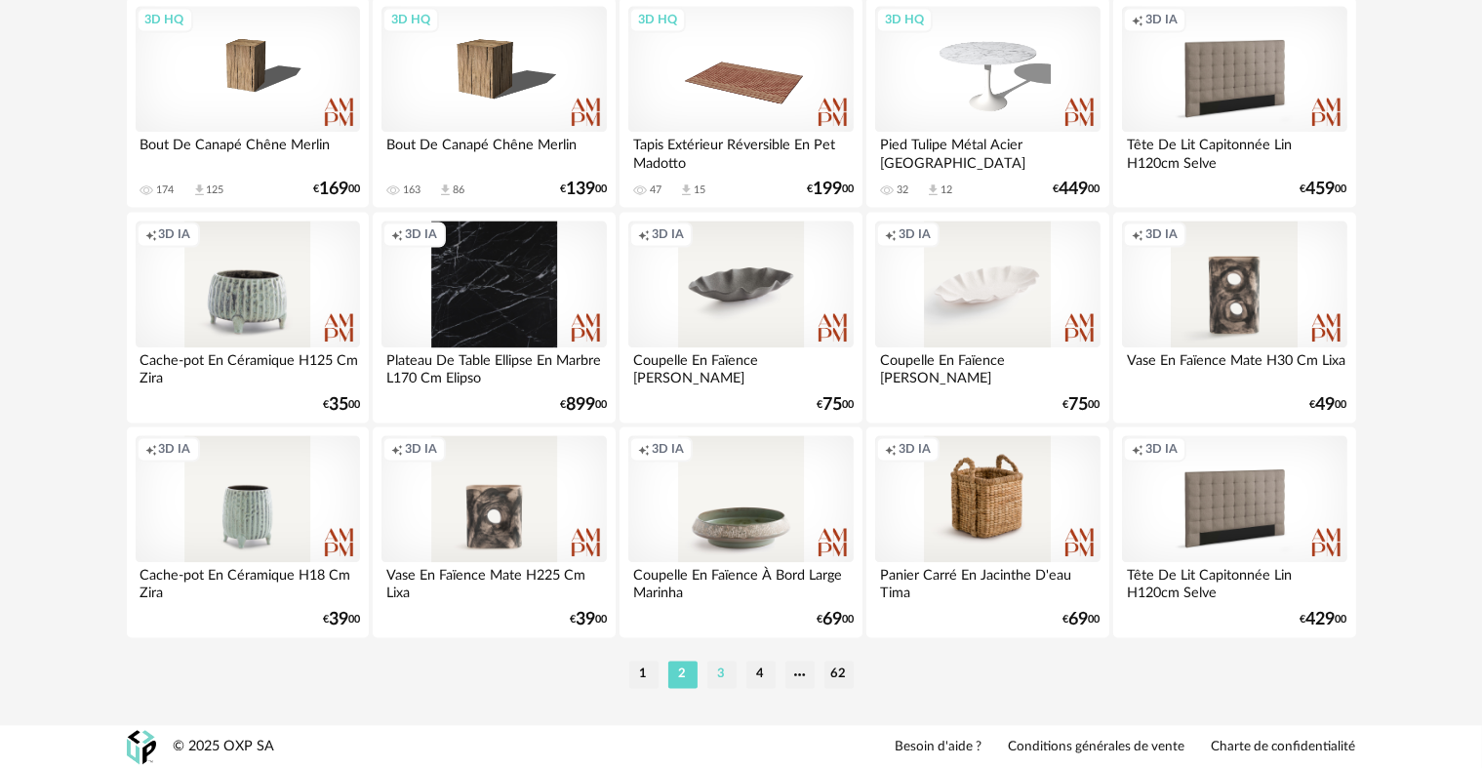
click at [718, 674] on li "3" at bounding box center [722, 674] width 29 height 27
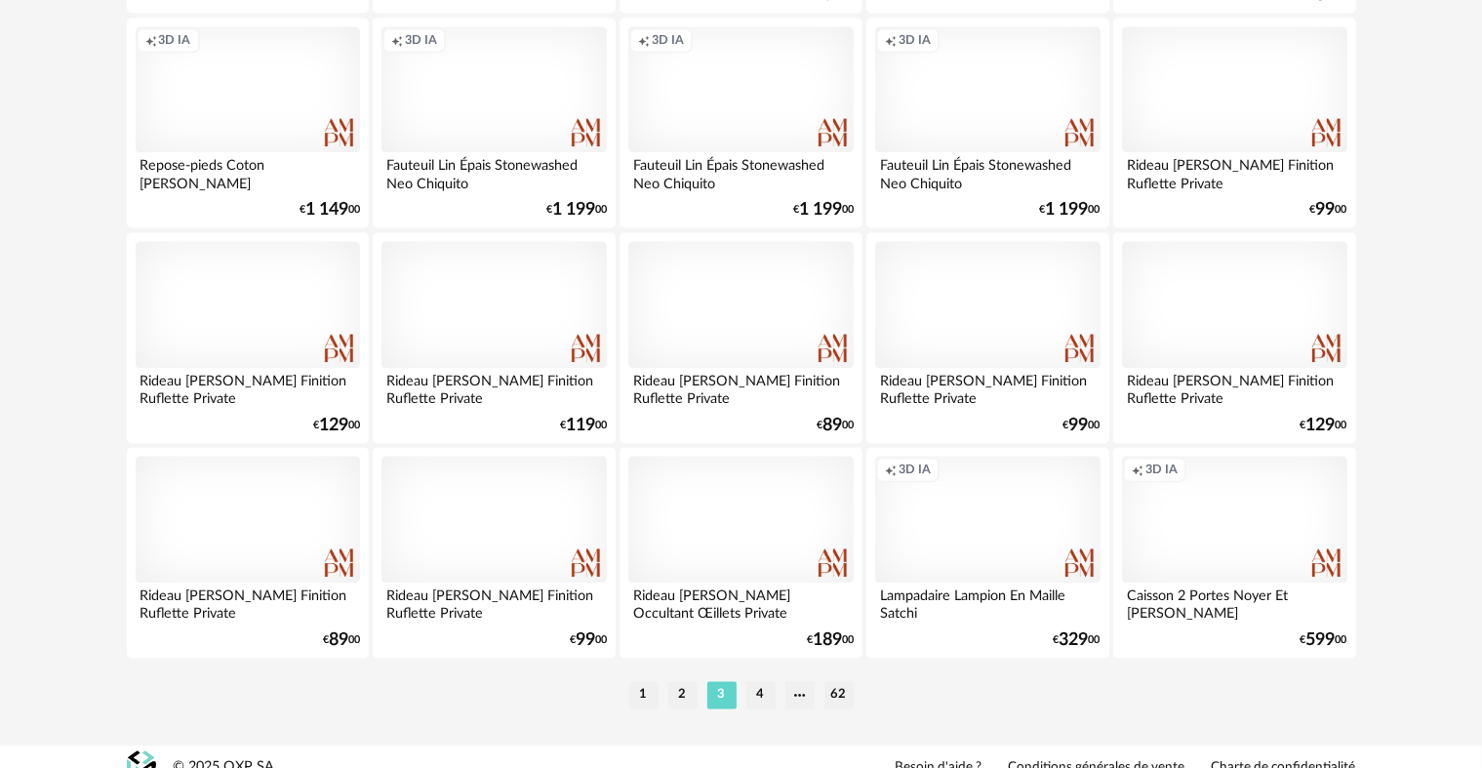
scroll to position [3936, 0]
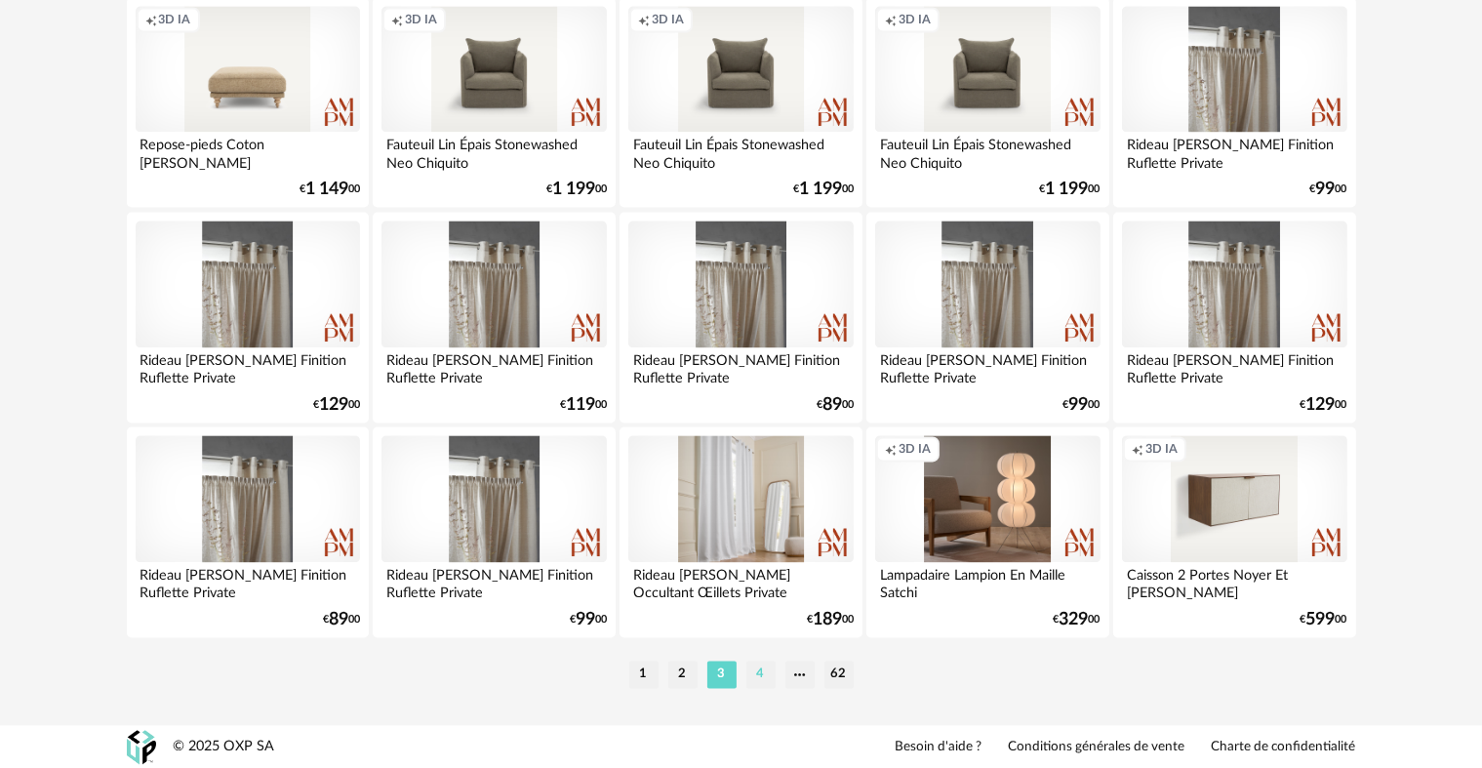
click at [765, 680] on li "4" at bounding box center [761, 674] width 29 height 27
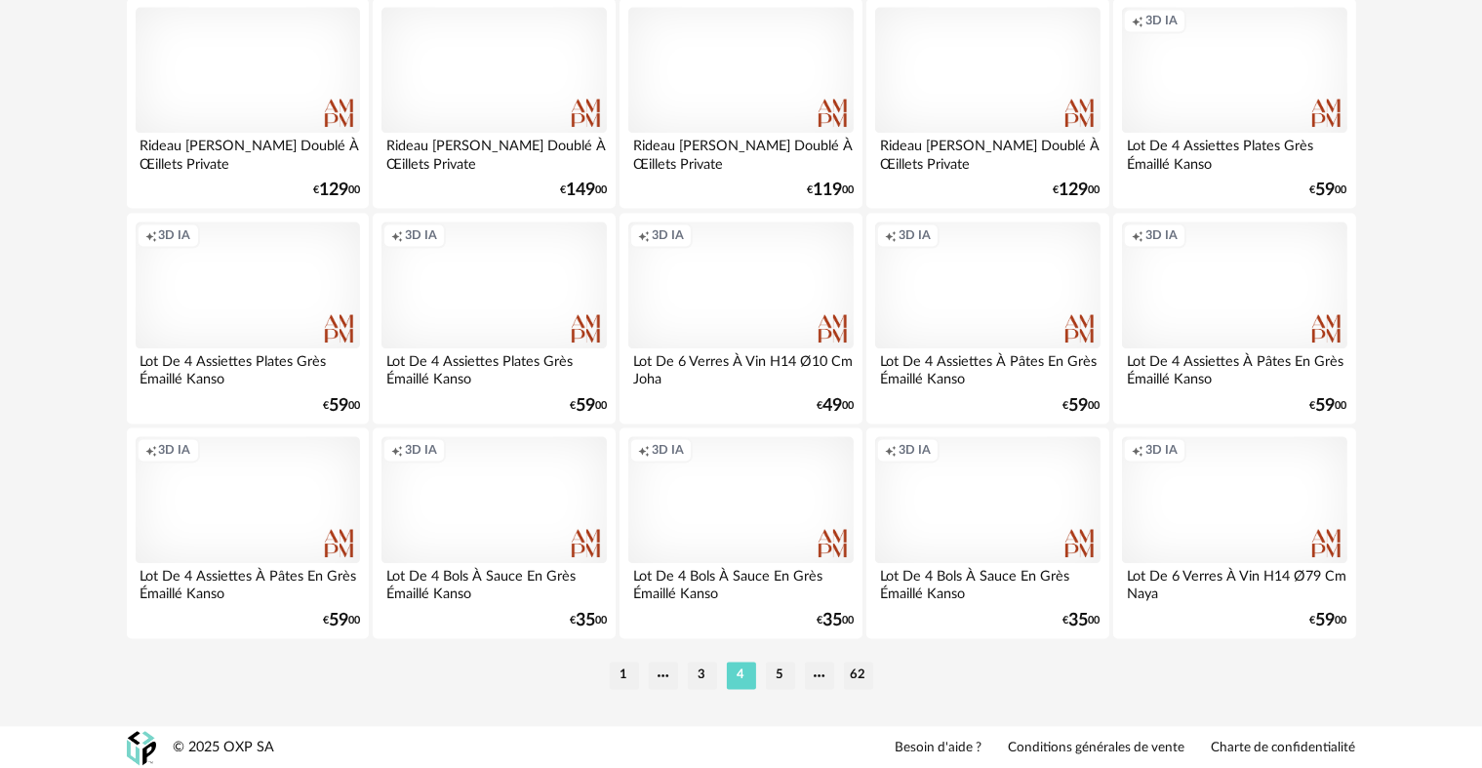
scroll to position [3936, 0]
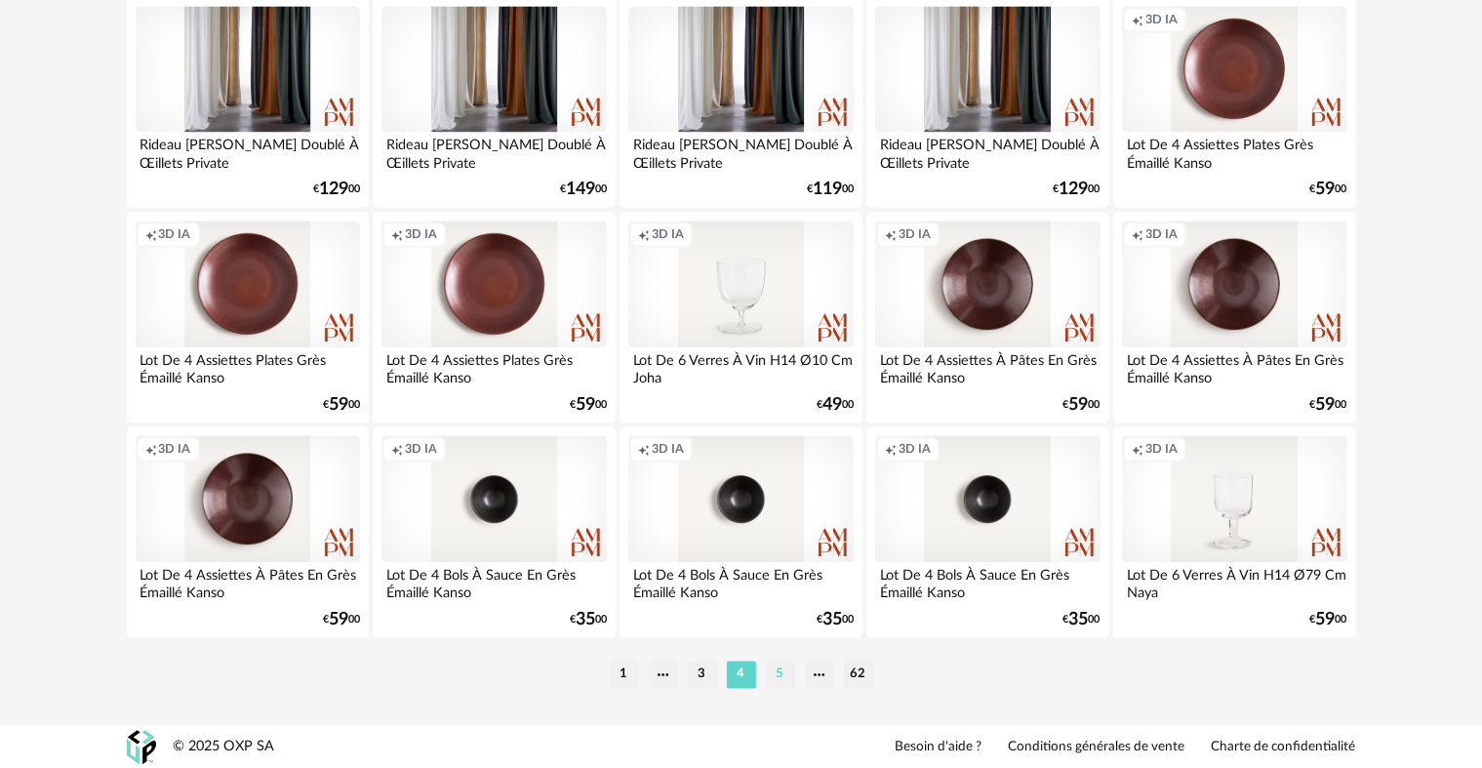
click at [784, 678] on li "5" at bounding box center [780, 674] width 29 height 27
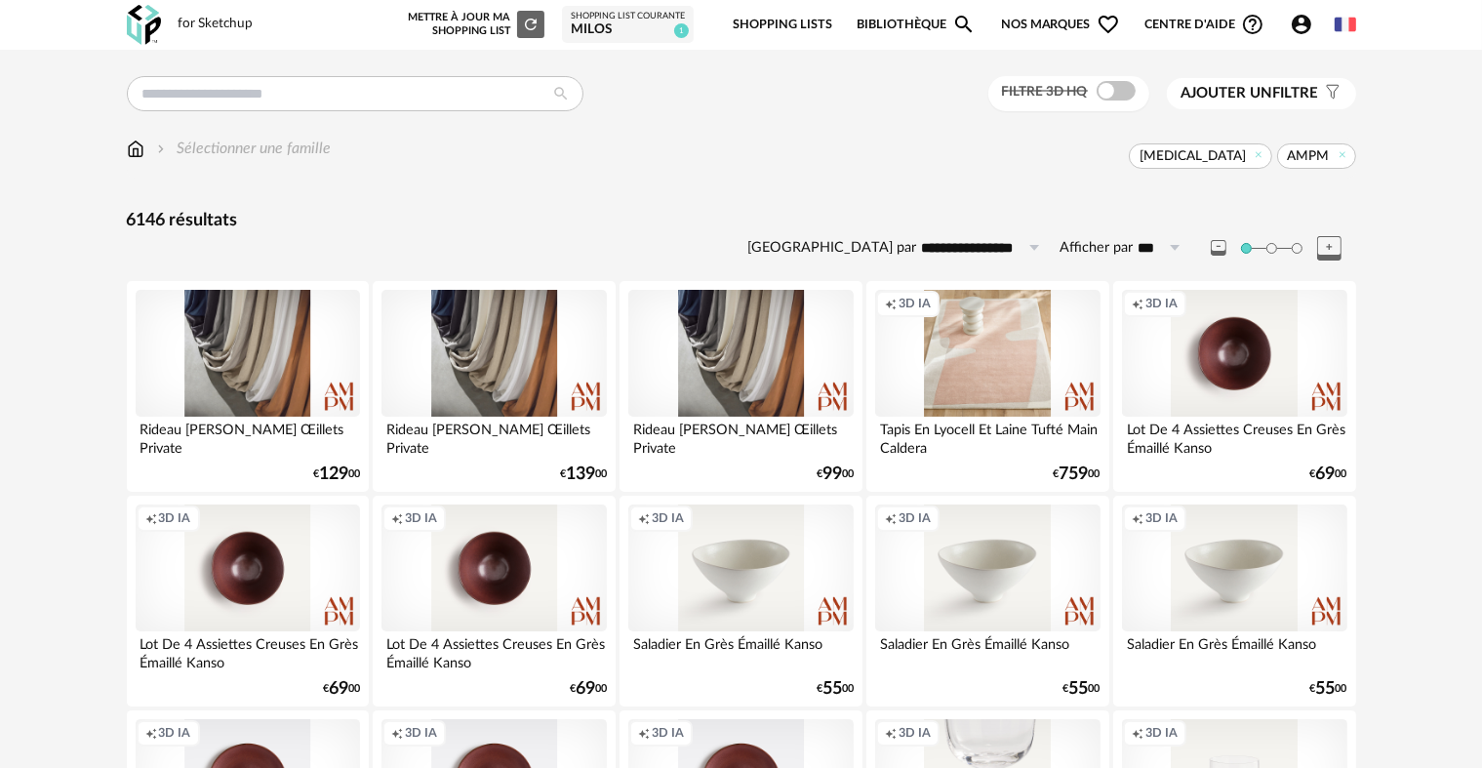
click at [1252, 95] on span "Ajouter un" at bounding box center [1228, 93] width 92 height 15
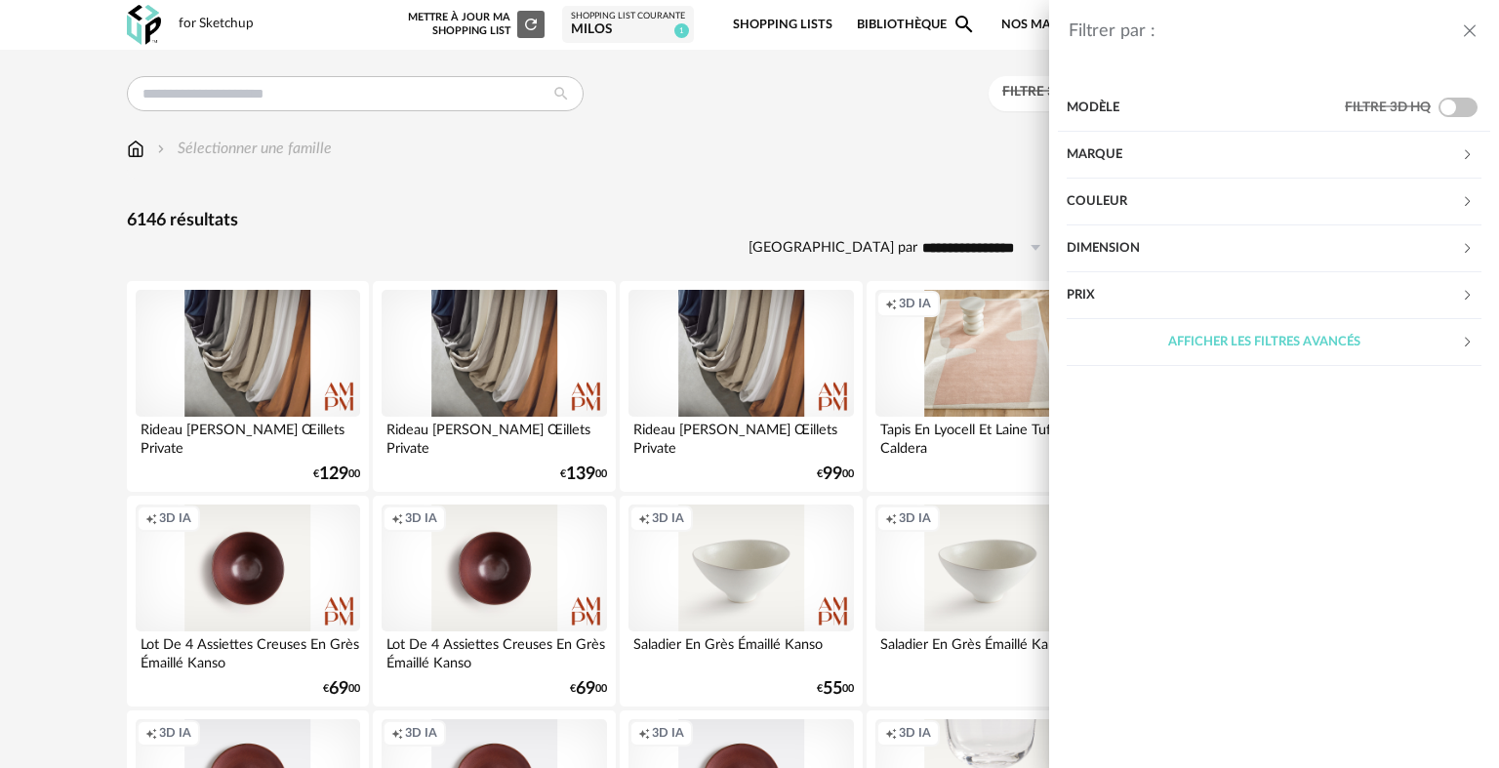
click at [1115, 107] on div "Modèle" at bounding box center [1206, 108] width 278 height 47
click at [253, 156] on div "Filtrer par : Modèle Filtre 3D HQ Marque &tradition 101 Copenhagen 366 Concept …" at bounding box center [749, 384] width 1499 height 768
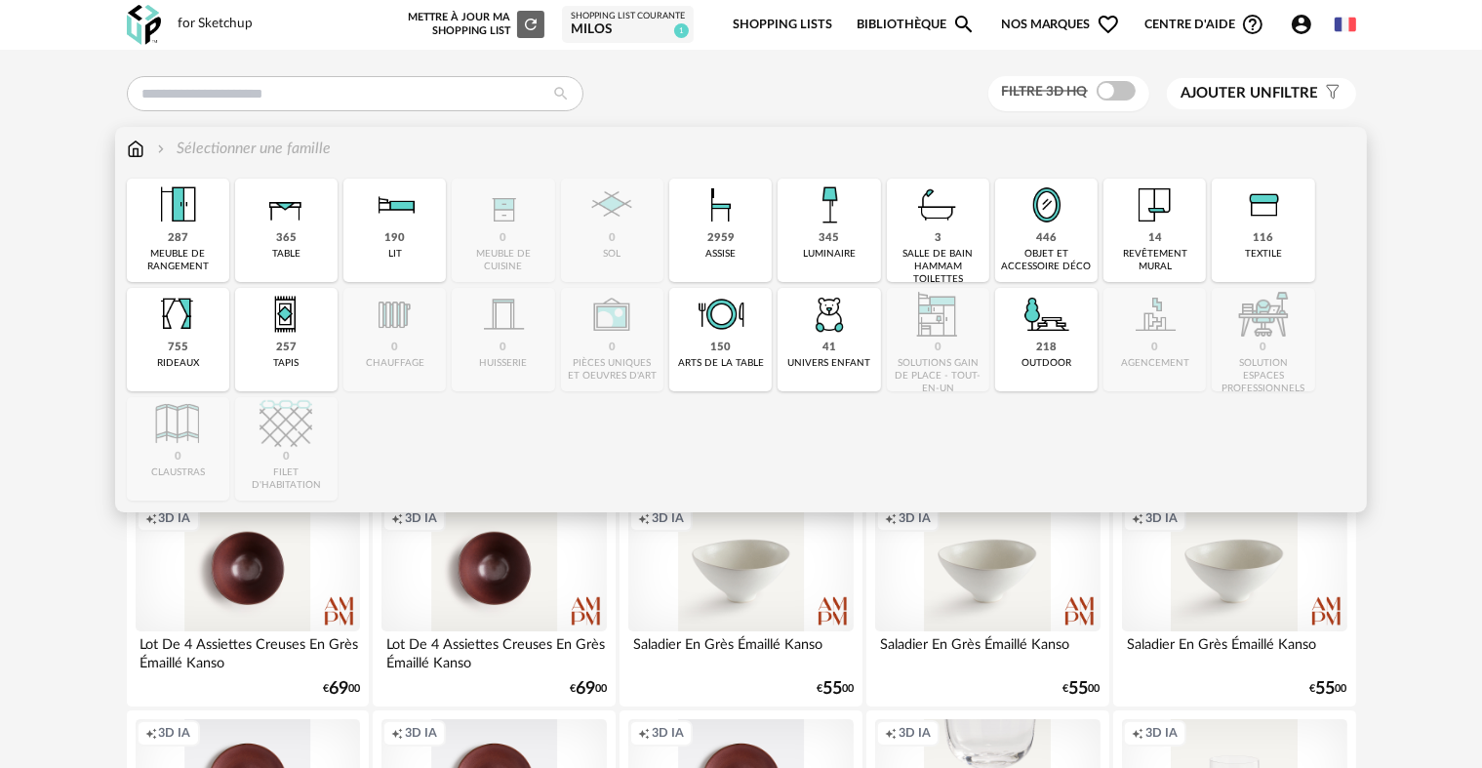
click at [1042, 221] on img at bounding box center [1047, 205] width 53 height 53
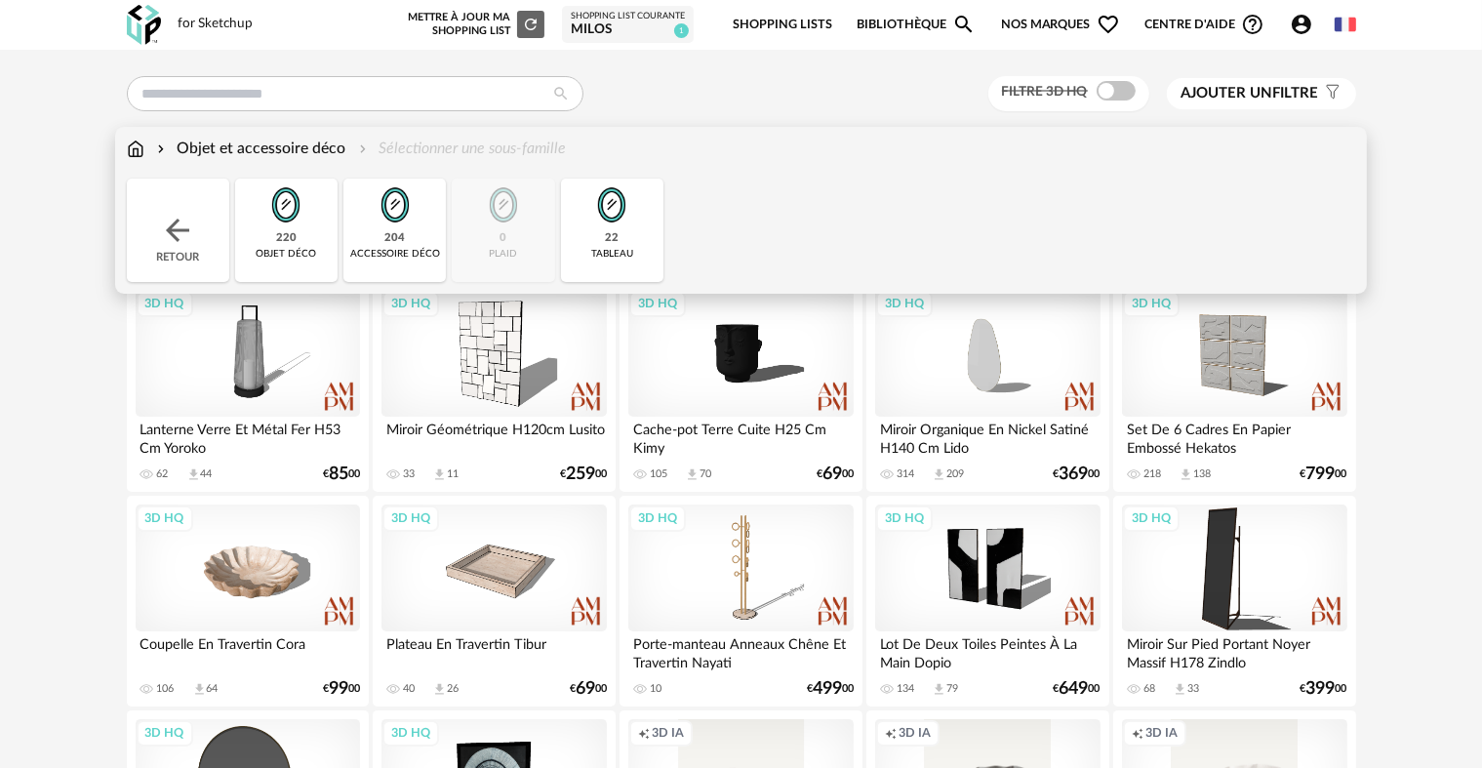
click at [183, 223] on img at bounding box center [177, 230] width 35 height 35
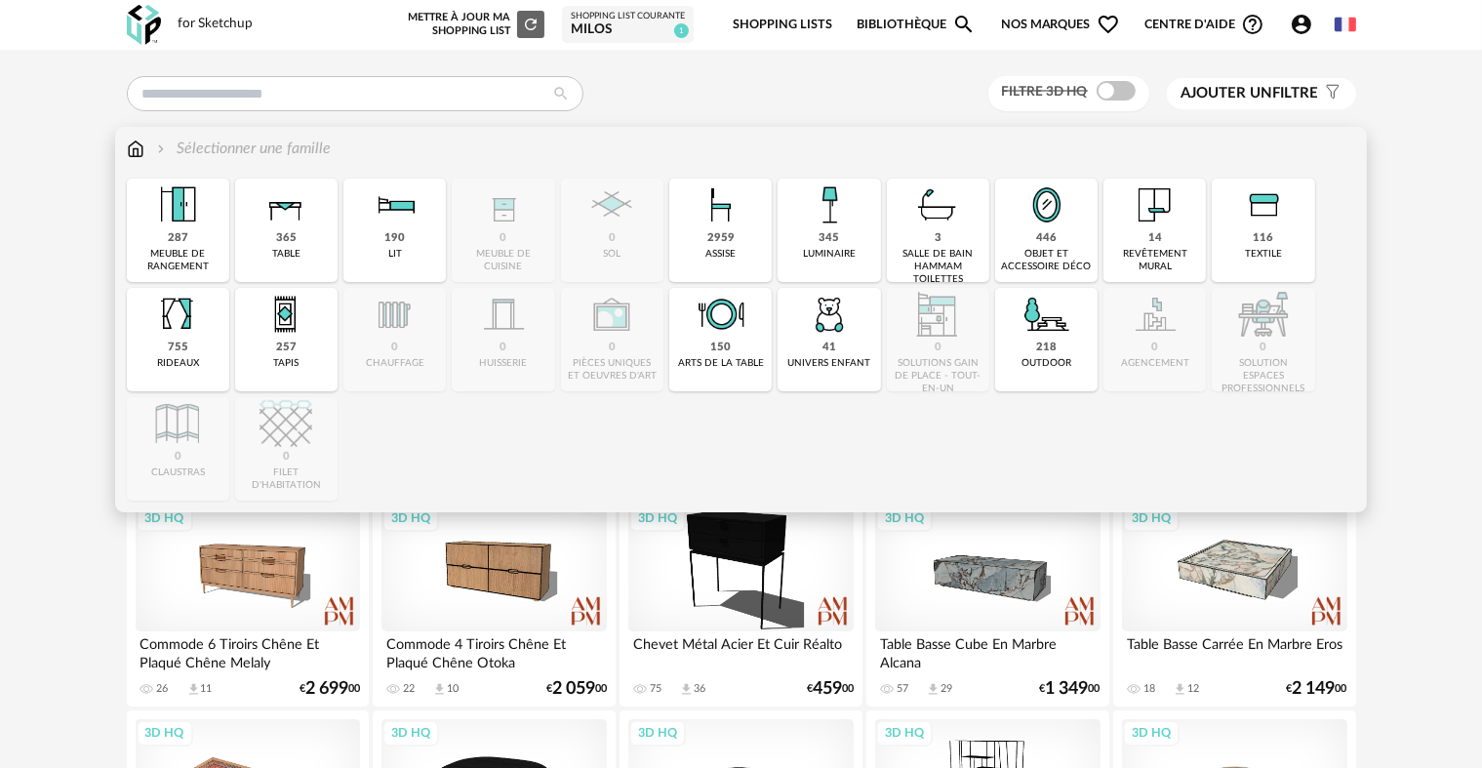
click at [818, 236] on div "345 luminaire" at bounding box center [829, 230] width 102 height 103
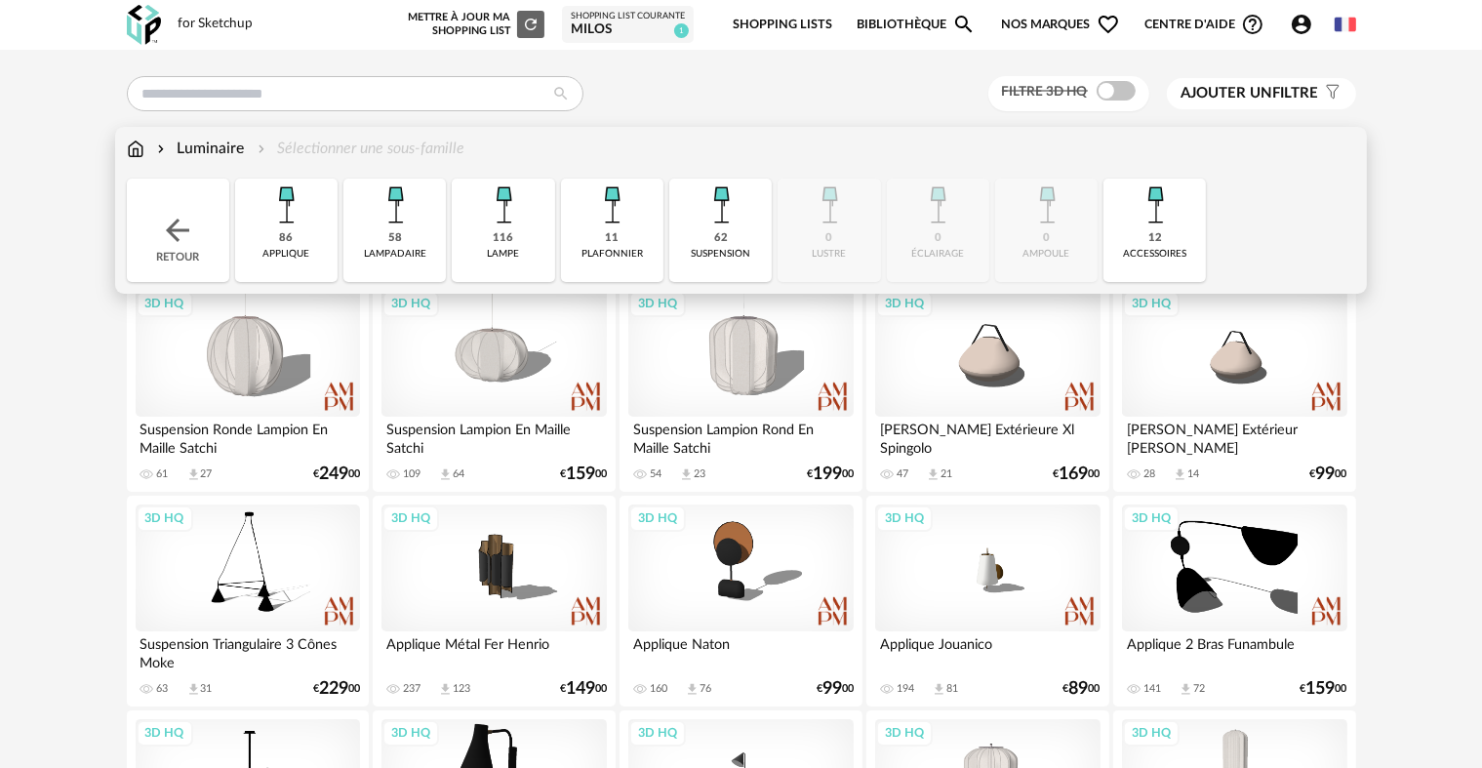
click at [297, 248] on div "applique" at bounding box center [286, 254] width 47 height 13
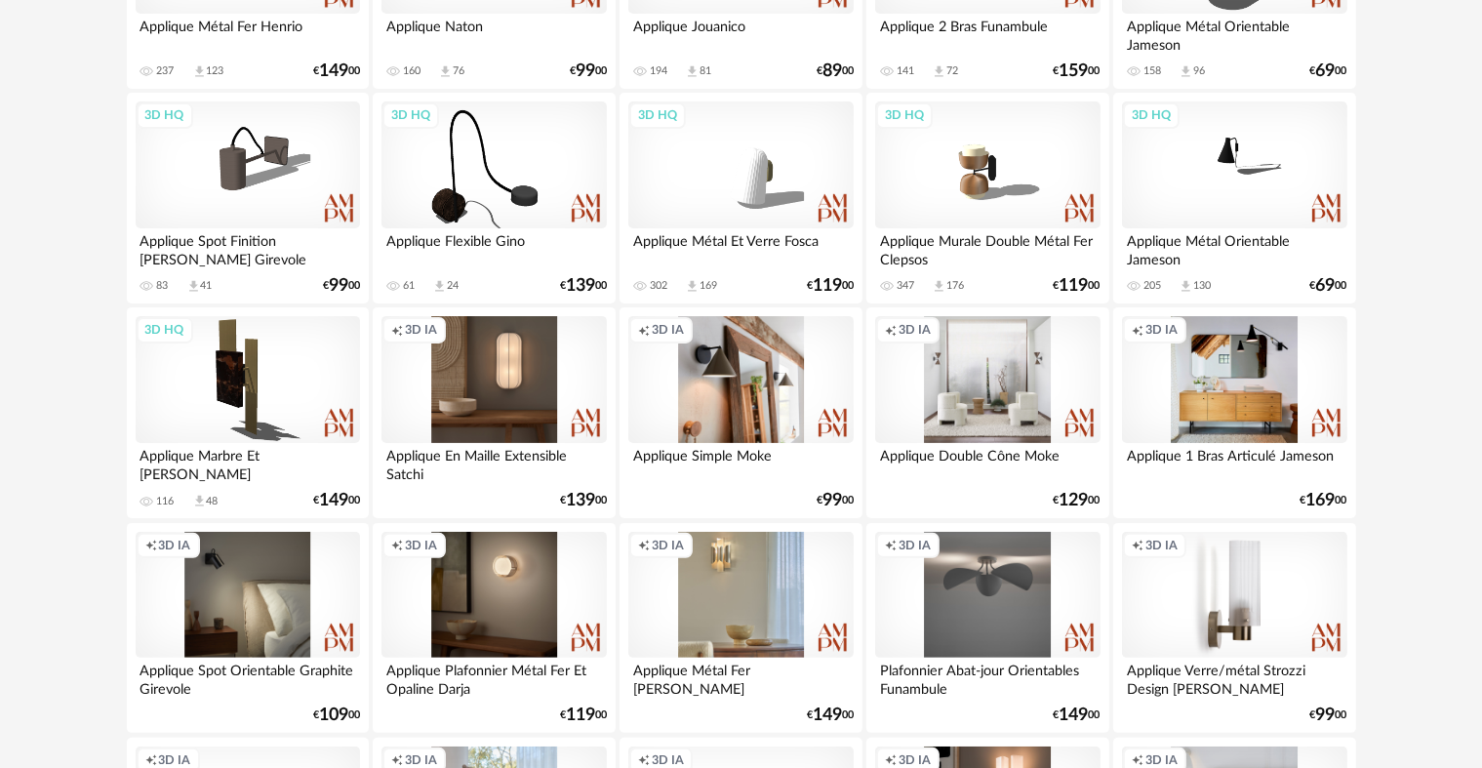
scroll to position [488, 0]
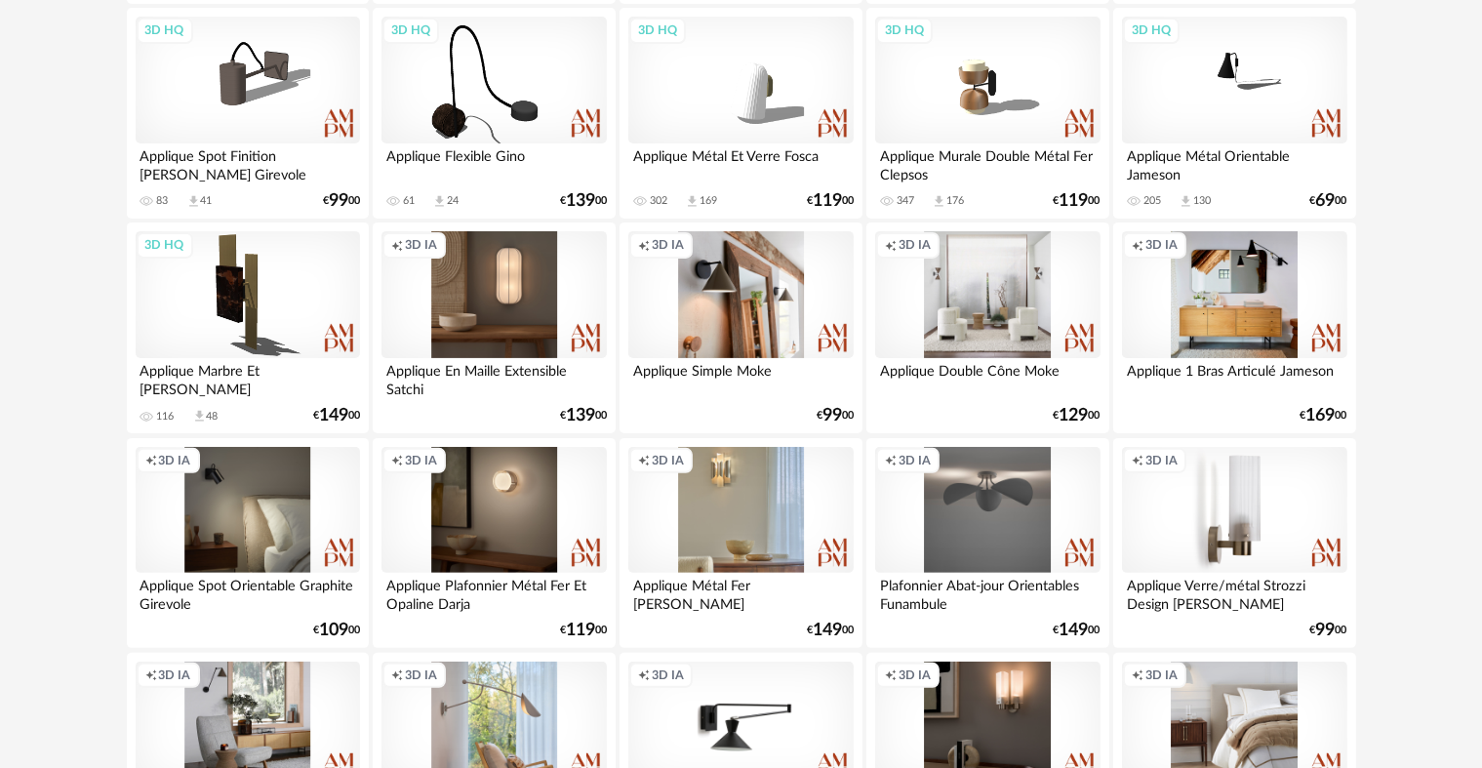
click at [523, 285] on div "Creation icon 3D IA" at bounding box center [494, 294] width 224 height 127
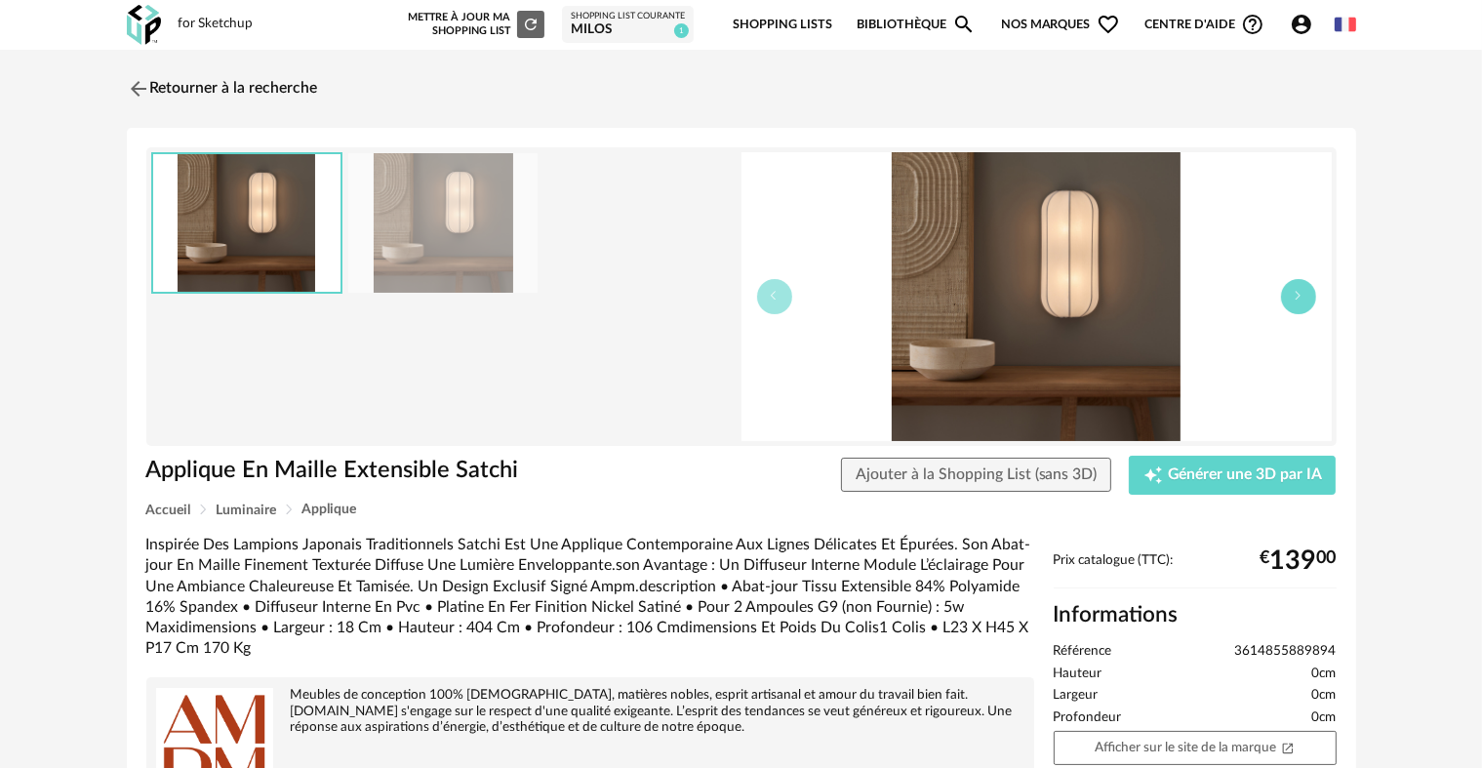
click at [1297, 301] on icon "button" at bounding box center [1299, 296] width 12 height 12
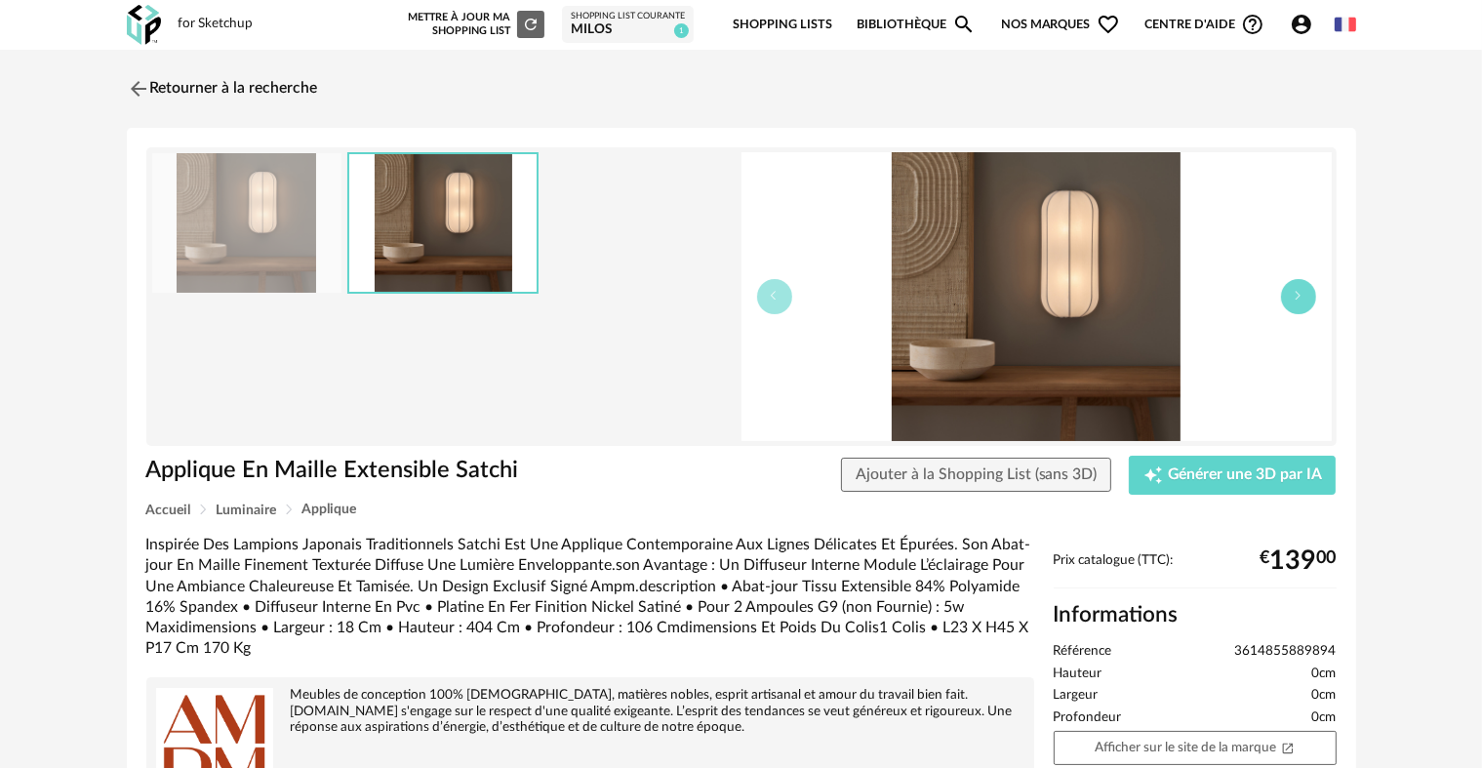
click at [1297, 301] on icon "button" at bounding box center [1299, 296] width 12 height 12
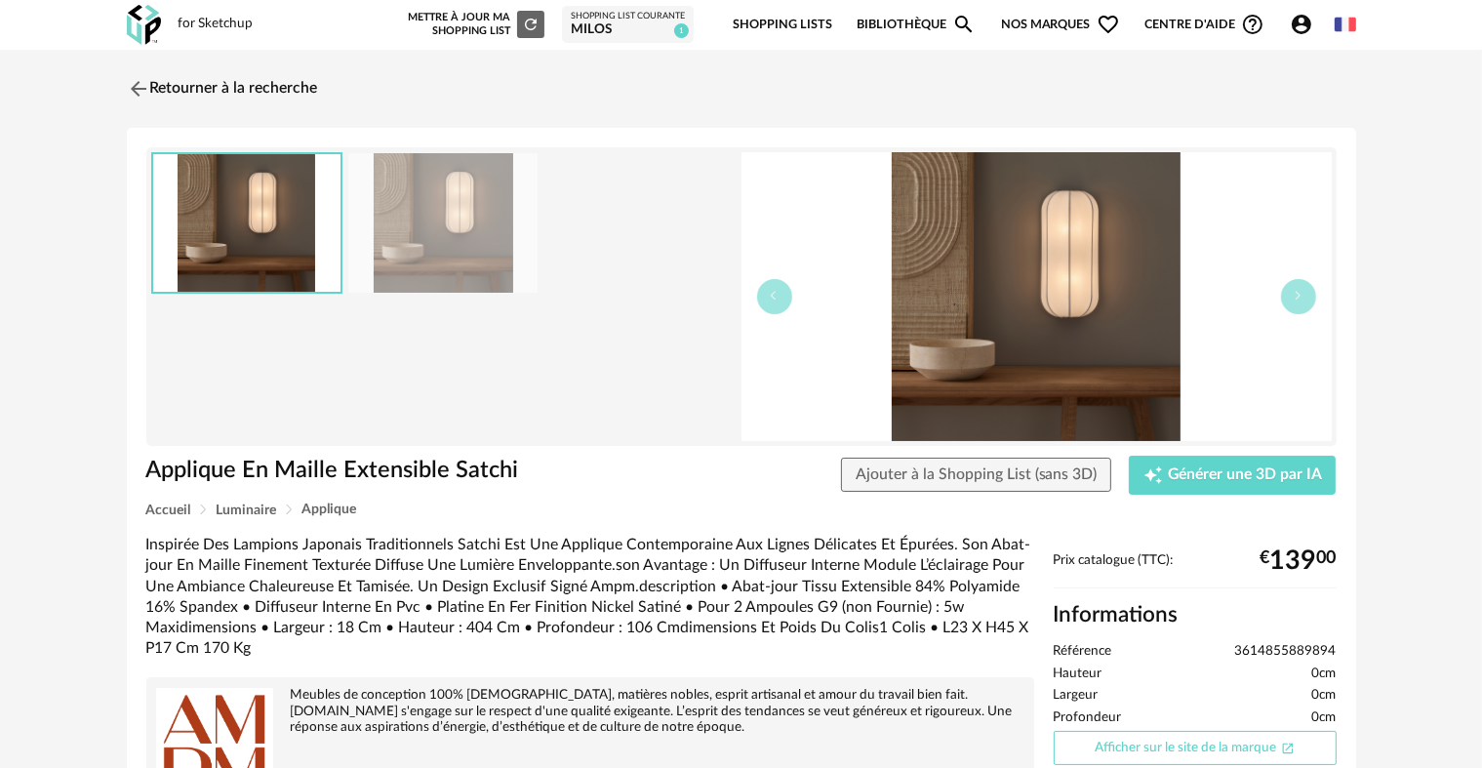
click at [1135, 742] on link "Afficher sur le site de la marque Open In New icon" at bounding box center [1195, 748] width 283 height 34
click at [133, 79] on img at bounding box center [136, 88] width 28 height 28
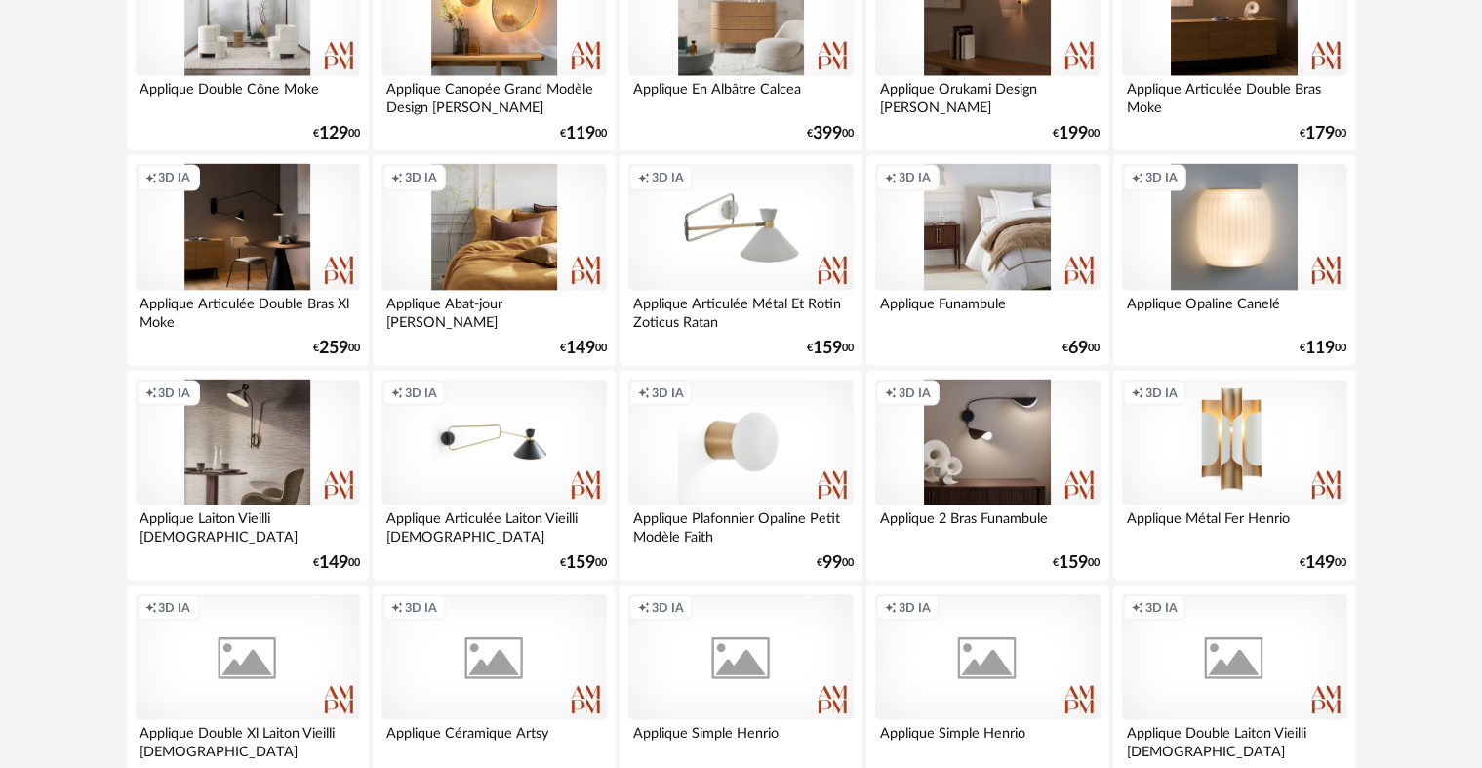
scroll to position [2830, 0]
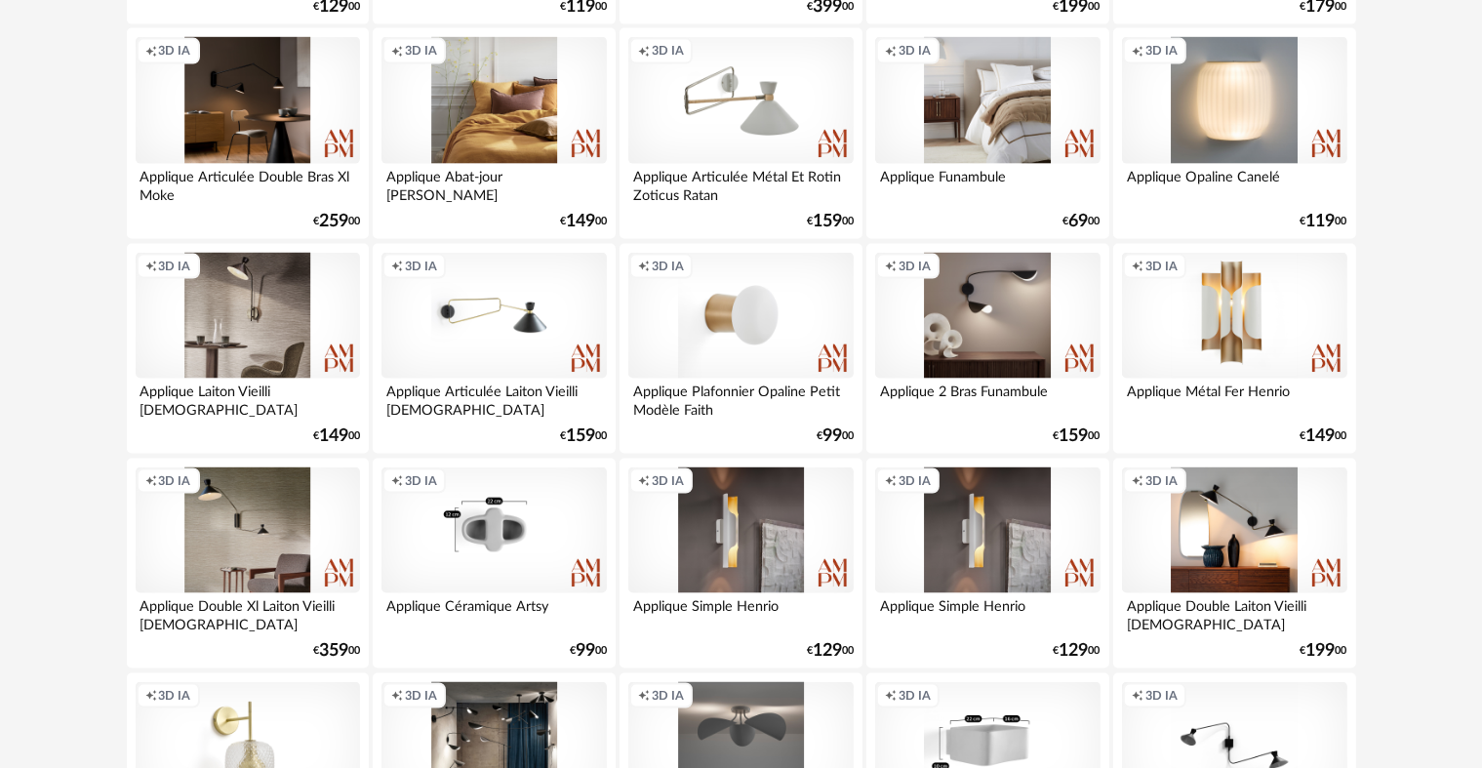
click at [536, 547] on div "Creation icon 3D IA" at bounding box center [494, 530] width 224 height 127
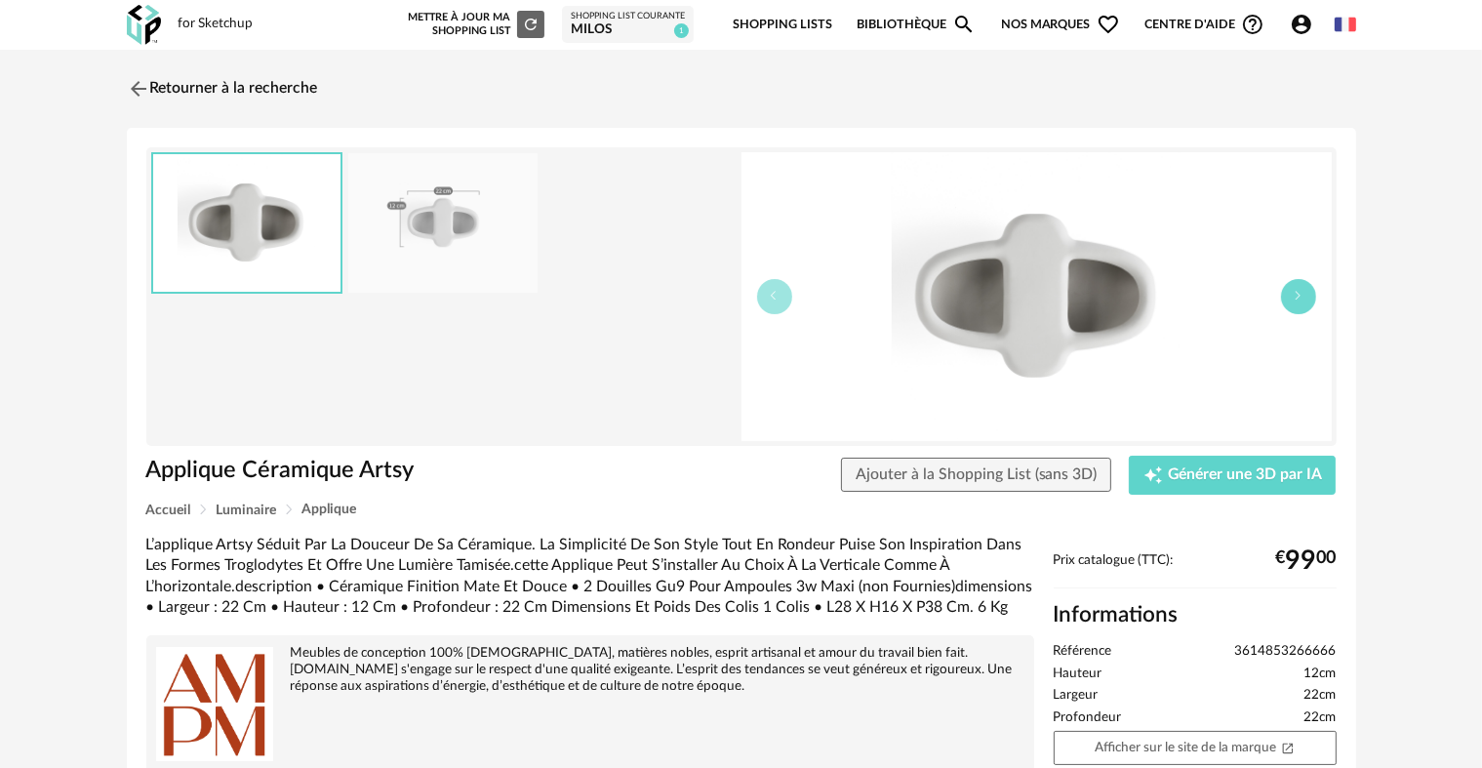
click at [1311, 293] on button "button" at bounding box center [1298, 296] width 35 height 35
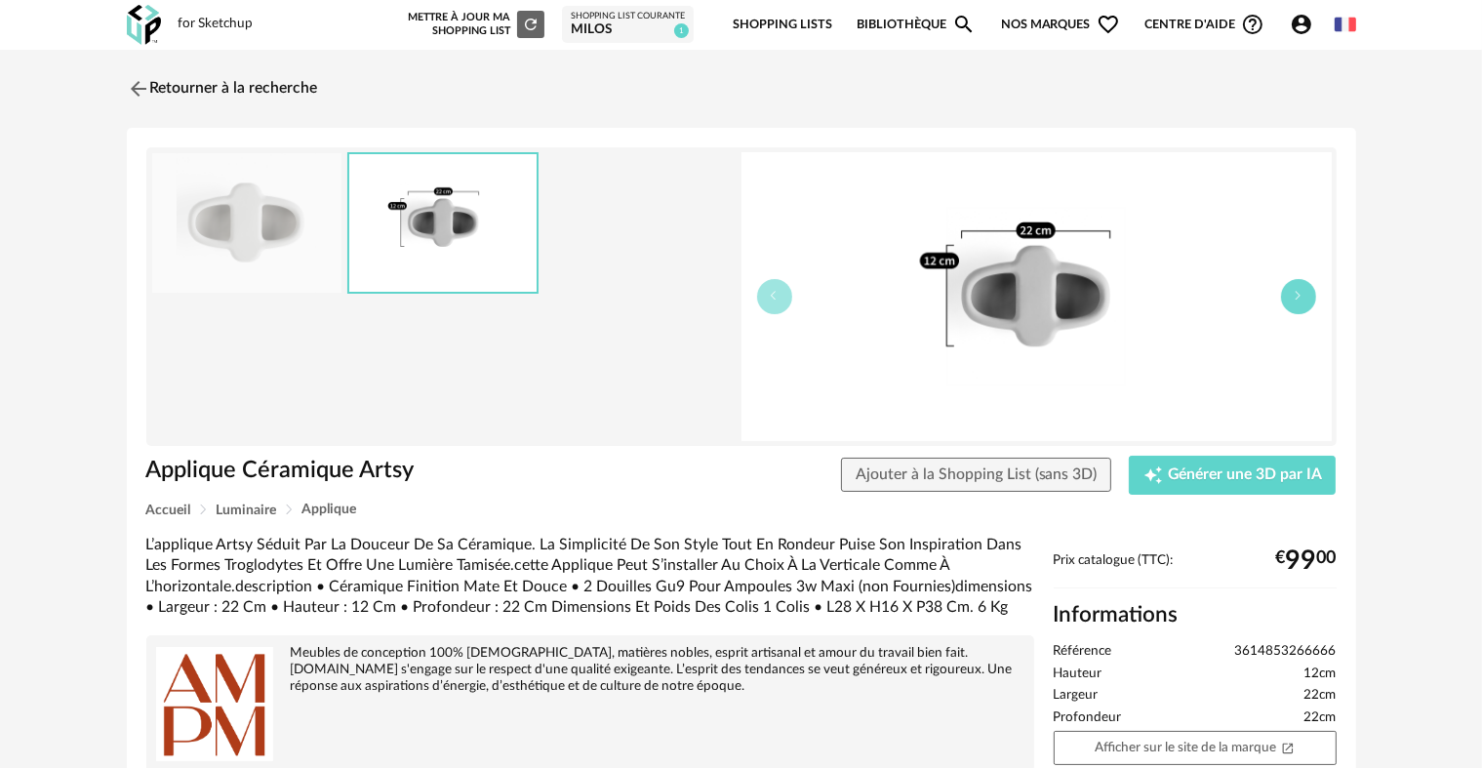
click at [1311, 293] on button "button" at bounding box center [1298, 296] width 35 height 35
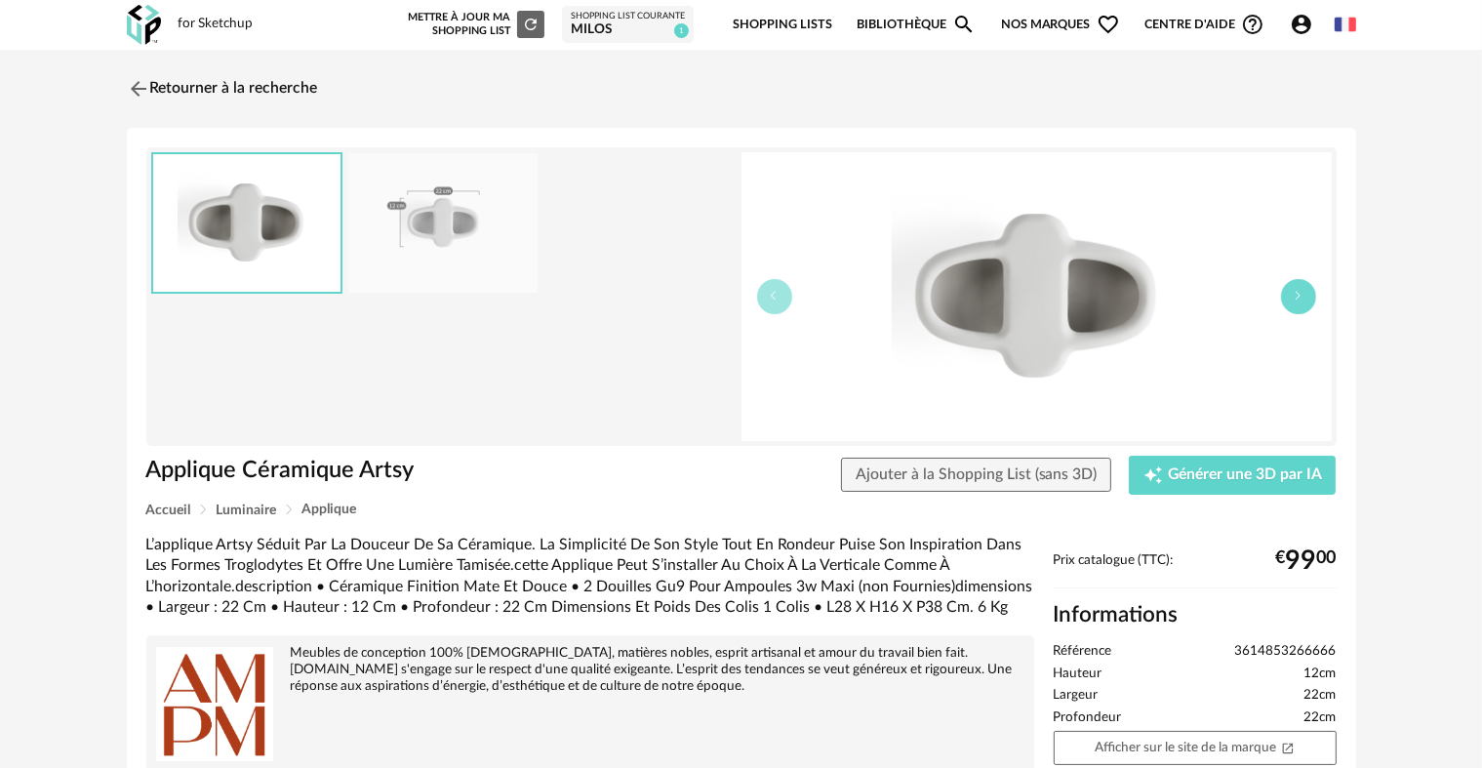
click at [1311, 293] on button "button" at bounding box center [1298, 296] width 35 height 35
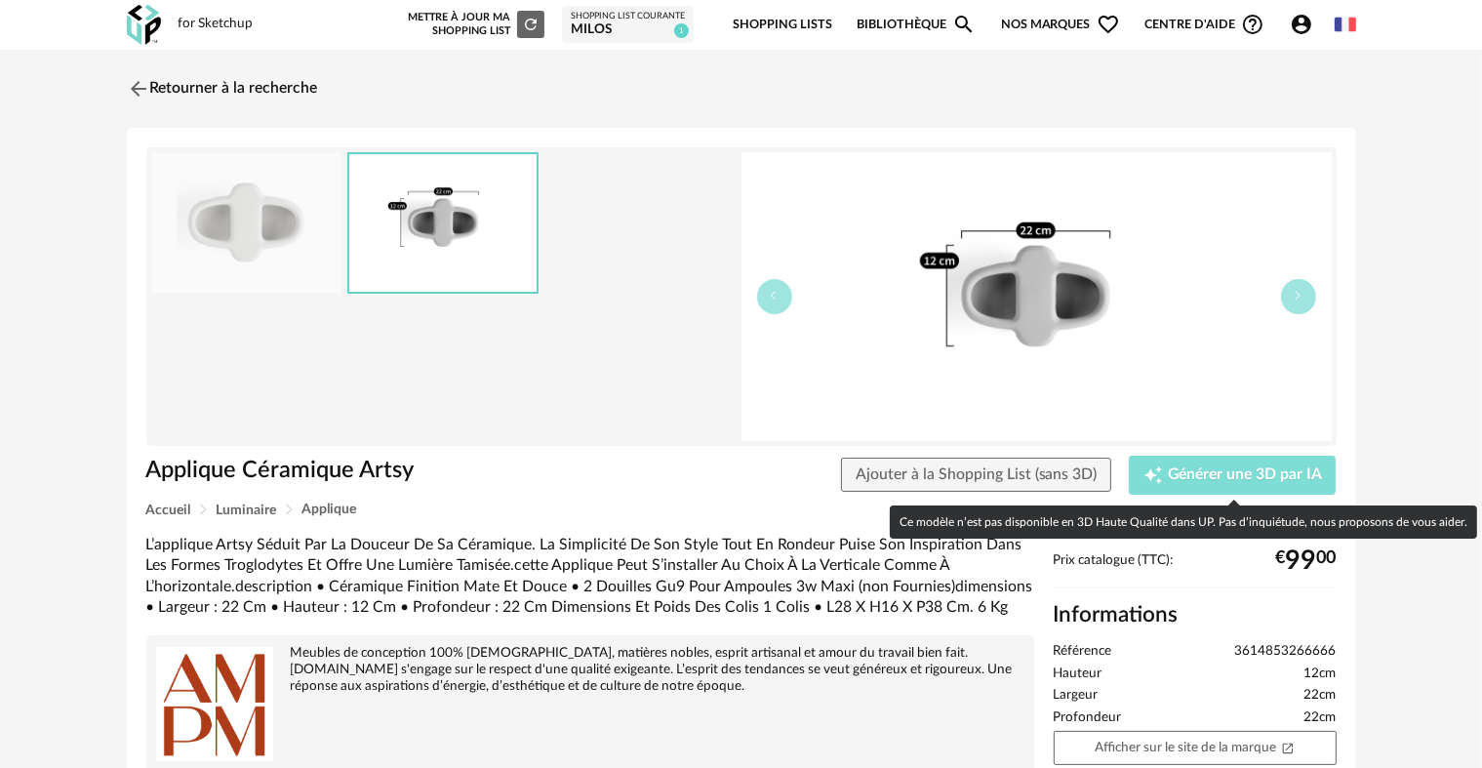
click at [1185, 474] on span "Générer une 3D par IA" at bounding box center [1245, 475] width 154 height 16
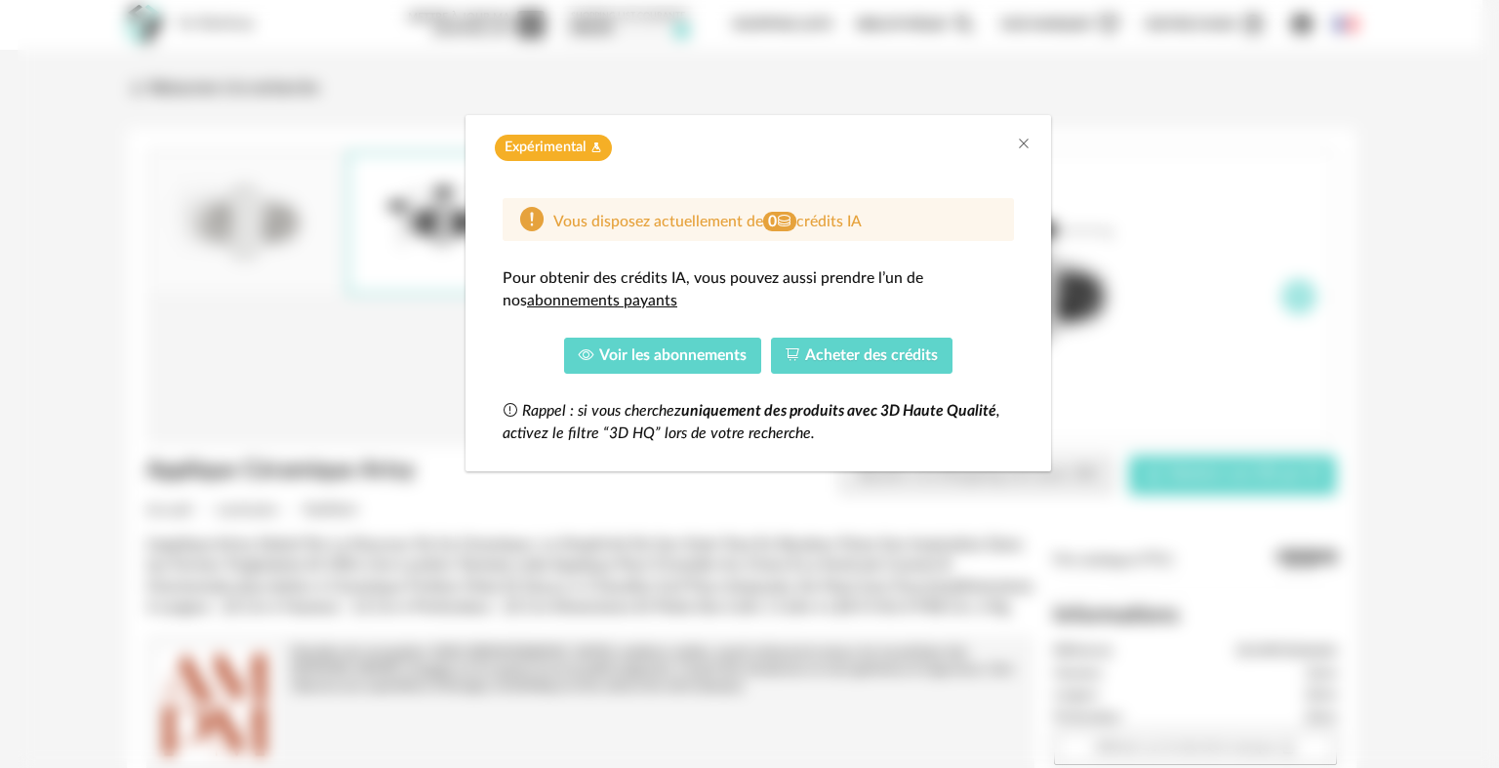
click at [715, 352] on span "Voir les abonnements" at bounding box center [672, 355] width 147 height 16
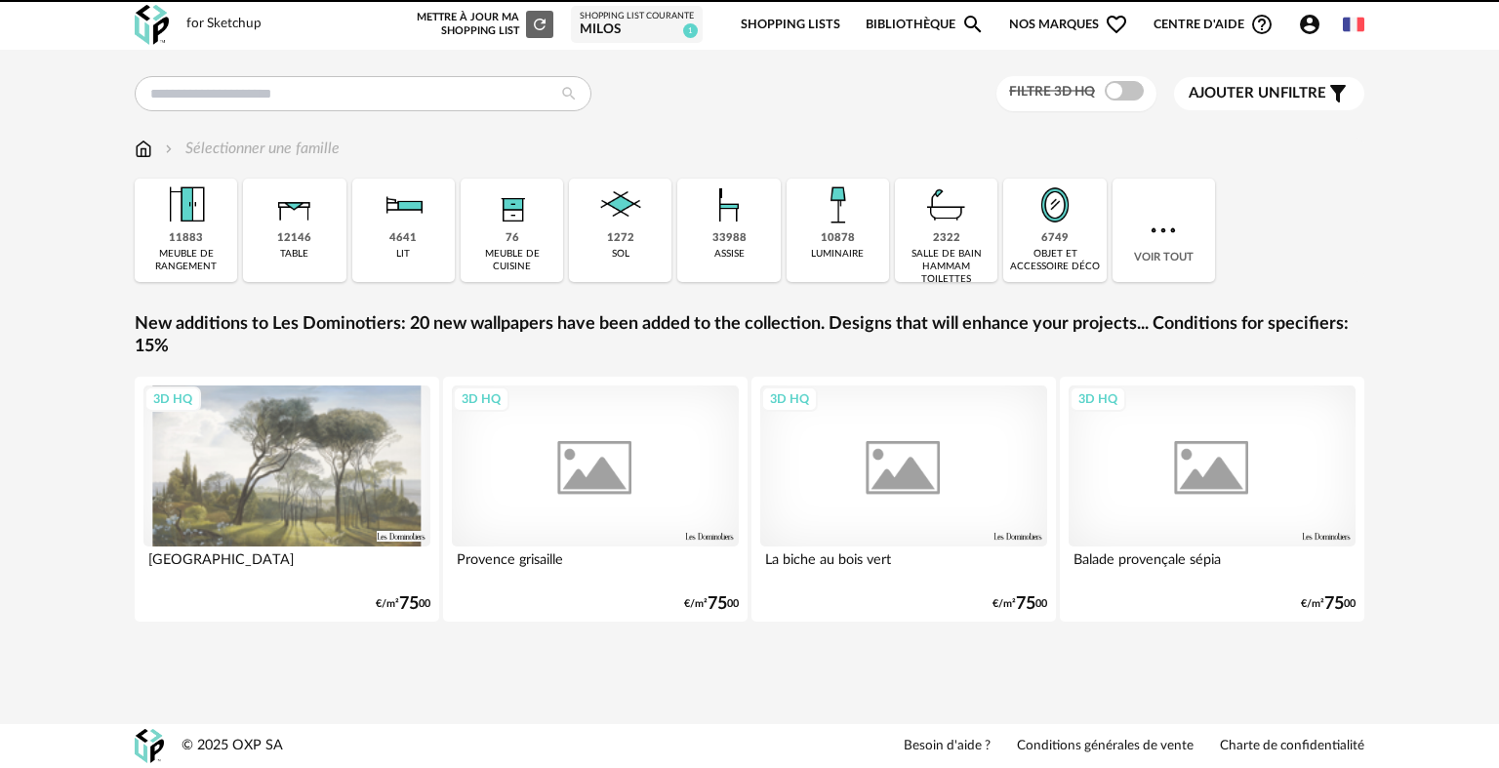
click at [1293, 94] on span "Ajouter un filtre" at bounding box center [1258, 94] width 138 height 20
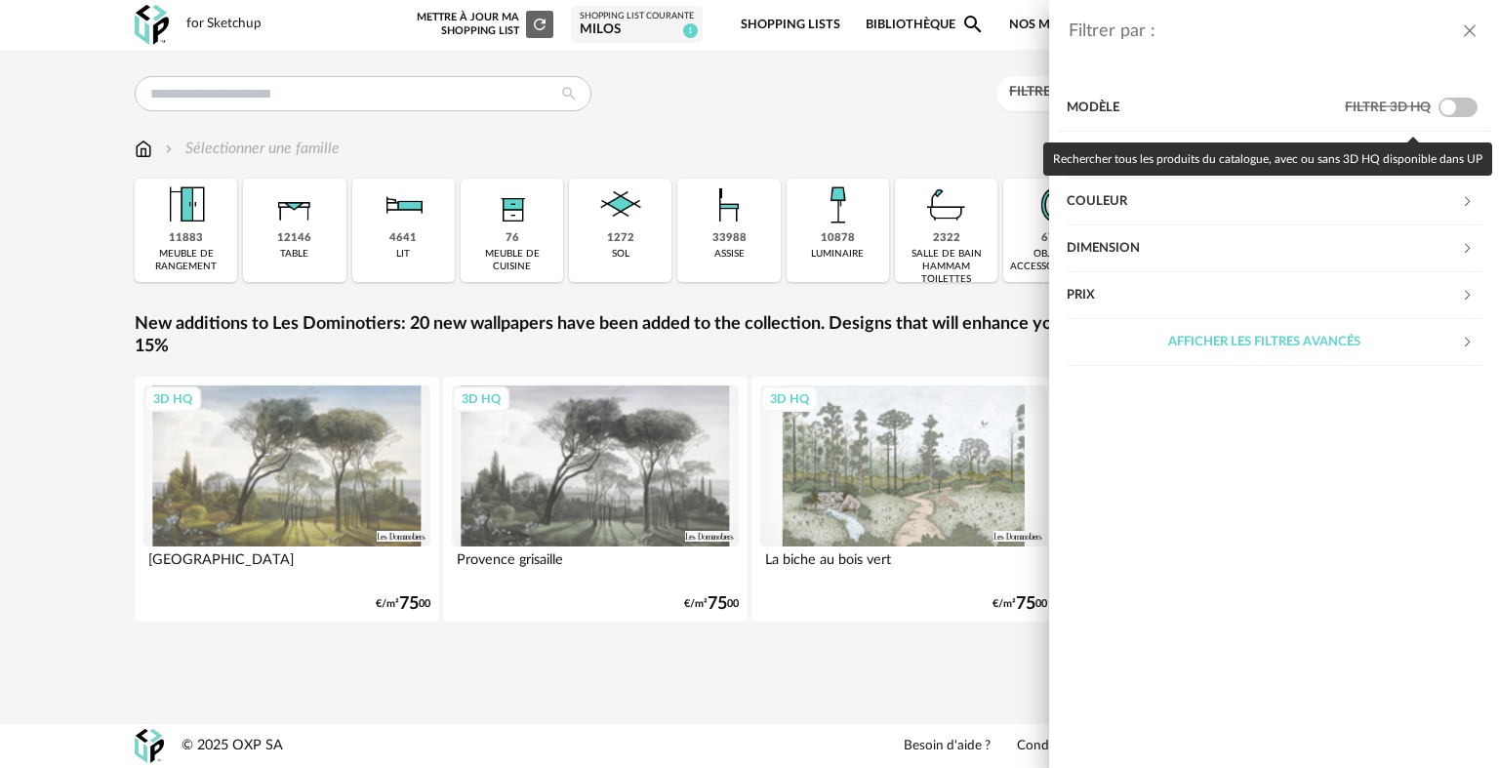
click at [1452, 105] on span at bounding box center [1457, 108] width 39 height 20
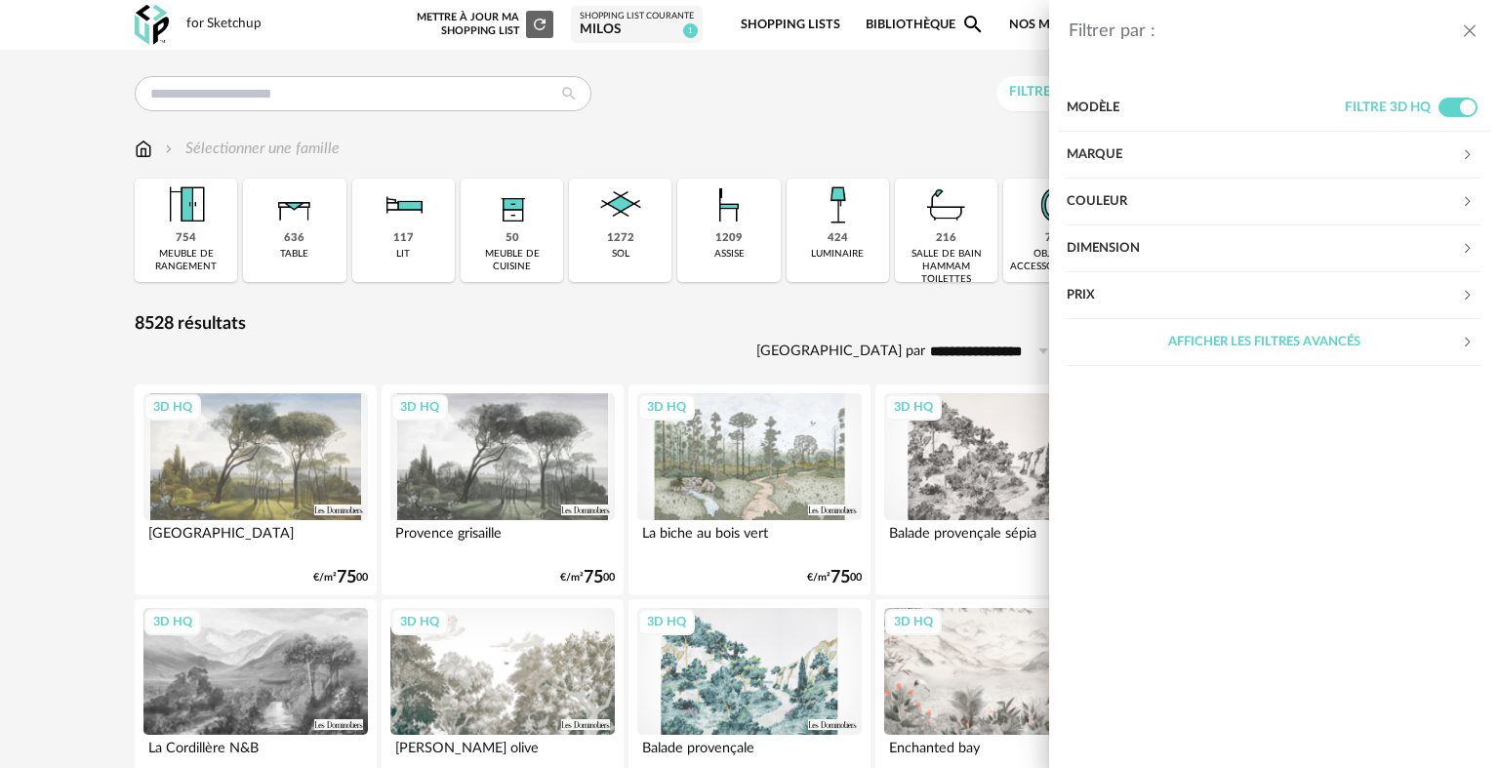
click at [773, 460] on div "Filtrer par : Modèle Filtre 3D HQ Marque &tradition 0 101 Copenhagen 0 366 Conc…" at bounding box center [749, 384] width 1499 height 768
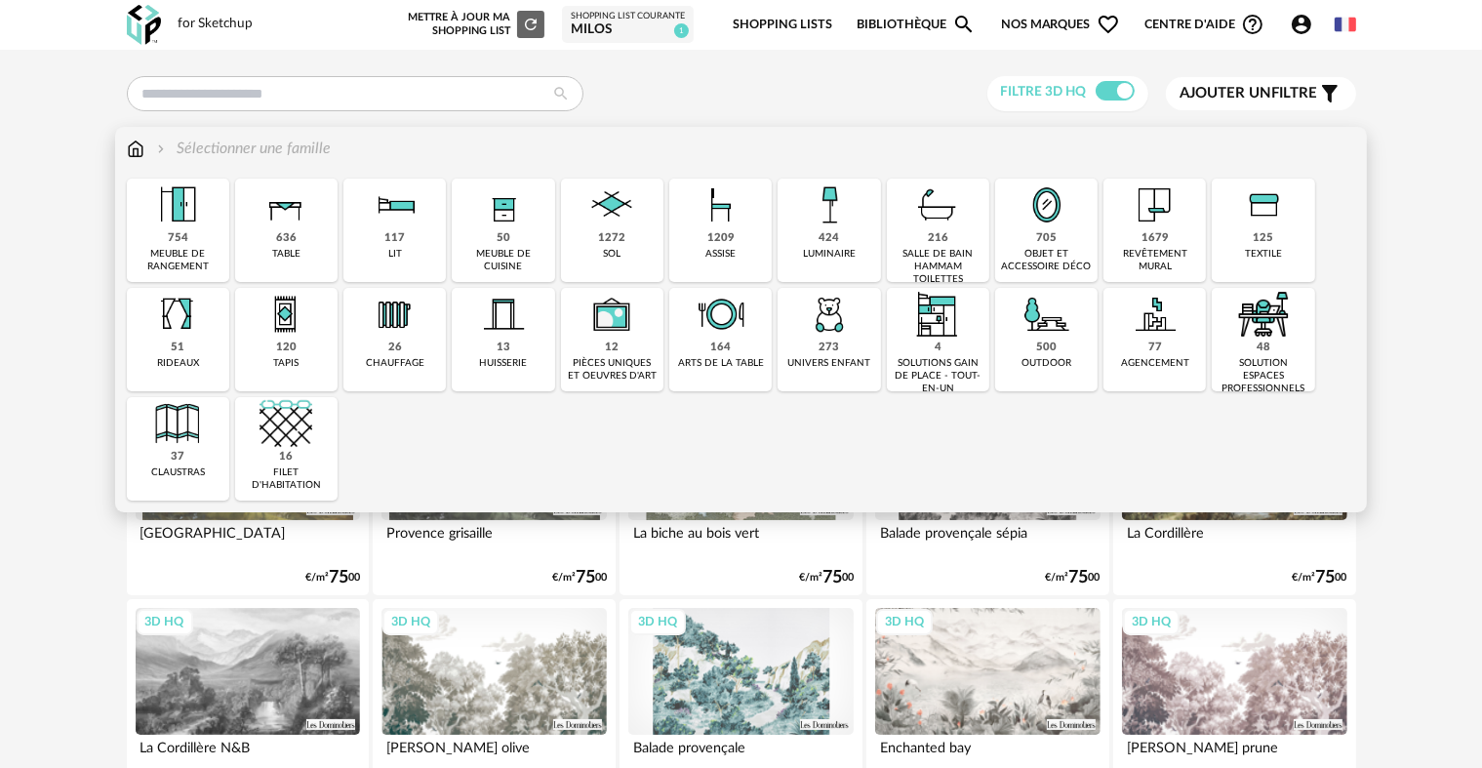
click at [842, 228] on img at bounding box center [829, 205] width 53 height 53
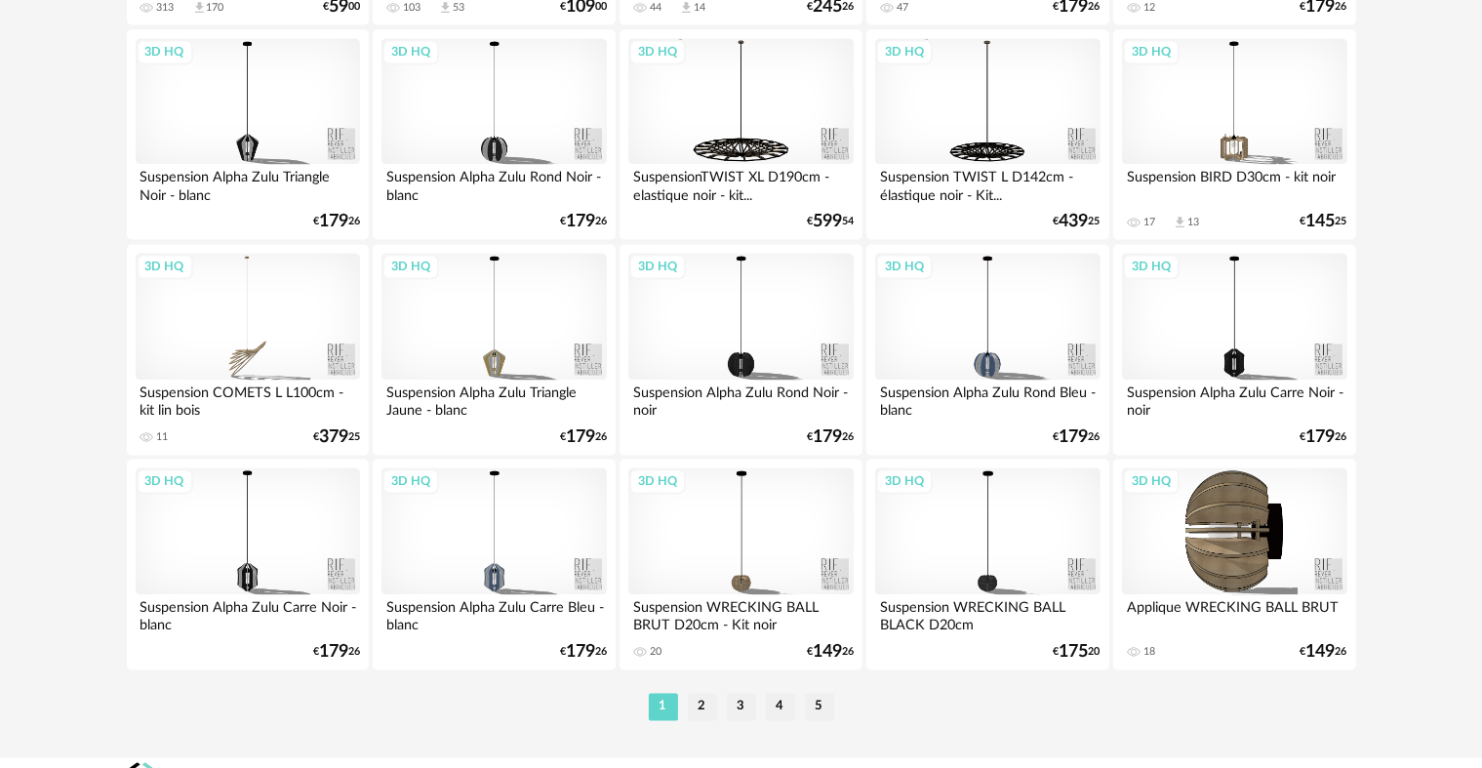
scroll to position [3936, 0]
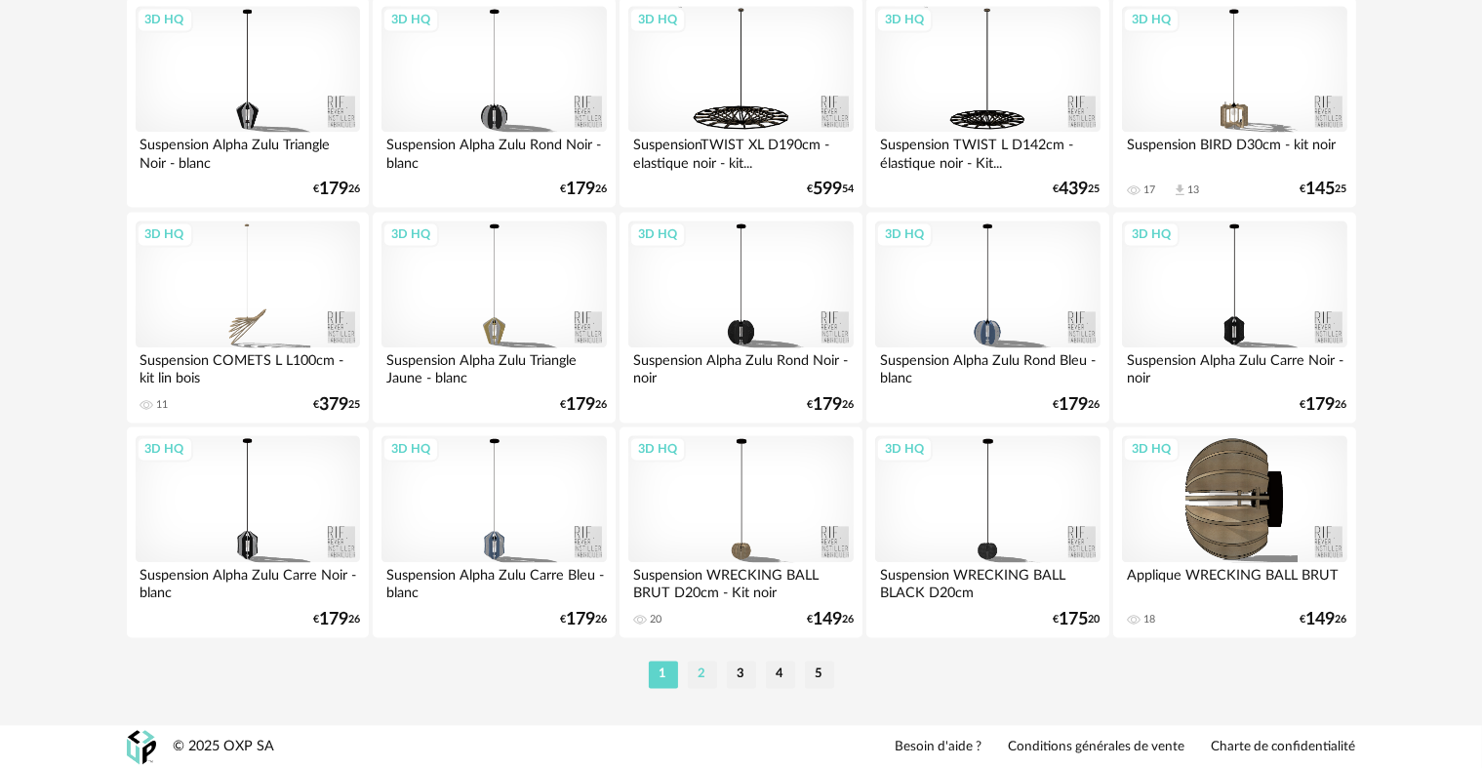
click at [708, 671] on li "2" at bounding box center [702, 674] width 29 height 27
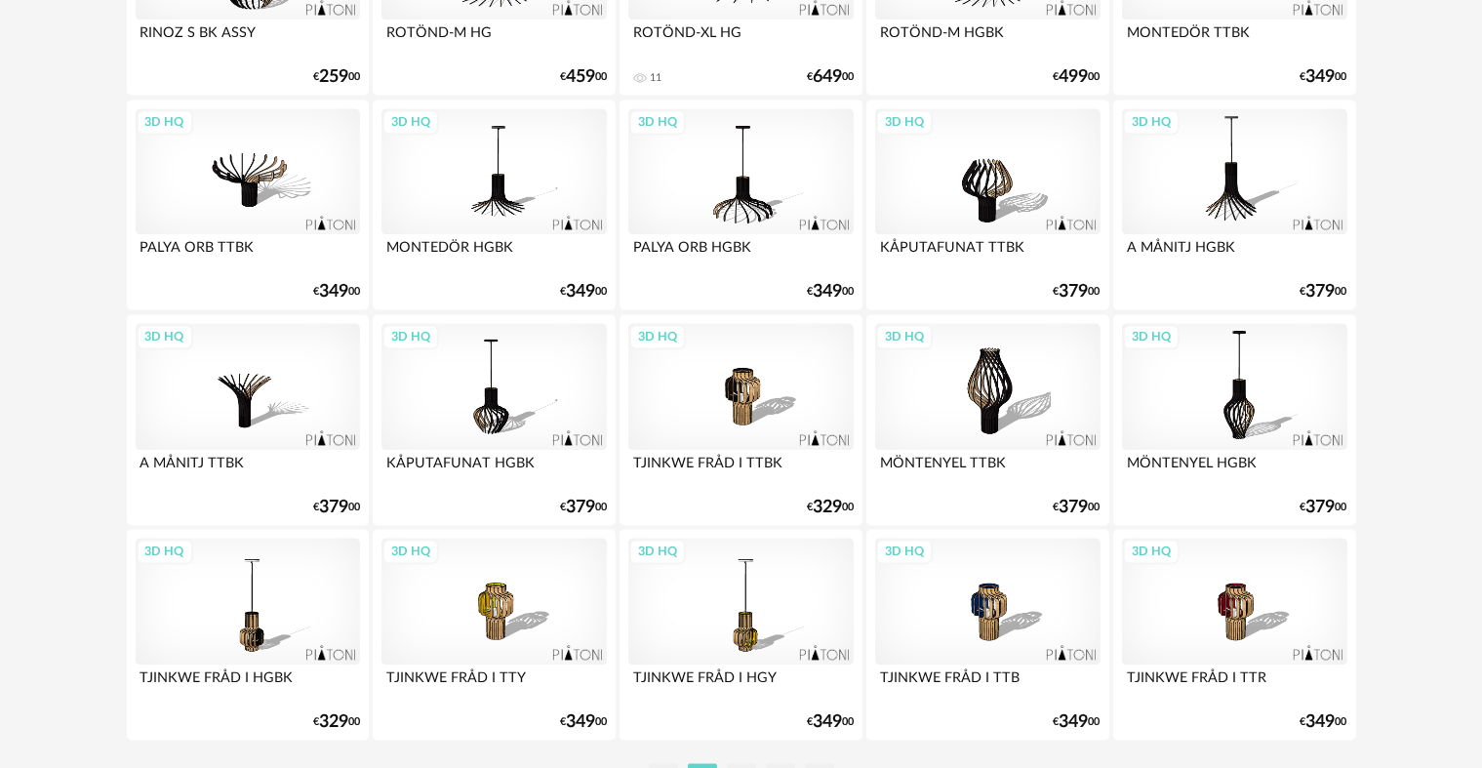
scroll to position [3936, 0]
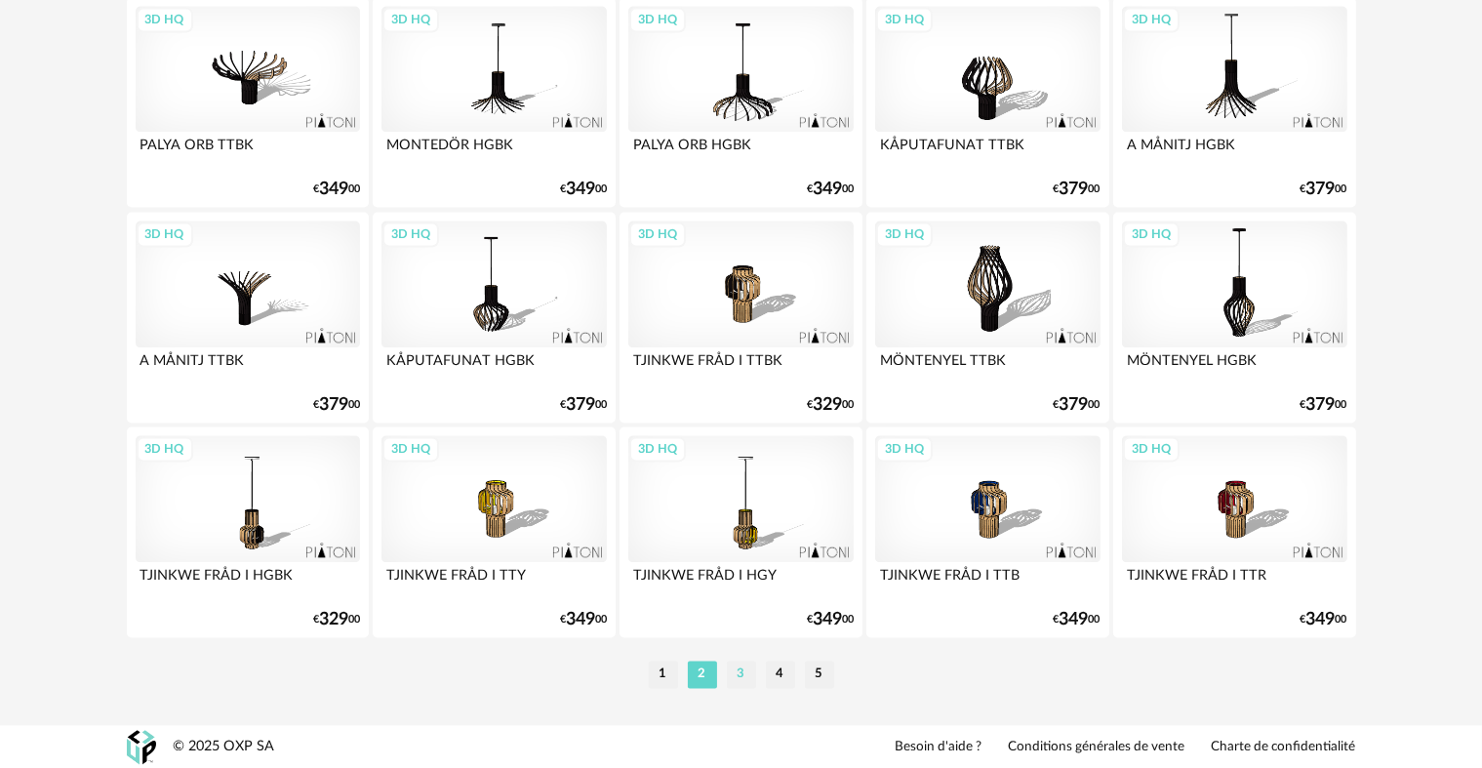
click at [746, 668] on li "3" at bounding box center [741, 674] width 29 height 27
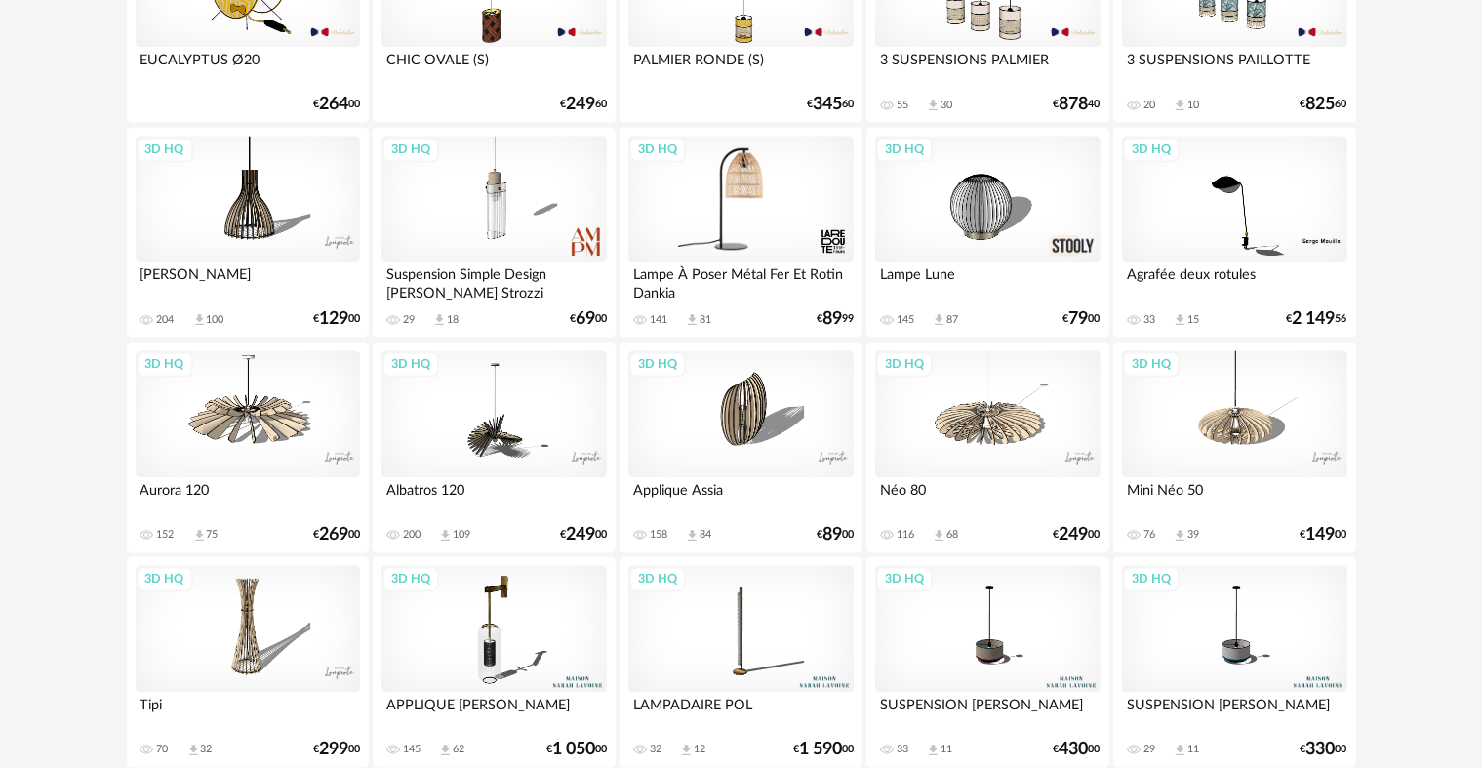
scroll to position [3936, 0]
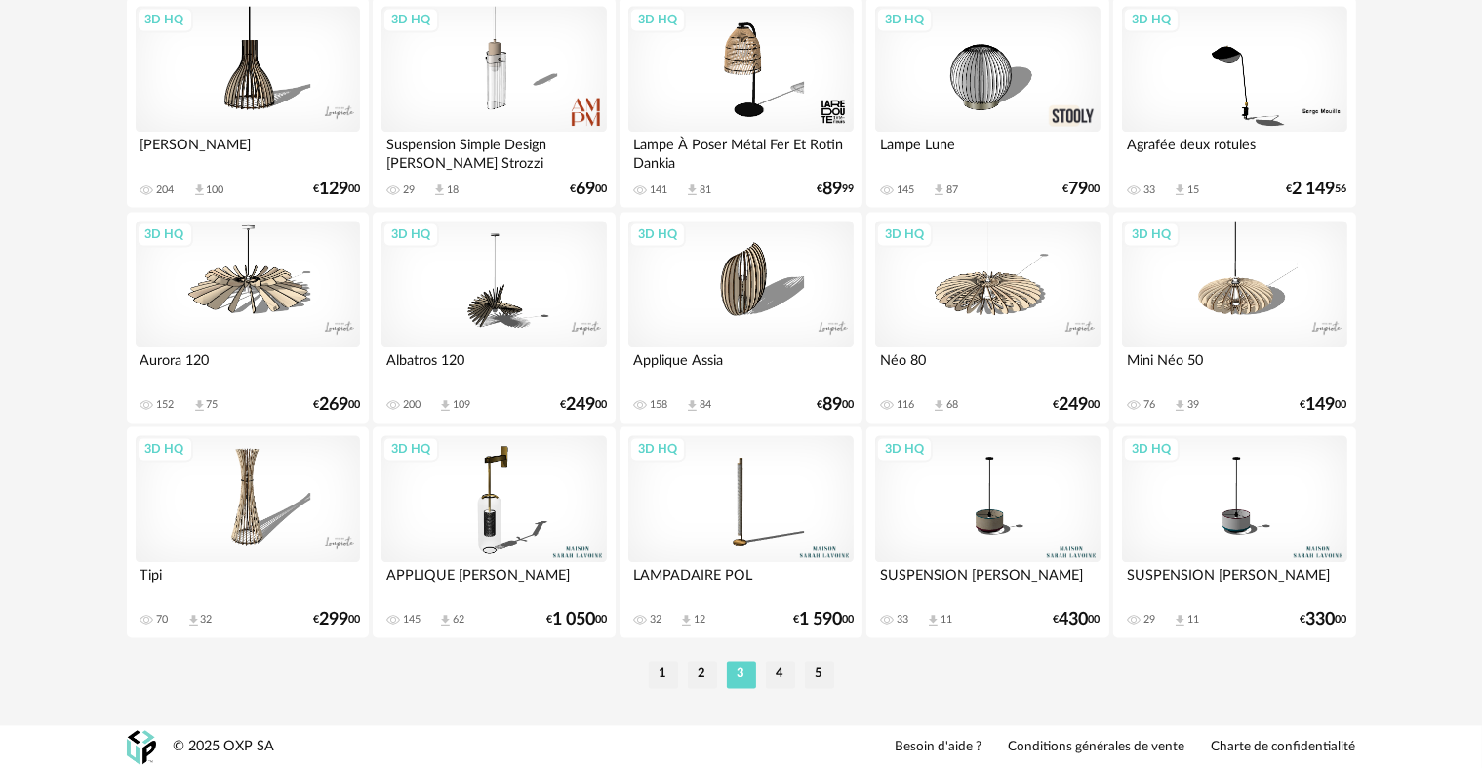
click at [502, 511] on div "3D HQ" at bounding box center [494, 498] width 224 height 127
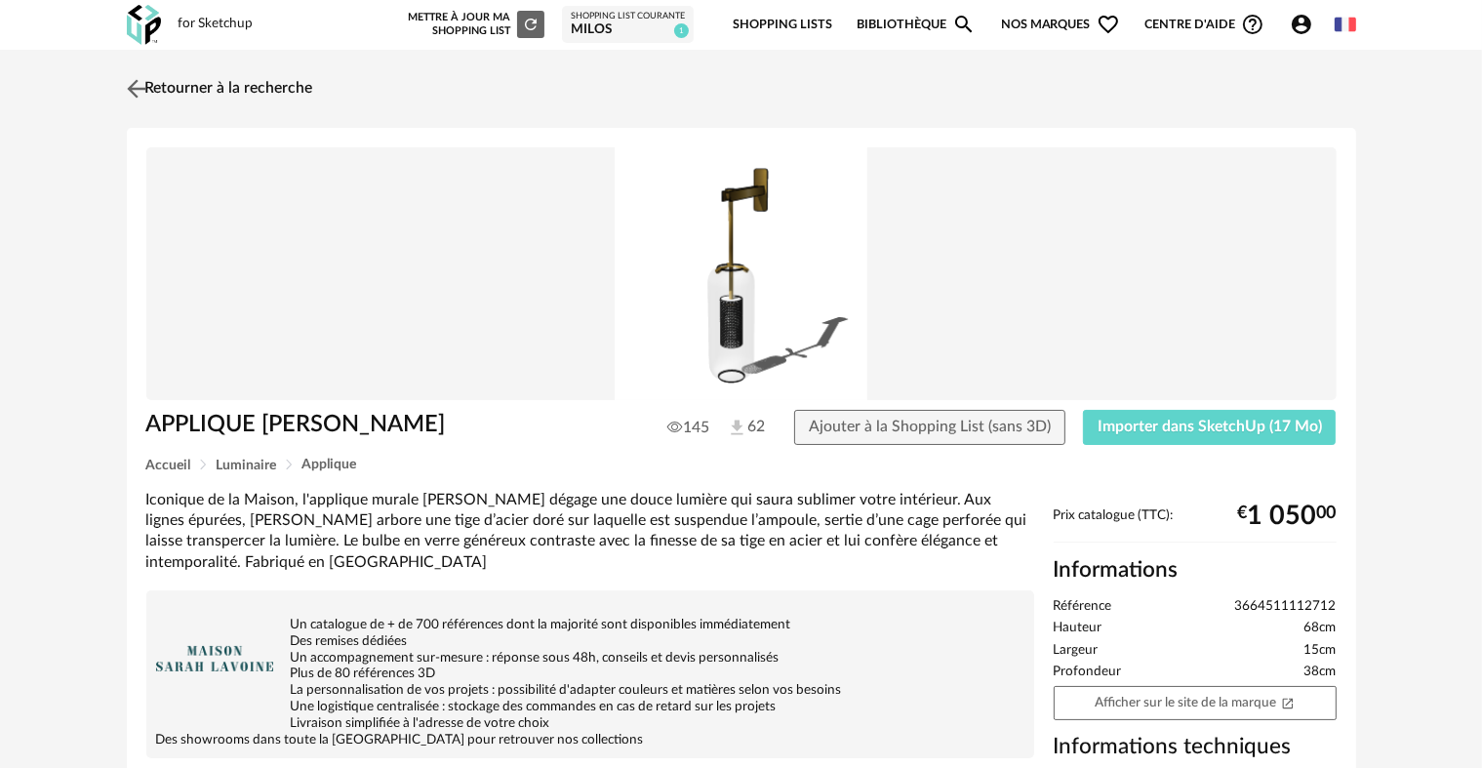
click at [141, 89] on img at bounding box center [136, 88] width 28 height 28
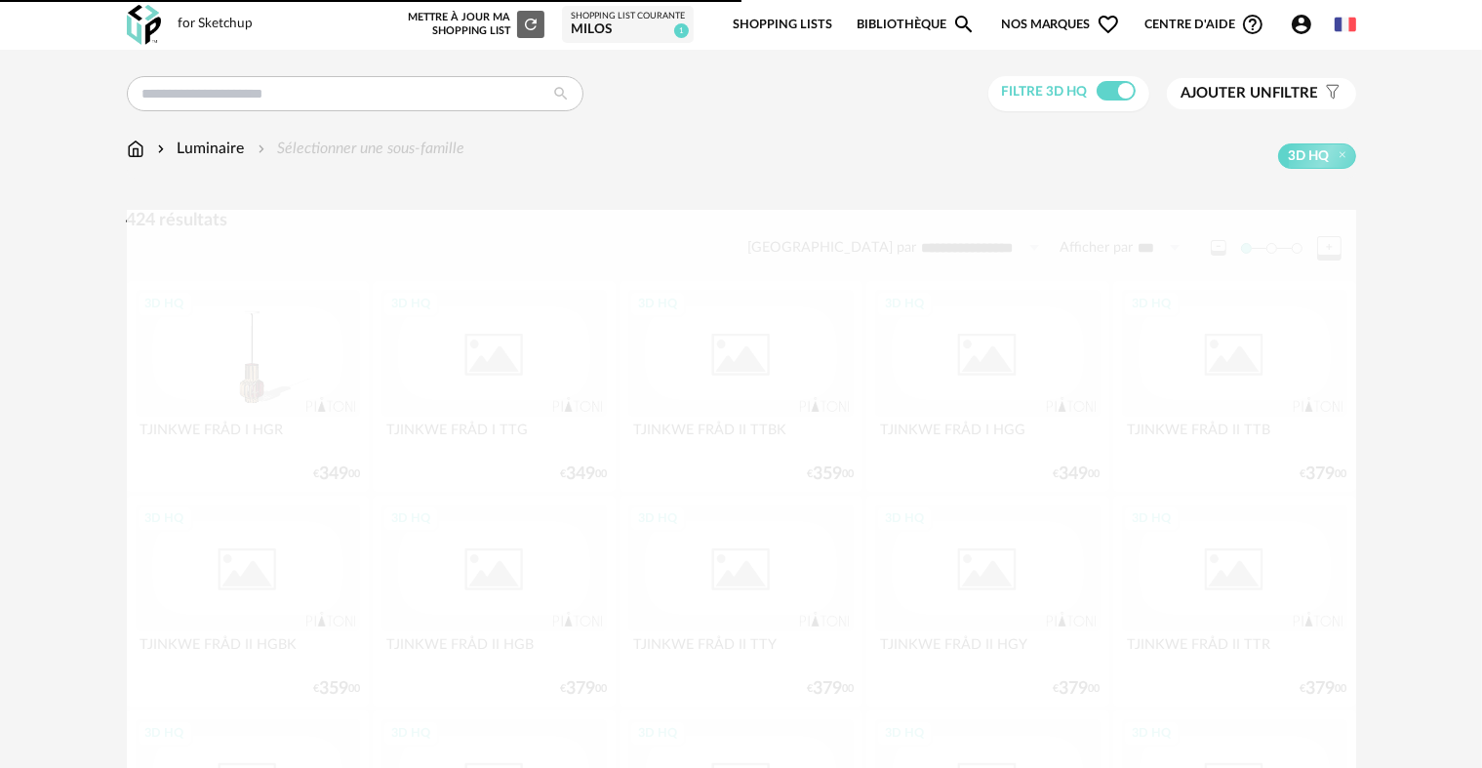
scroll to position [3936, 0]
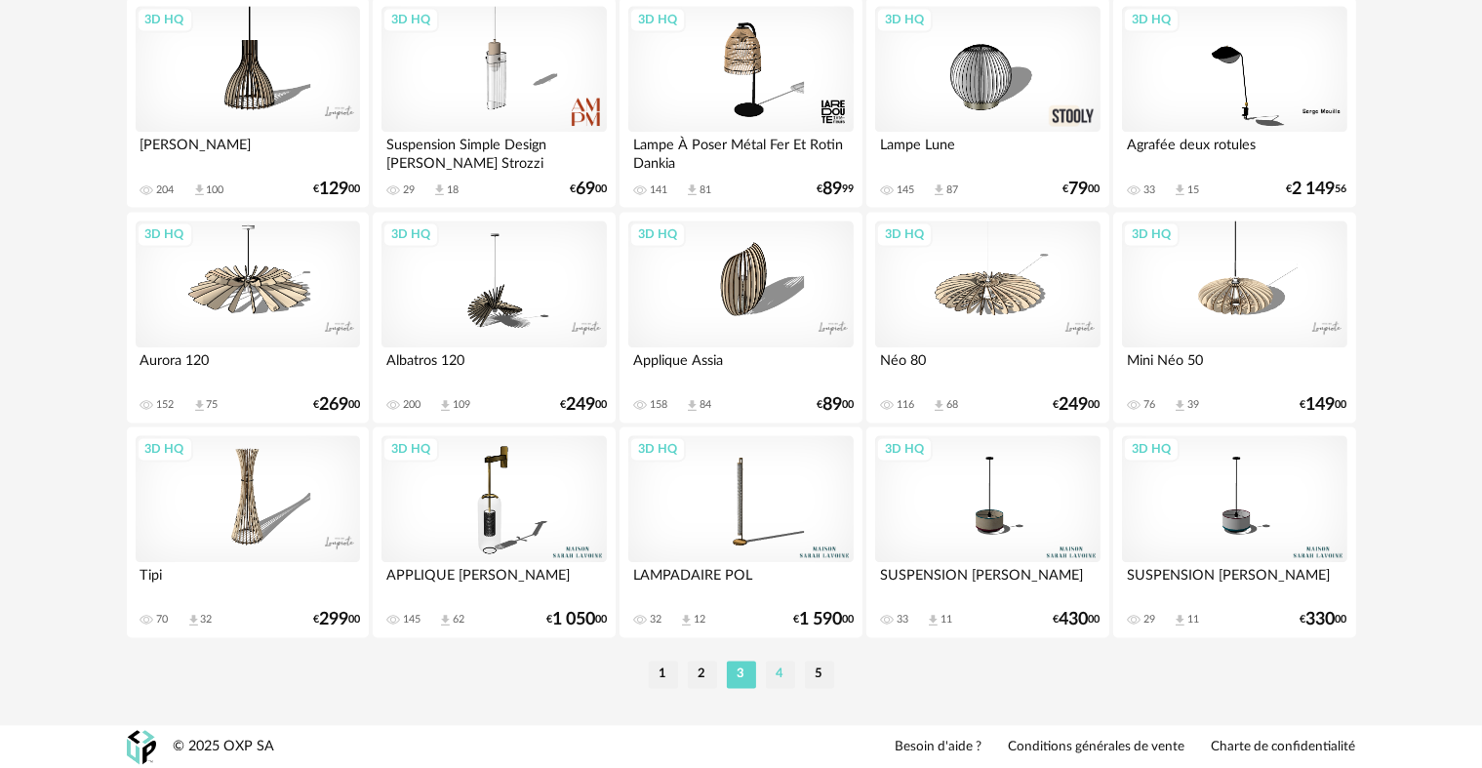
click at [777, 671] on li "4" at bounding box center [780, 674] width 29 height 27
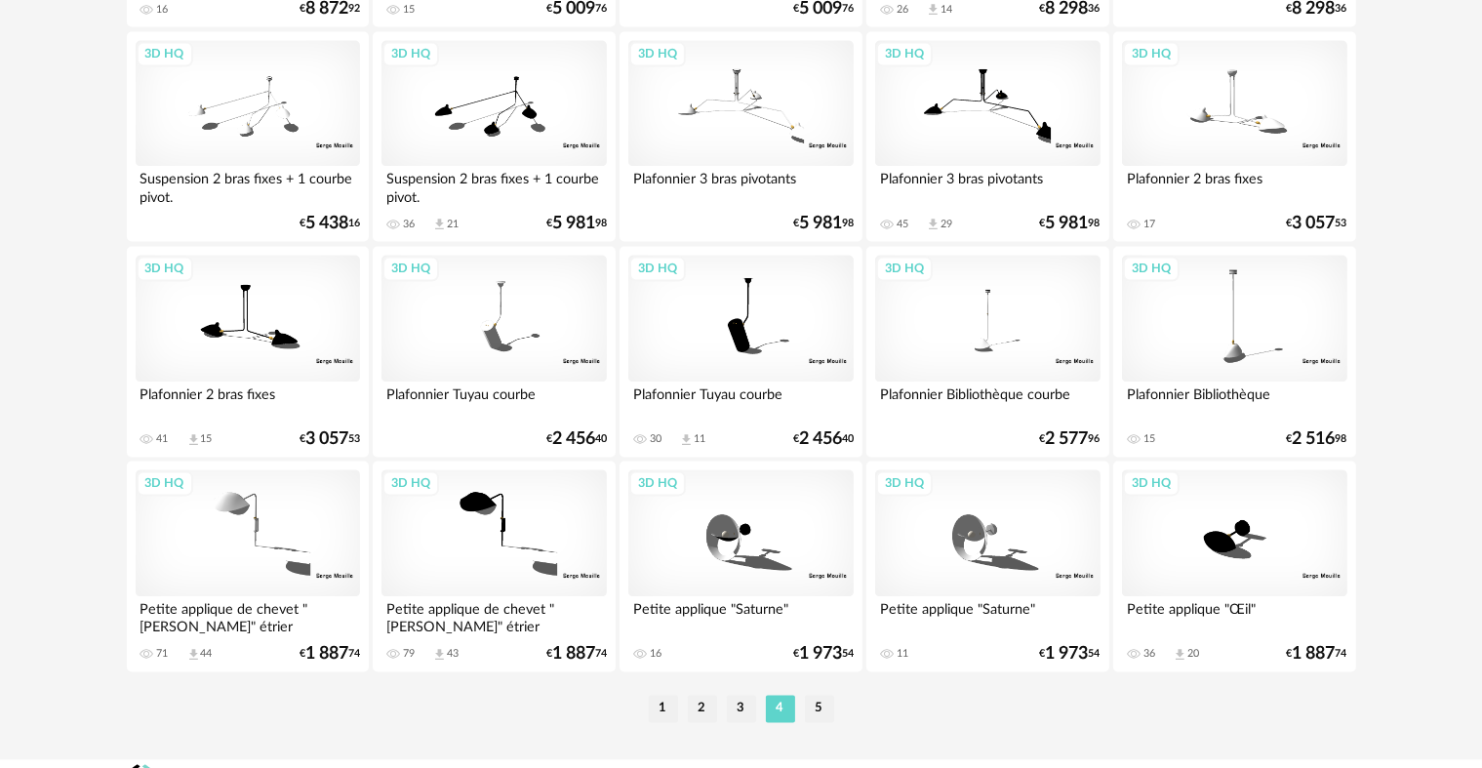
scroll to position [3903, 0]
click at [821, 710] on li "5" at bounding box center [819, 706] width 29 height 27
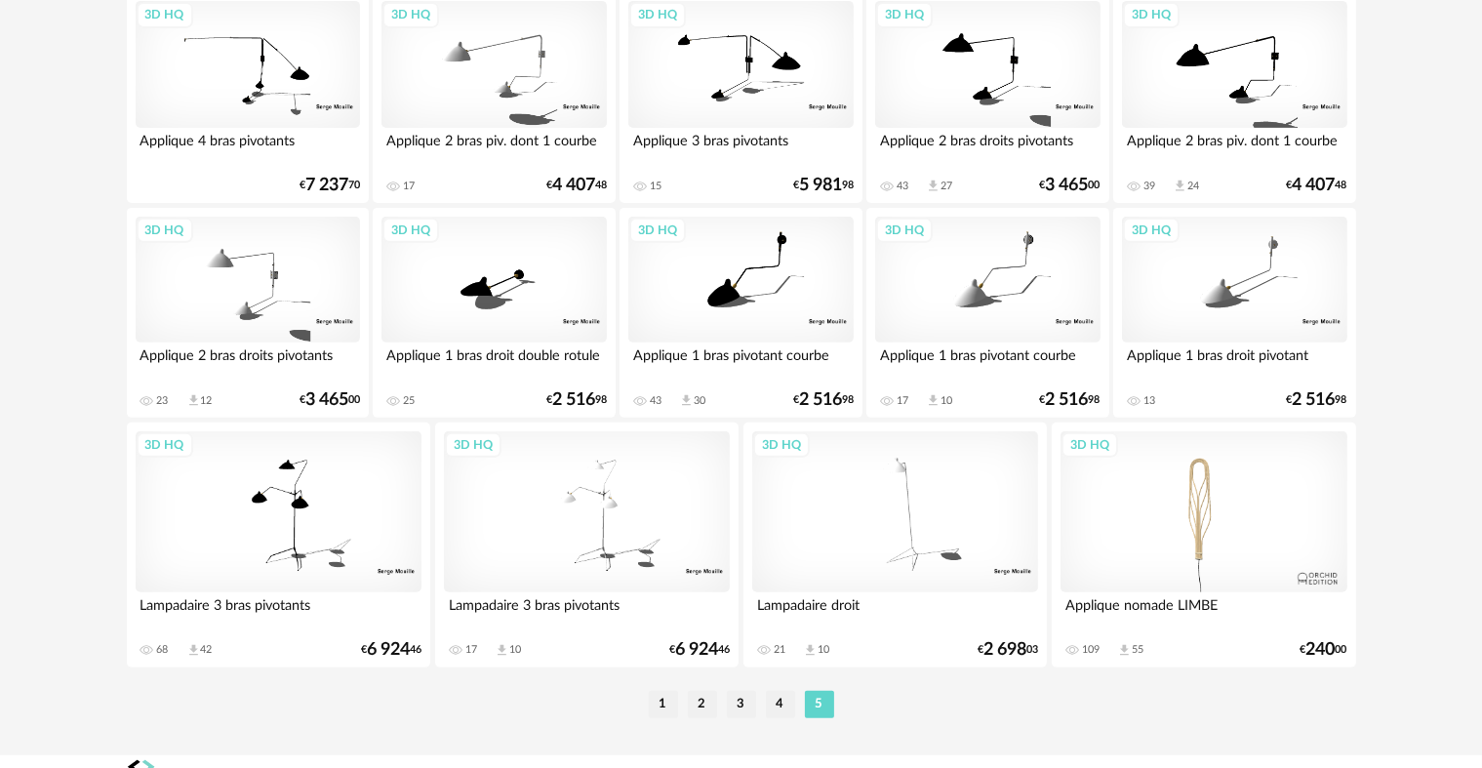
scroll to position [749, 0]
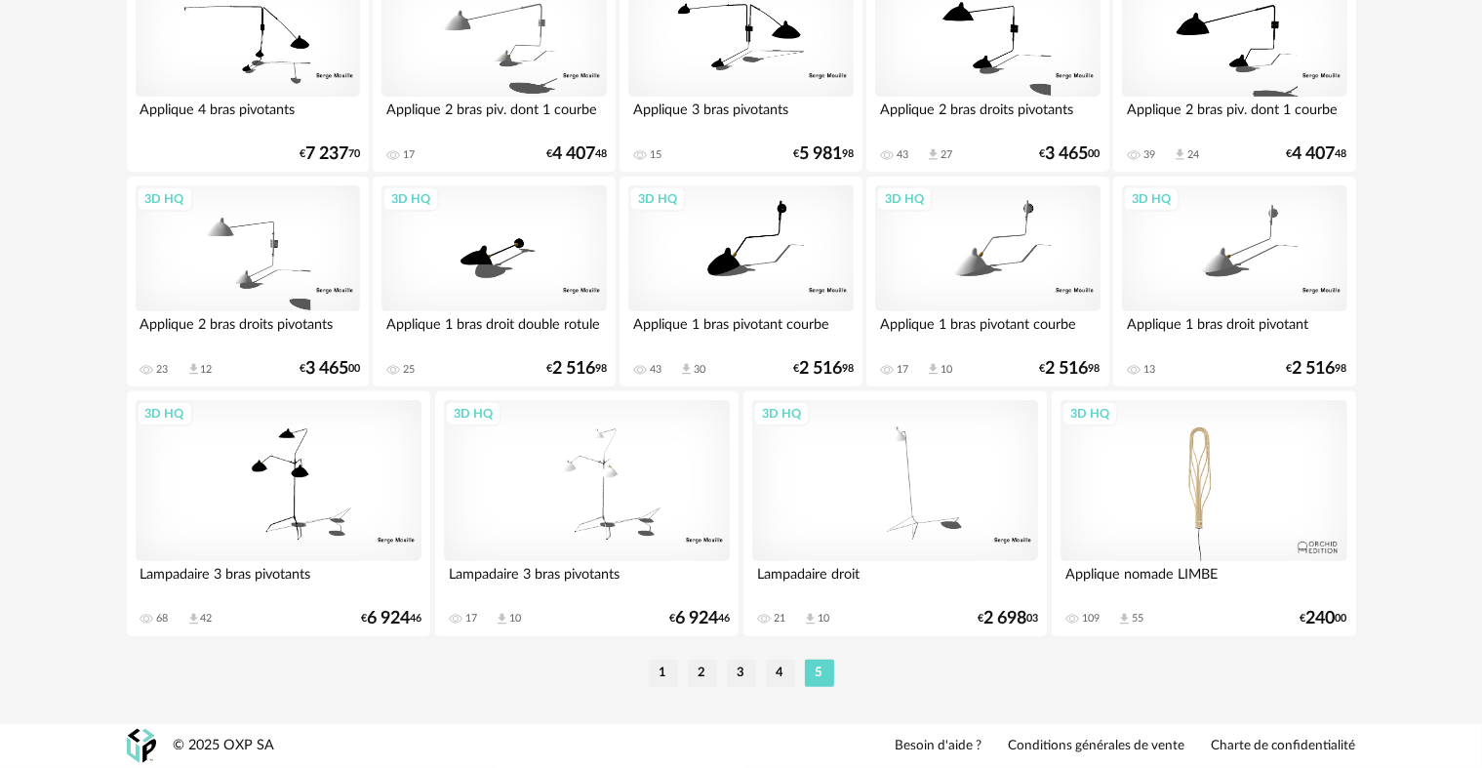
click at [1195, 506] on div "3D HQ" at bounding box center [1204, 480] width 287 height 161
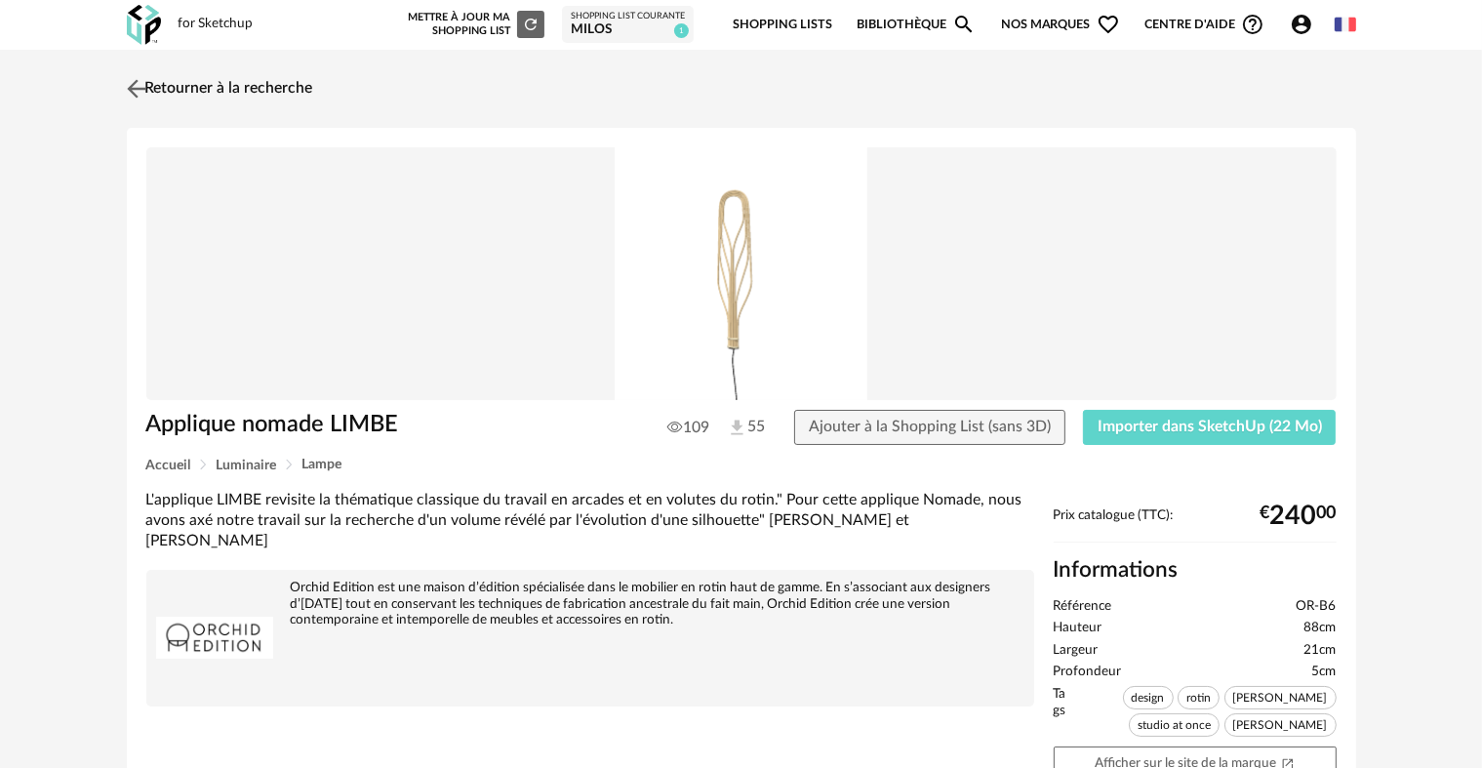
click at [122, 88] on img at bounding box center [136, 88] width 28 height 28
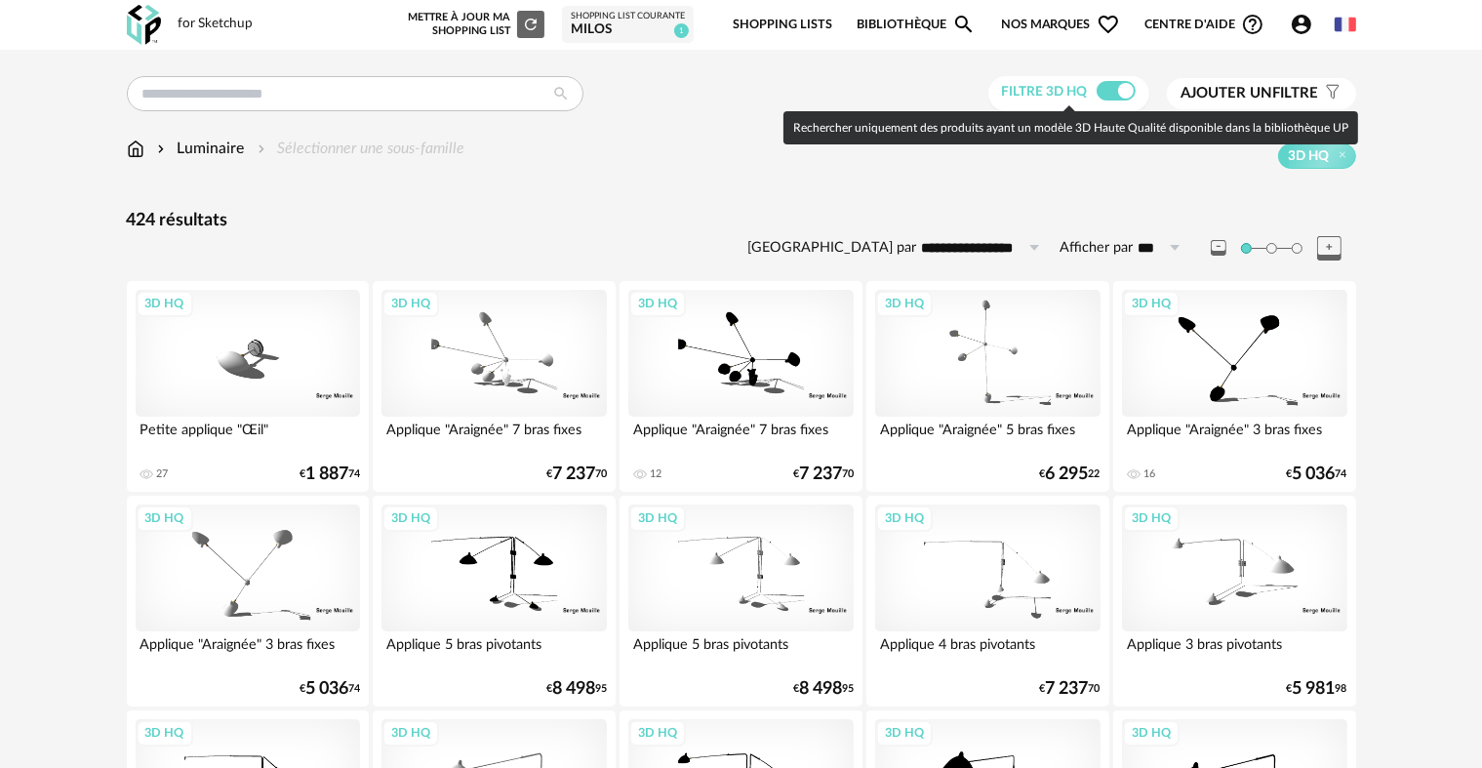
click at [1123, 90] on span at bounding box center [1116, 91] width 39 height 20
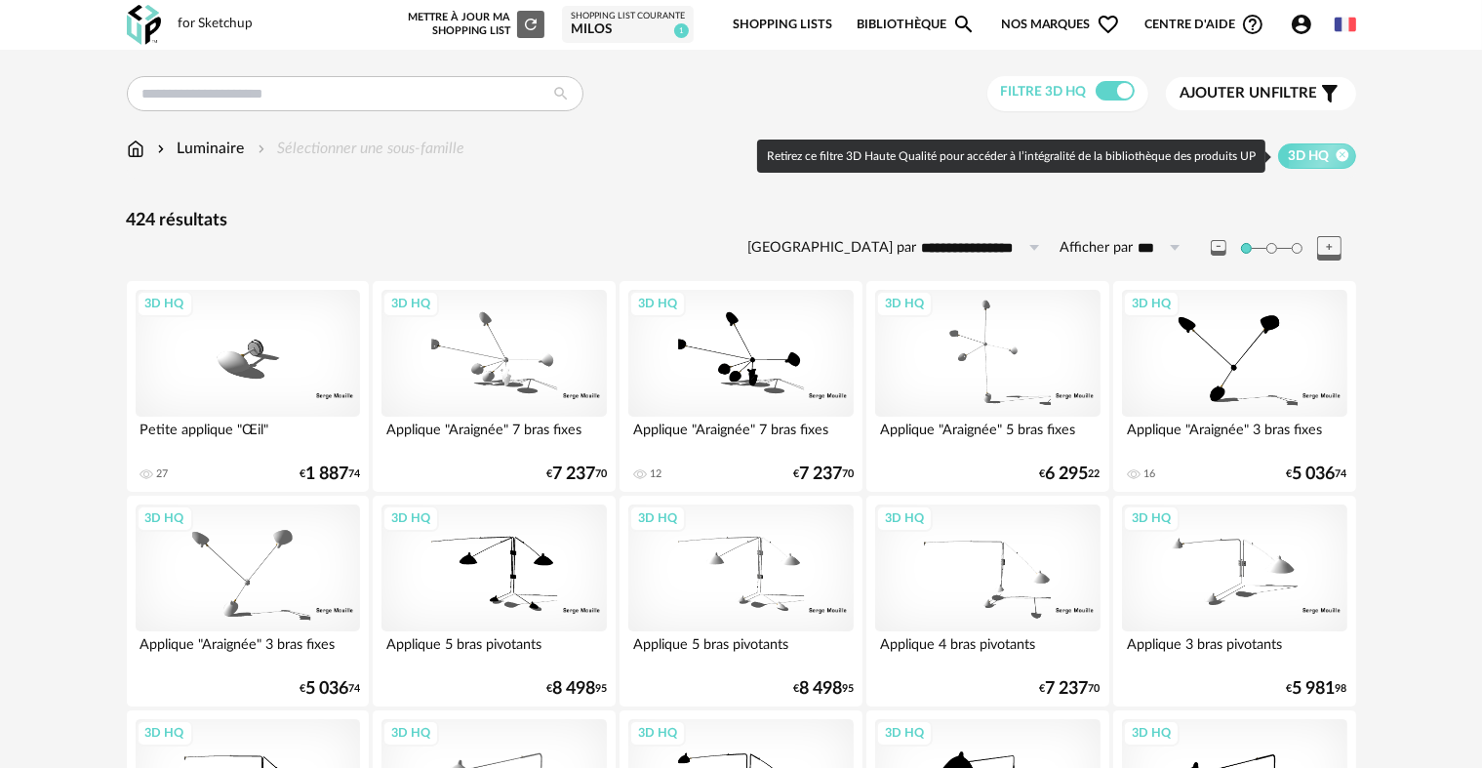
click at [1341, 154] on icon at bounding box center [1342, 154] width 13 height 13
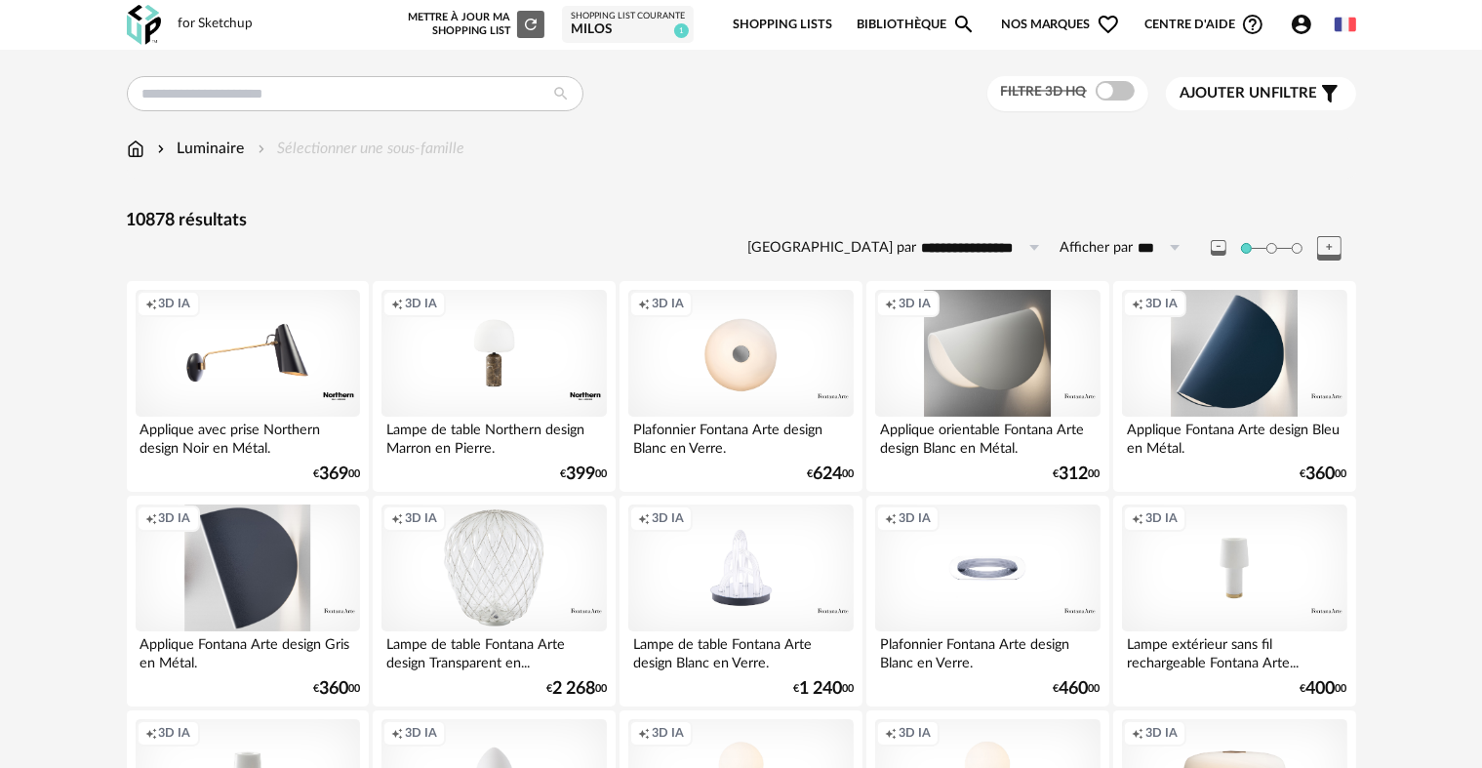
click at [1274, 92] on span "Ajouter un filtre" at bounding box center [1250, 94] width 138 height 20
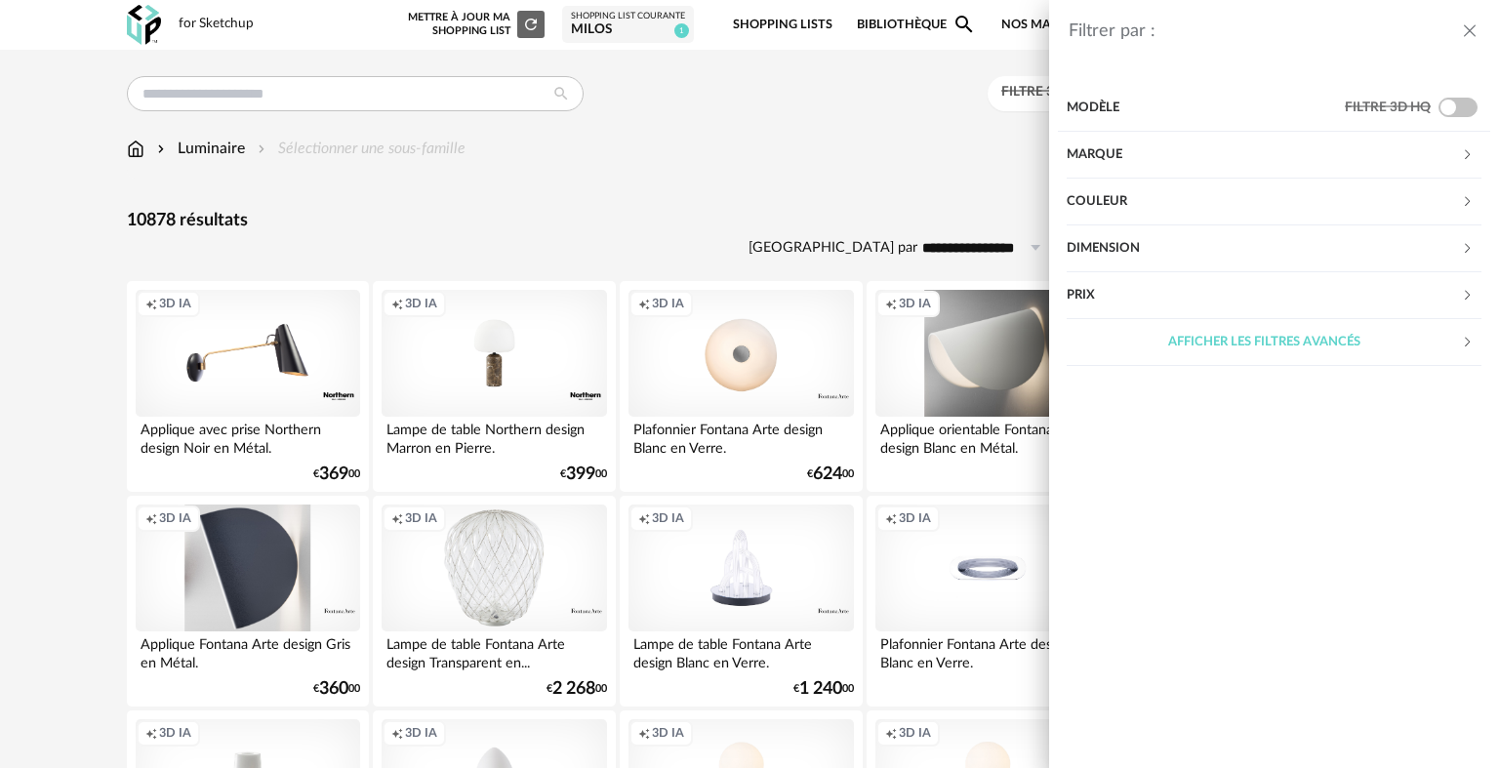
click at [1169, 160] on div "Marque" at bounding box center [1264, 155] width 394 height 47
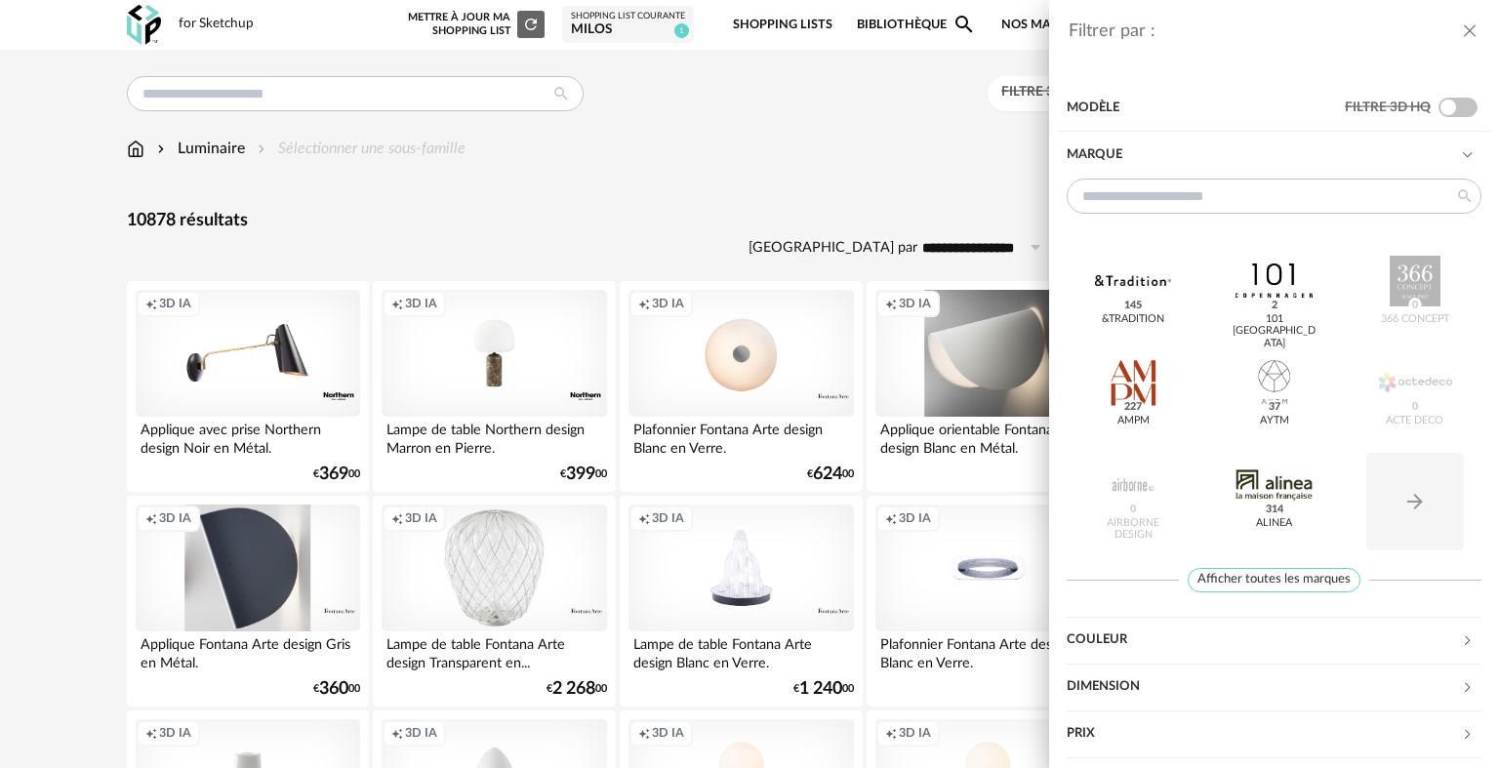
click at [1169, 160] on div "Marque" at bounding box center [1264, 155] width 394 height 47
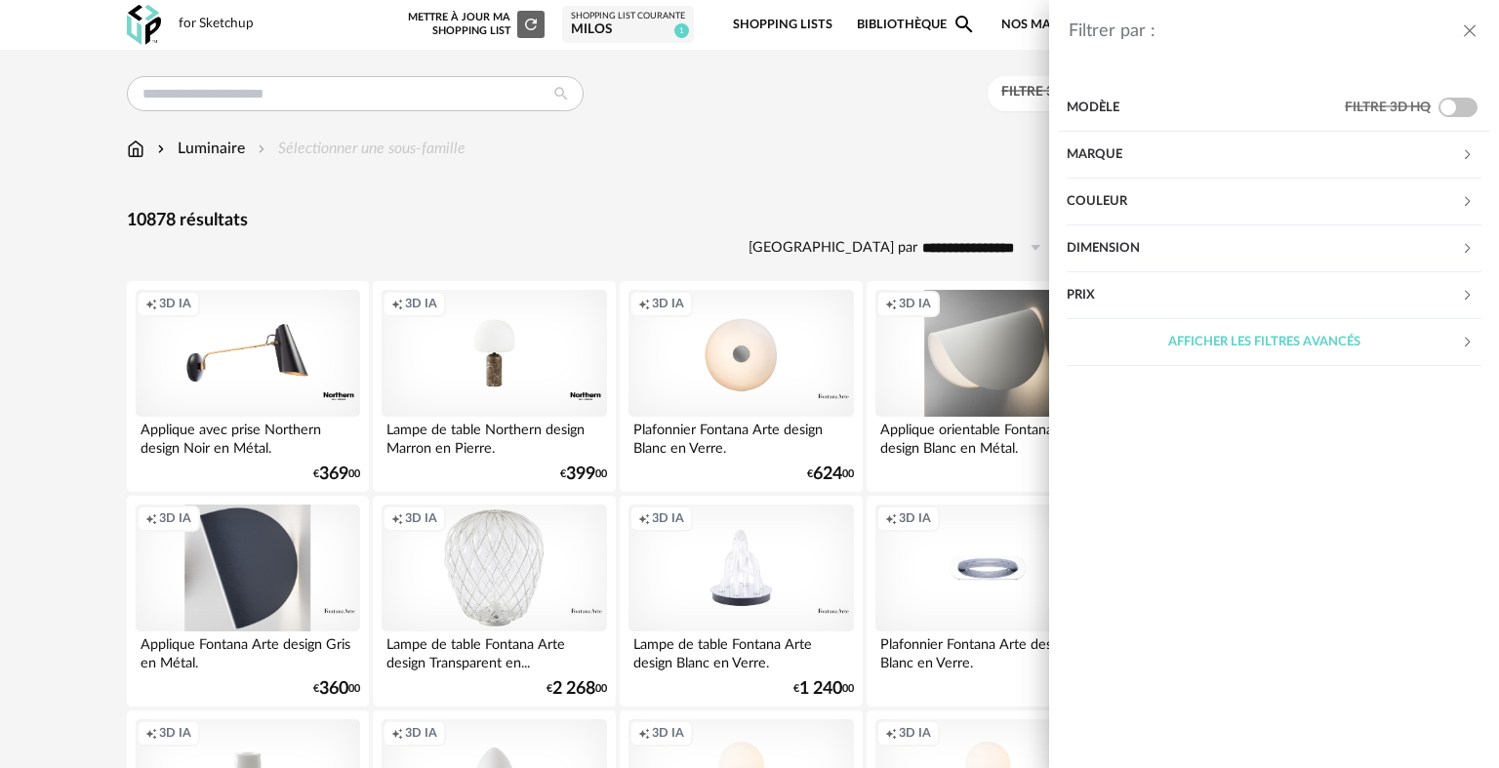
click at [751, 147] on div "Filtrer par : Modèle Filtre 3D HQ Marque &tradition 145 101 Copenhagen 2 366 Co…" at bounding box center [749, 384] width 1499 height 768
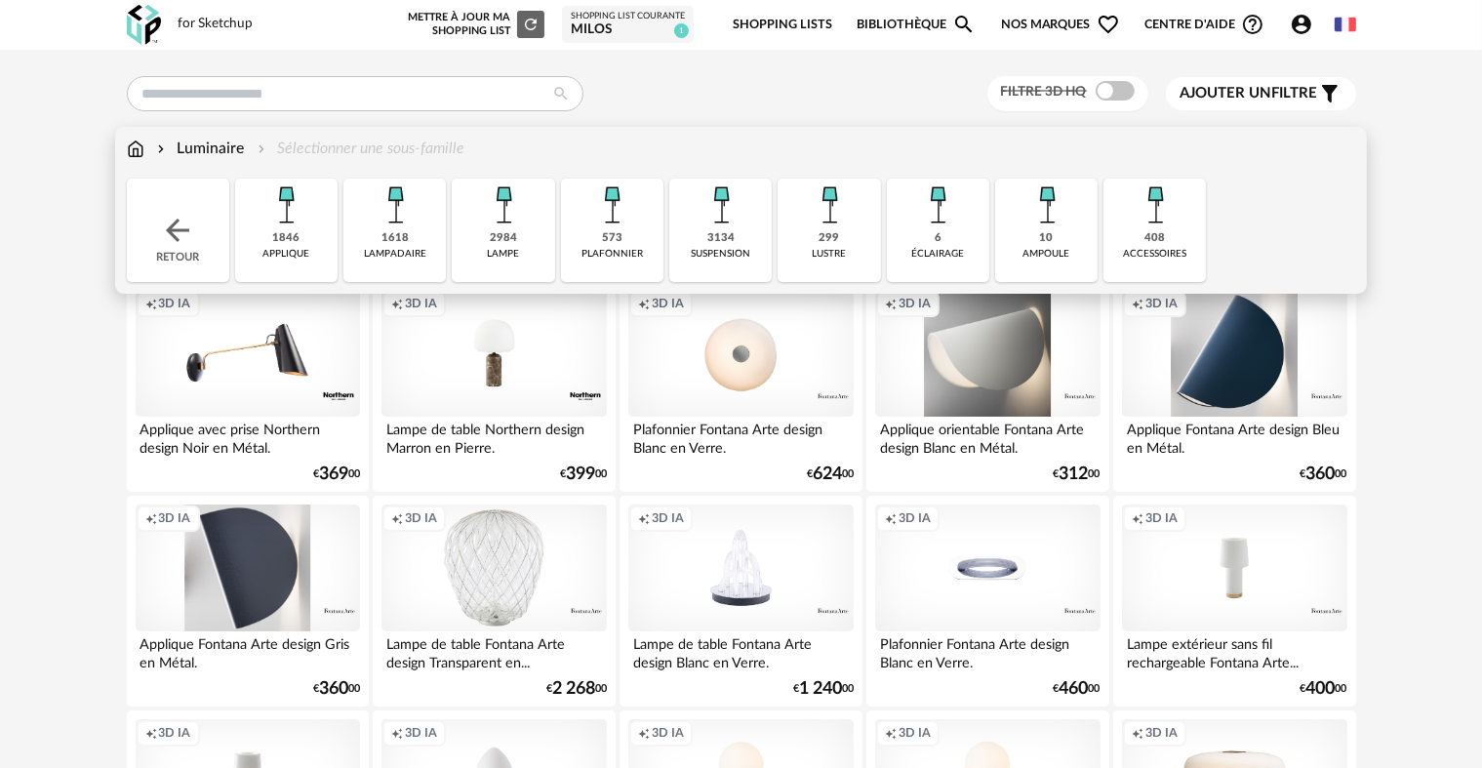
click at [298, 209] on img at bounding box center [286, 205] width 53 height 53
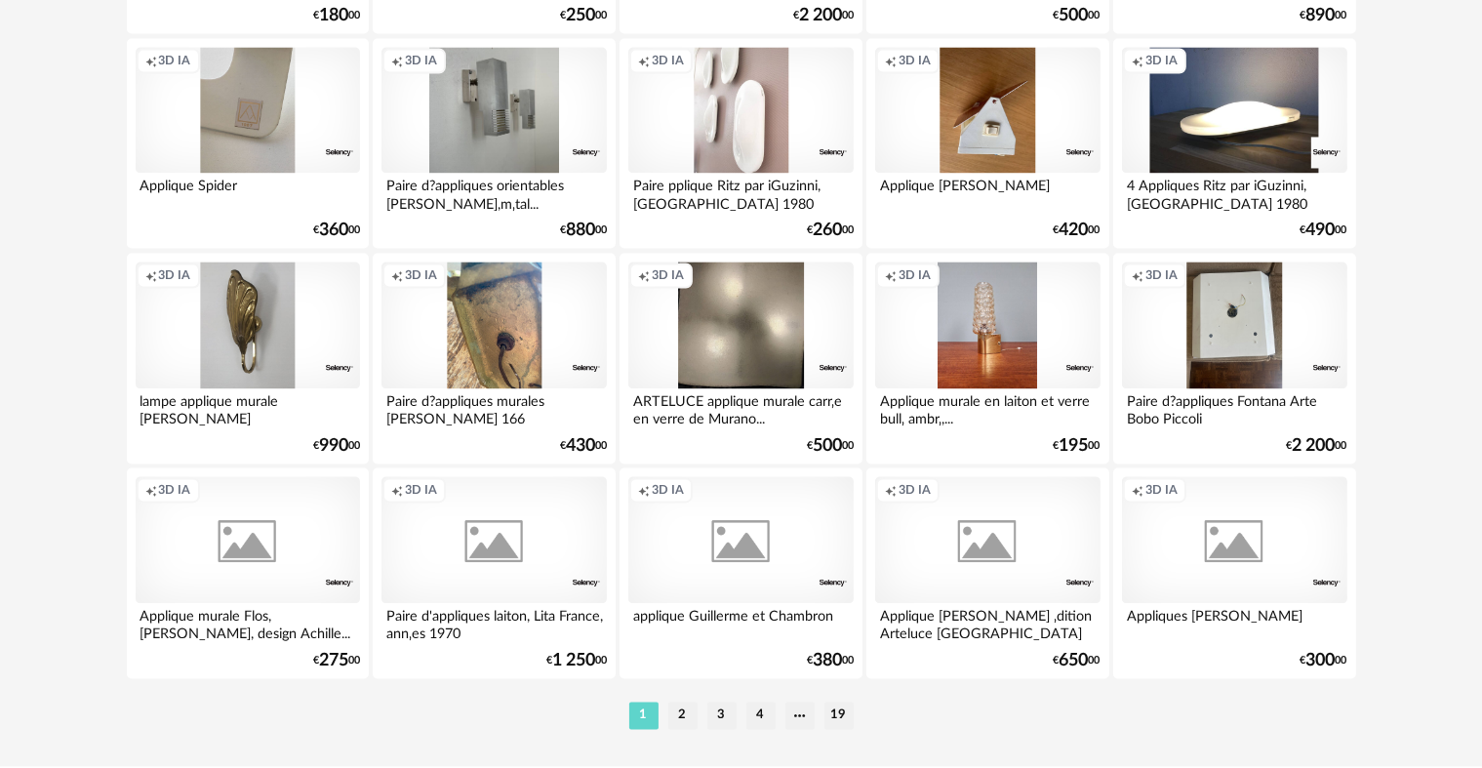
scroll to position [3903, 0]
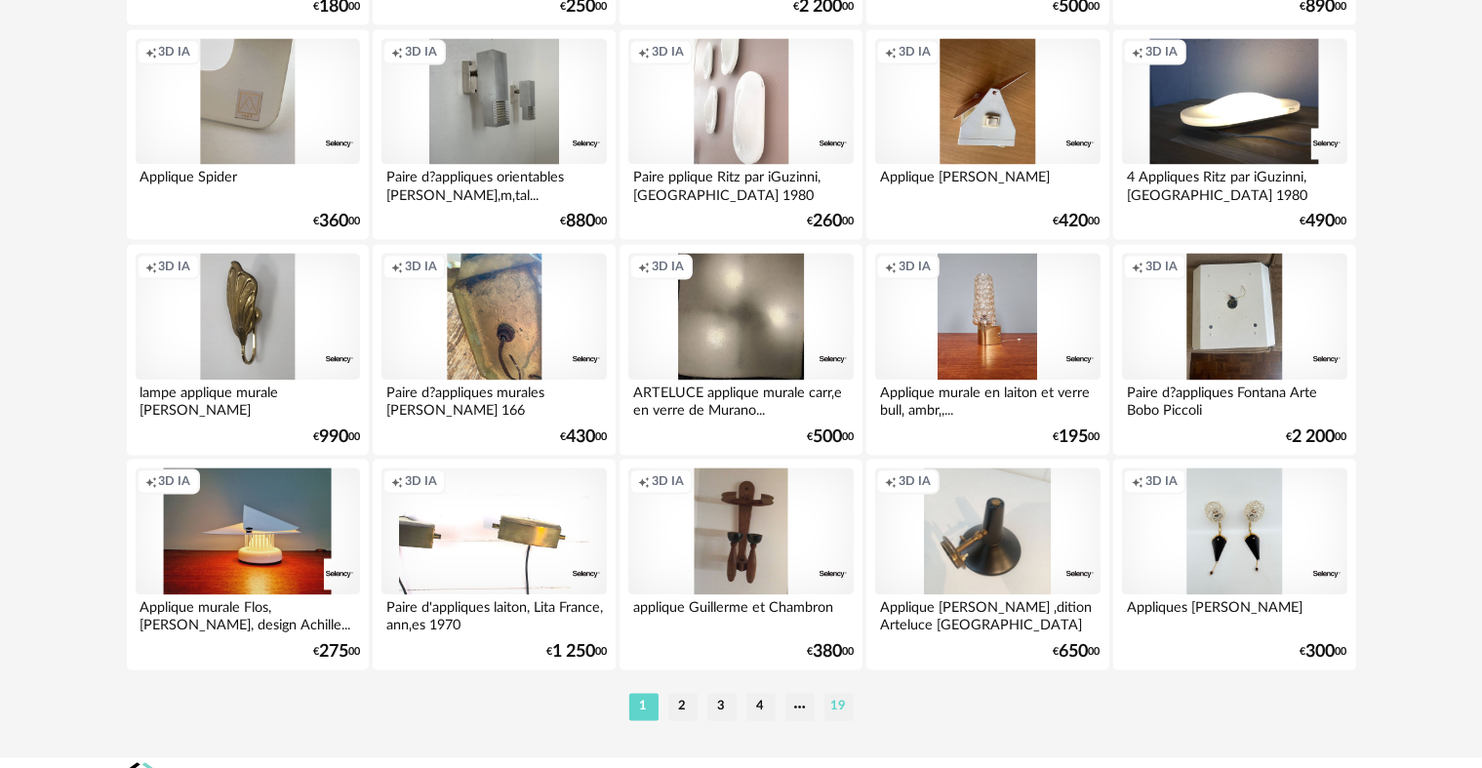
click at [841, 705] on li "19" at bounding box center [839, 706] width 29 height 27
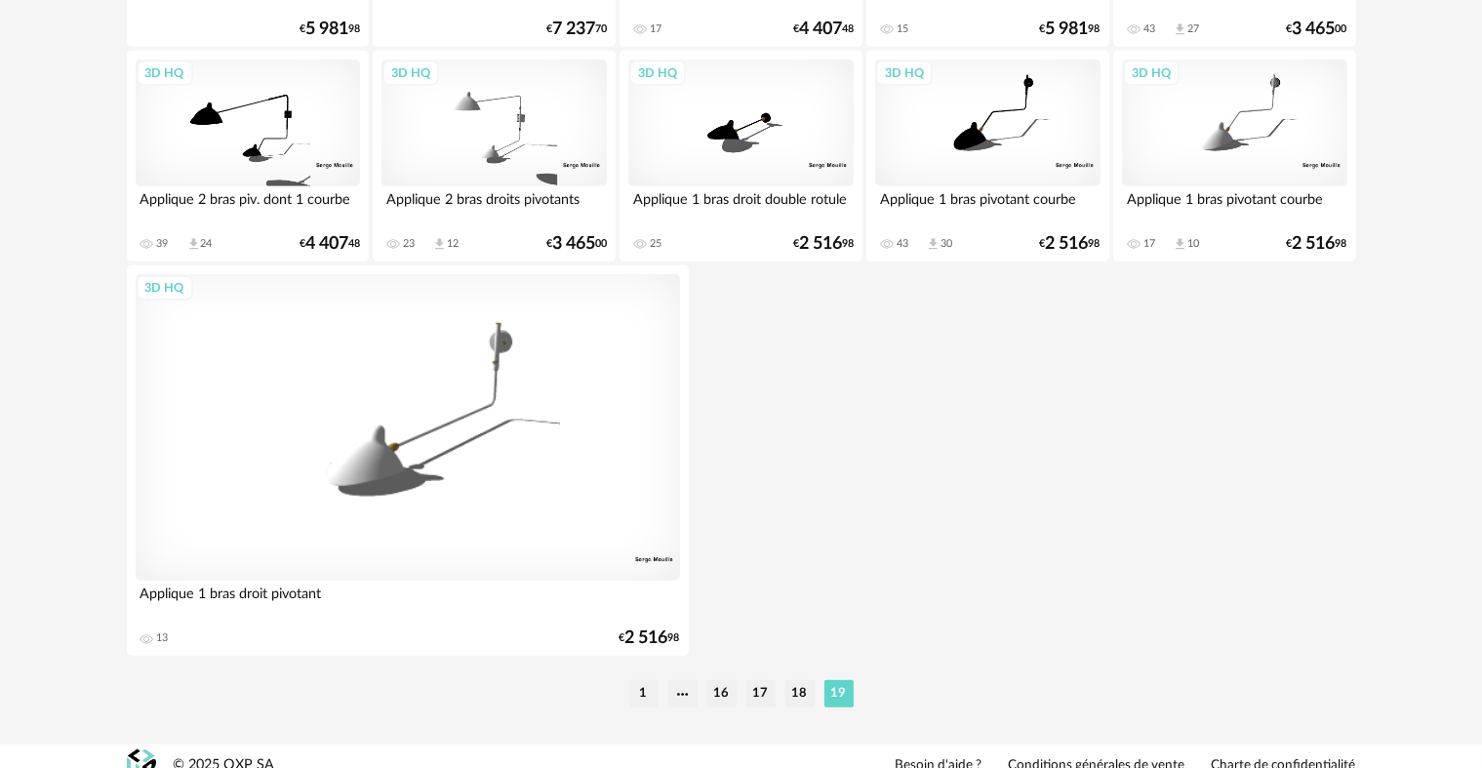
scroll to position [1967, 0]
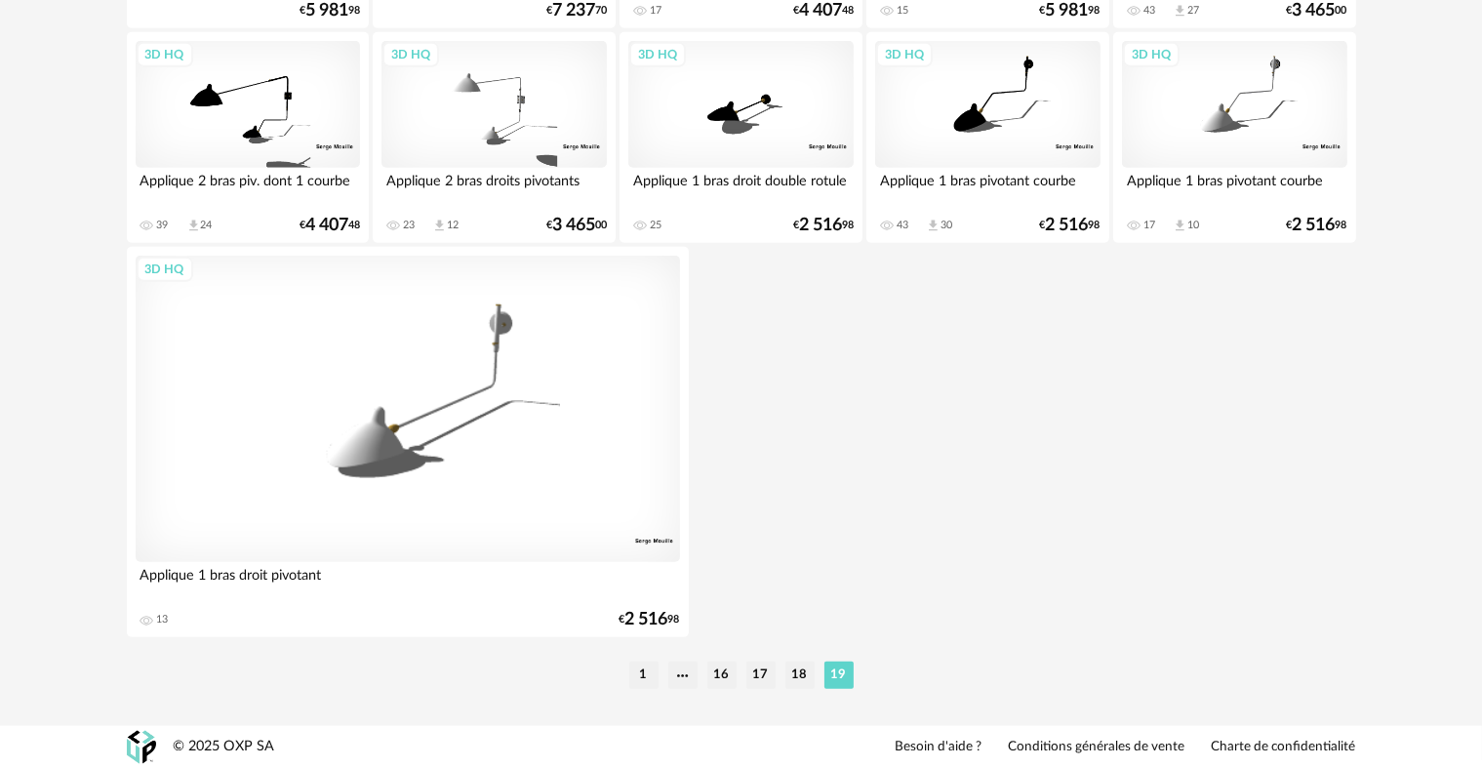
click at [800, 677] on li "18" at bounding box center [800, 675] width 29 height 27
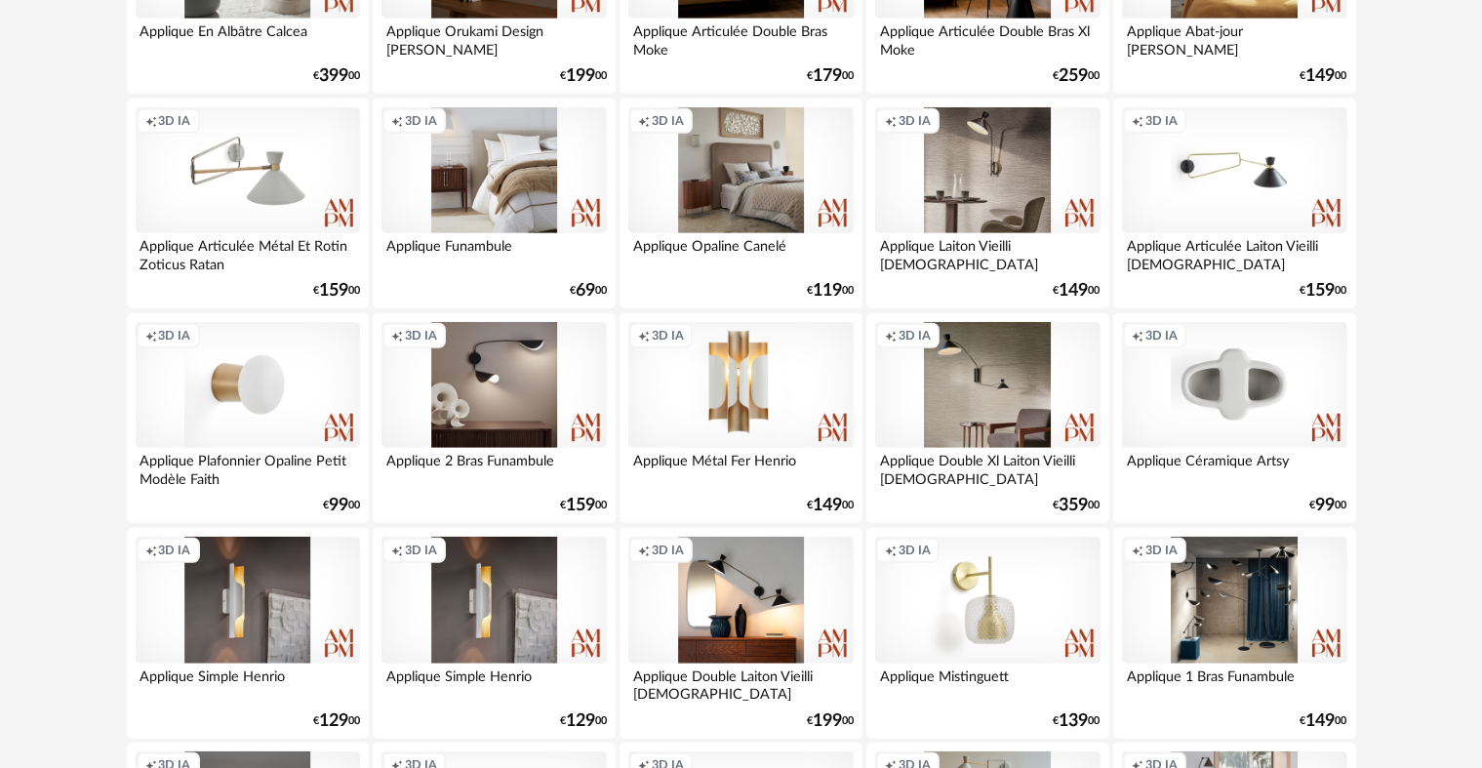
scroll to position [1269, 0]
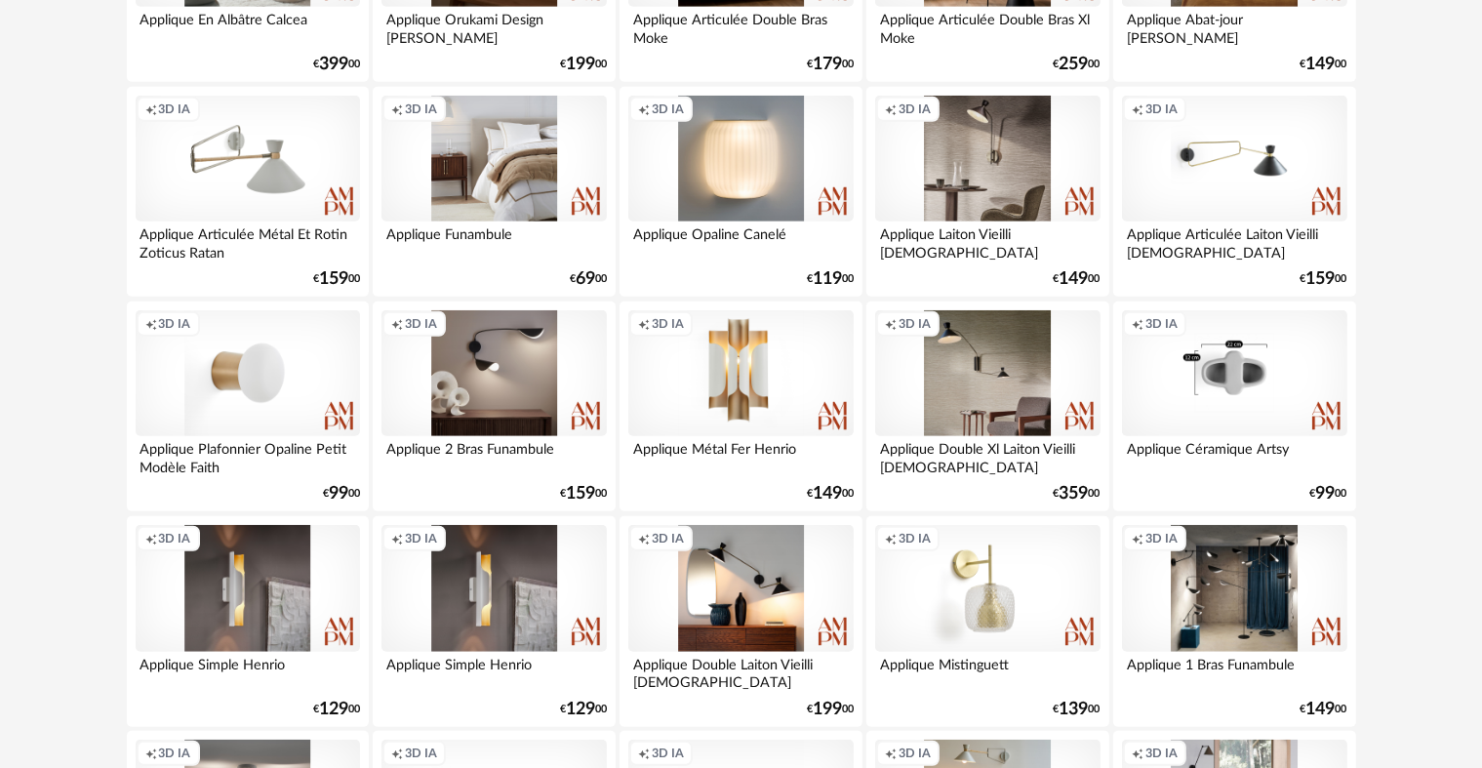
click at [1233, 381] on div "Creation icon 3D IA" at bounding box center [1234, 373] width 224 height 127
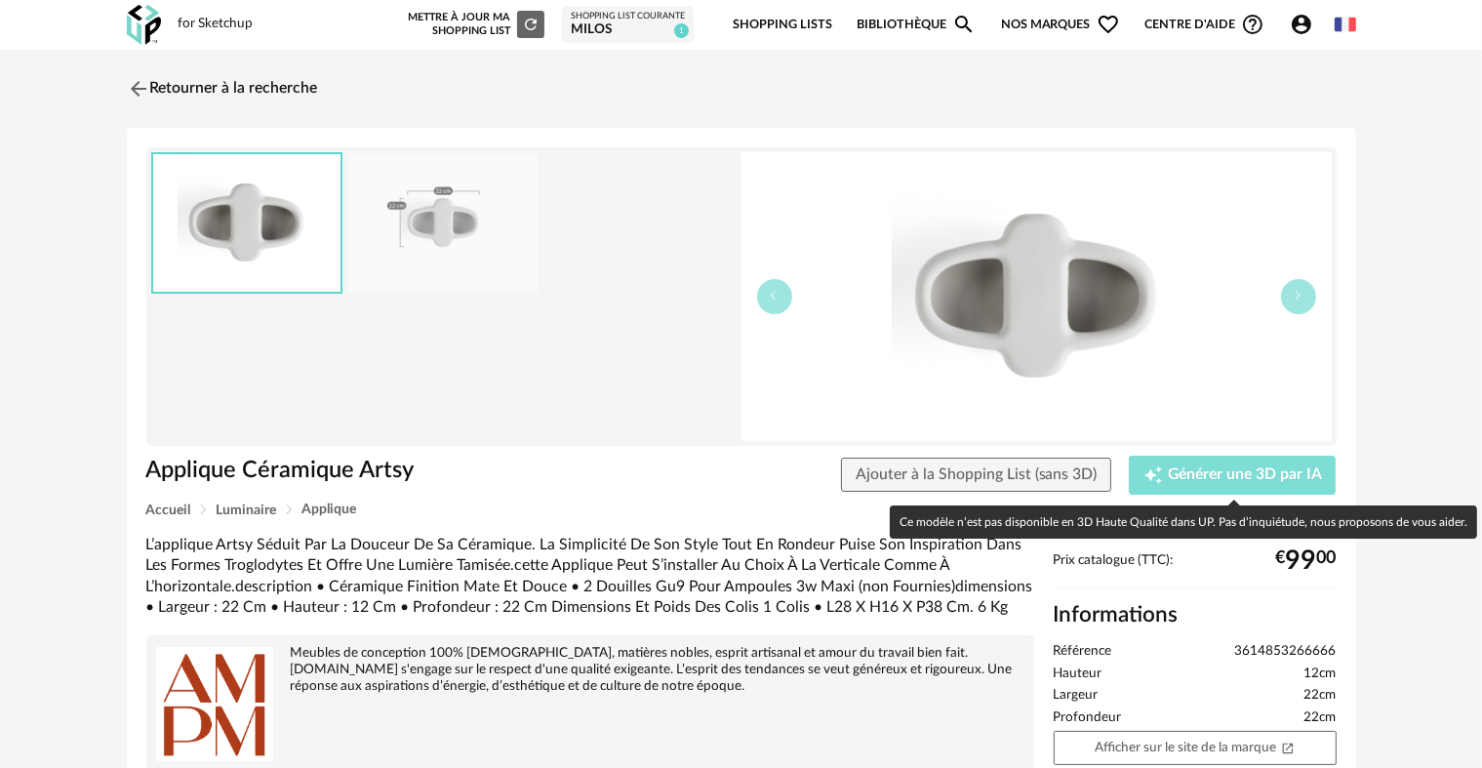
click at [1227, 468] on span "Générer une 3D par IA" at bounding box center [1245, 475] width 154 height 16
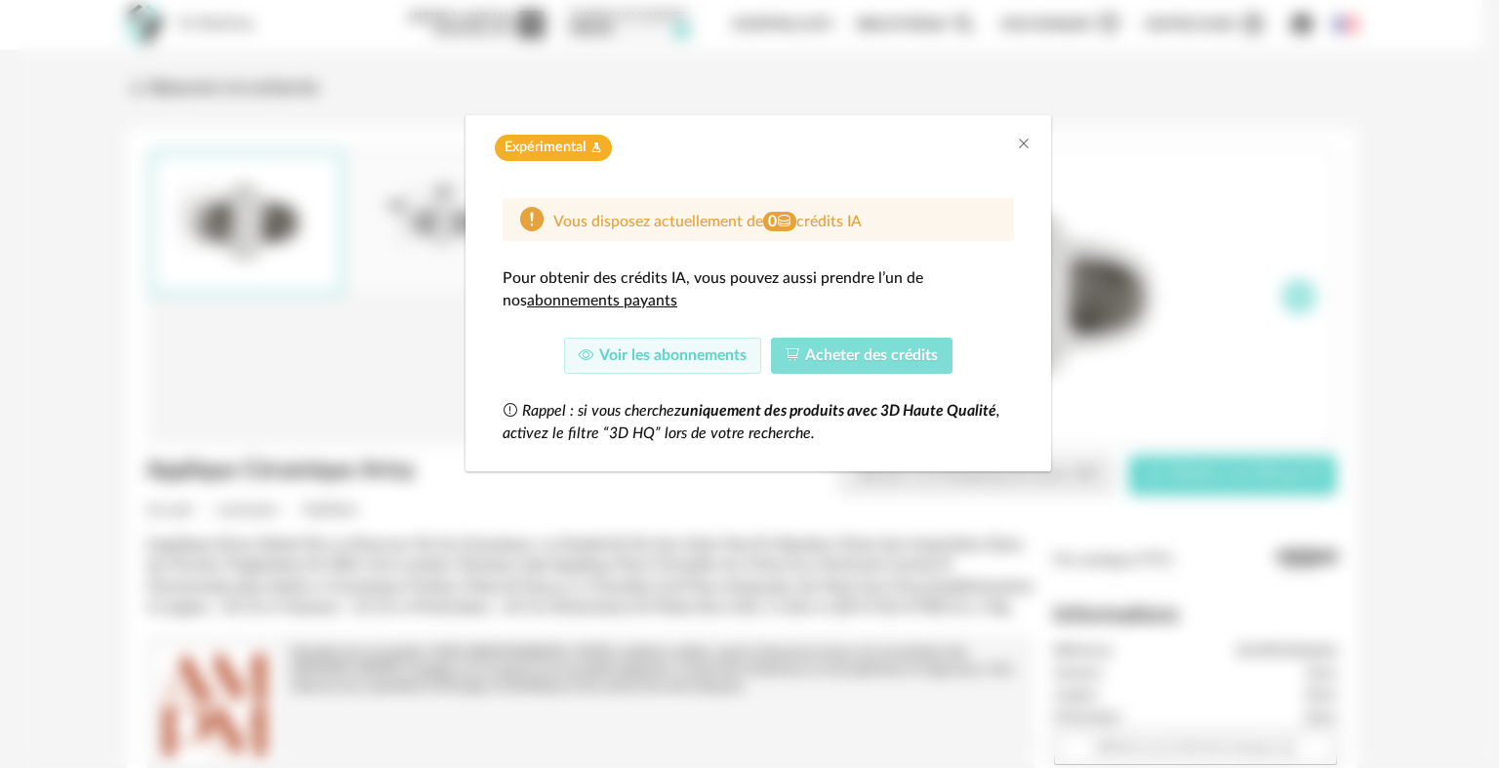
click at [841, 356] on span "Acheter des crédits" at bounding box center [871, 355] width 133 height 16
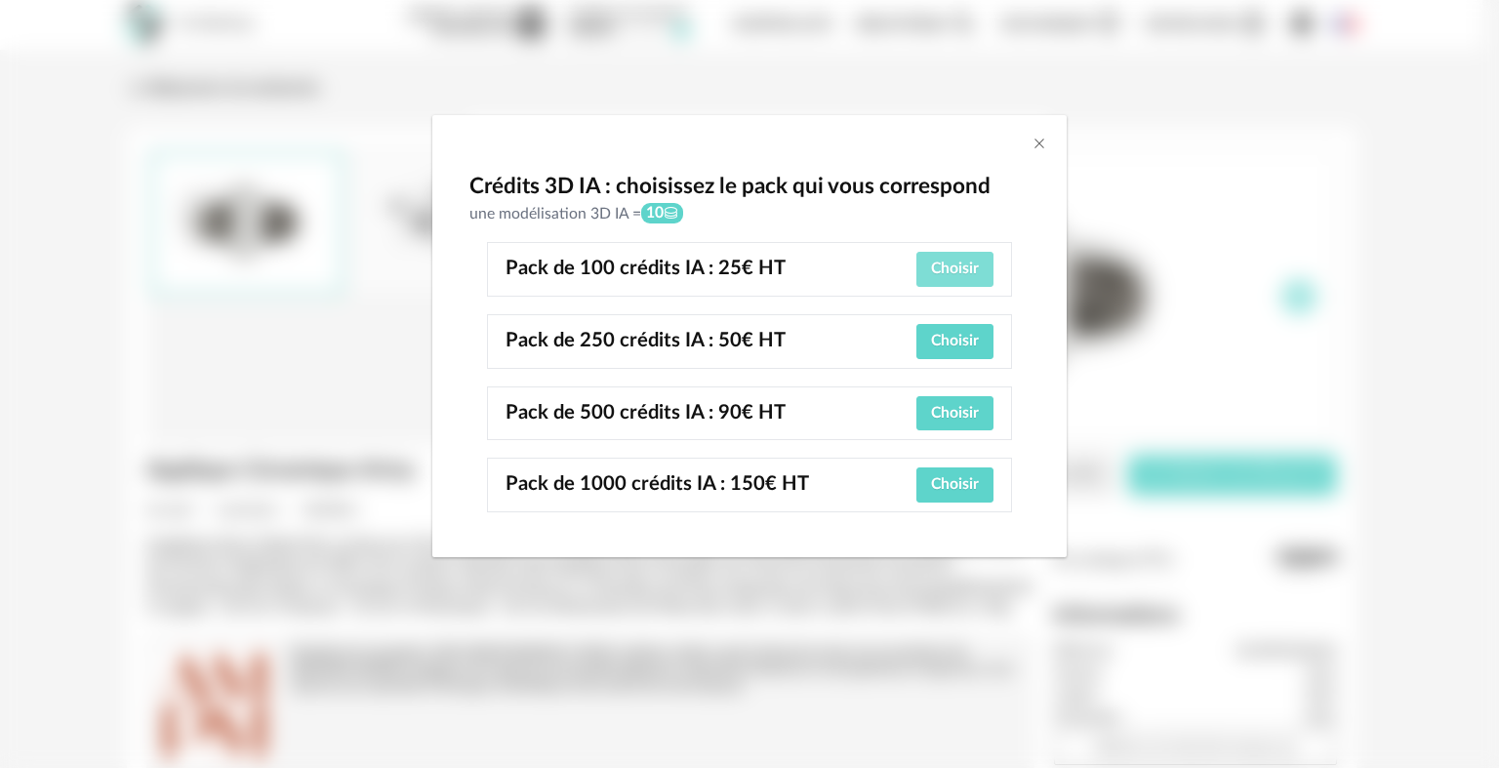
click at [960, 263] on span "Choisir" at bounding box center [955, 269] width 48 height 16
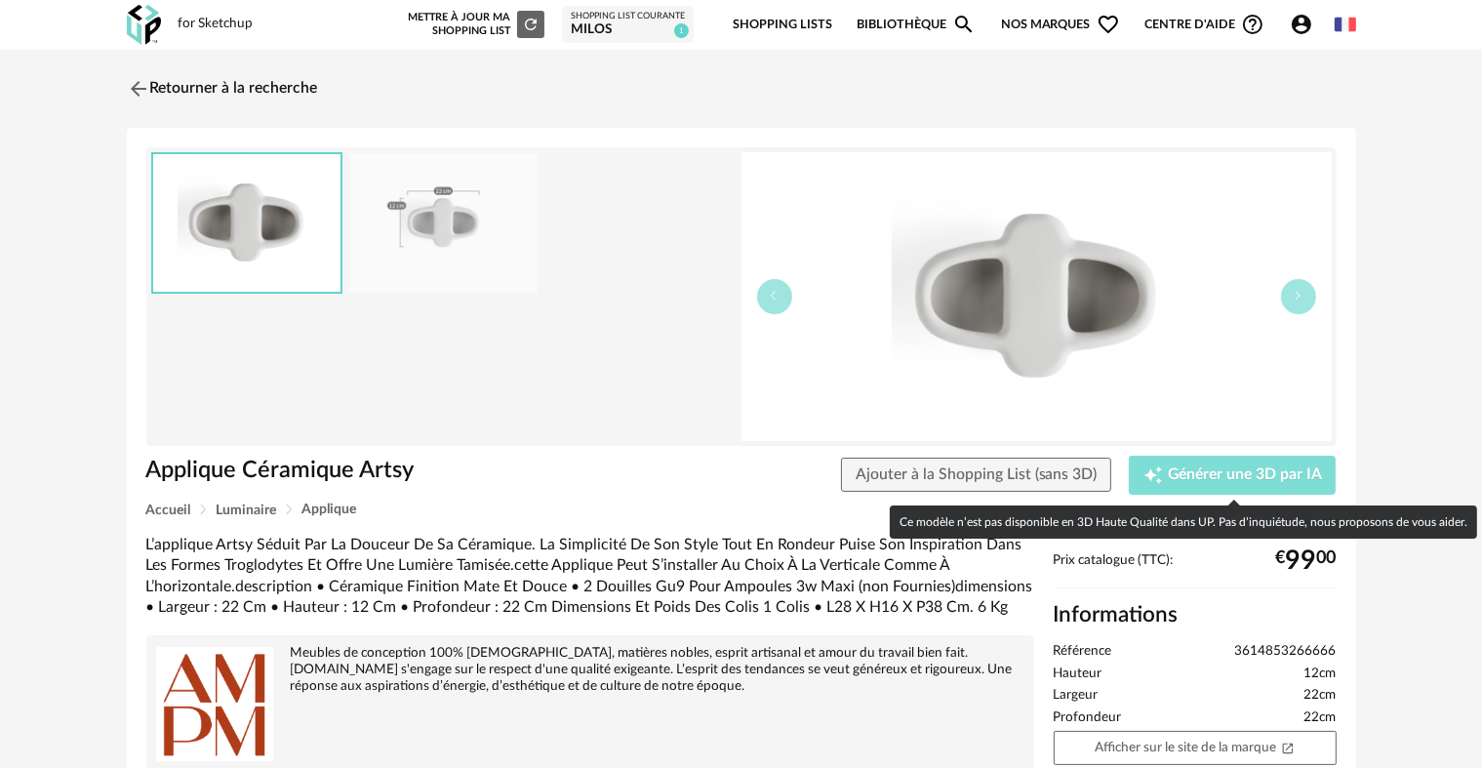
click at [1214, 472] on span "Générer une 3D par IA" at bounding box center [1245, 475] width 154 height 16
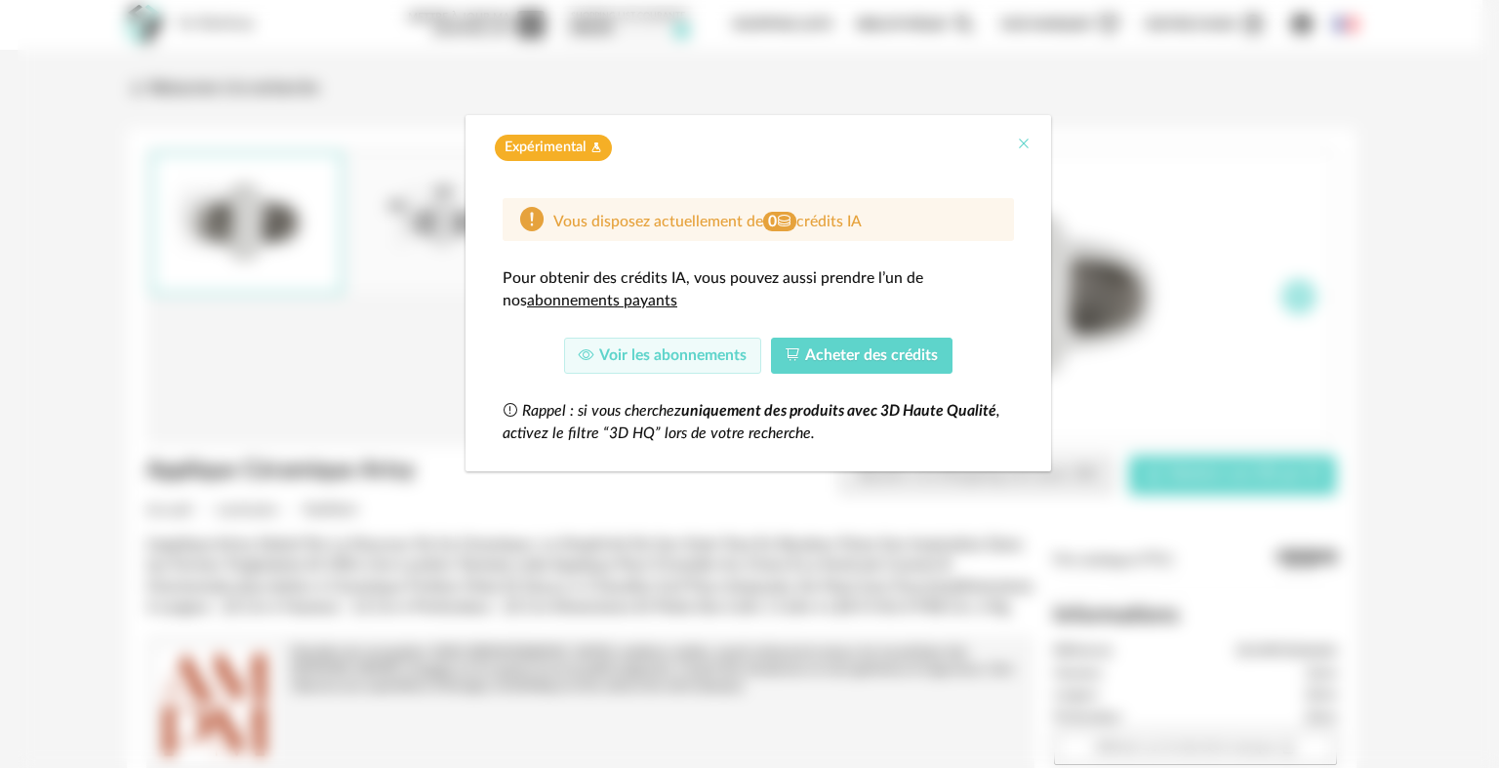
click at [1026, 141] on icon "Close" at bounding box center [1024, 144] width 16 height 16
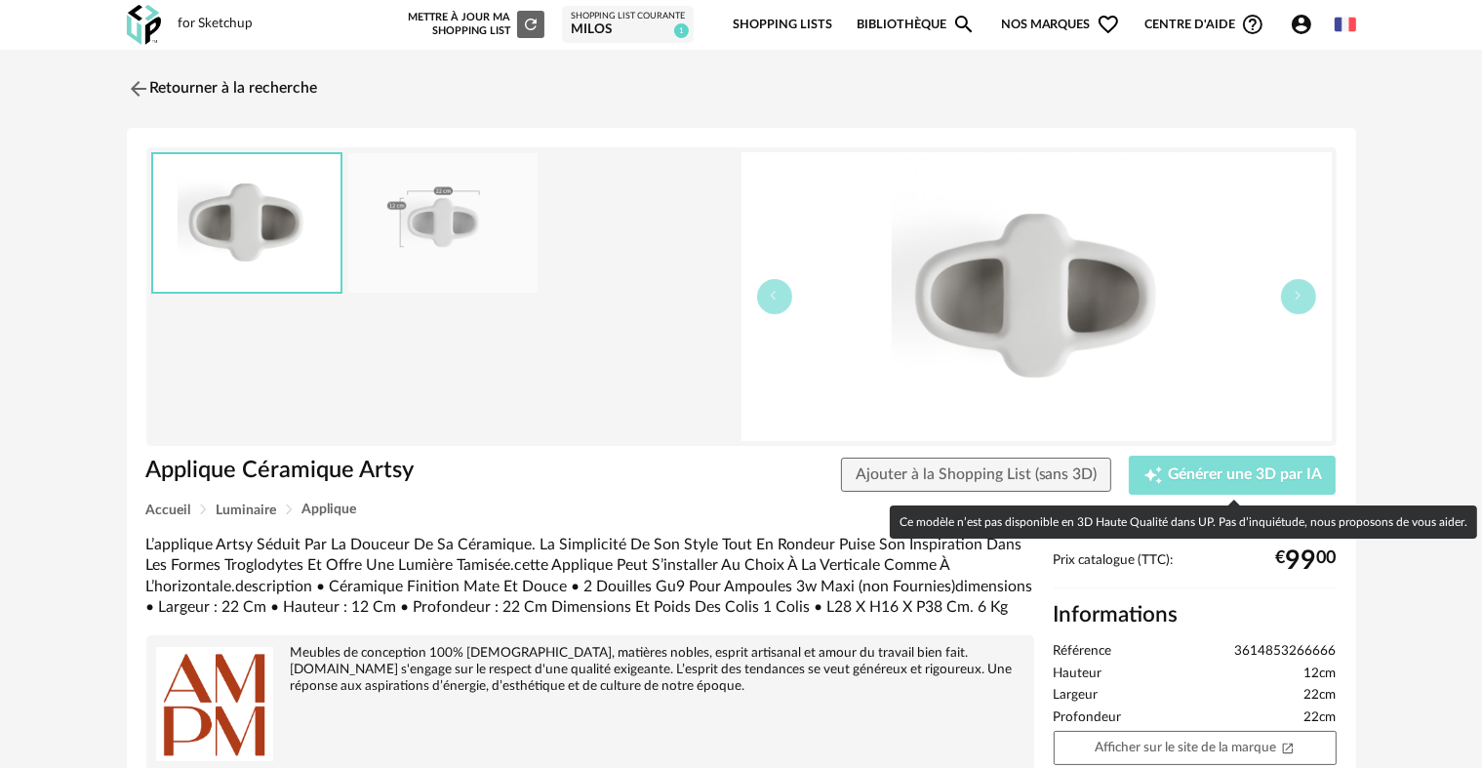
click at [1252, 478] on span "Générer une 3D par IA" at bounding box center [1245, 475] width 154 height 16
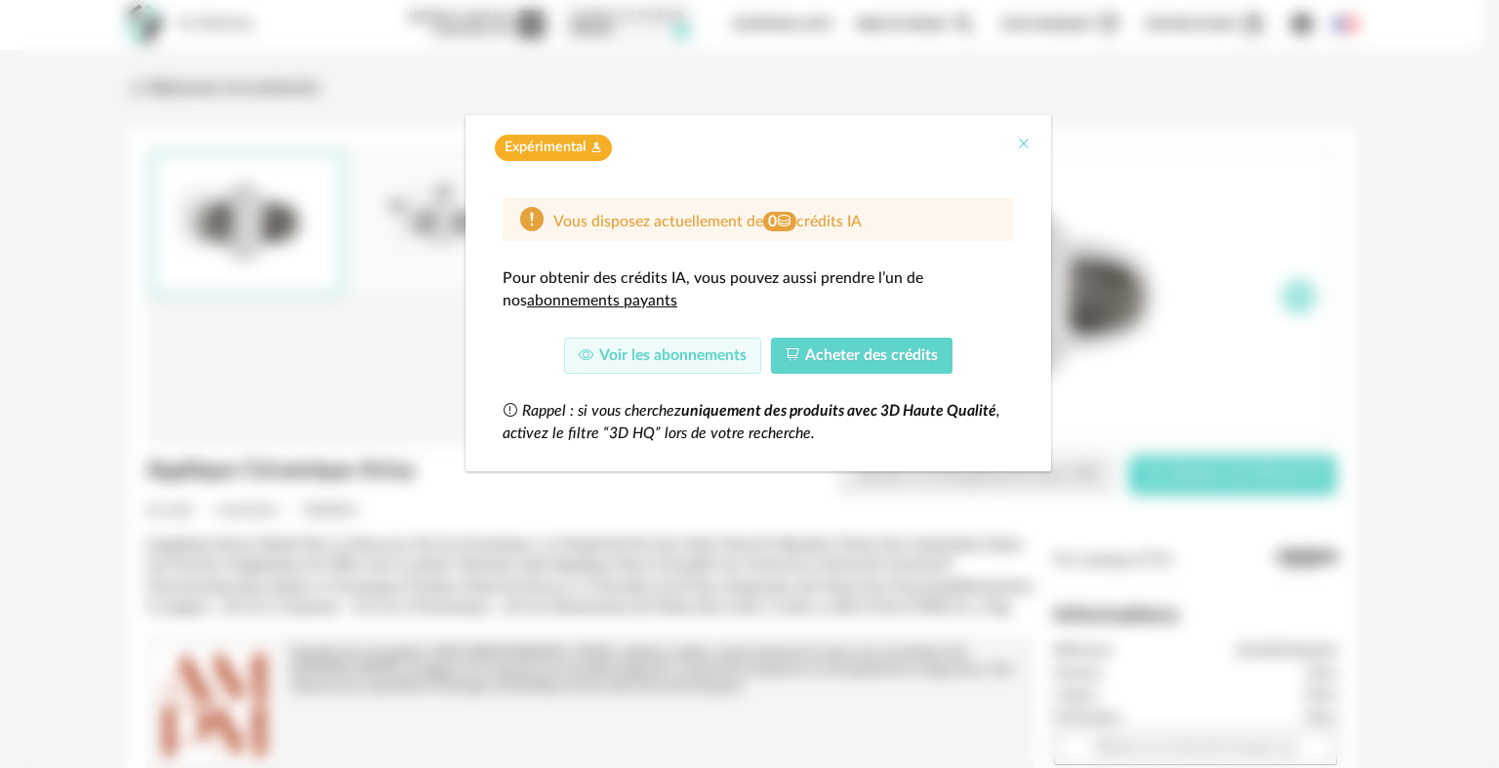
click at [1025, 143] on icon "Close" at bounding box center [1024, 144] width 16 height 16
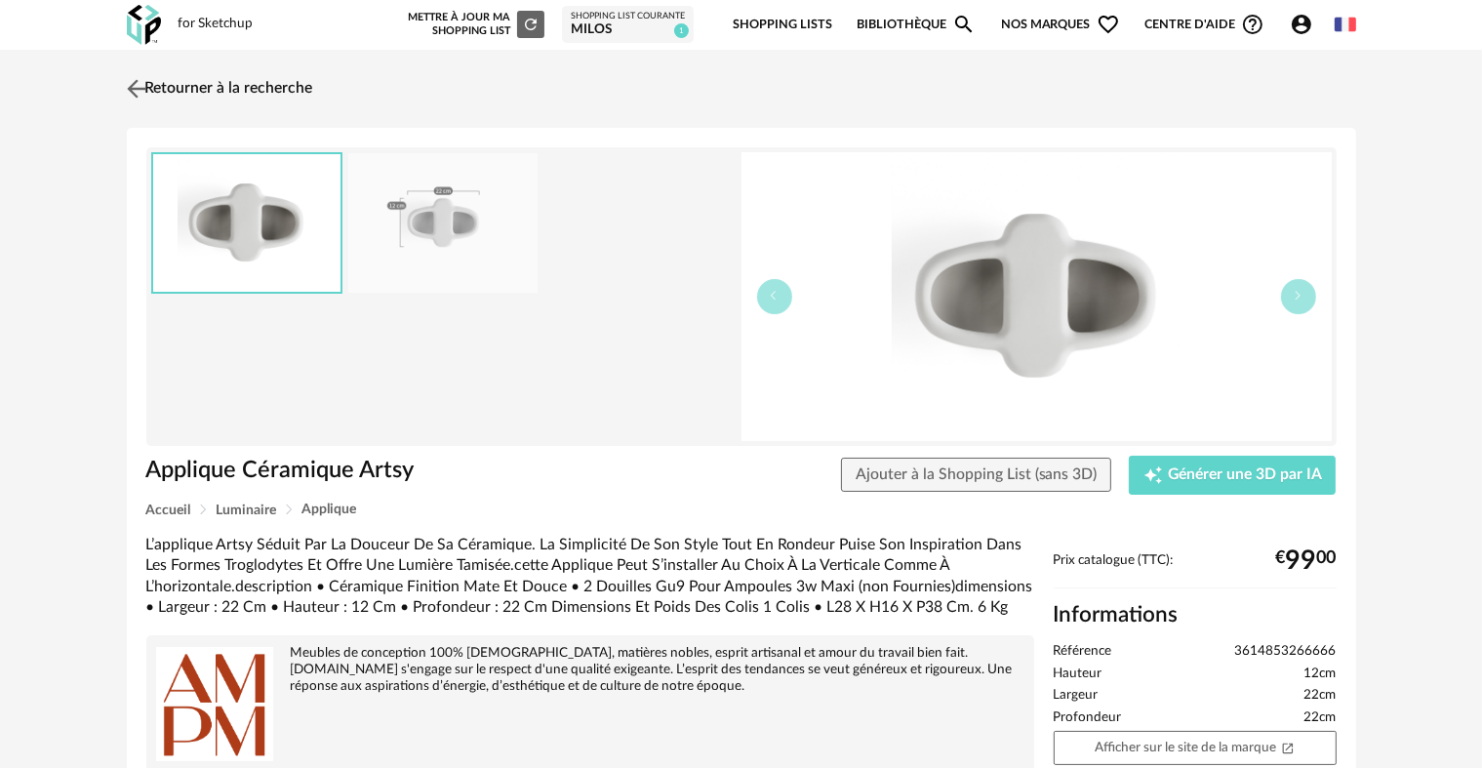
click at [133, 81] on img at bounding box center [136, 88] width 28 height 28
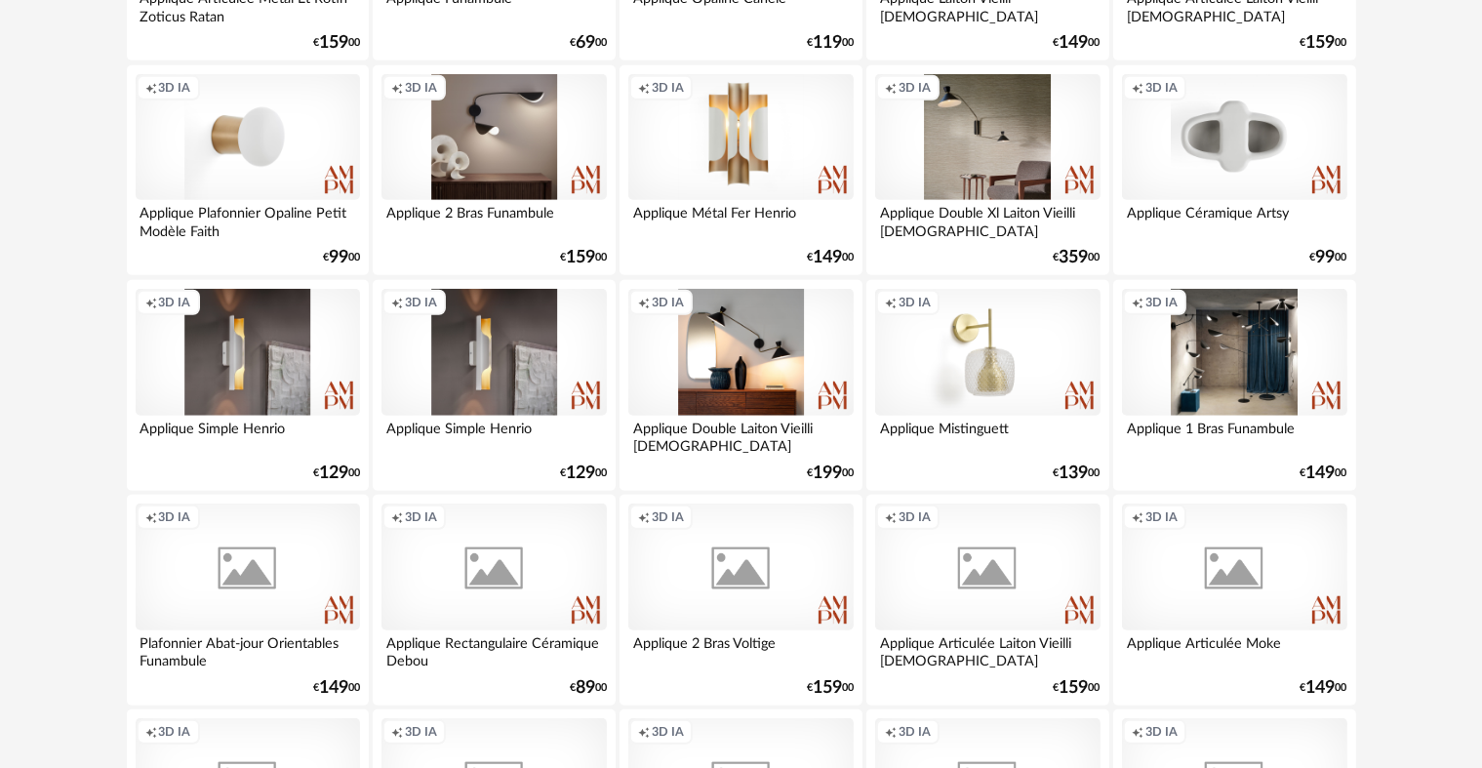
scroll to position [1563, 0]
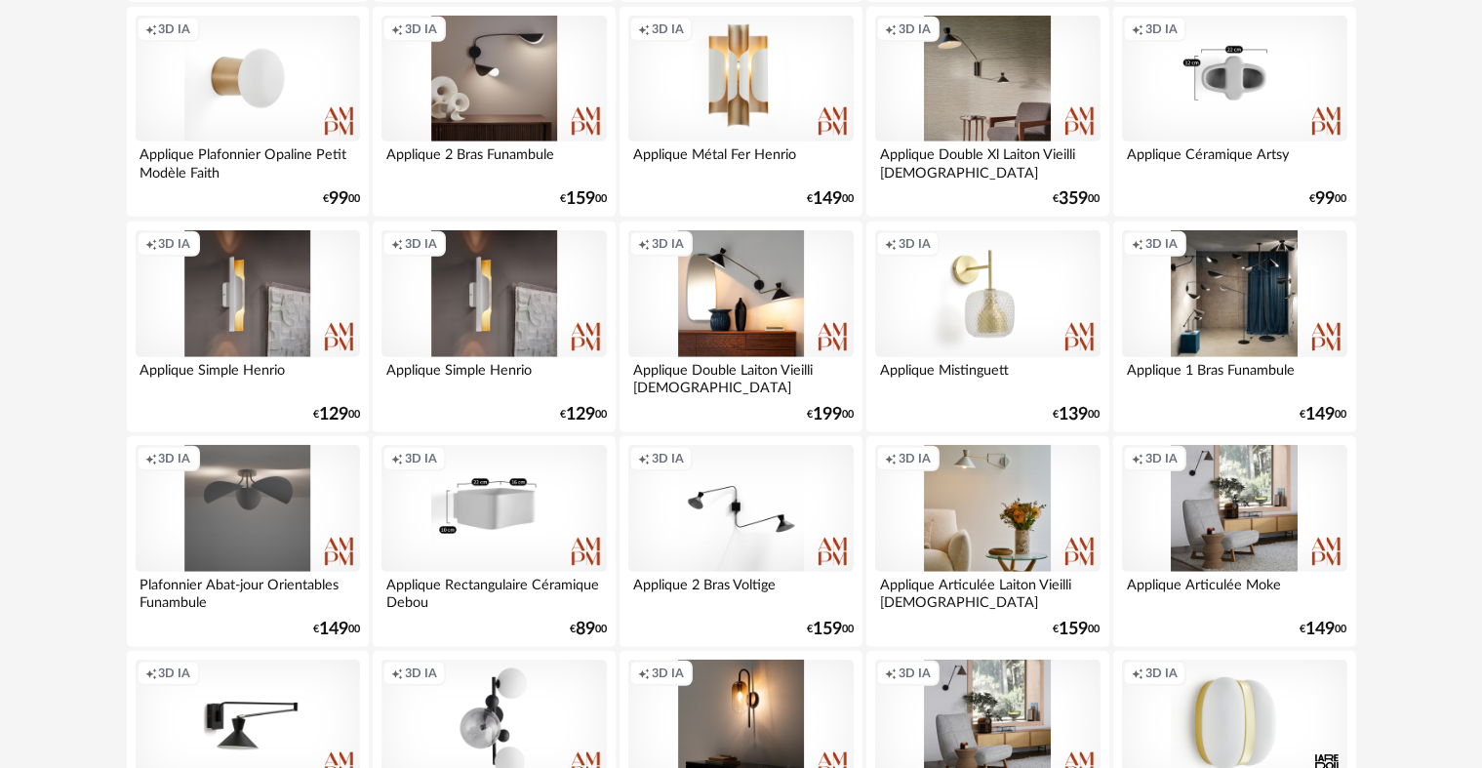
click at [1225, 72] on div "Creation icon 3D IA" at bounding box center [1234, 79] width 224 height 127
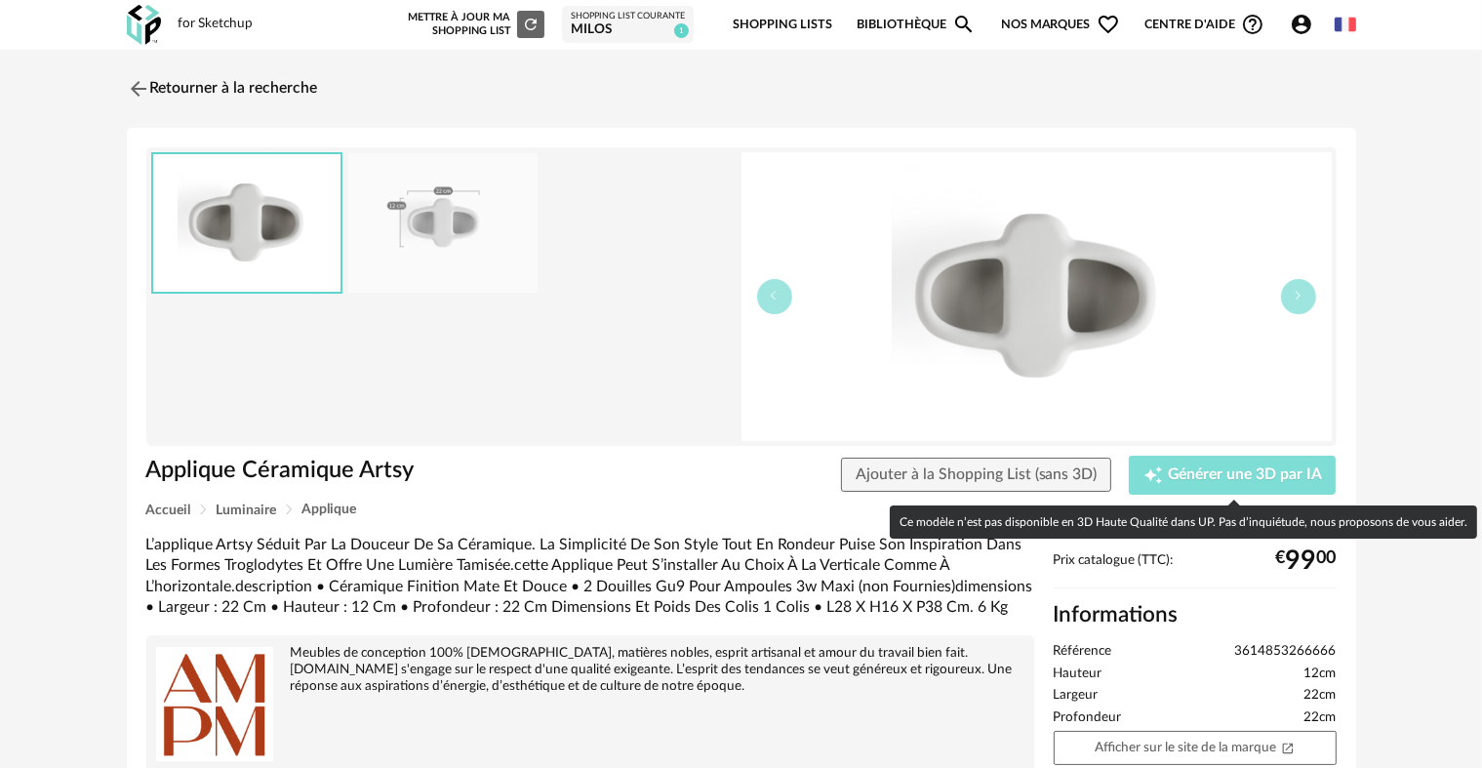
click at [1222, 472] on span "Générer une 3D par IA" at bounding box center [1245, 475] width 154 height 16
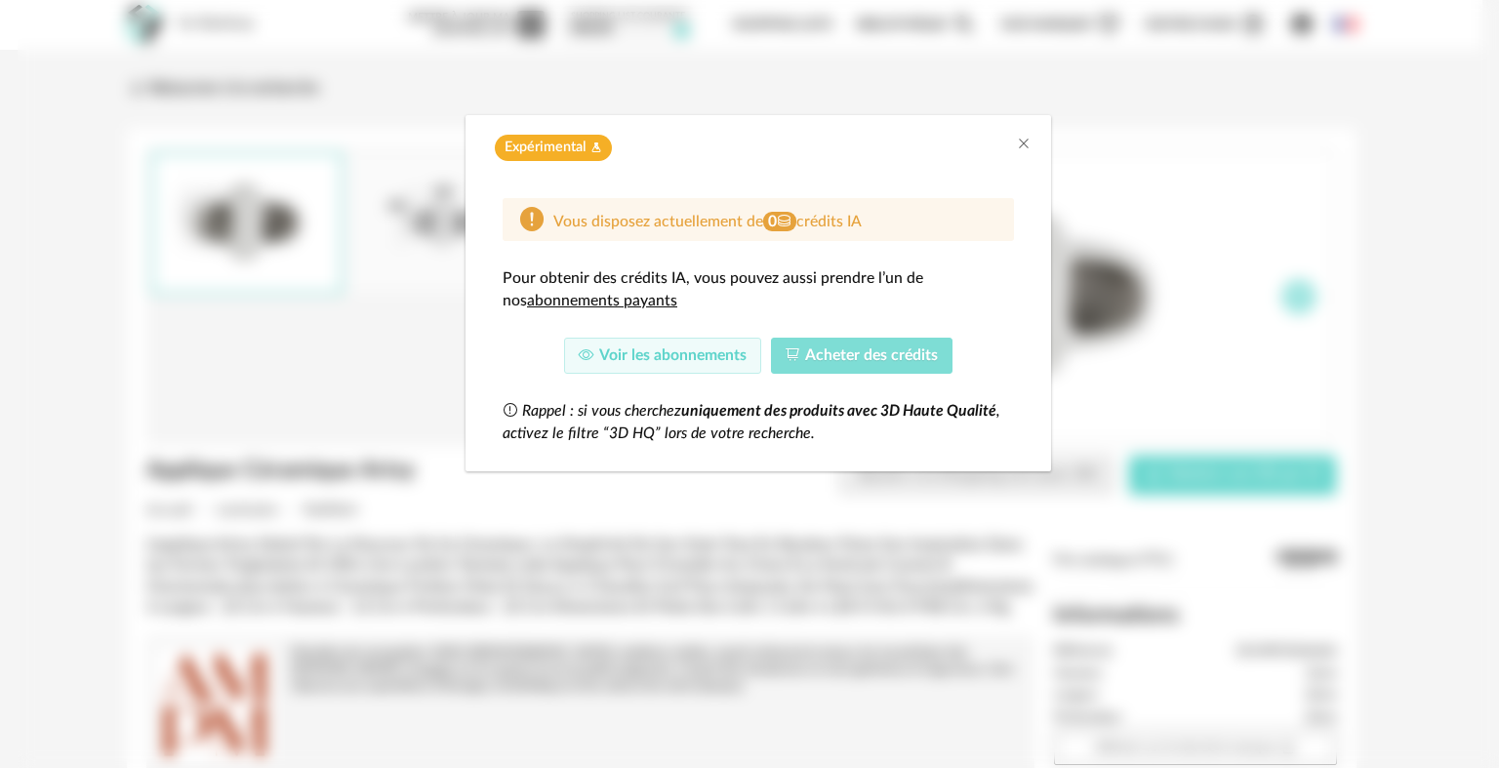
drag, startPoint x: 828, startPoint y: 355, endPoint x: 842, endPoint y: 405, distance: 51.9
click at [828, 355] on span "Acheter des crédits" at bounding box center [871, 355] width 133 height 16
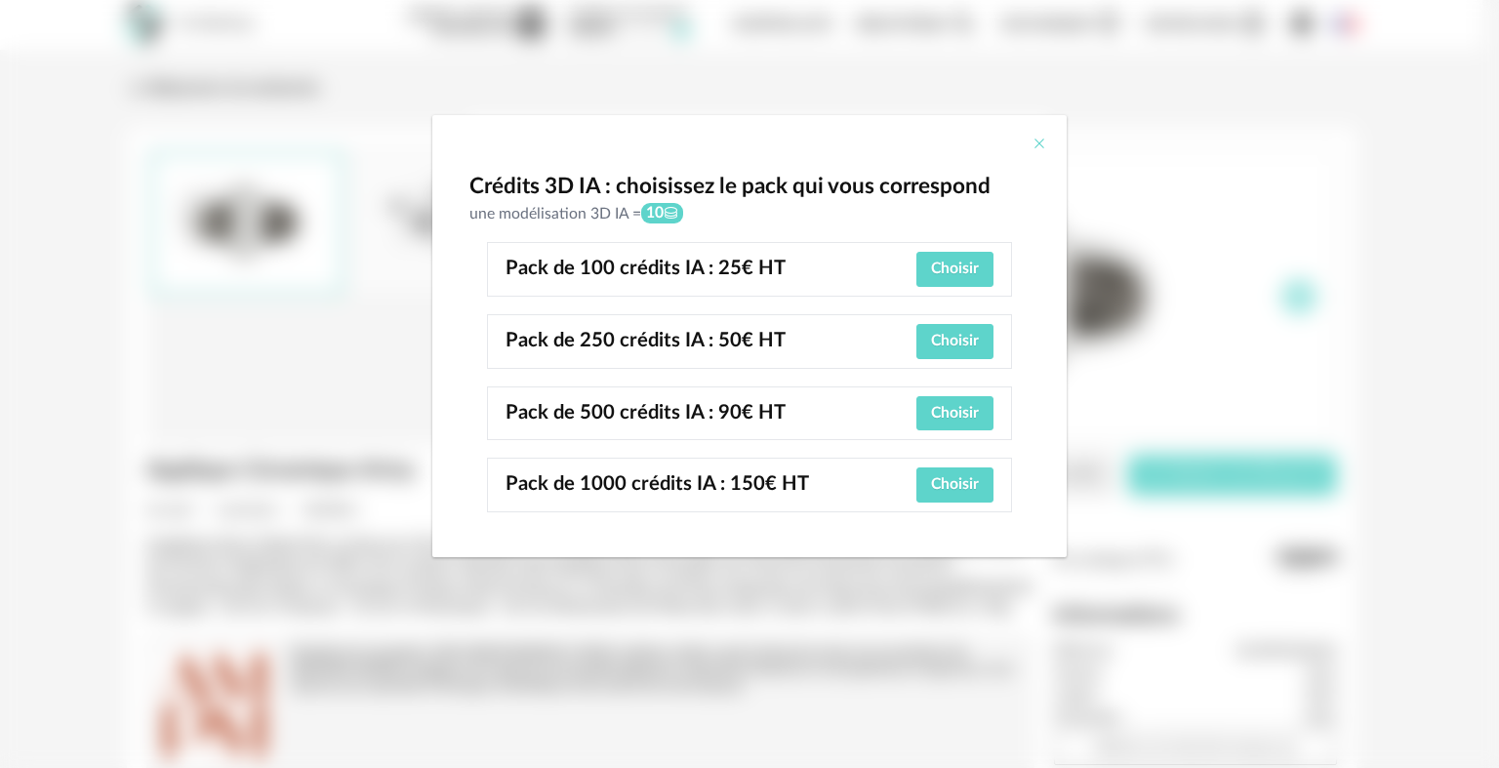
click at [1042, 147] on icon "Close" at bounding box center [1039, 144] width 16 height 16
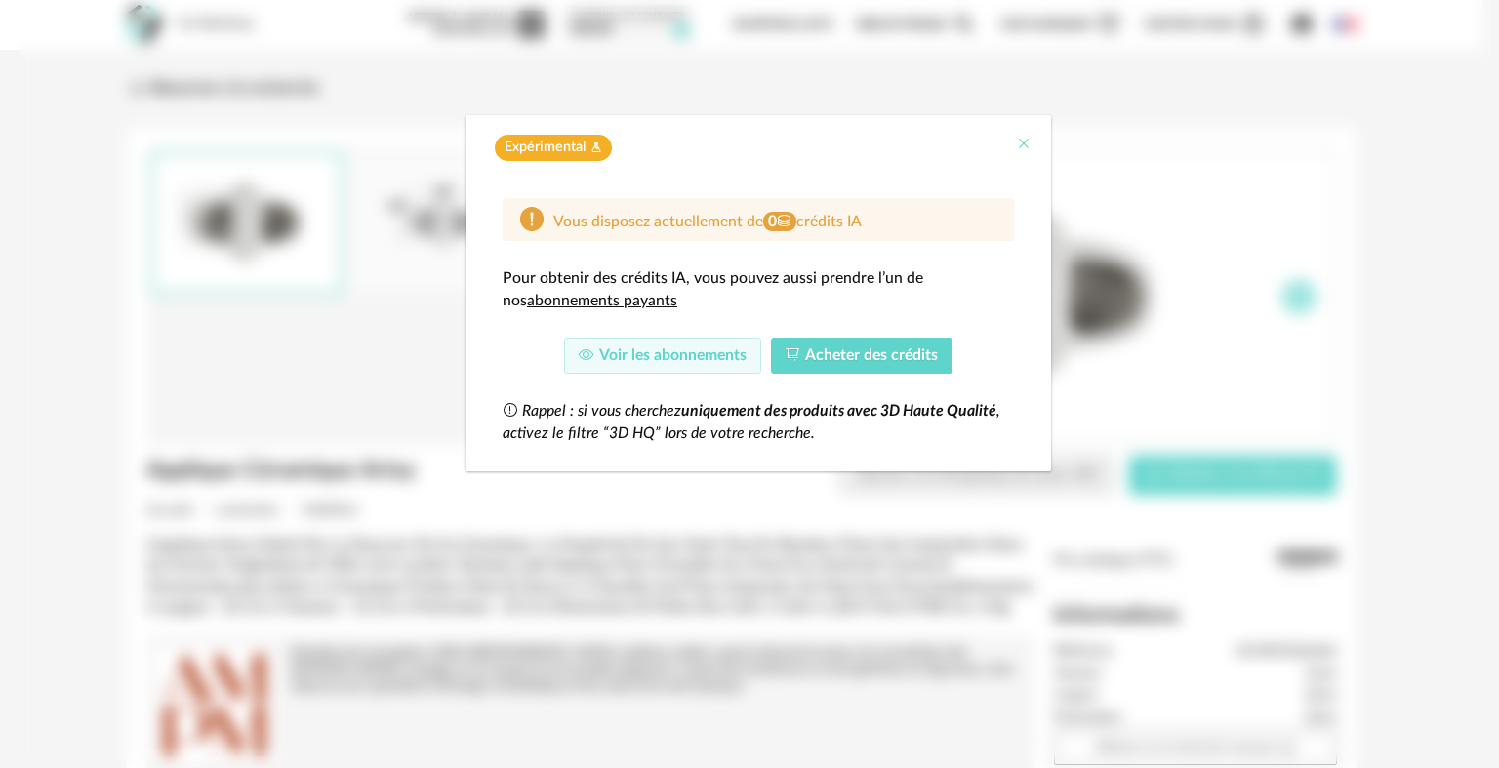
click at [1023, 141] on icon "Close" at bounding box center [1024, 144] width 16 height 16
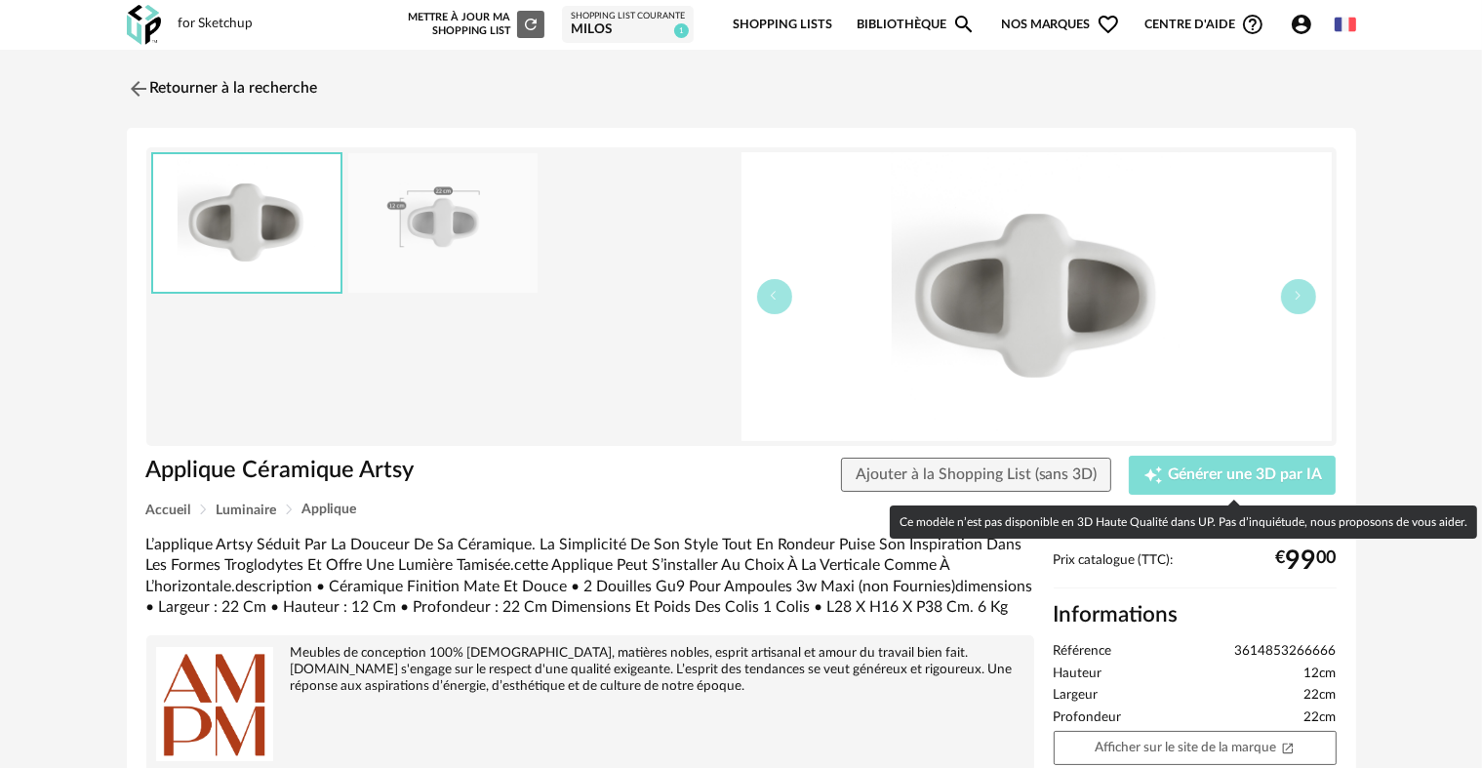
click at [1229, 478] on span "Générer une 3D par IA" at bounding box center [1245, 475] width 154 height 16
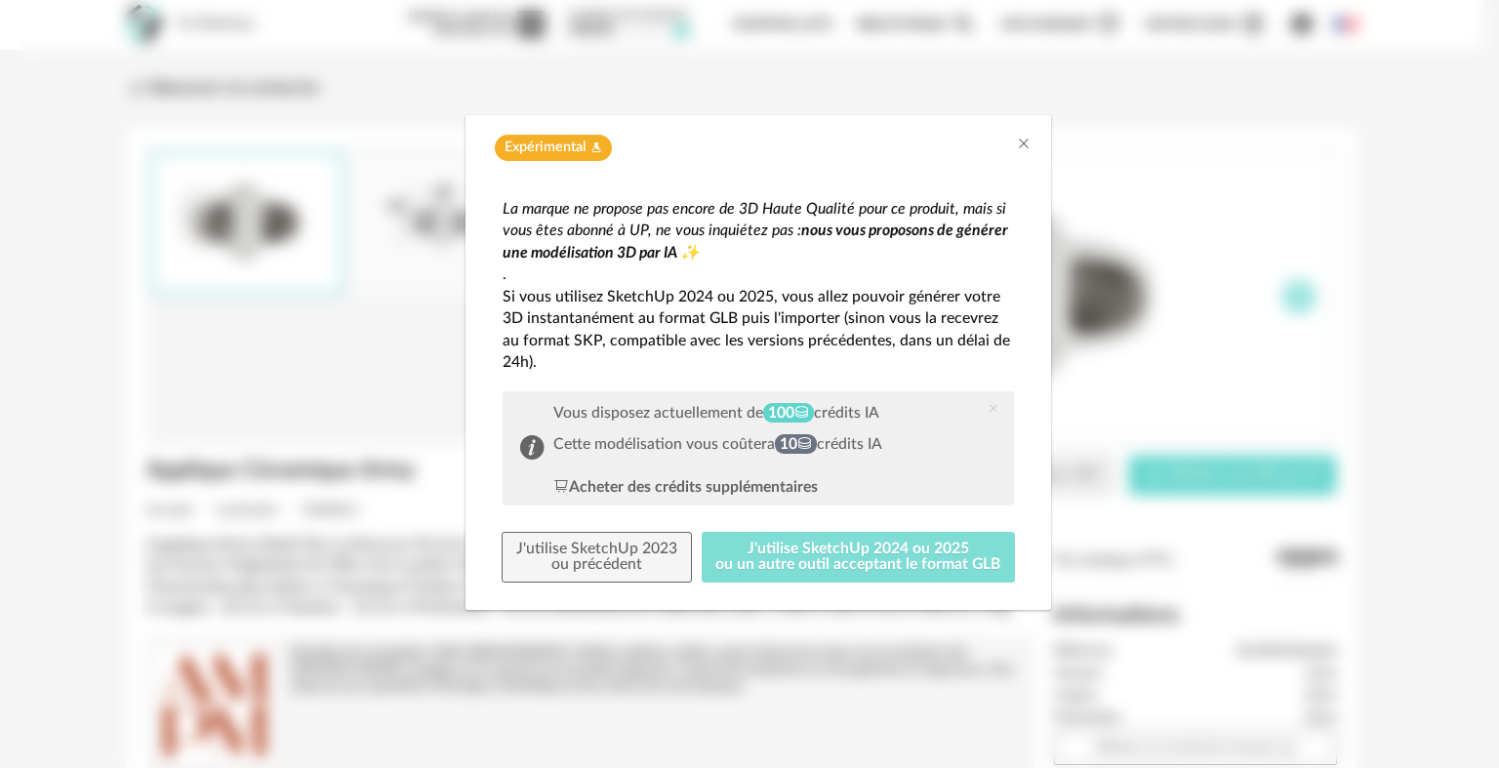
click at [869, 569] on button "J'utilise SketchUp 2024 ou 2025 ou un autre outil acceptant le format GLB" at bounding box center [859, 557] width 314 height 51
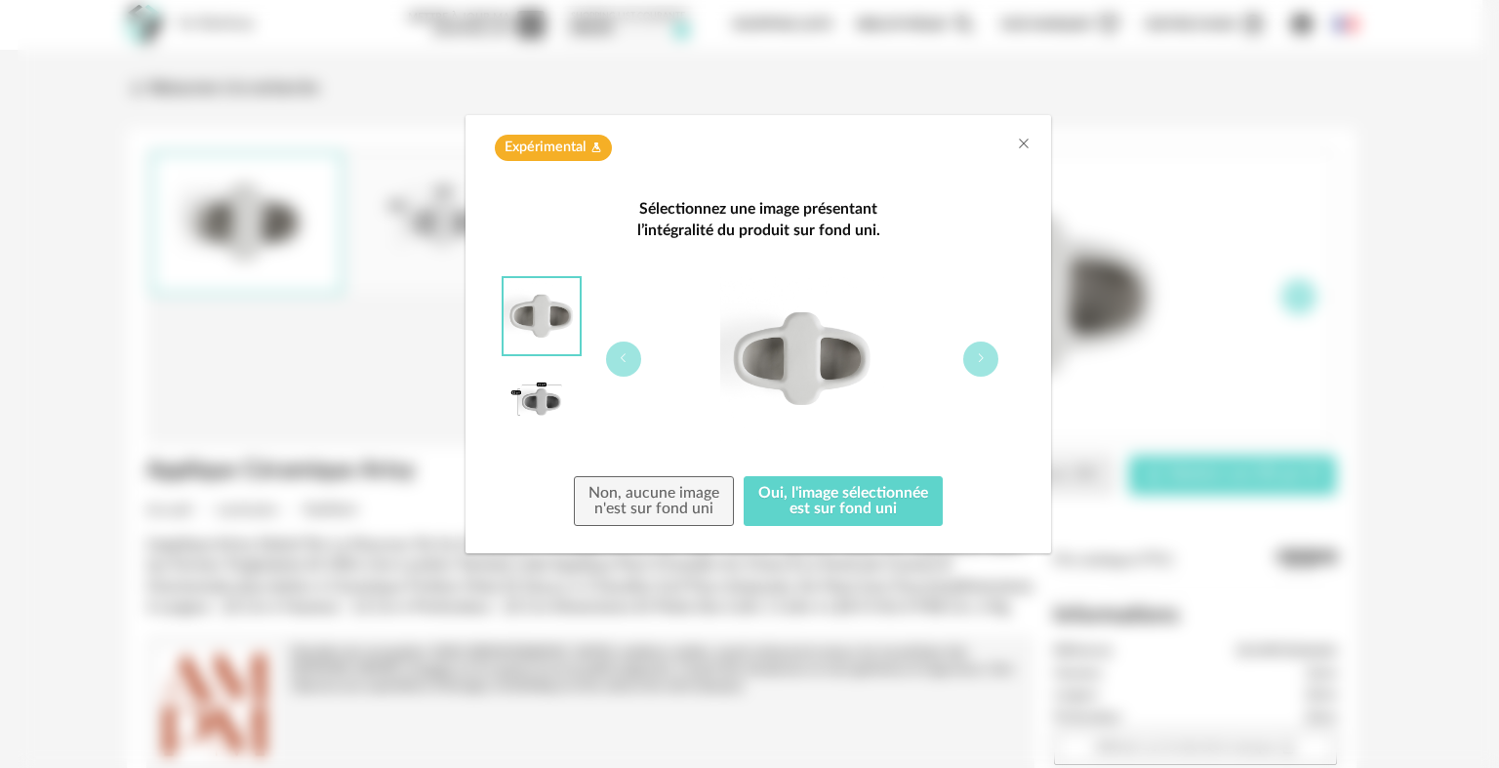
click at [539, 395] on img "dialog" at bounding box center [542, 402] width 76 height 76
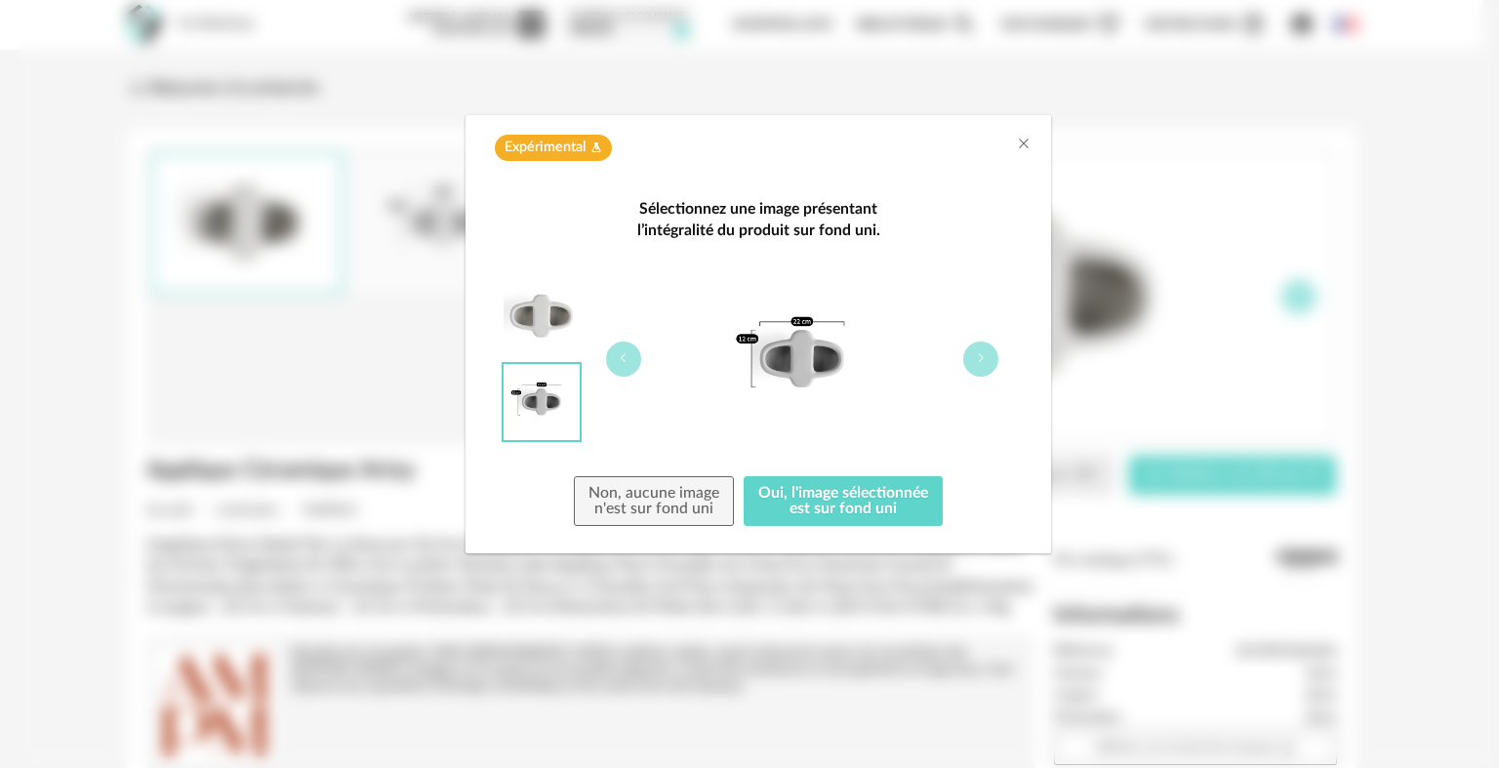
click at [527, 315] on img "dialog" at bounding box center [542, 316] width 76 height 76
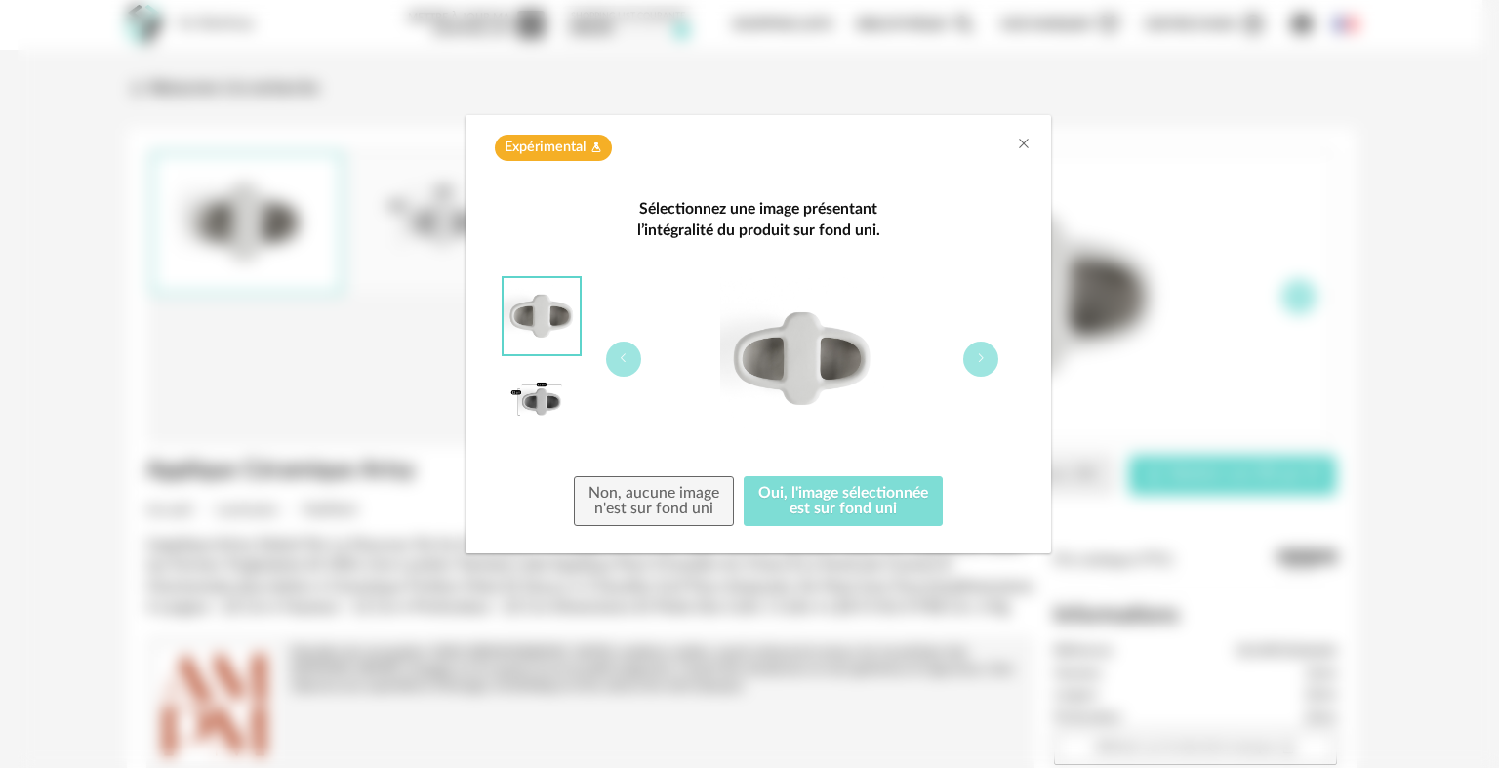
click at [850, 502] on button "Oui, l'image sélectionnée est sur fond uni" at bounding box center [843, 501] width 199 height 51
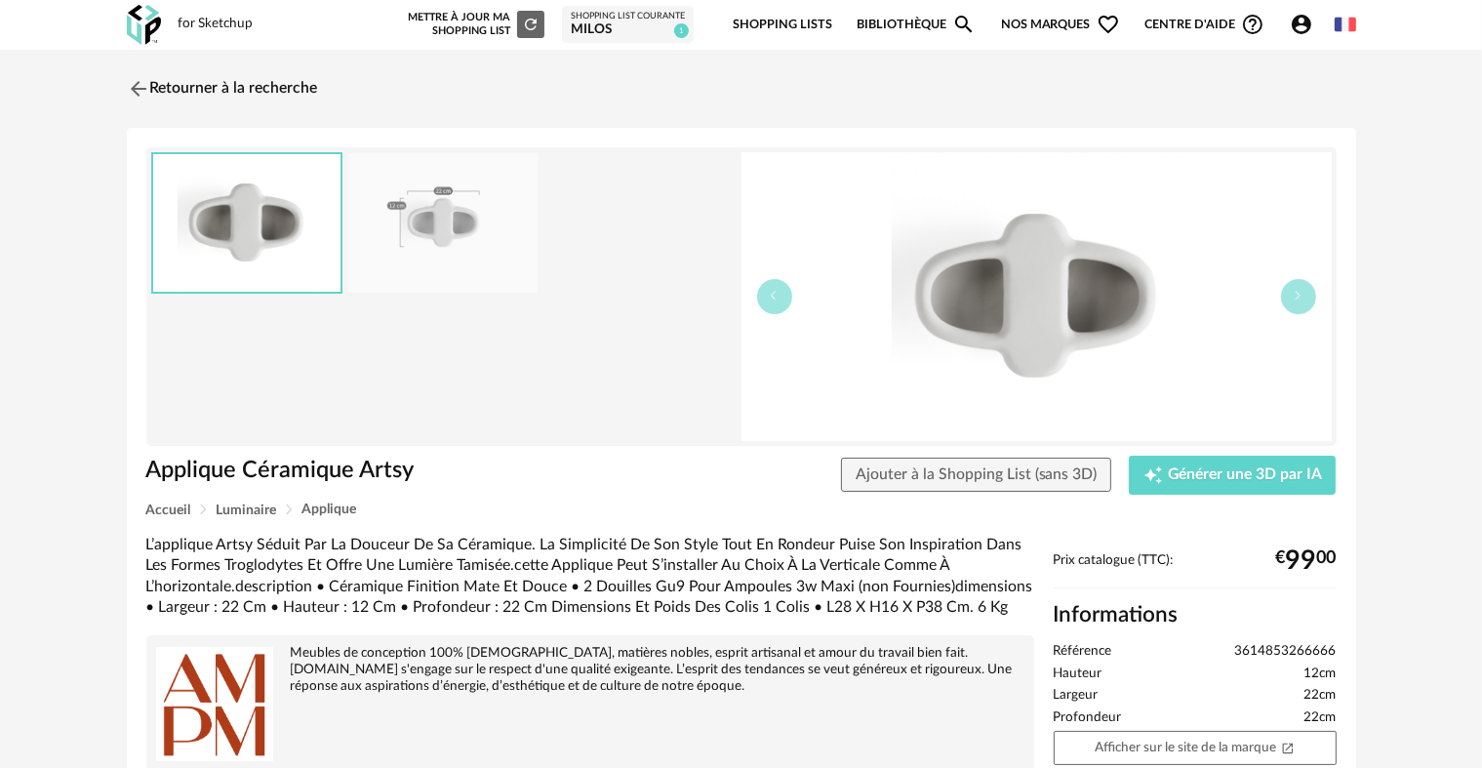
click at [646, 25] on div "milos" at bounding box center [628, 30] width 114 height 18
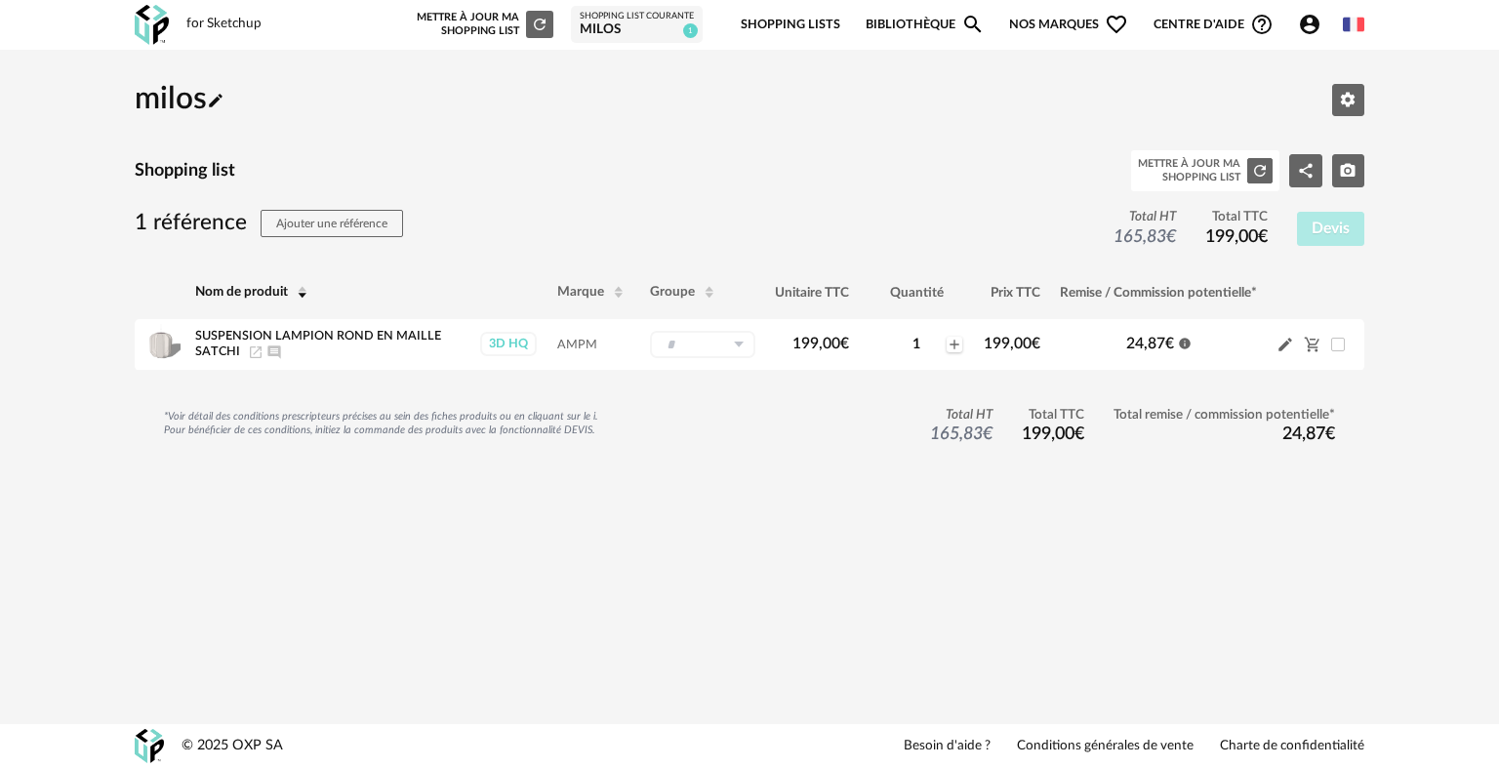
click at [181, 20] on div "for Sketchup Nouvelle shopping list Mettre à jour ma Shopping List Refresh icon…" at bounding box center [749, 25] width 1265 height 50
click at [898, 12] on link "Bibliothèque Magnify icon" at bounding box center [925, 25] width 119 height 46
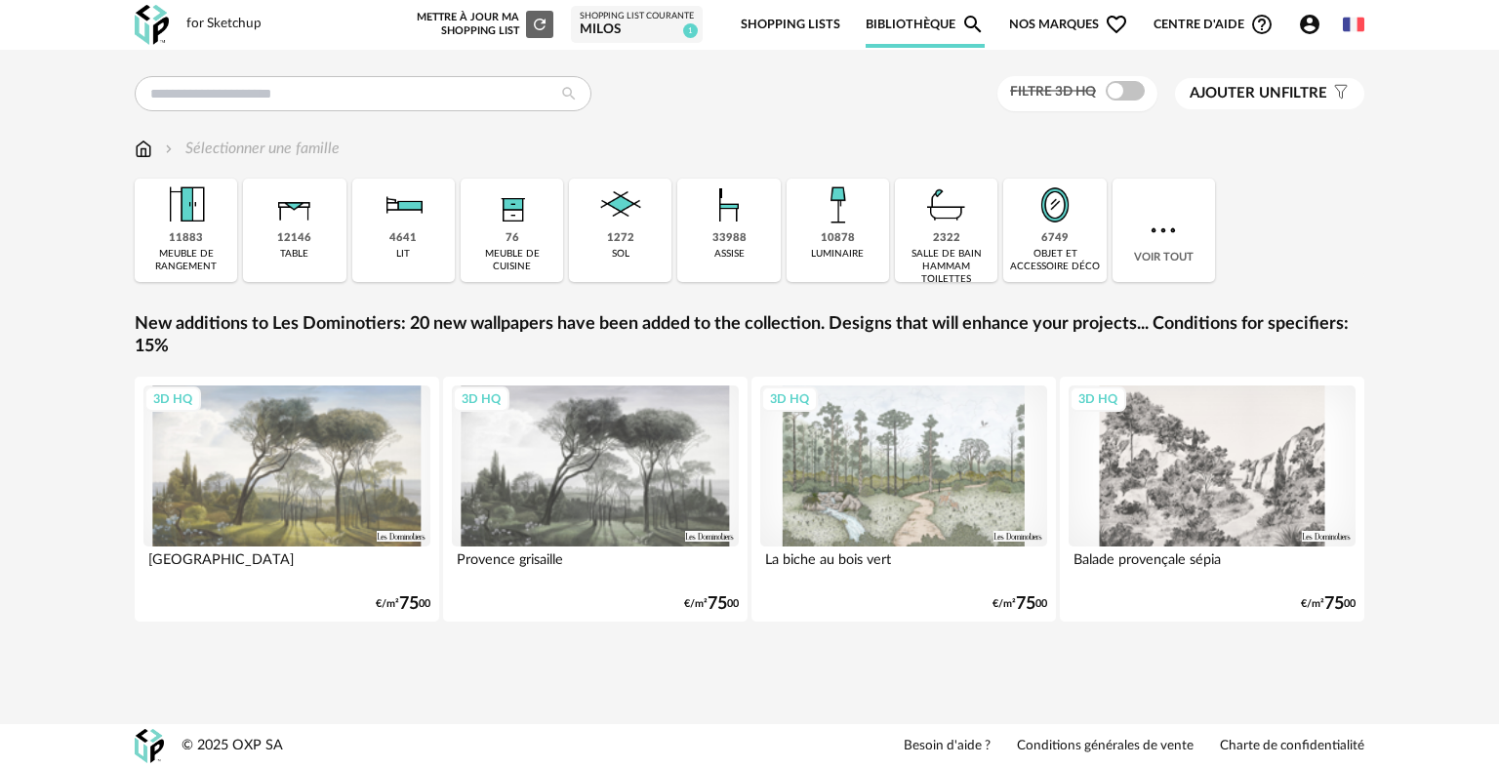
click at [823, 26] on link "Shopping Lists" at bounding box center [791, 25] width 100 height 46
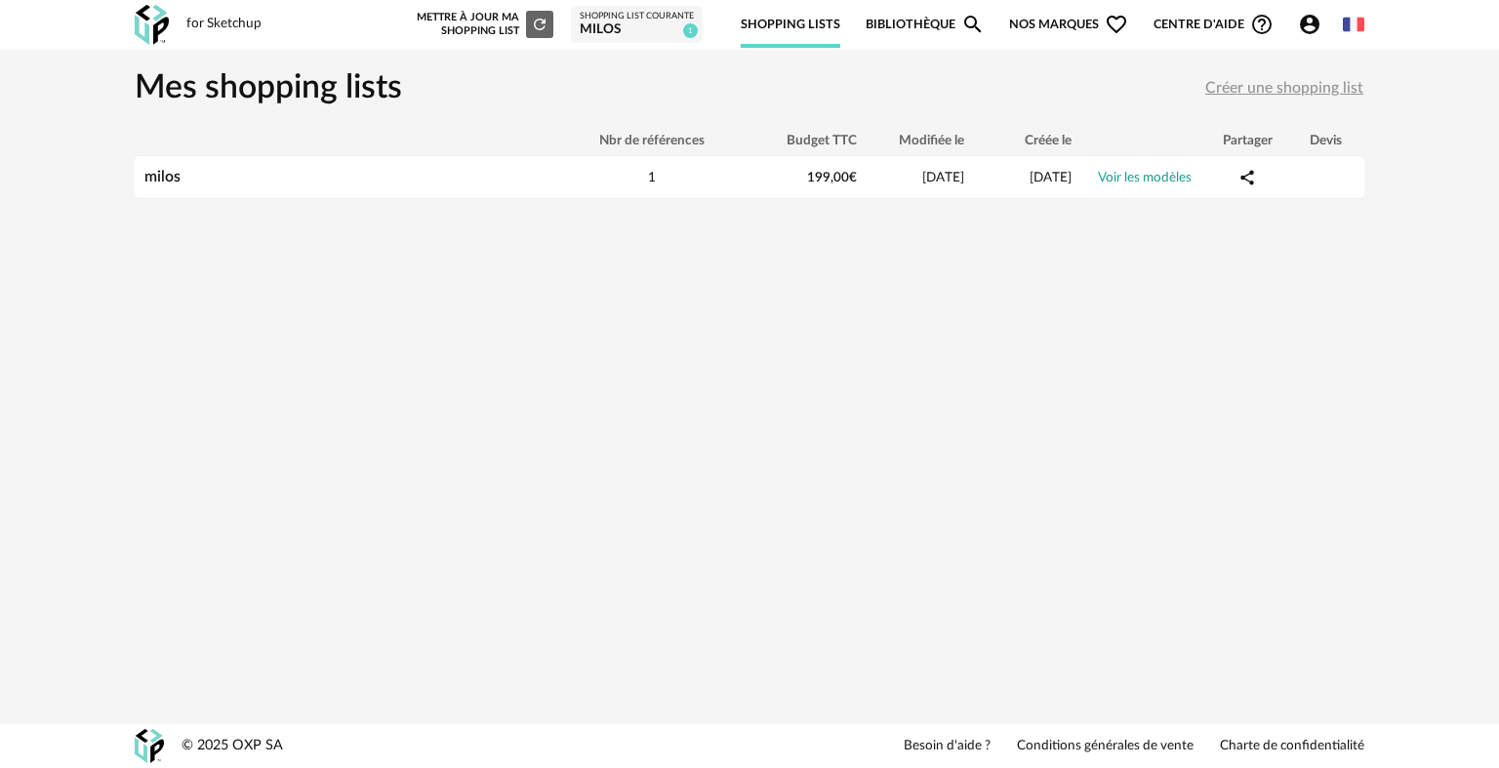
click at [895, 19] on link "Bibliothèque Magnify icon" at bounding box center [925, 25] width 119 height 46
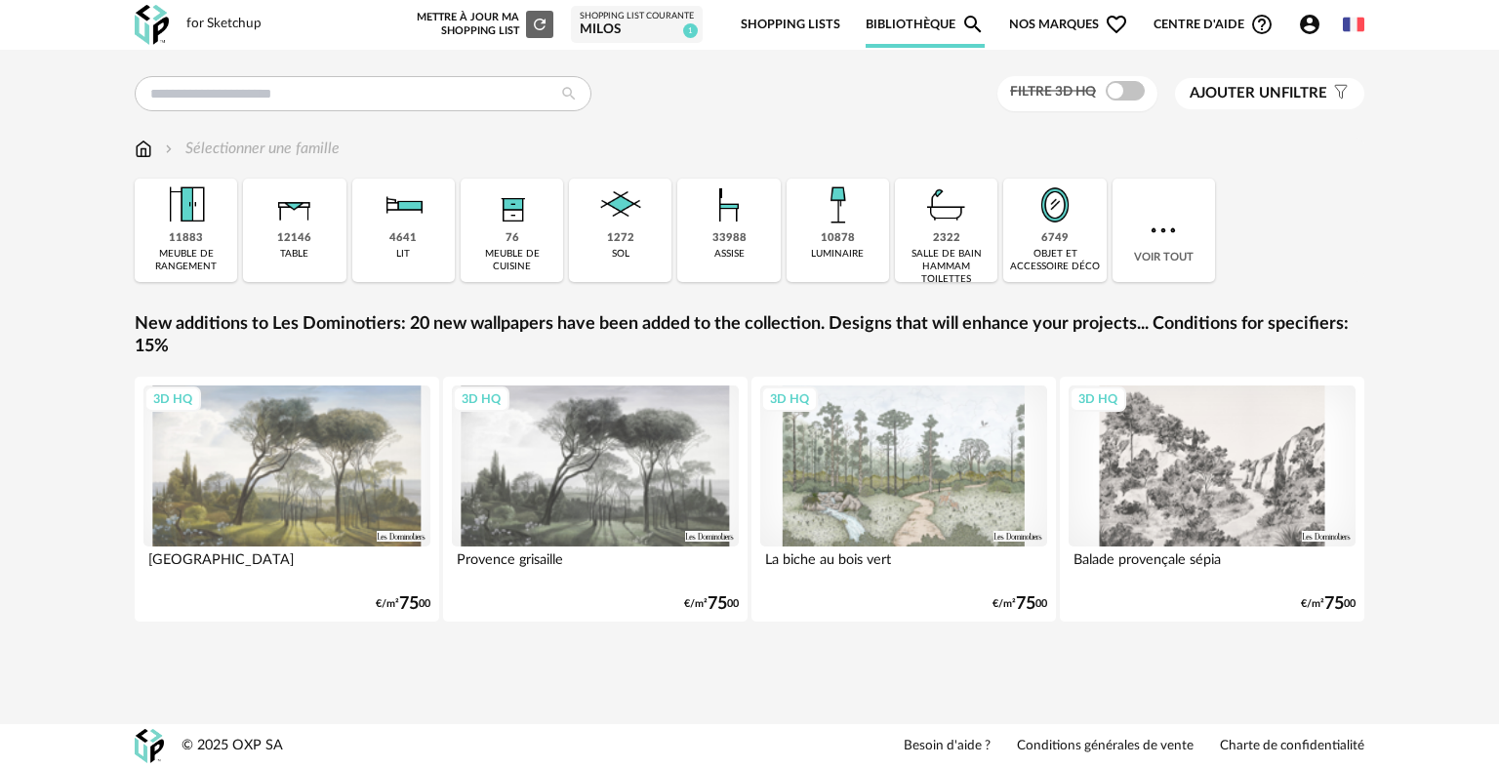
click at [1057, 26] on span "Nos marques Heart Outline icon" at bounding box center [1068, 25] width 119 height 46
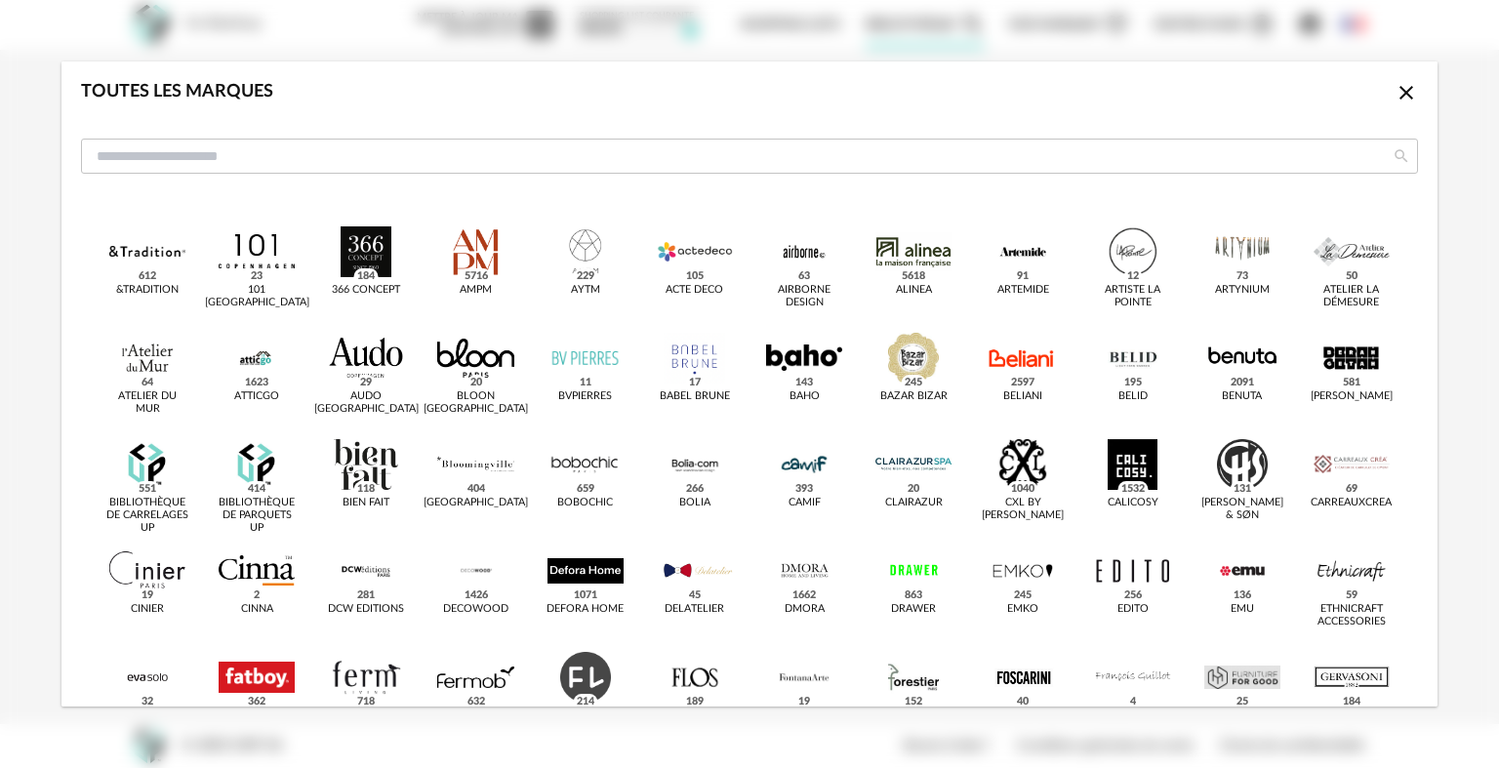
click at [1399, 90] on icon "Close icon" at bounding box center [1406, 93] width 14 height 14
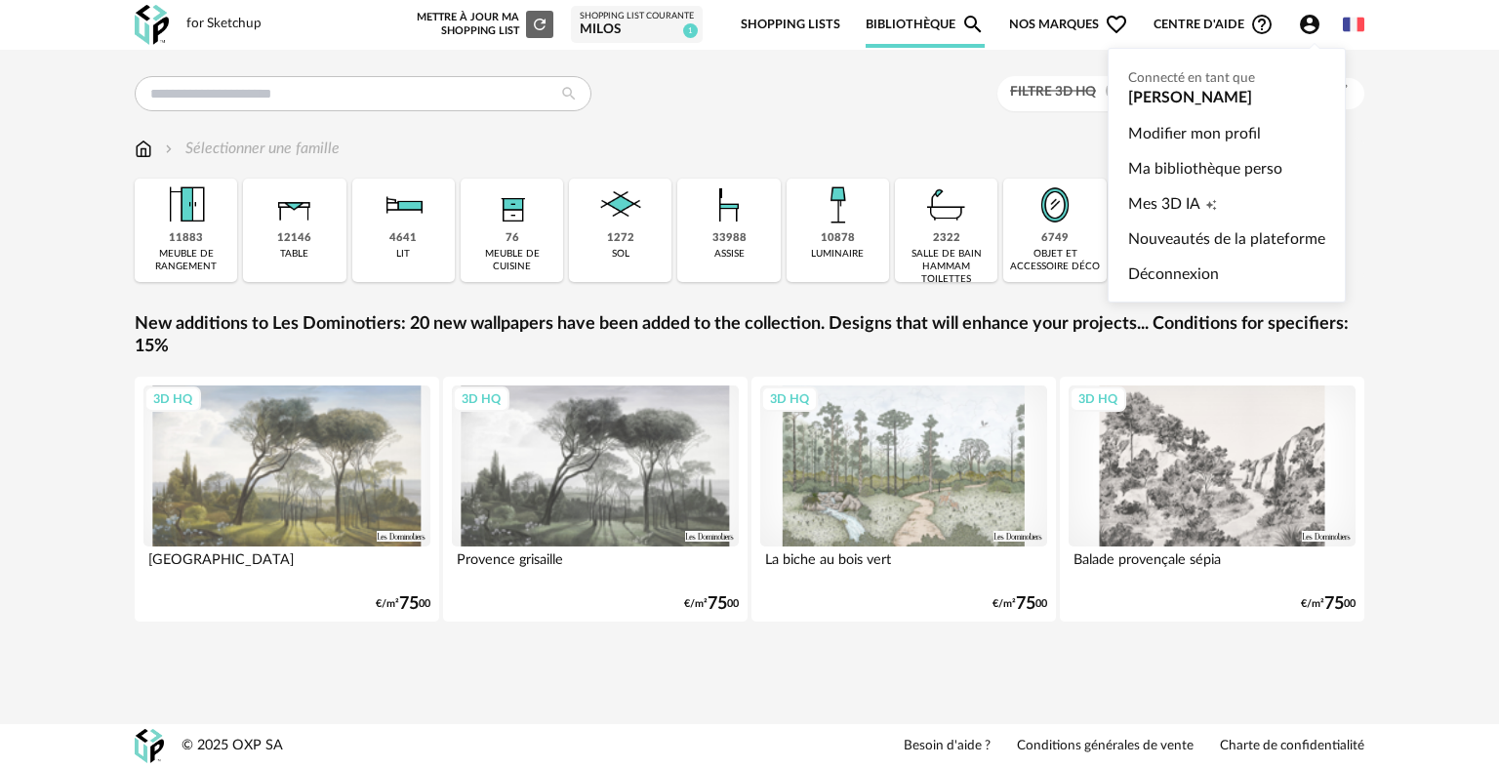
click at [1307, 23] on icon "Account Circle icon" at bounding box center [1310, 25] width 20 height 20
click at [1159, 200] on span "Mes 3D IA" at bounding box center [1164, 203] width 72 height 35
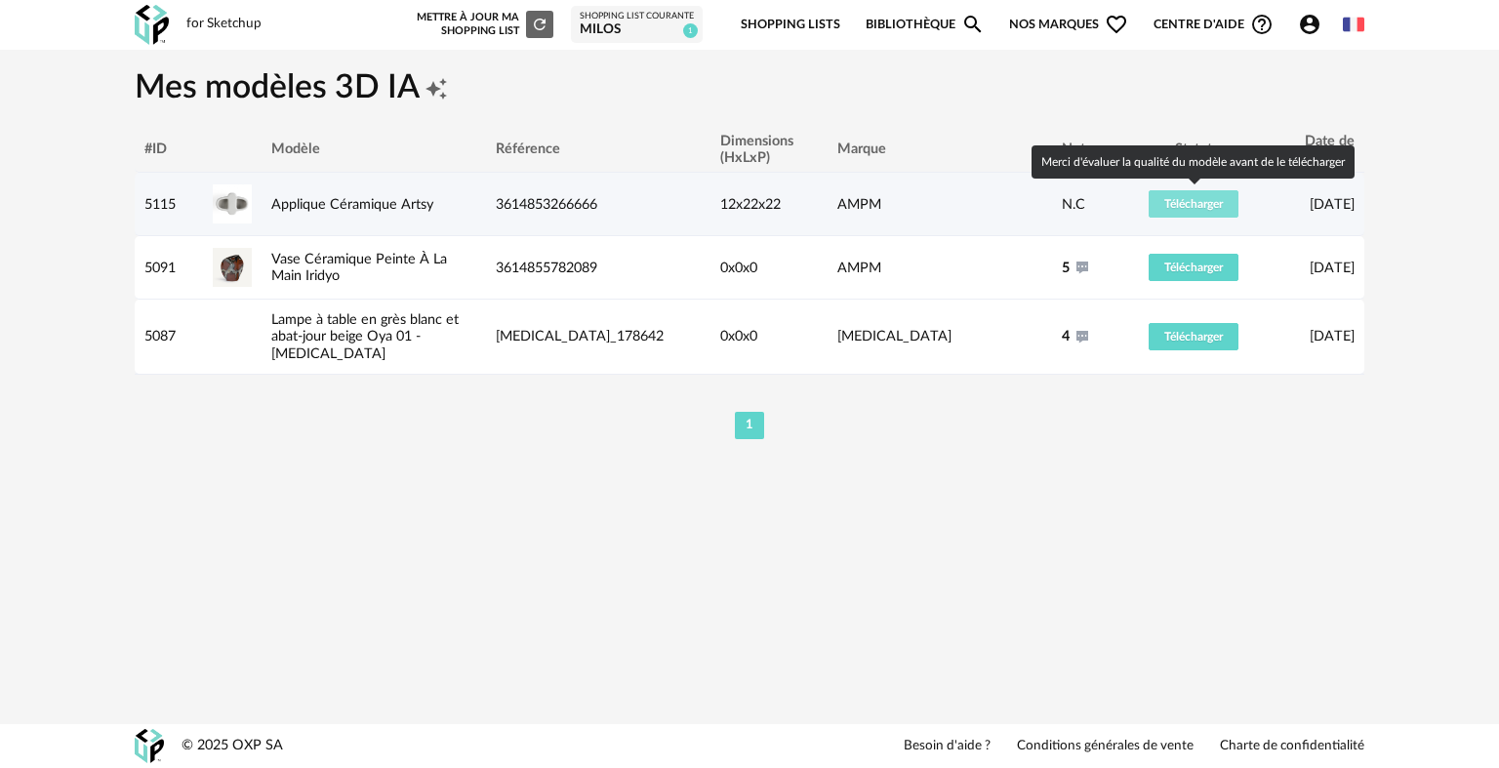
click at [1186, 203] on span "Télécharger" at bounding box center [1193, 204] width 59 height 12
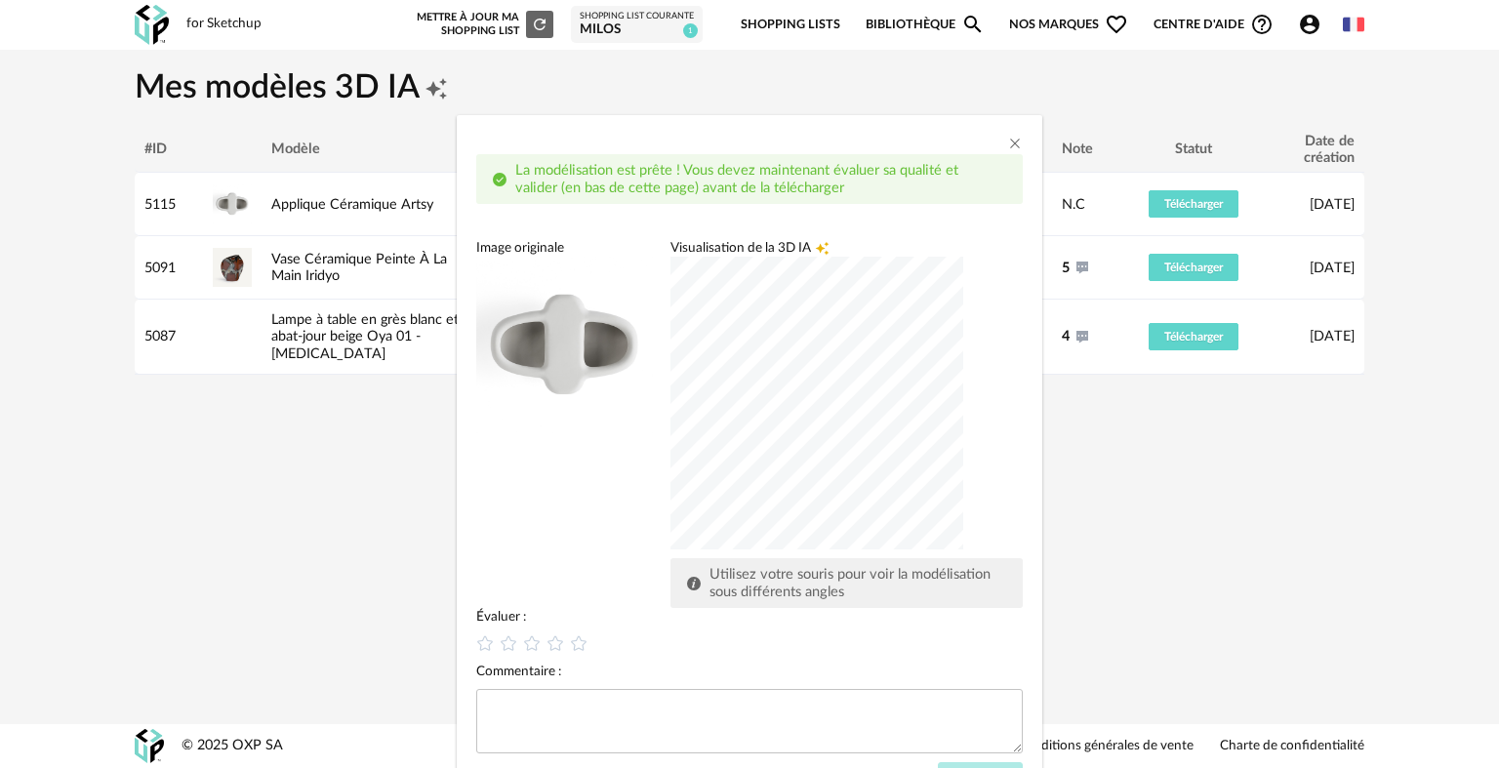
click at [708, 491] on div "dialog" at bounding box center [816, 403] width 293 height 293
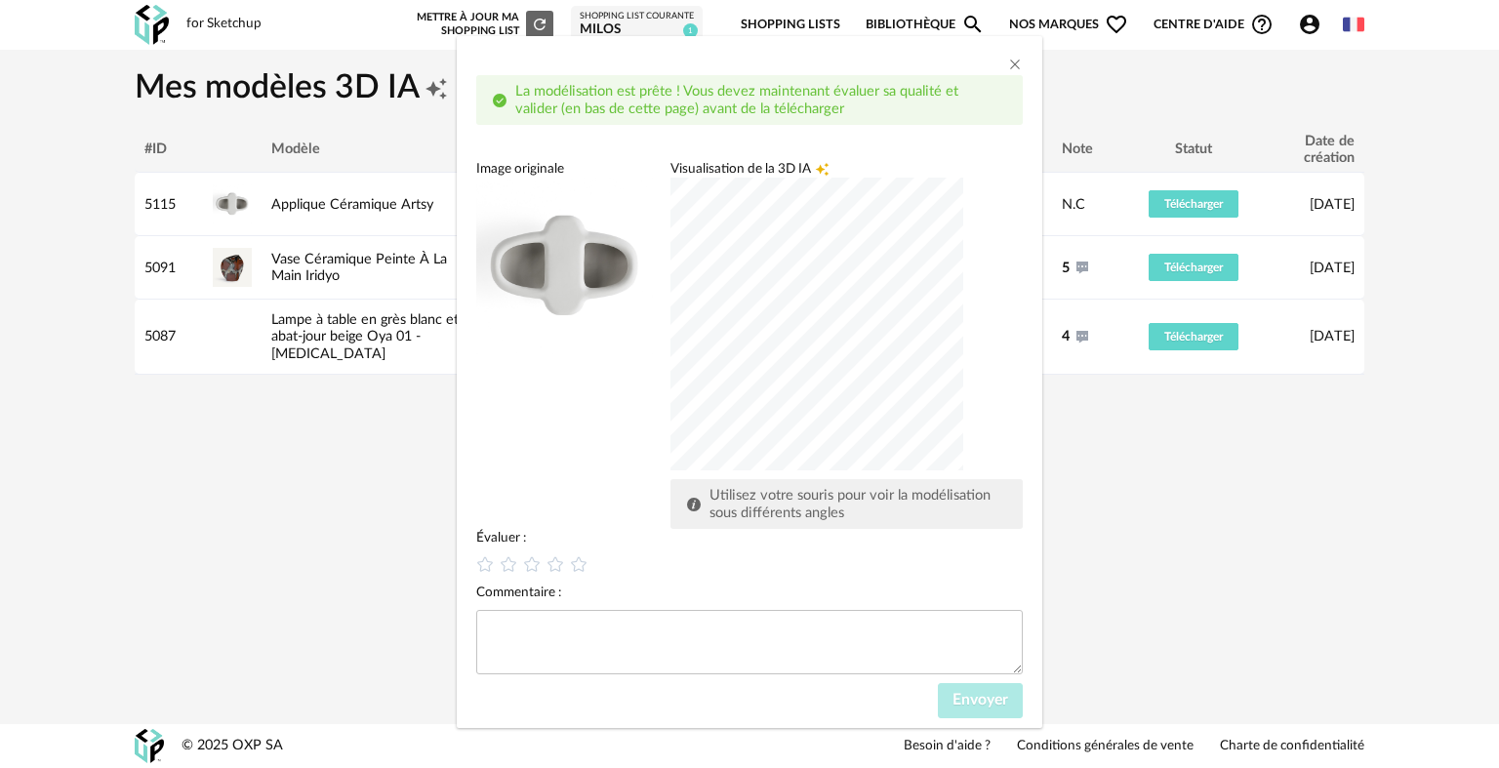
scroll to position [86, 0]
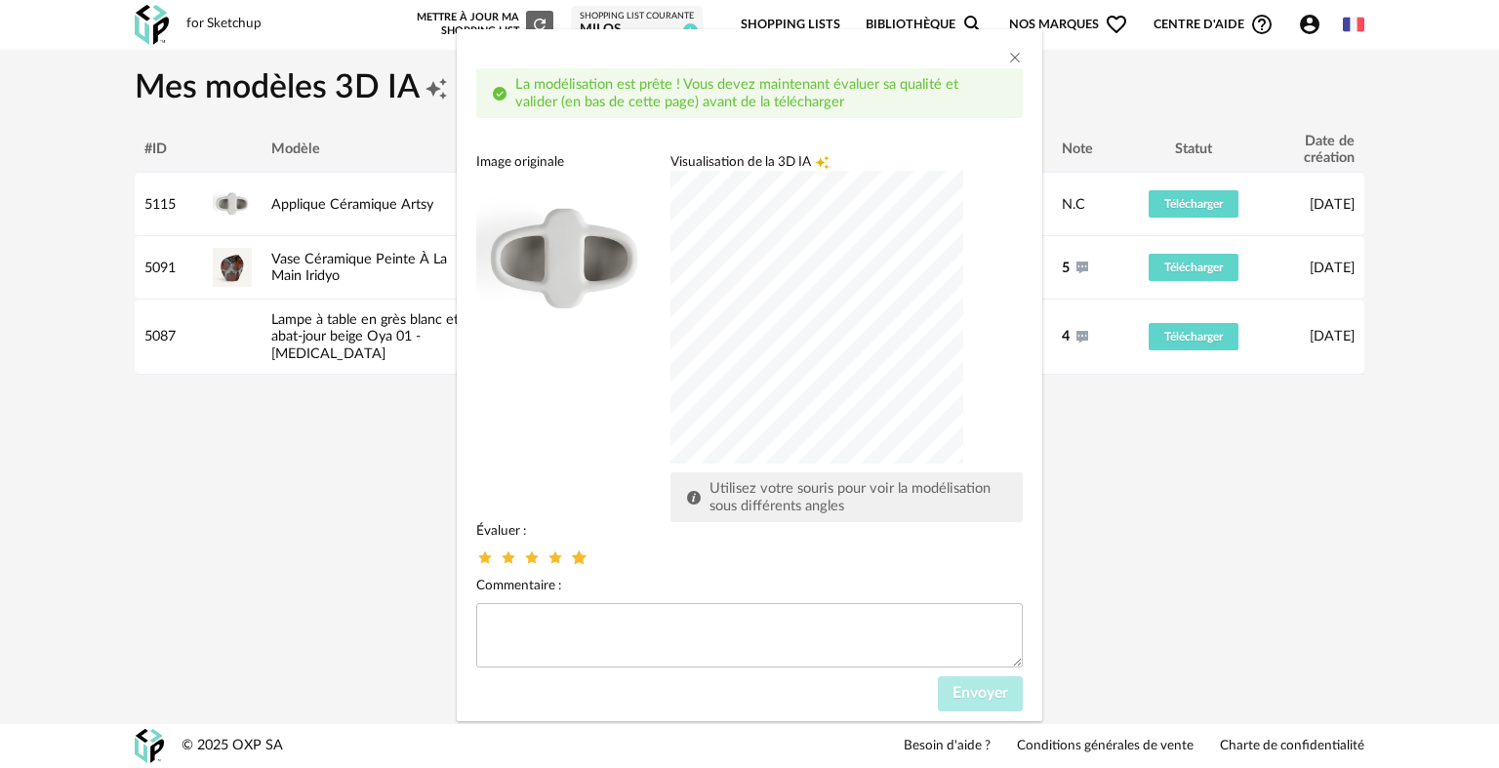
click at [578, 554] on icon "dialog" at bounding box center [579, 557] width 20 height 20
click at [971, 693] on span "Envoyer" at bounding box center [980, 693] width 56 height 16
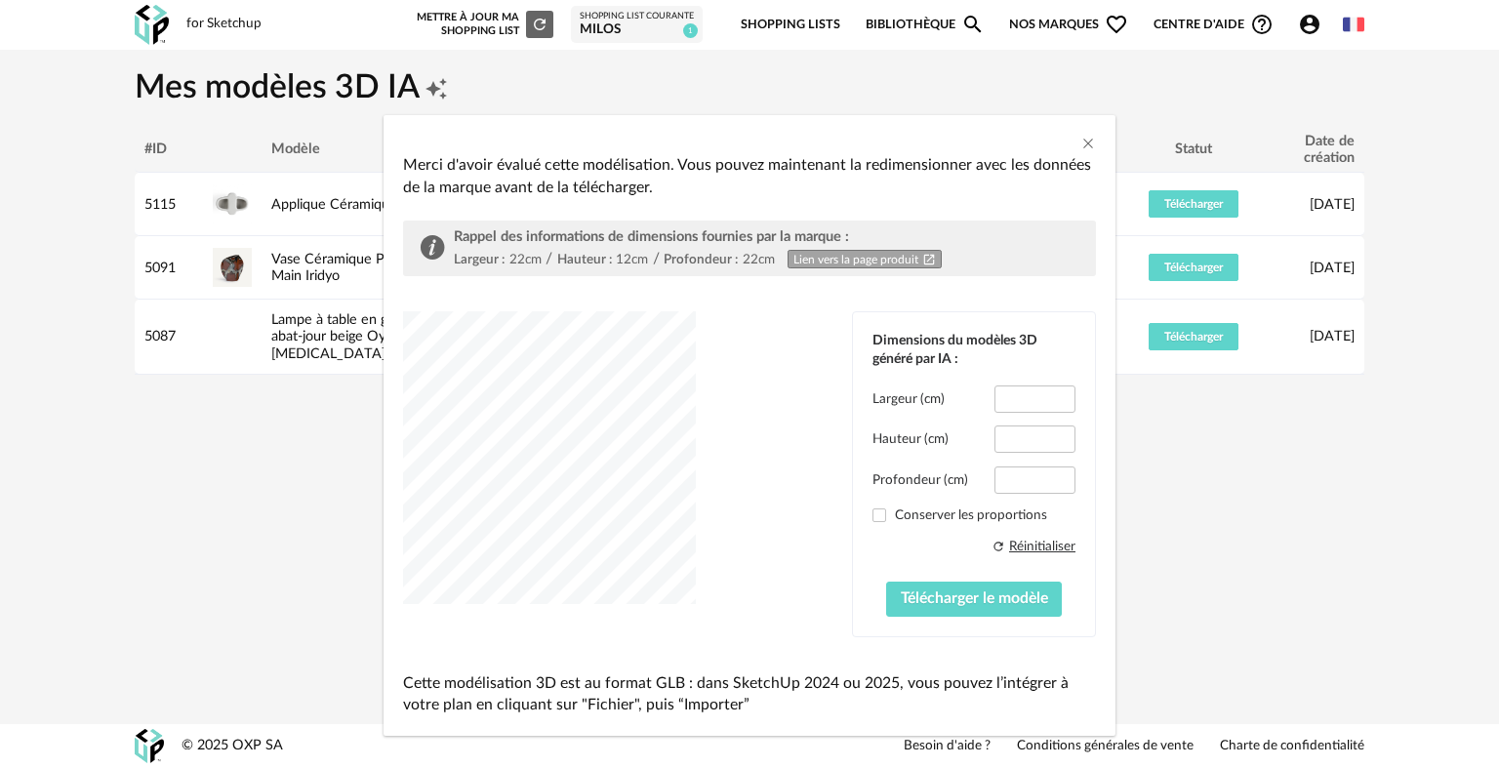
click at [558, 525] on div "dialog" at bounding box center [549, 457] width 293 height 293
drag, startPoint x: 728, startPoint y: 133, endPoint x: 835, endPoint y: 138, distance: 107.5
click at [835, 138] on div "dialog" at bounding box center [750, 129] width 732 height 29
click at [1023, 398] on input "****" at bounding box center [1034, 398] width 81 height 27
drag, startPoint x: 1031, startPoint y: 398, endPoint x: 995, endPoint y: 400, distance: 35.2
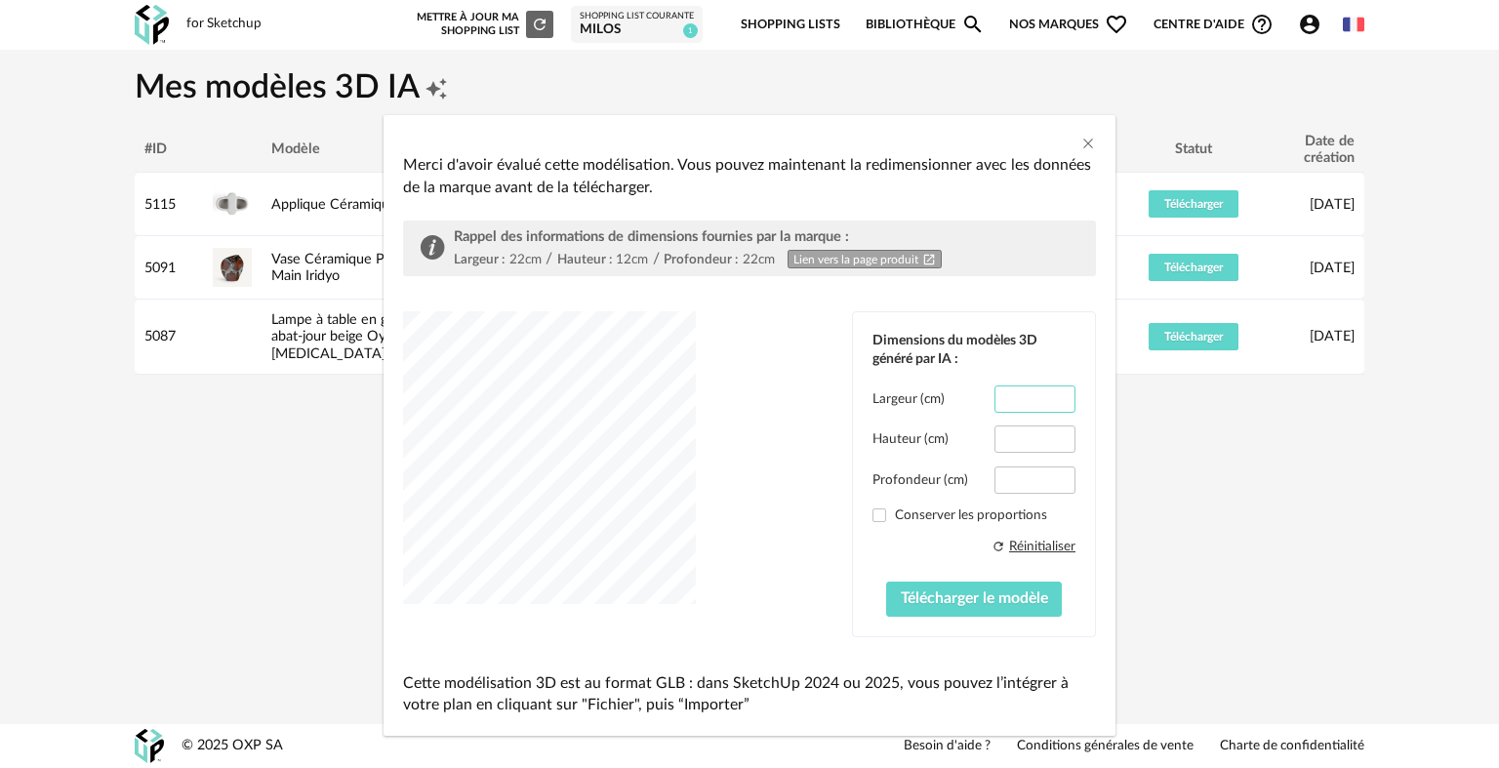
click at [995, 400] on input "****" at bounding box center [1034, 398] width 81 height 27
type input "**"
click at [1018, 481] on input "****" at bounding box center [1034, 479] width 81 height 27
drag, startPoint x: 1027, startPoint y: 476, endPoint x: 962, endPoint y: 485, distance: 65.0
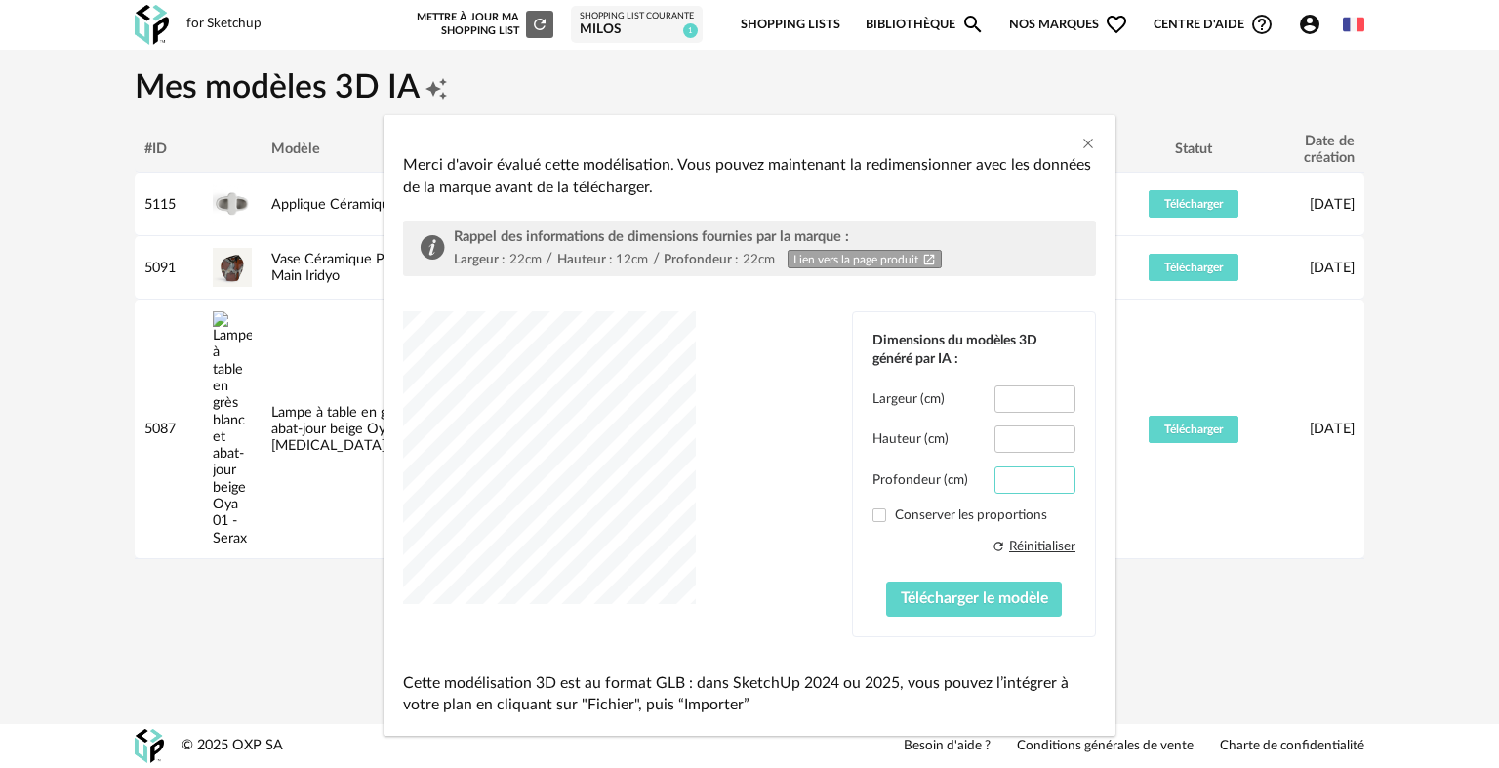
click at [962, 485] on div "Profondeur (cm) ****" at bounding box center [973, 479] width 203 height 27
type input "**"
click at [1028, 441] on input "****" at bounding box center [1034, 438] width 81 height 27
click at [667, 507] on div "dialog" at bounding box center [549, 457] width 293 height 293
click at [1016, 399] on input "**" at bounding box center [1034, 398] width 81 height 27
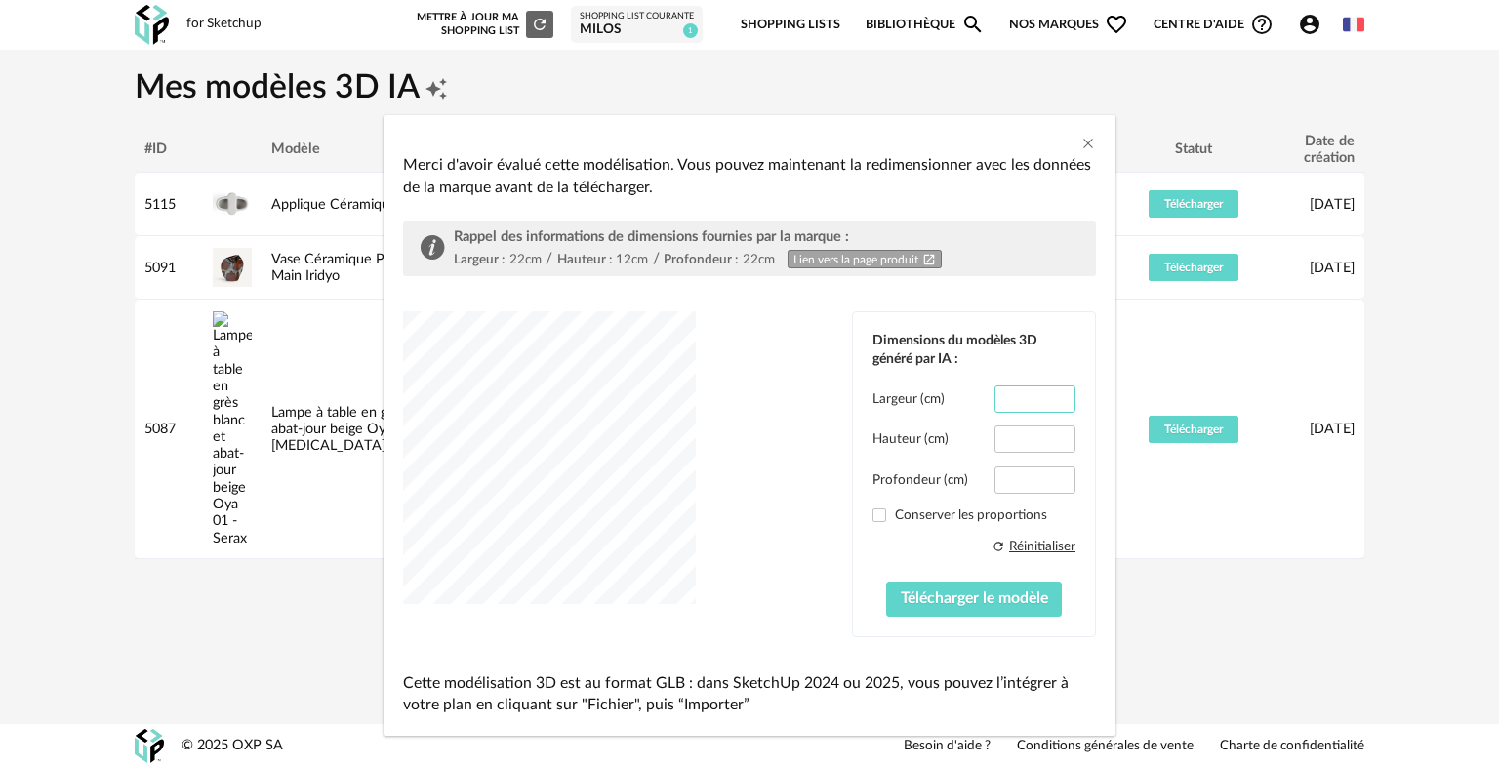
type input "**"
click at [1021, 481] on input "**" at bounding box center [1034, 479] width 81 height 27
drag, startPoint x: 1021, startPoint y: 481, endPoint x: 999, endPoint y: 481, distance: 21.5
click at [999, 481] on input "**" at bounding box center [1034, 479] width 81 height 27
type input "**"
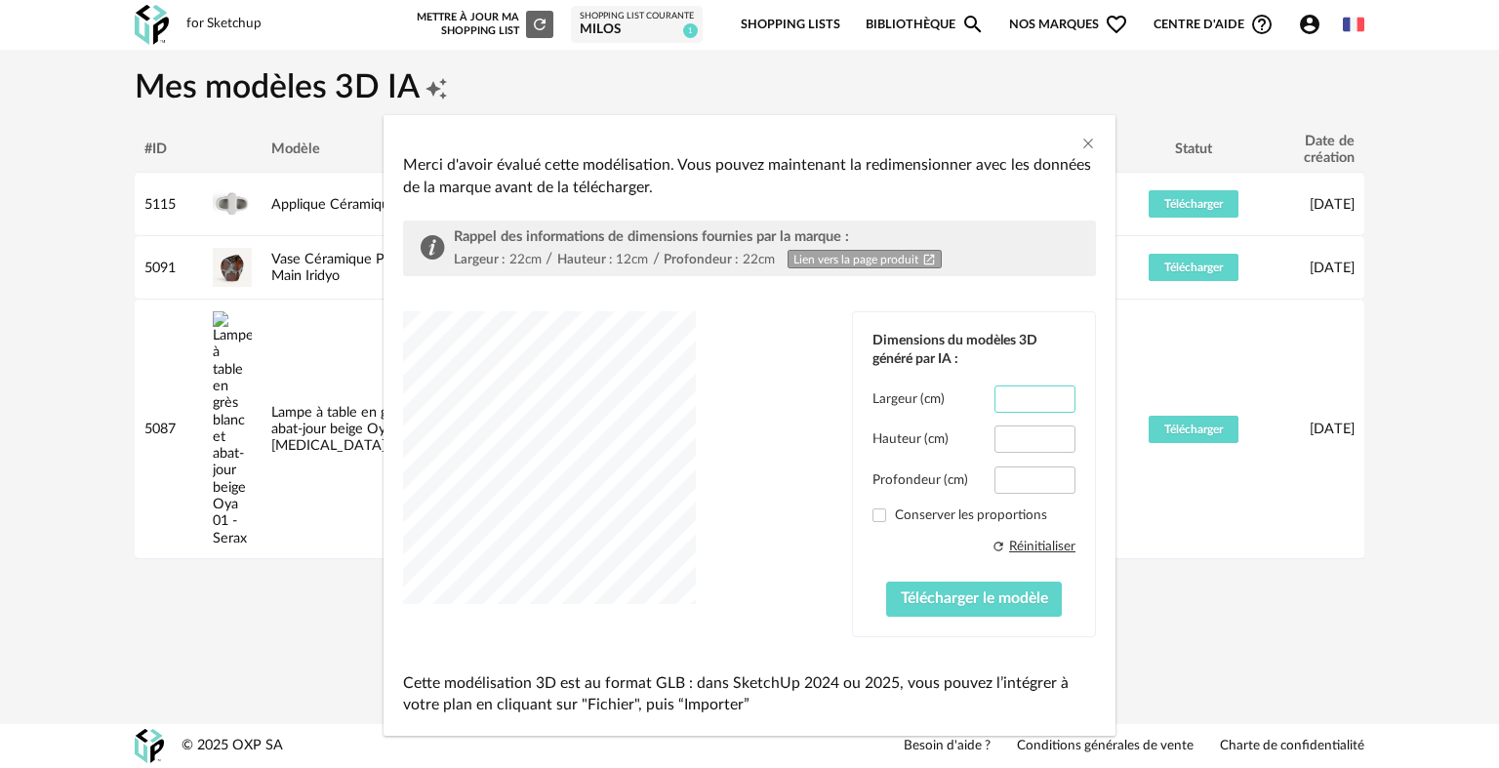
drag, startPoint x: 1019, startPoint y: 402, endPoint x: 968, endPoint y: 398, distance: 50.9
click at [968, 398] on div "Largeur (cm) **" at bounding box center [973, 398] width 203 height 27
type input "**"
click at [902, 593] on span "Télécharger le modèle" at bounding box center [974, 598] width 147 height 16
